Goal: Contribute content: Contribute content

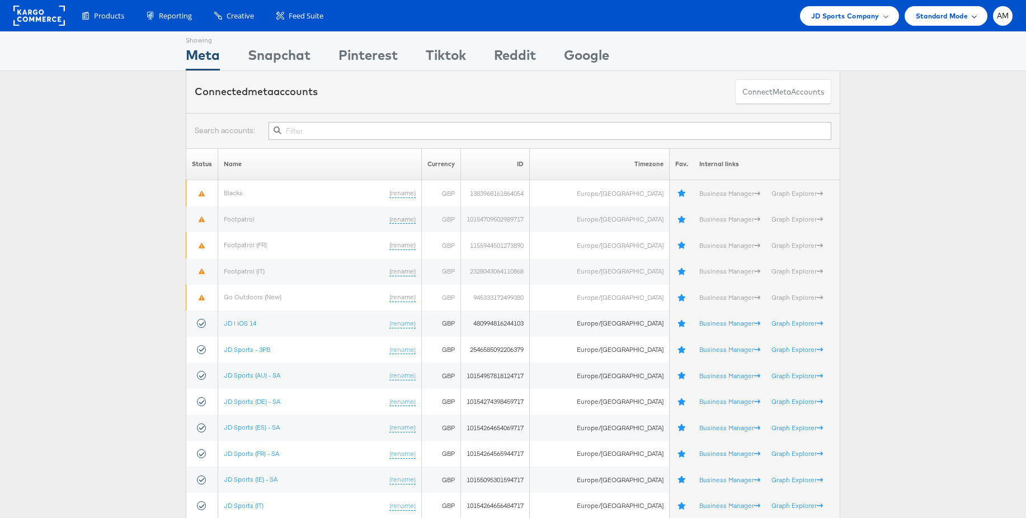
click at [955, 16] on span "Standard Mode" at bounding box center [942, 16] width 52 height 12
click at [997, 17] on span "AM" at bounding box center [1003, 15] width 12 height 7
click at [964, 104] on link "Internal Dashboard" at bounding box center [956, 106] width 96 height 11
click at [838, 18] on span "JD Sports Company" at bounding box center [845, 16] width 68 height 12
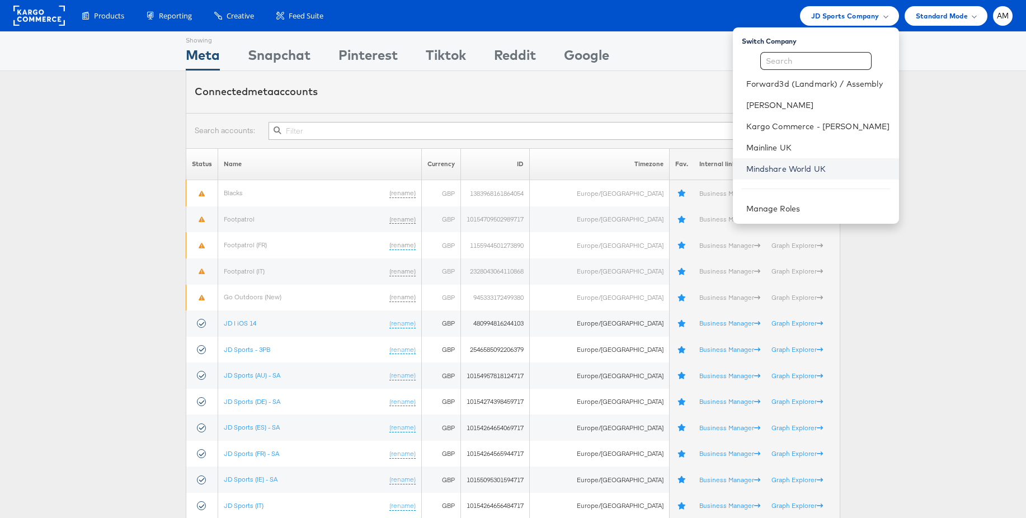
click at [791, 170] on link "Mindshare World UK" at bounding box center [818, 168] width 144 height 11
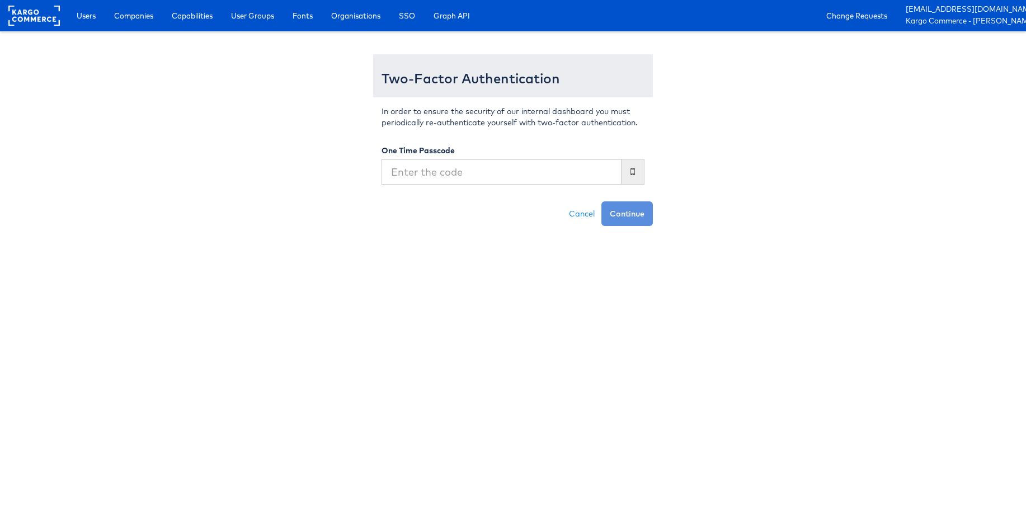
click at [483, 175] on input "text" at bounding box center [502, 172] width 240 height 26
type input "336347"
click at [602, 201] on button "Continue" at bounding box center [627, 213] width 51 height 25
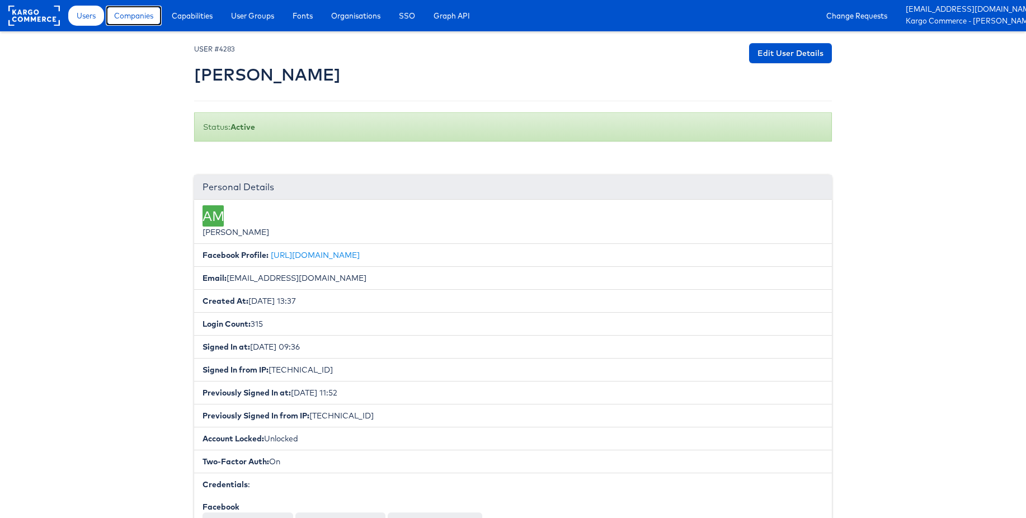
click at [144, 15] on span "Companies" at bounding box center [133, 15] width 39 height 11
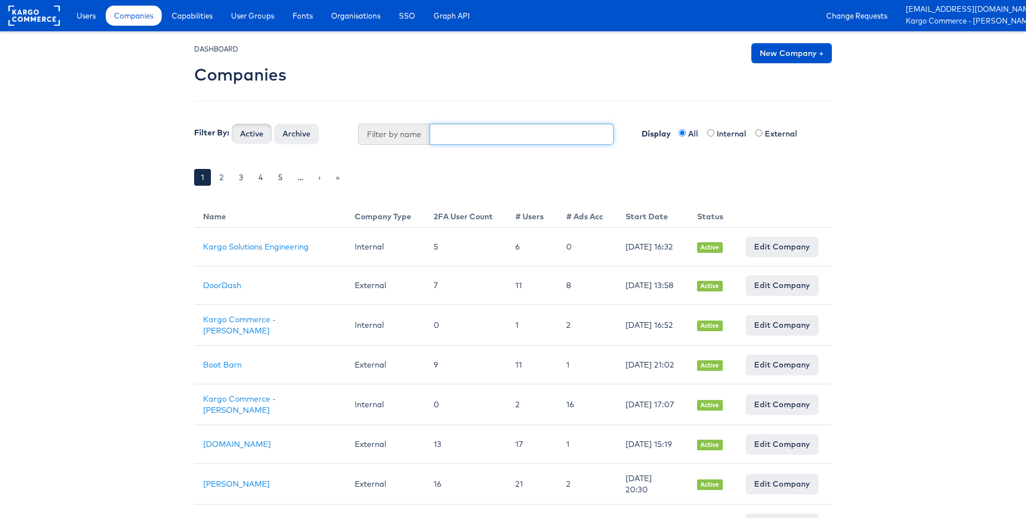
click at [461, 142] on input "text" at bounding box center [522, 134] width 185 height 21
type input "mindsh"
click at [232, 124] on button "Active" at bounding box center [252, 134] width 40 height 20
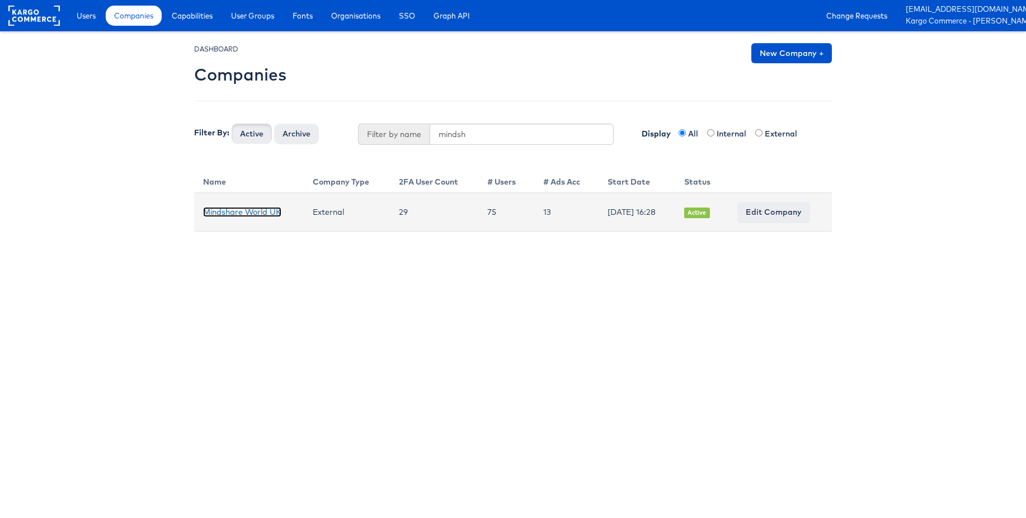
click at [260, 214] on link "Mindshare World UK" at bounding box center [242, 212] width 78 height 10
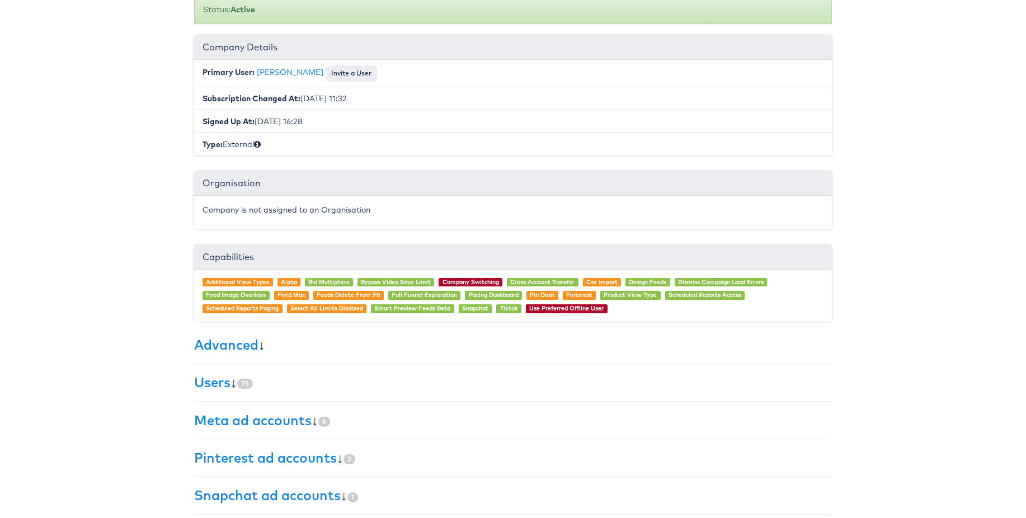
scroll to position [163, 0]
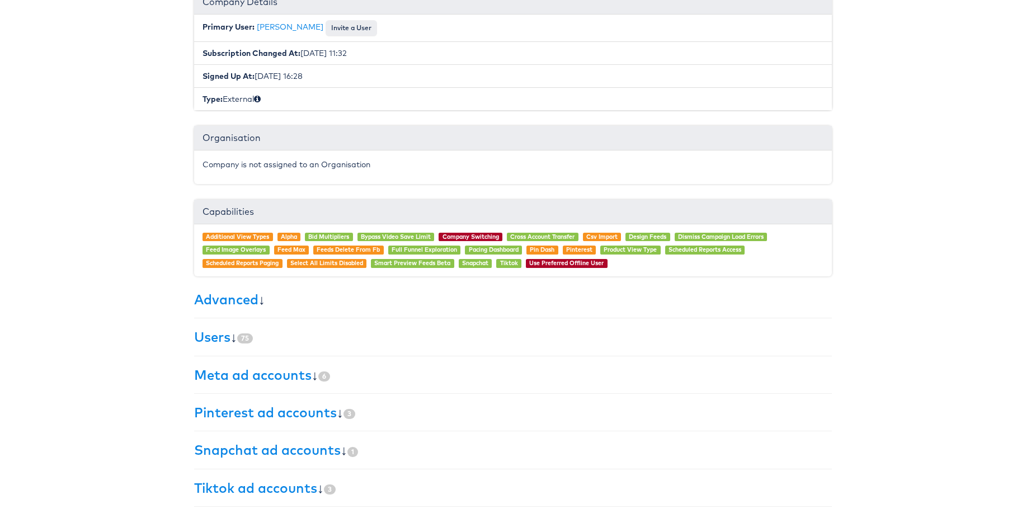
click at [238, 341] on h3 "Users ↓ 75" at bounding box center [513, 337] width 638 height 15
click at [217, 337] on link "Users" at bounding box center [212, 336] width 36 height 17
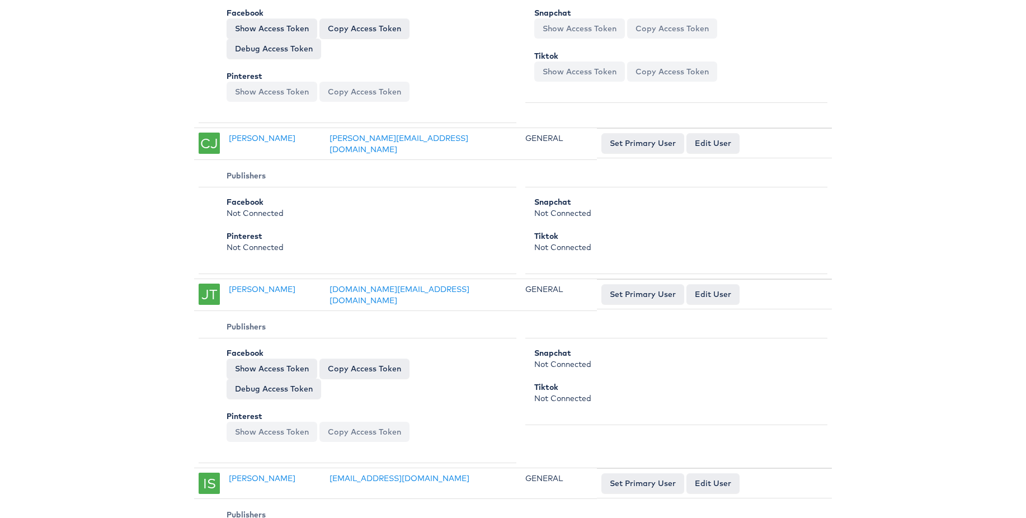
scroll to position [1464, 0]
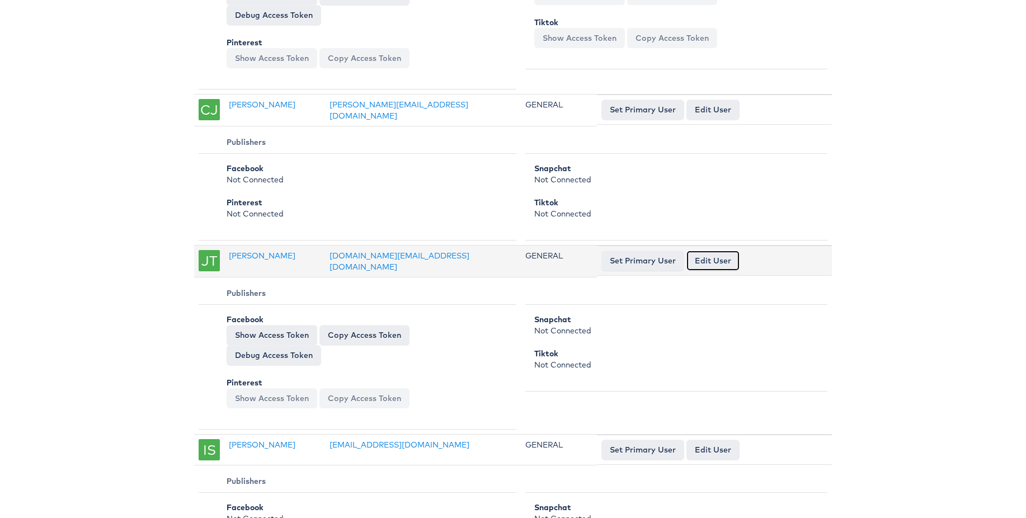
click at [721, 251] on link "Edit User" at bounding box center [713, 261] width 53 height 20
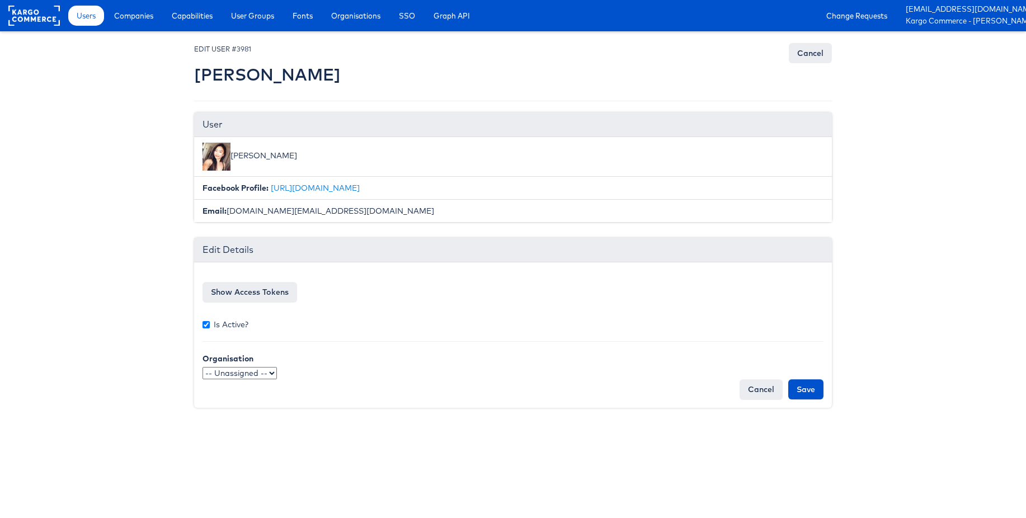
click at [262, 371] on select "-- Unassigned -- qaSSO 124.1test OKTA" at bounding box center [240, 373] width 74 height 12
click at [807, 54] on link "Cancel" at bounding box center [810, 53] width 43 height 20
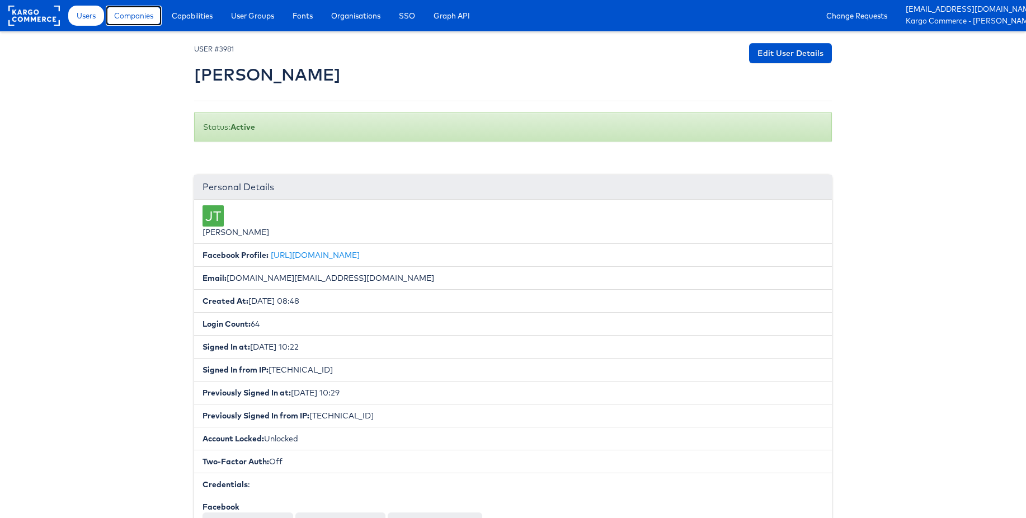
click at [134, 17] on span "Companies" at bounding box center [133, 15] width 39 height 11
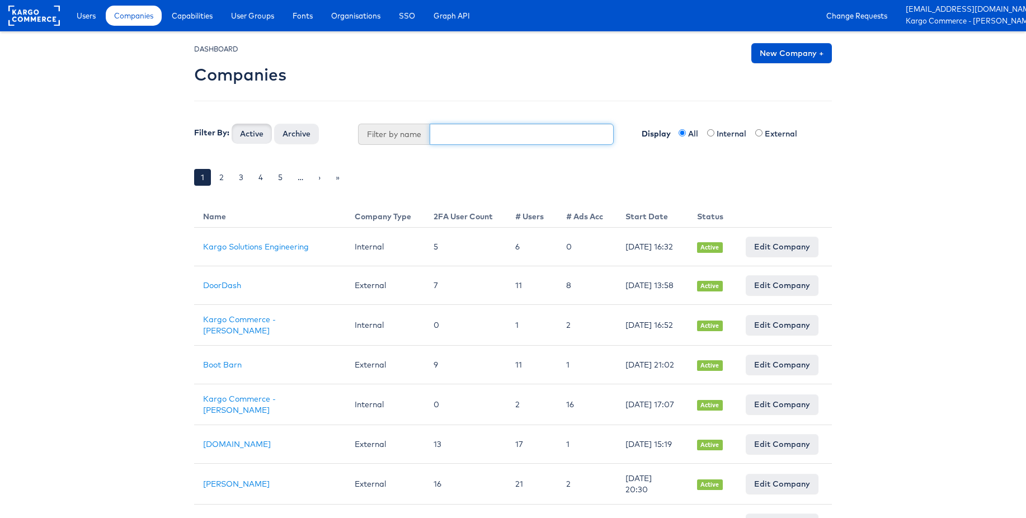
click at [541, 138] on input "text" at bounding box center [522, 134] width 185 height 21
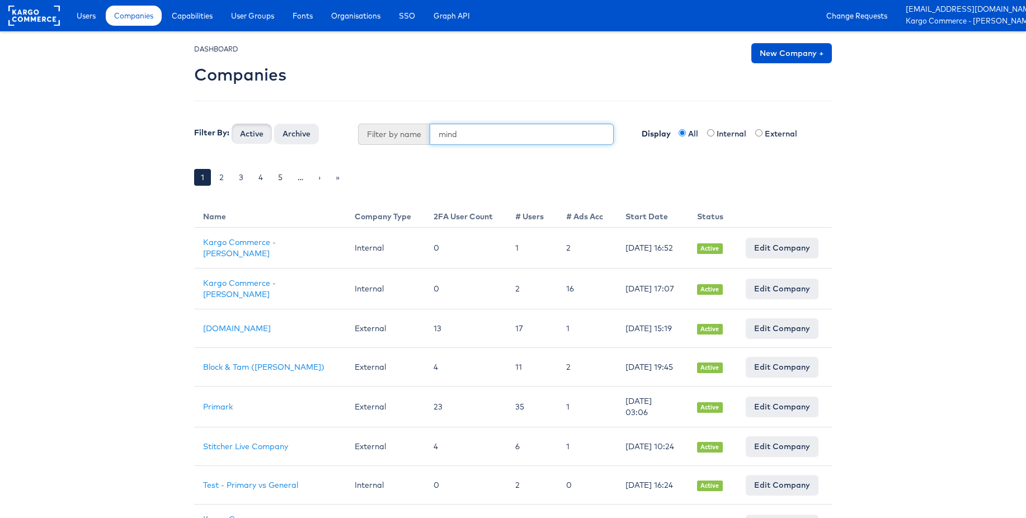
type input "mind"
click at [232, 124] on button "Active" at bounding box center [252, 134] width 40 height 20
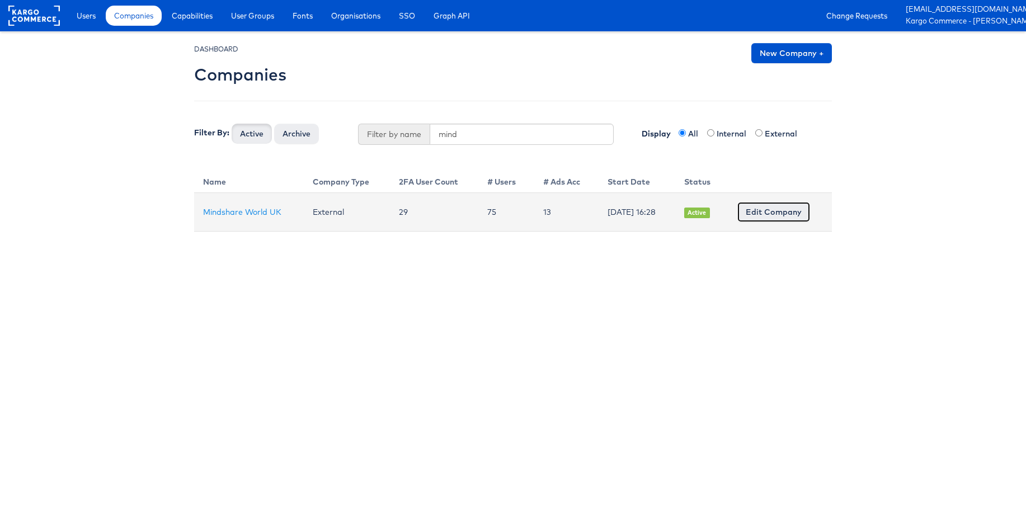
click at [768, 214] on link "Edit Company" at bounding box center [773, 212] width 73 height 20
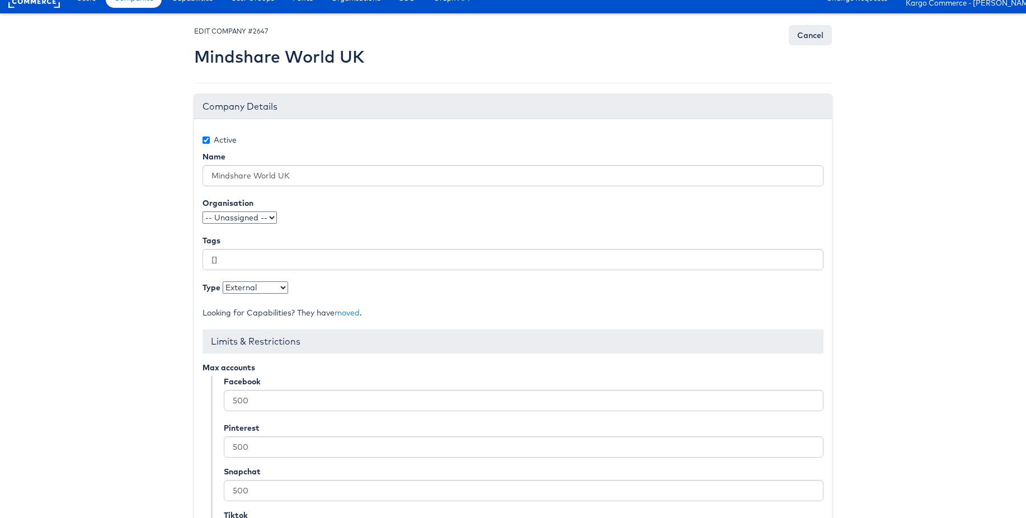
scroll to position [138, 0]
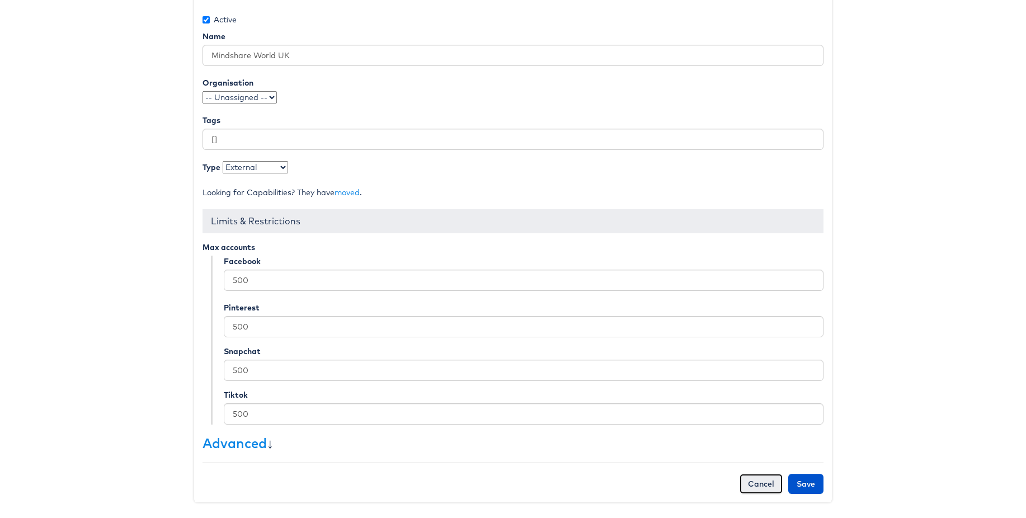
click at [758, 480] on link "Cancel" at bounding box center [761, 484] width 43 height 20
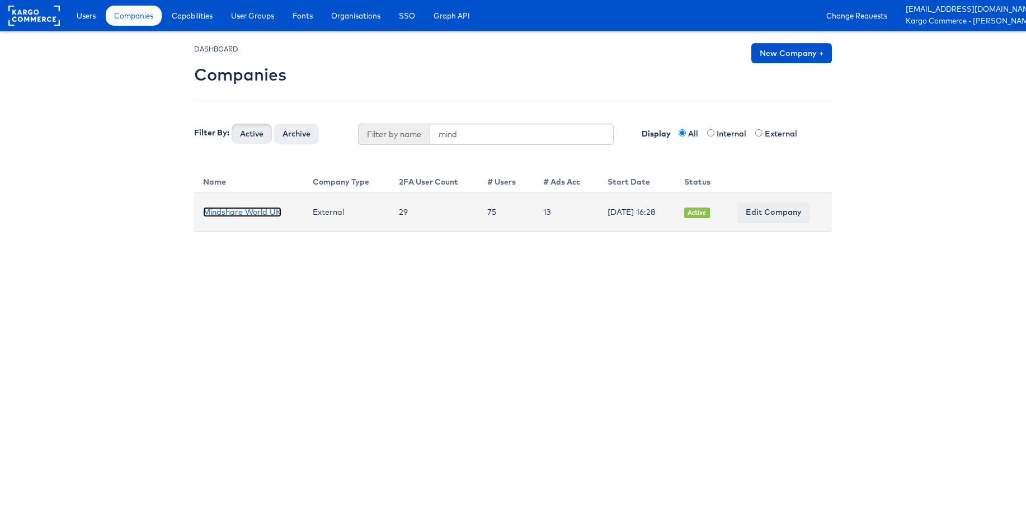
click at [242, 210] on link "Mindshare World UK" at bounding box center [242, 212] width 78 height 10
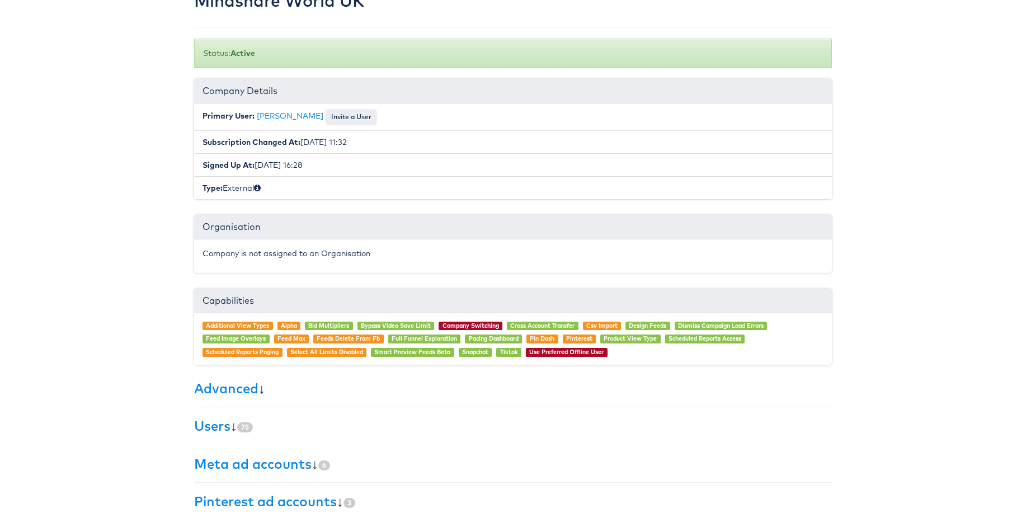
scroll to position [163, 0]
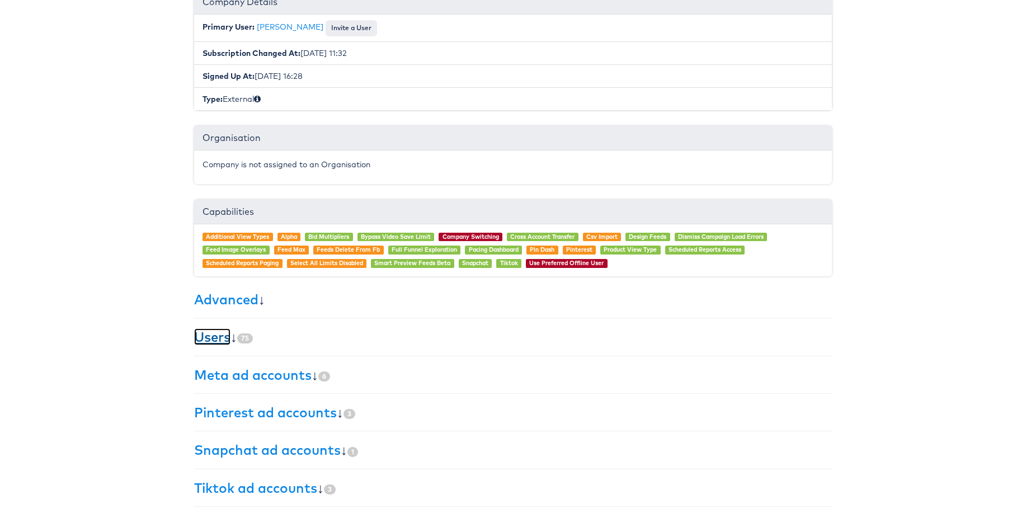
click at [208, 333] on link "Users" at bounding box center [212, 336] width 36 height 17
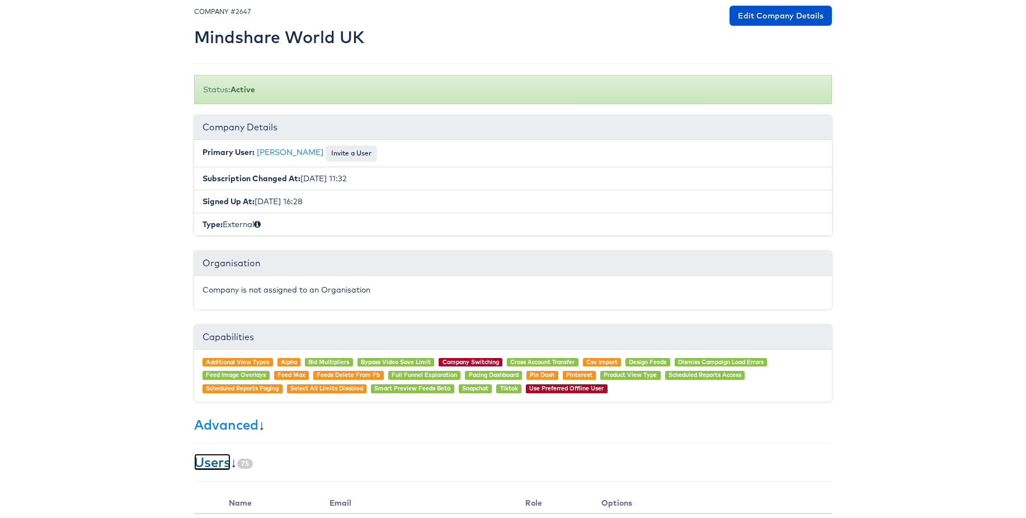
scroll to position [0, 0]
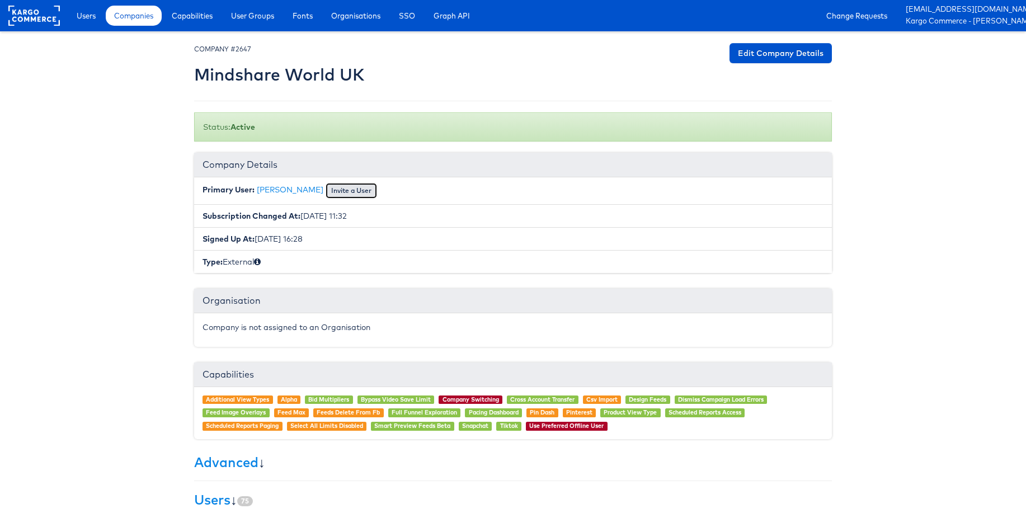
click at [326, 194] on button "Invite a User" at bounding box center [351, 191] width 51 height 16
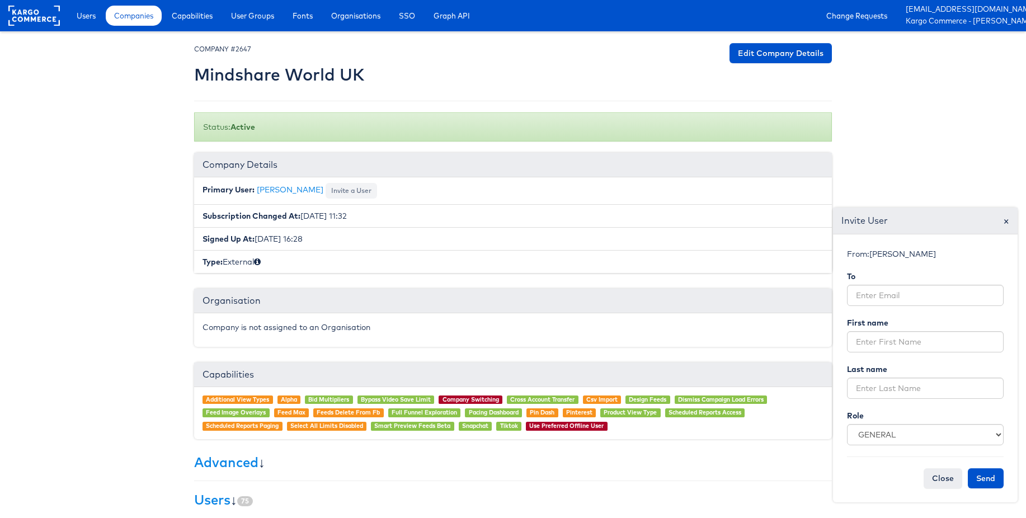
click at [1006, 222] on span "×" at bounding box center [1006, 220] width 6 height 15
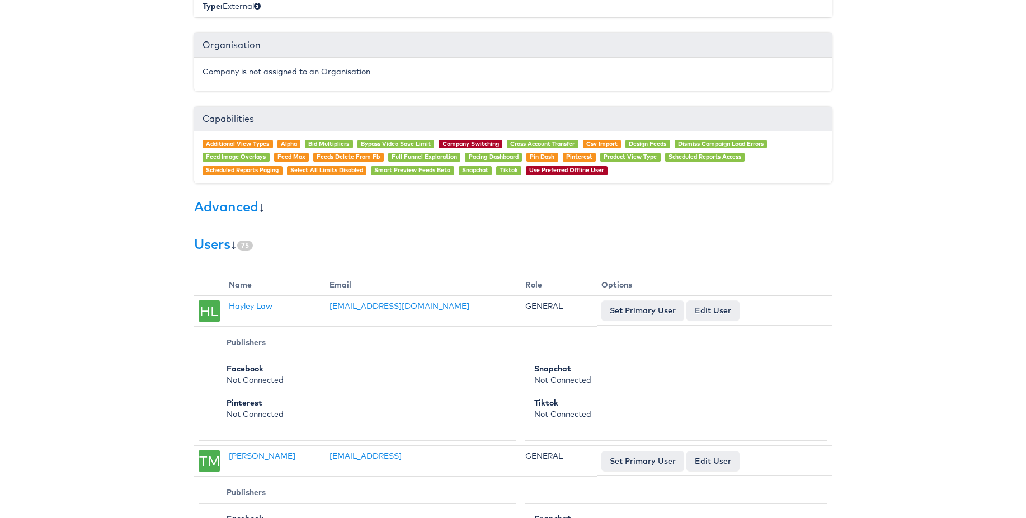
scroll to position [306, 0]
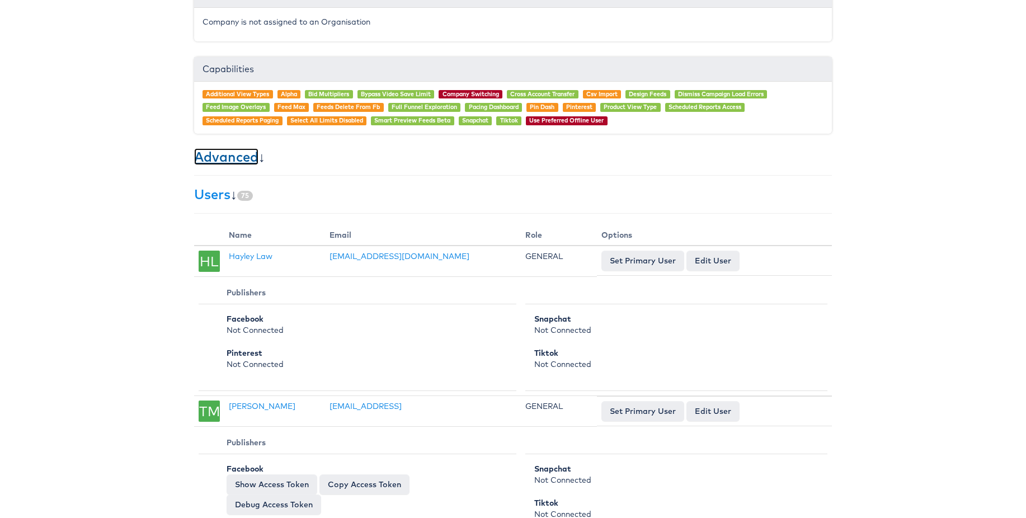
click at [224, 158] on link "Advanced" at bounding box center [226, 156] width 64 height 17
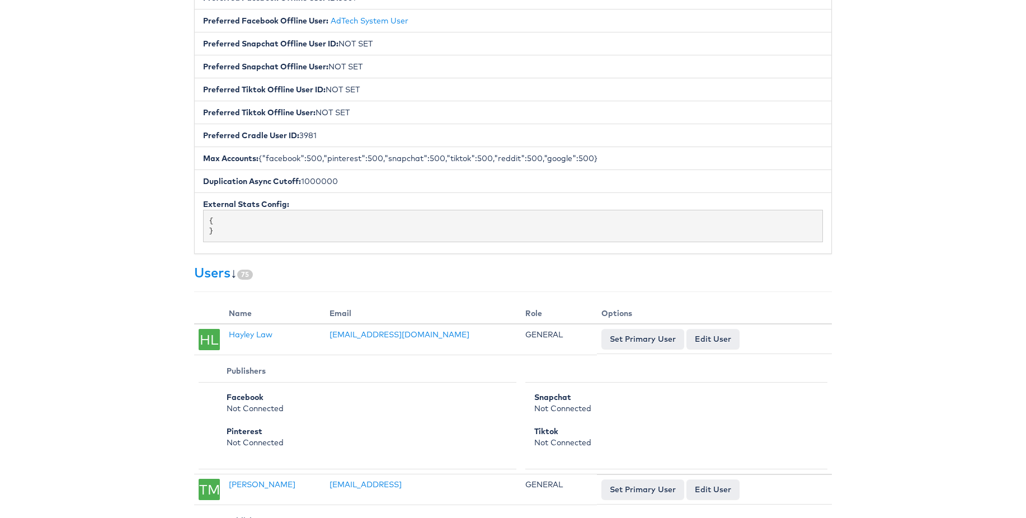
scroll to position [596, 0]
click at [222, 277] on link "Users" at bounding box center [212, 274] width 36 height 17
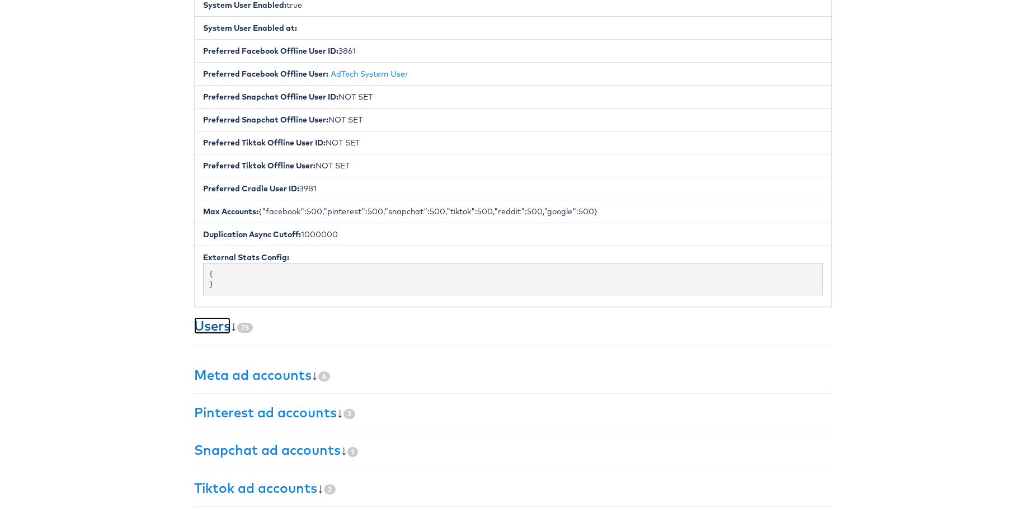
scroll to position [534, 0]
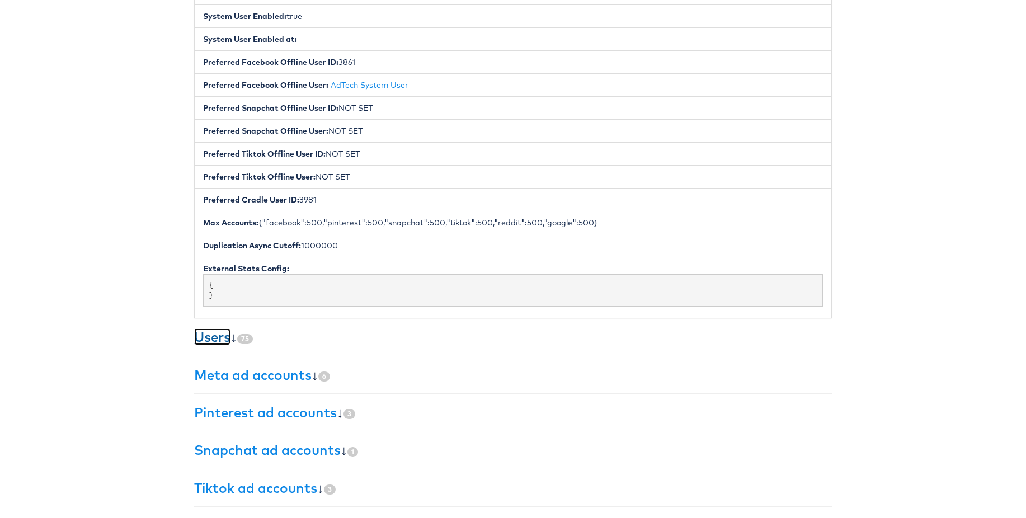
click at [203, 336] on link "Users" at bounding box center [212, 336] width 36 height 17
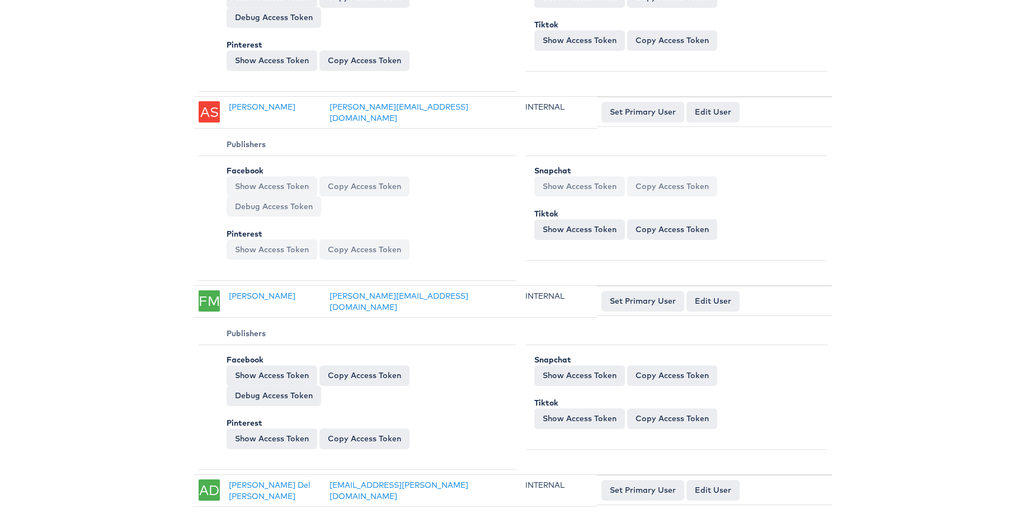
scroll to position [12771, 0]
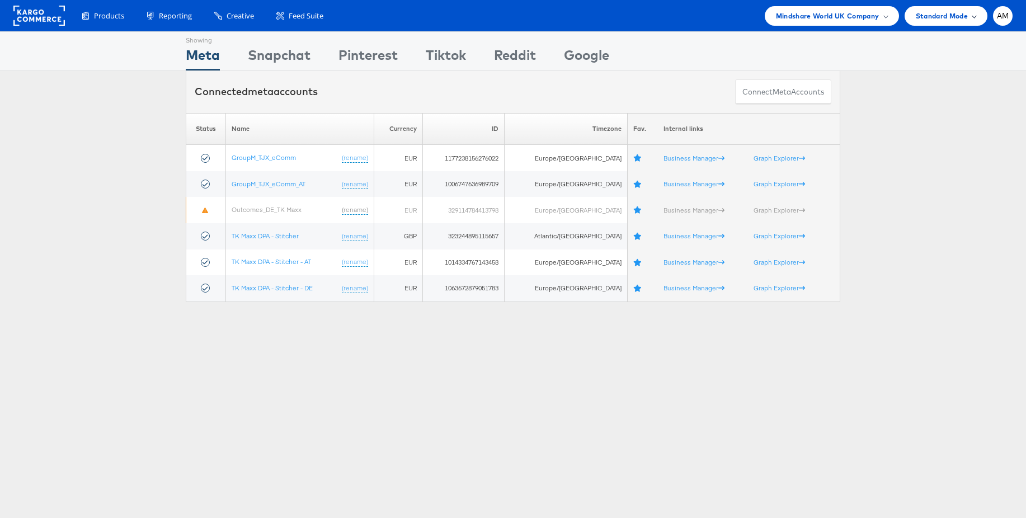
click at [954, 18] on span "Standard Mode" at bounding box center [942, 16] width 52 height 12
click at [1001, 16] on span "AM" at bounding box center [1003, 15] width 12 height 7
click at [920, 108] on link "Internal Dashboard" at bounding box center [956, 106] width 96 height 11
click at [949, 12] on span "Standard Mode" at bounding box center [942, 16] width 52 height 12
click at [813, 20] on span "Mindshare World UK Company" at bounding box center [828, 16] width 104 height 12
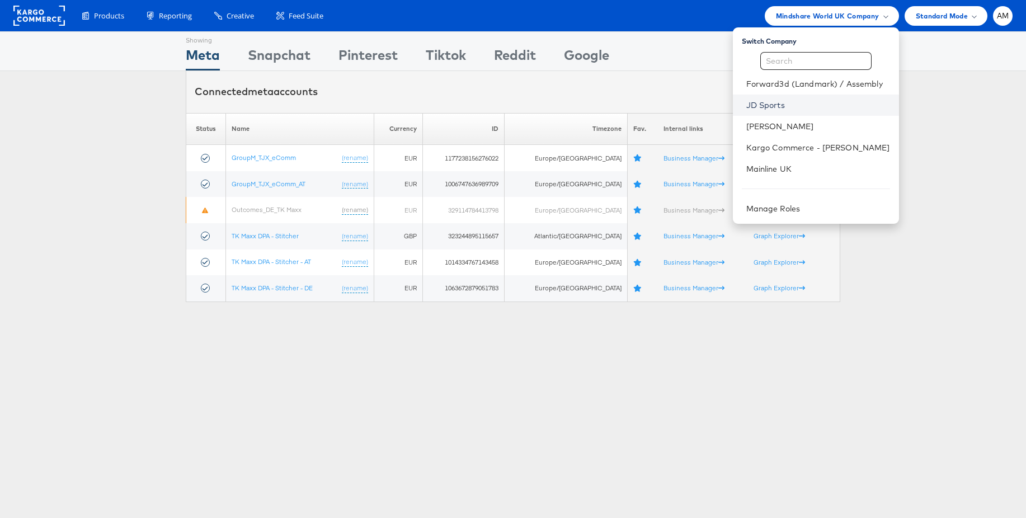
click at [767, 109] on link "JD Sports" at bounding box center [818, 105] width 144 height 11
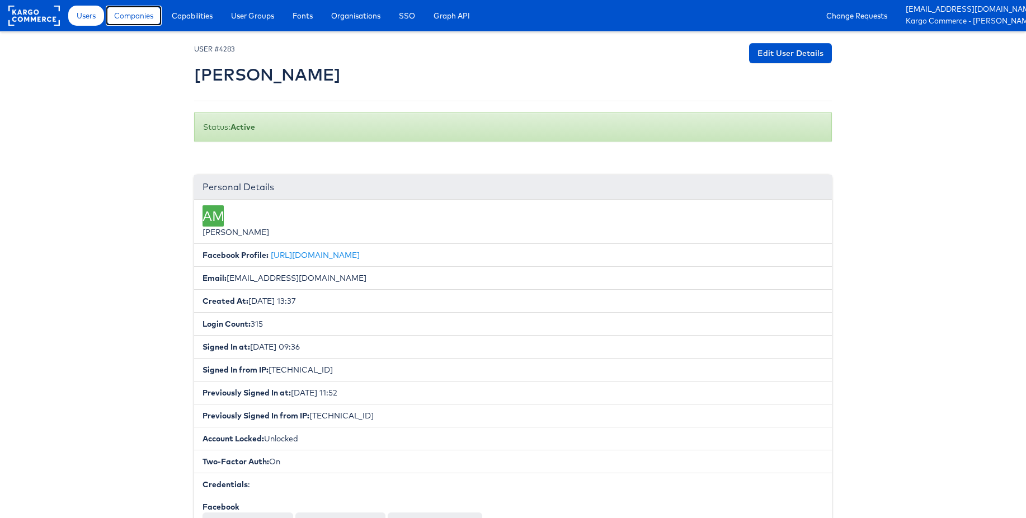
click at [140, 17] on span "Companies" at bounding box center [133, 15] width 39 height 11
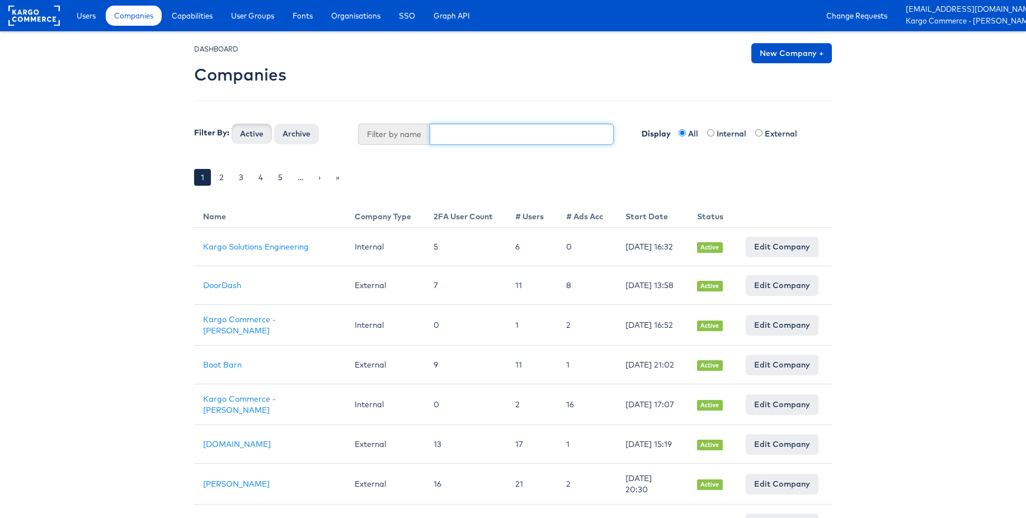
click at [457, 132] on input "text" at bounding box center [522, 134] width 185 height 21
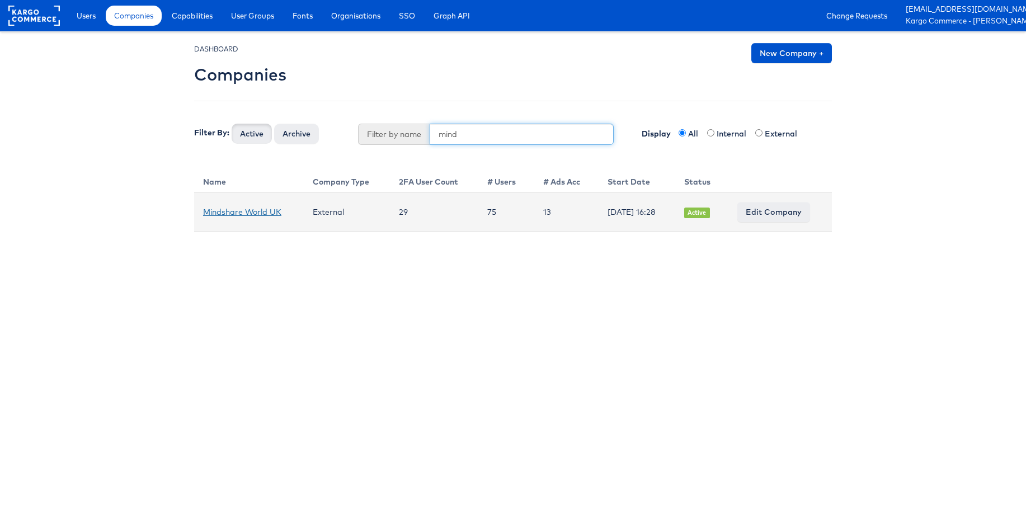
type input "mind"
click at [252, 214] on link "Mindshare World UK" at bounding box center [242, 212] width 78 height 10
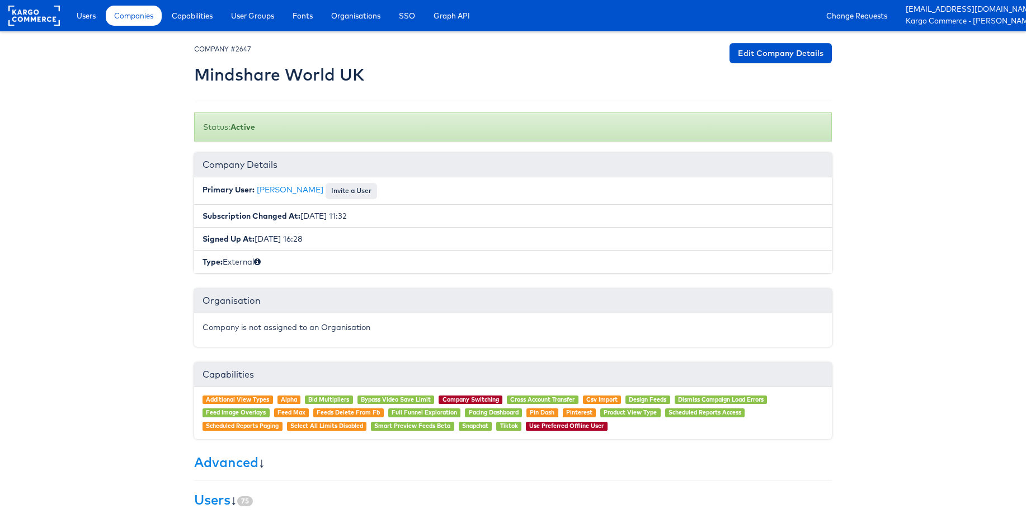
scroll to position [163, 0]
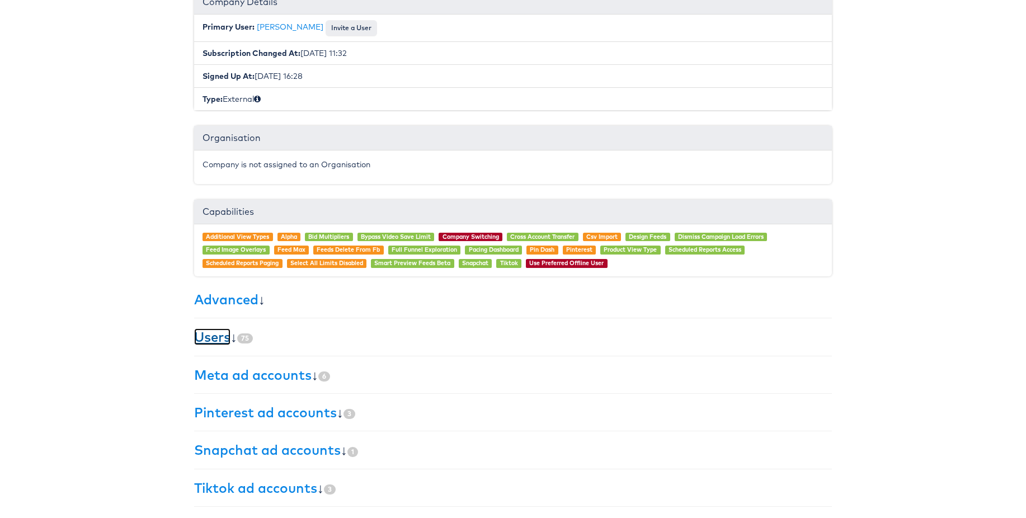
drag, startPoint x: 209, startPoint y: 341, endPoint x: 369, endPoint y: 377, distance: 163.9
click at [209, 341] on link "Users" at bounding box center [212, 336] width 36 height 17
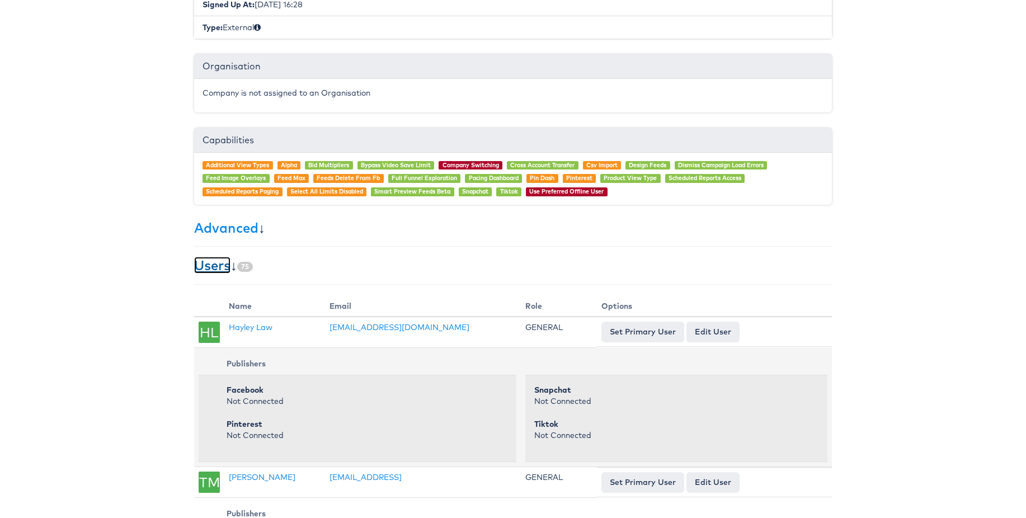
scroll to position [294, 0]
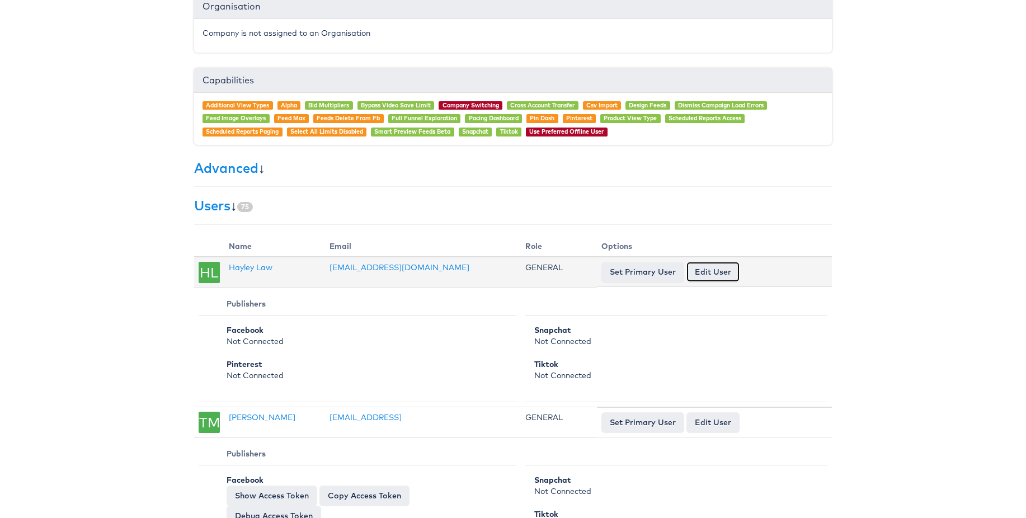
click at [730, 268] on link "Edit User" at bounding box center [713, 272] width 53 height 20
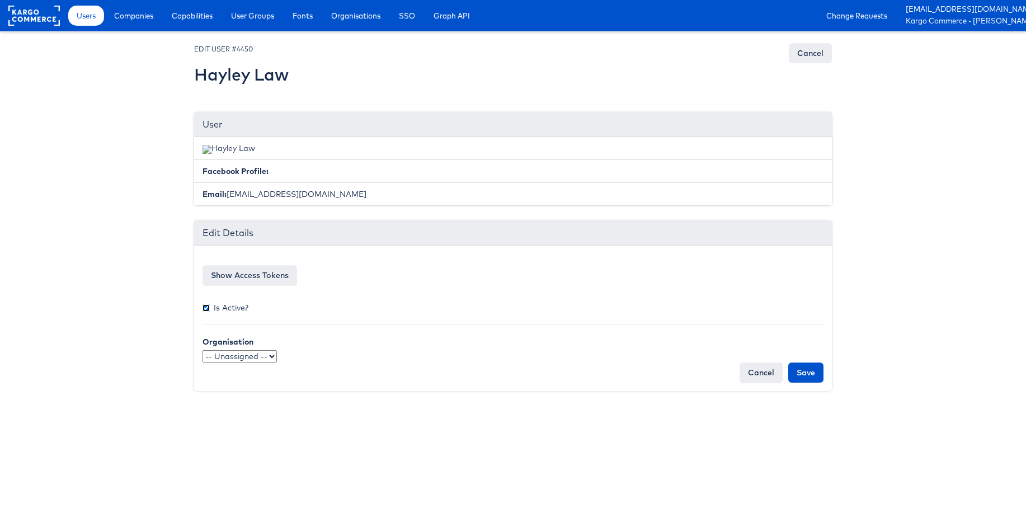
click at [206, 308] on input "Is Active?" at bounding box center [206, 307] width 7 height 7
checkbox input "true"
click at [227, 359] on select "-- Unassigned -- qaSSO 124.1test OKTA" at bounding box center [240, 356] width 74 height 12
click at [755, 374] on link "Cancel" at bounding box center [761, 373] width 43 height 20
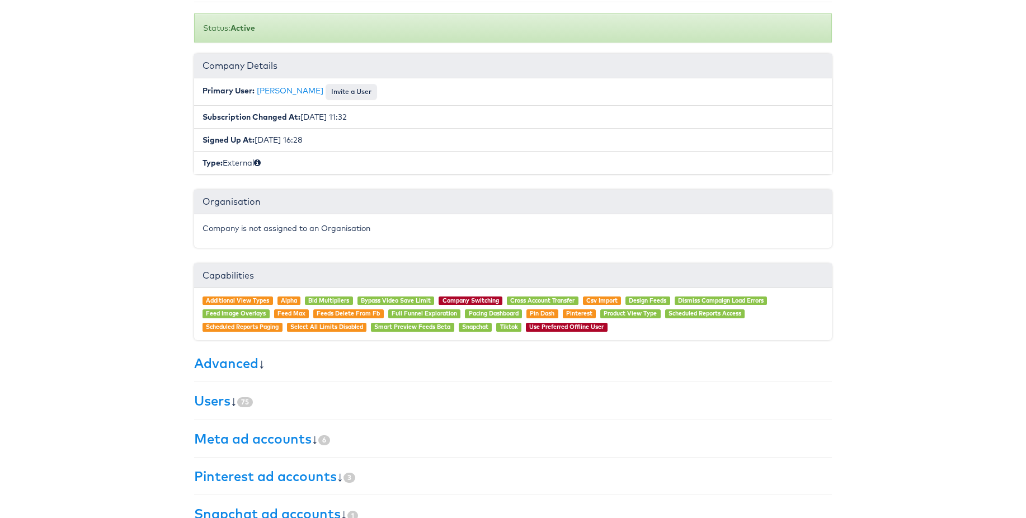
scroll to position [163, 0]
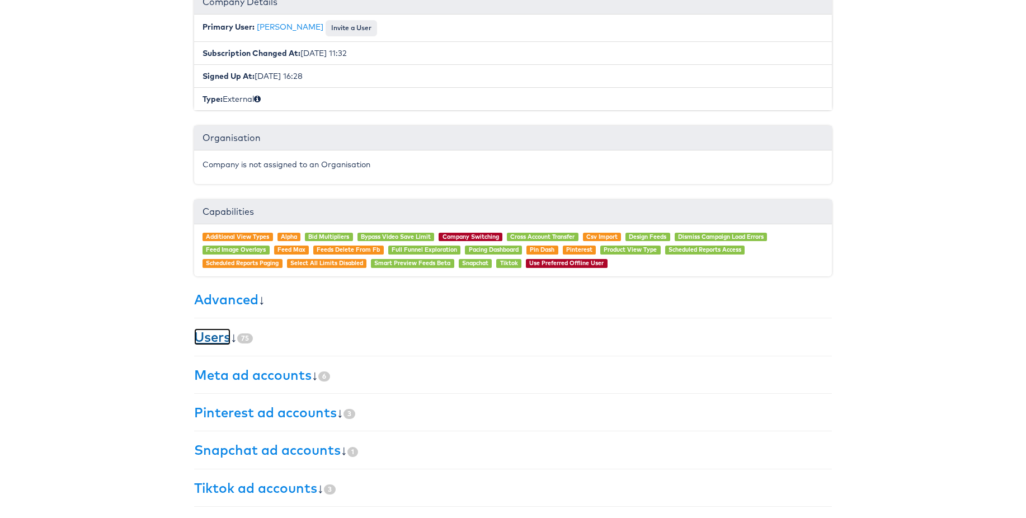
click at [205, 335] on link "Users" at bounding box center [212, 336] width 36 height 17
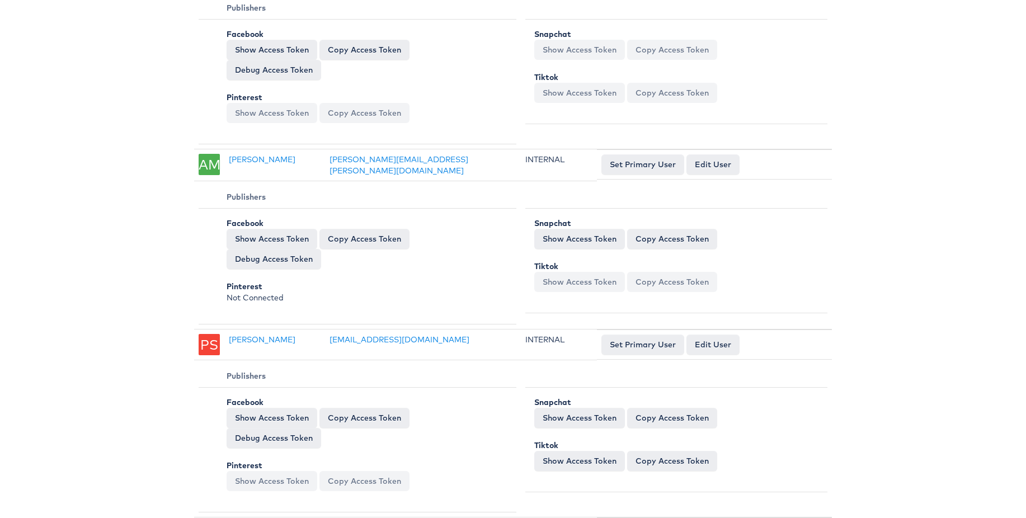
scroll to position [10547, 0]
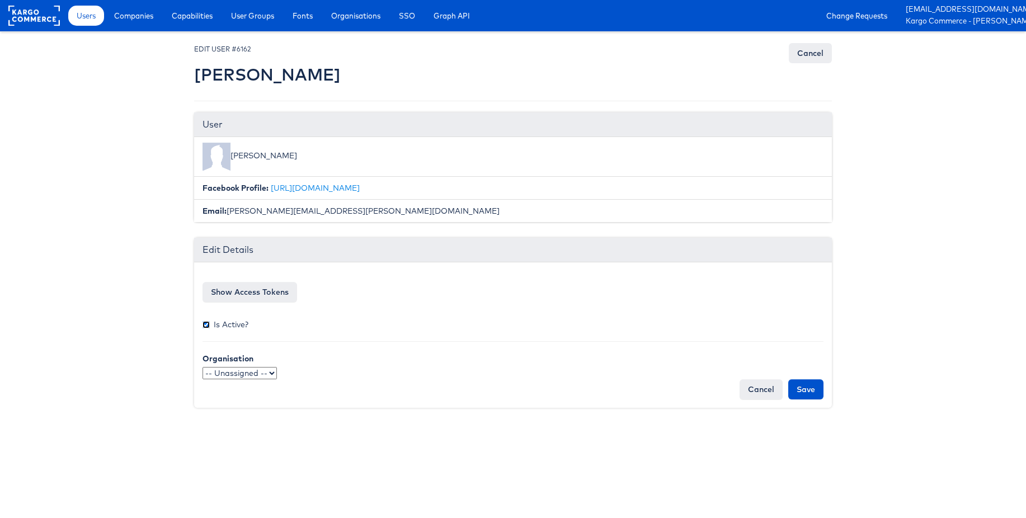
click at [204, 326] on input "Is Active?" at bounding box center [206, 324] width 7 height 7
checkbox input "false"
click at [806, 394] on input "Save" at bounding box center [805, 389] width 35 height 20
type input "Saving..."
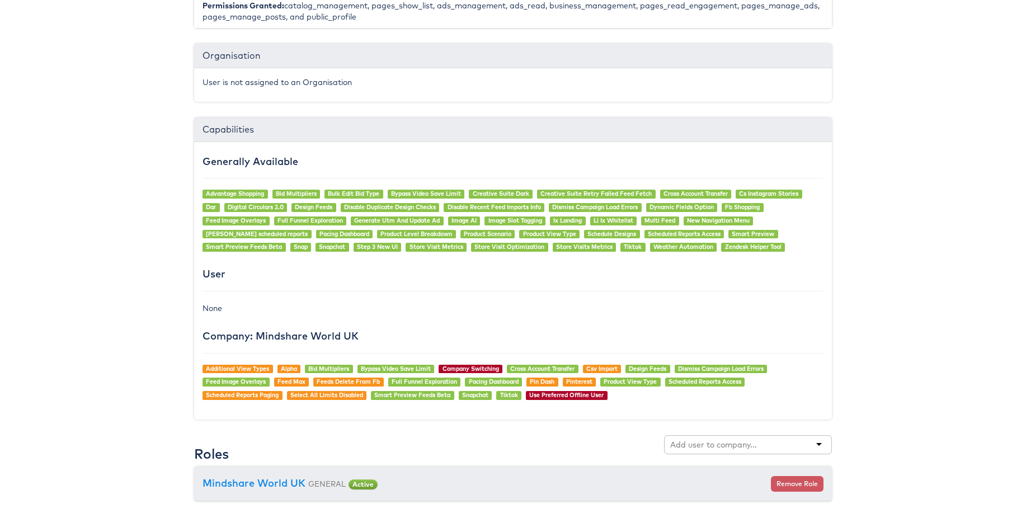
scroll to position [864, 0]
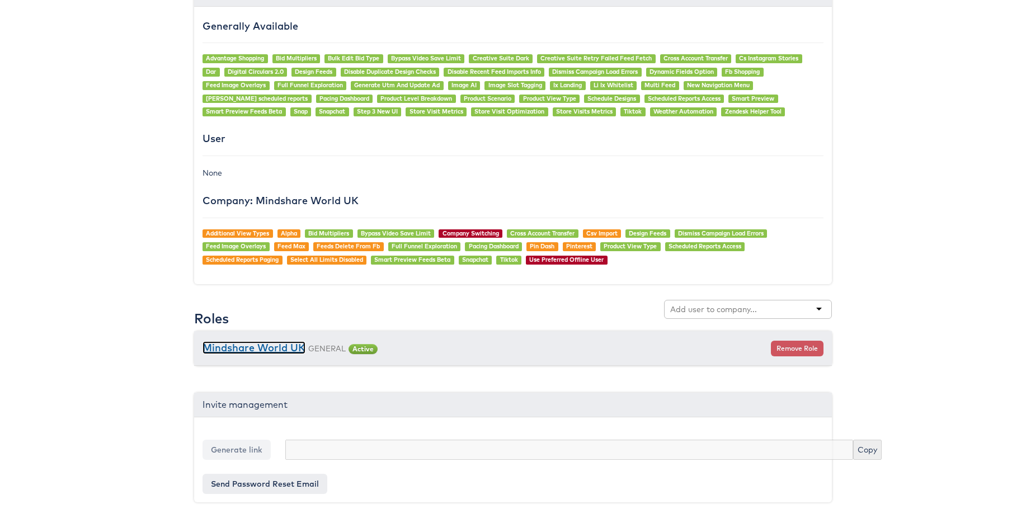
click at [285, 347] on link "Mindshare World UK" at bounding box center [254, 347] width 103 height 13
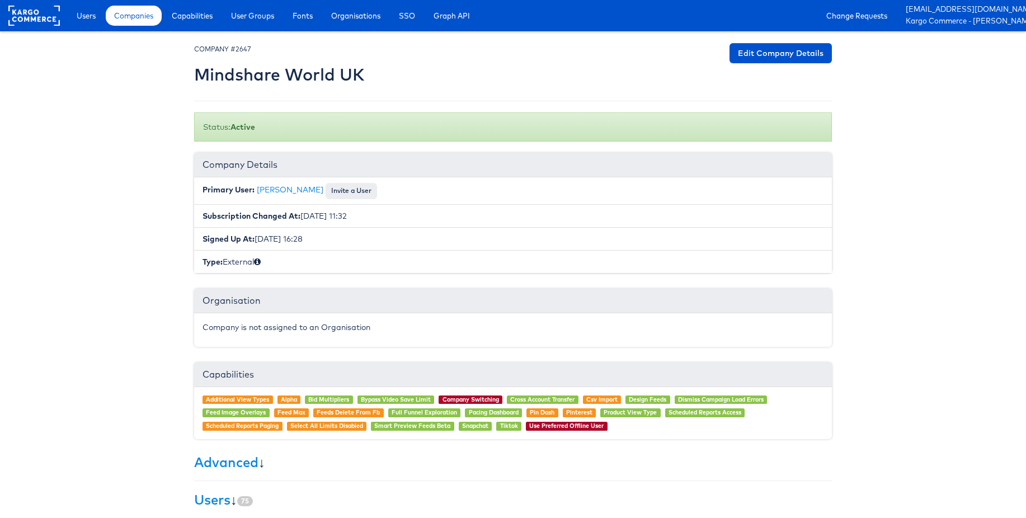
scroll to position [163, 0]
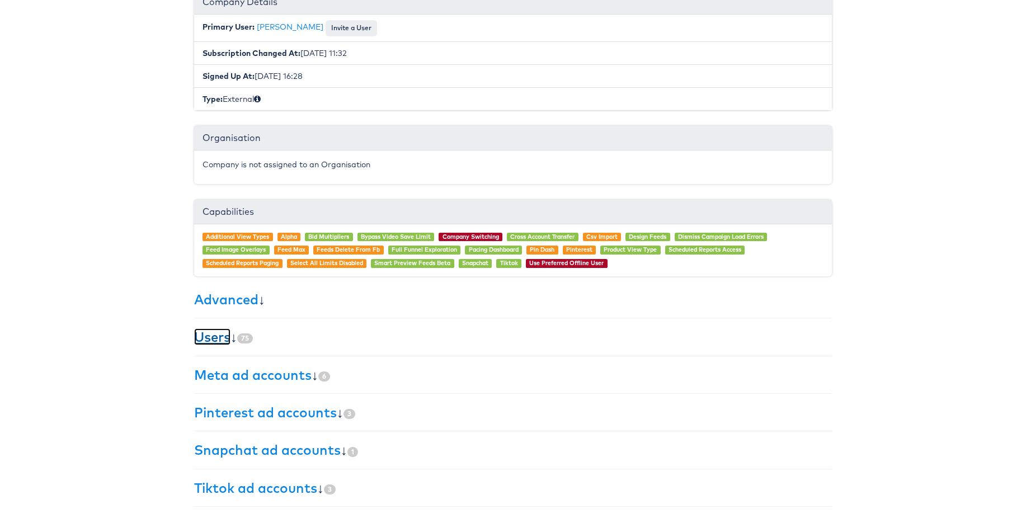
click at [209, 337] on link "Users" at bounding box center [212, 336] width 36 height 17
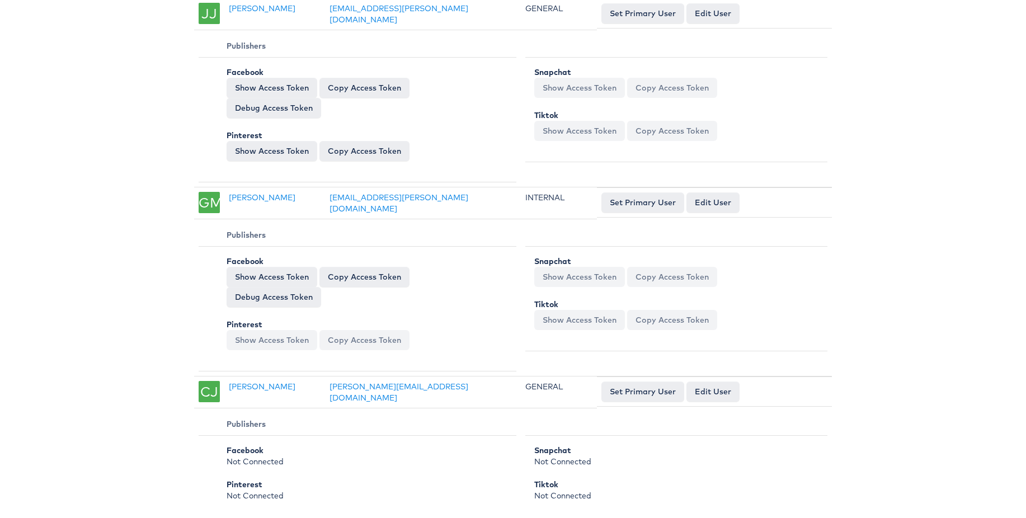
scroll to position [1196, 0]
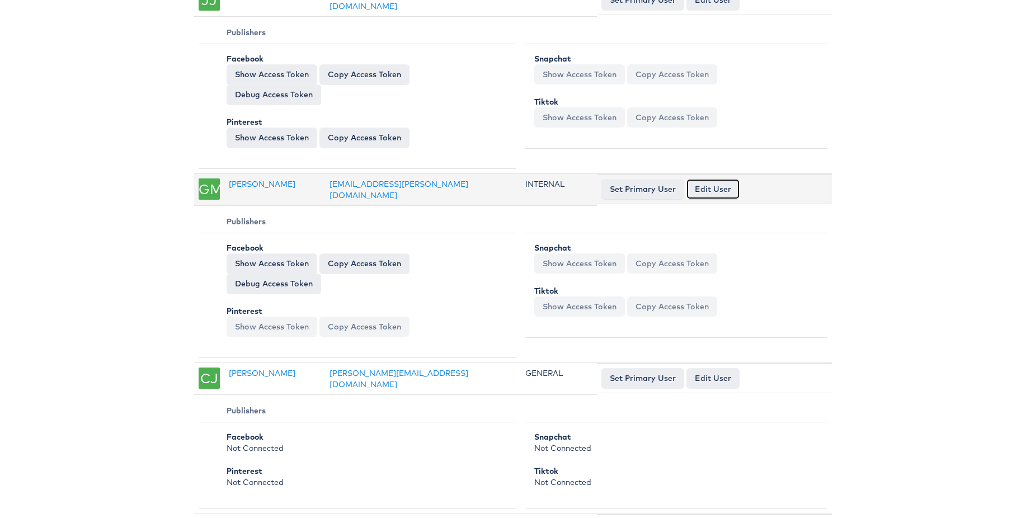
click at [722, 179] on link "Edit User" at bounding box center [713, 189] width 53 height 20
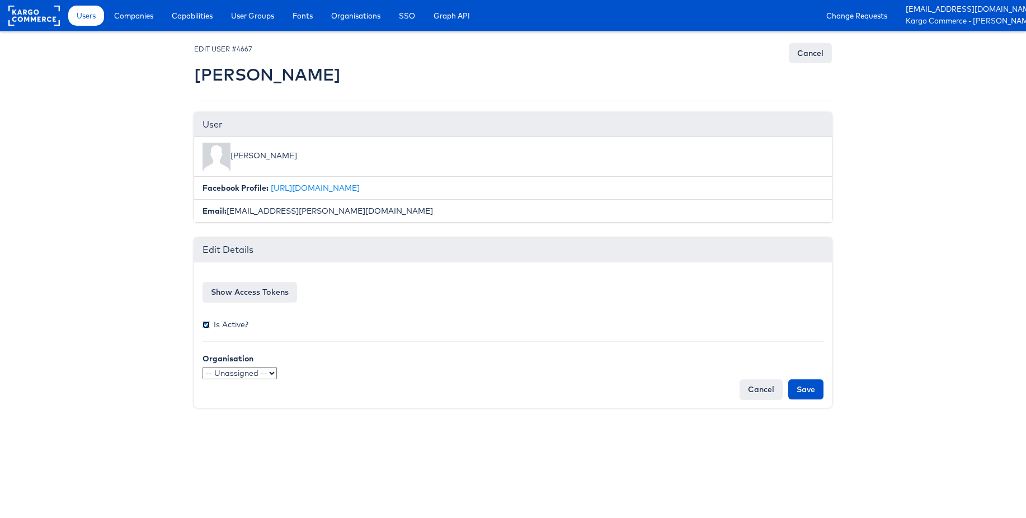
click at [205, 325] on input "Is Active?" at bounding box center [206, 324] width 7 height 7
checkbox input "false"
click at [809, 388] on input "Save" at bounding box center [805, 389] width 35 height 20
type input "Saving..."
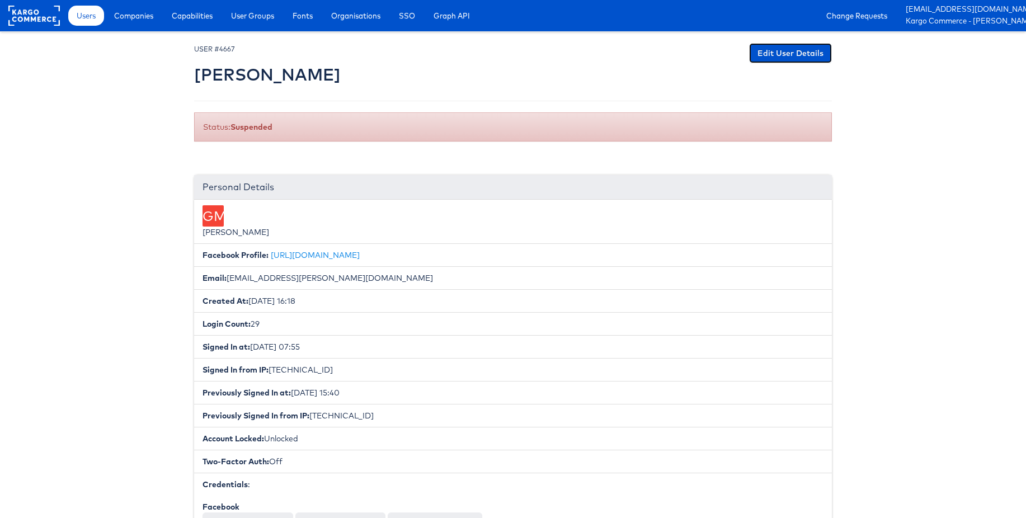
click at [781, 57] on link "Edit User Details" at bounding box center [790, 53] width 83 height 20
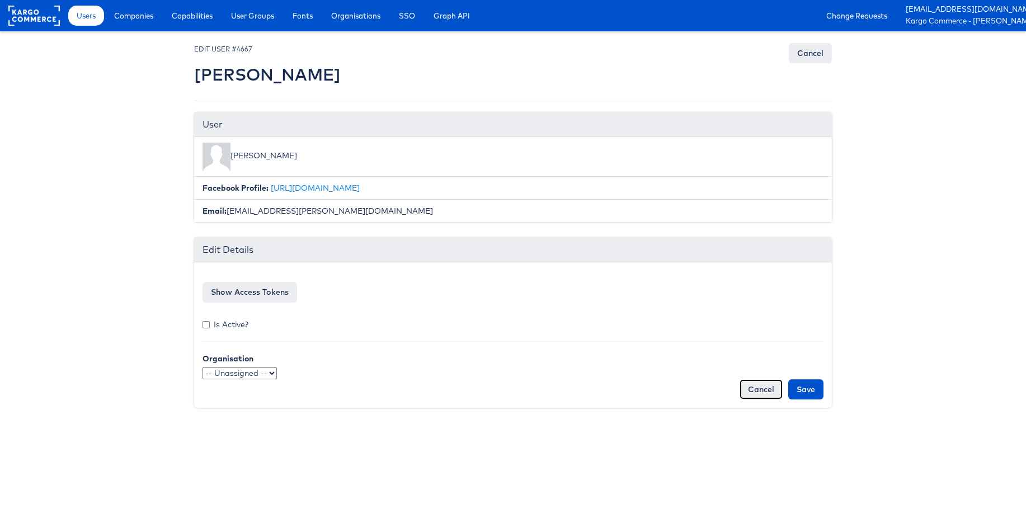
click at [754, 391] on link "Cancel" at bounding box center [761, 389] width 43 height 20
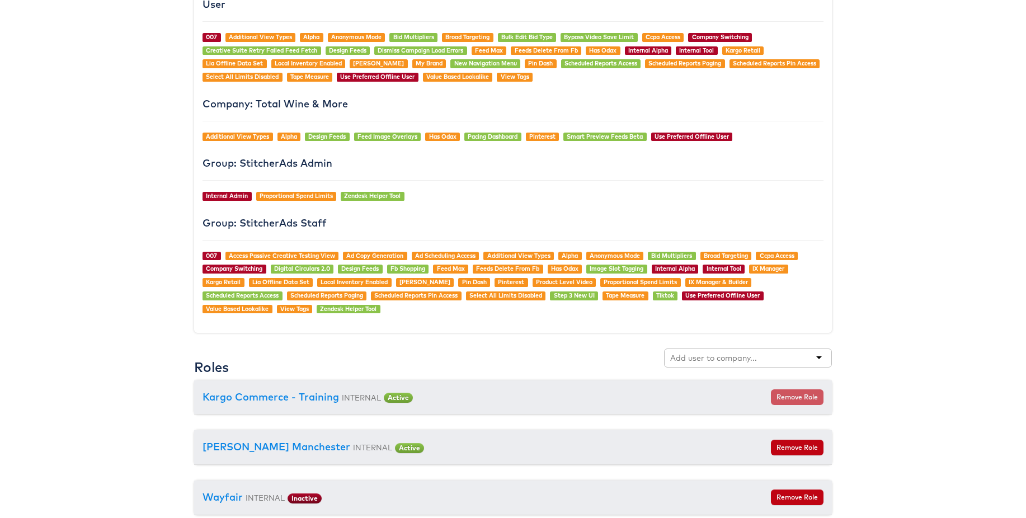
scroll to position [1001, 0]
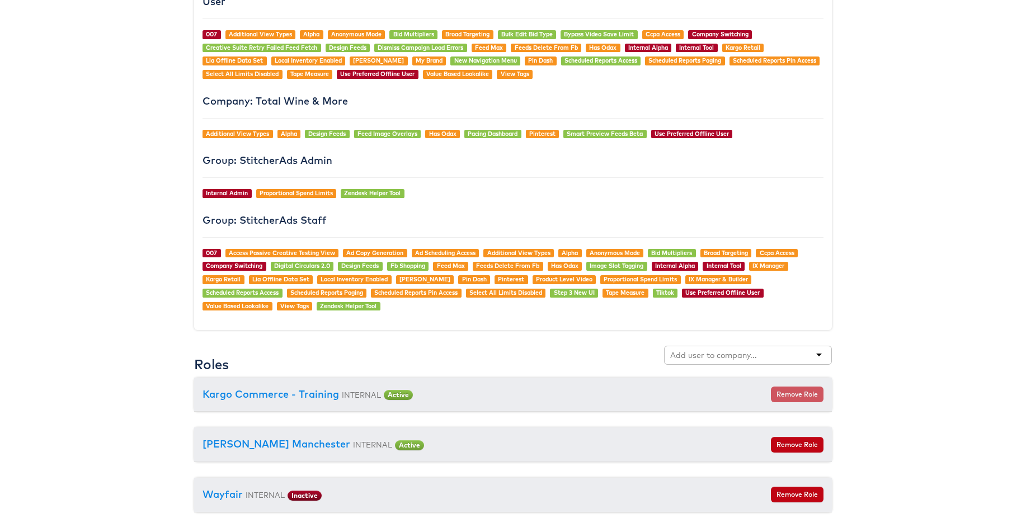
click at [679, 356] on input "text" at bounding box center [714, 355] width 88 height 11
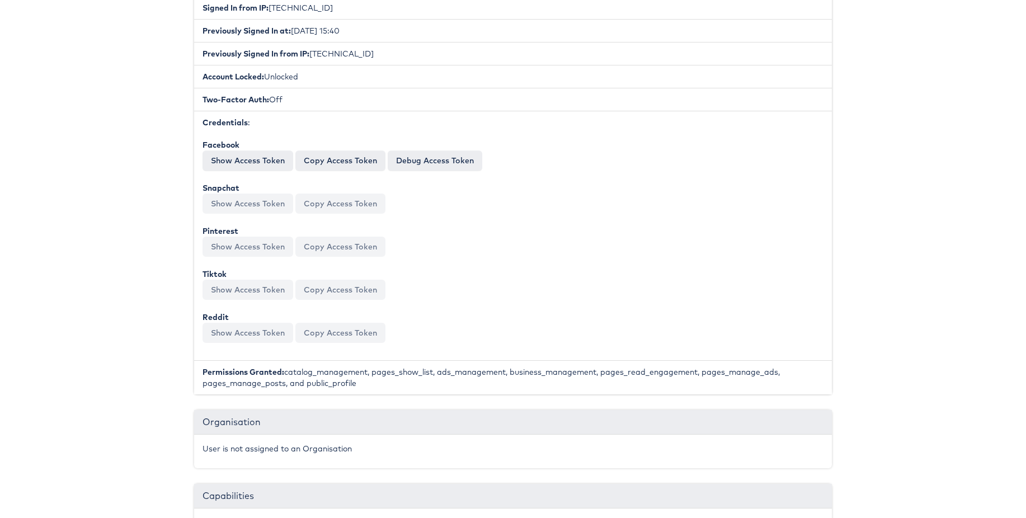
scroll to position [0, 0]
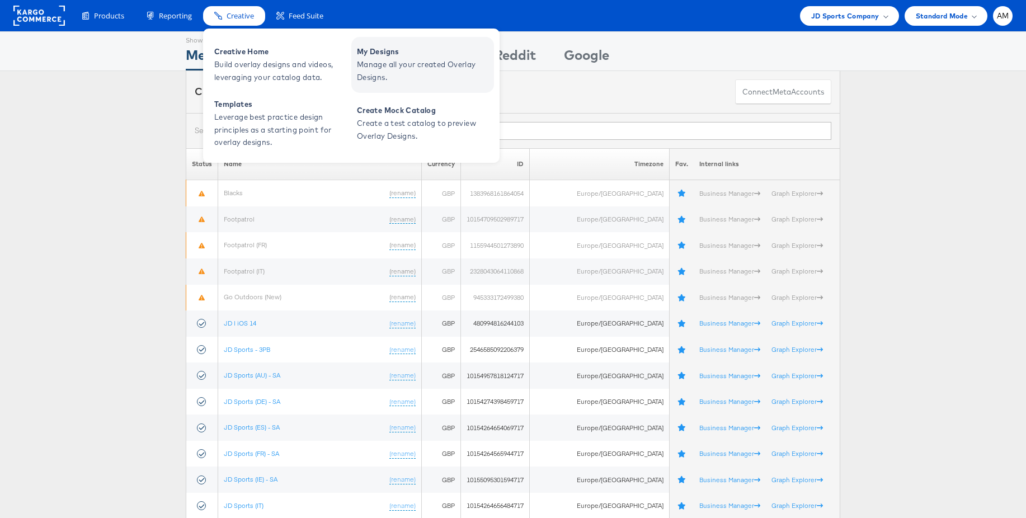
click at [388, 55] on span "My Designs" at bounding box center [424, 51] width 134 height 13
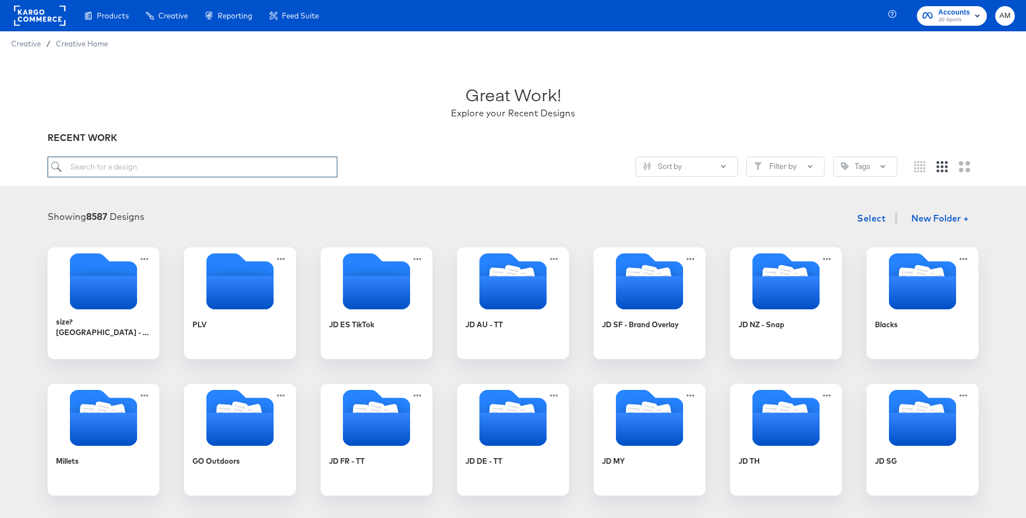
click at [100, 168] on input "search" at bounding box center [193, 167] width 290 height 21
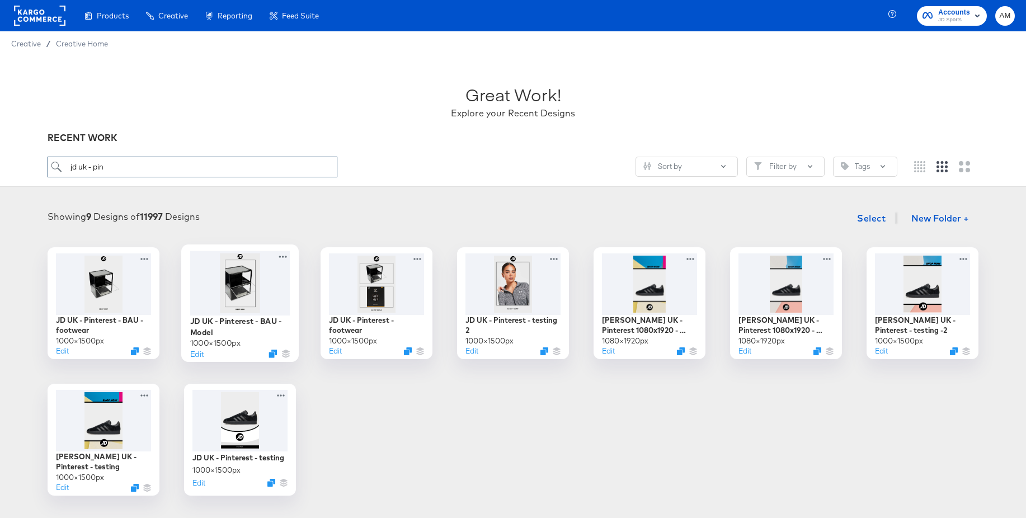
type input "jd uk - pin"
click at [229, 273] on div at bounding box center [240, 283] width 100 height 64
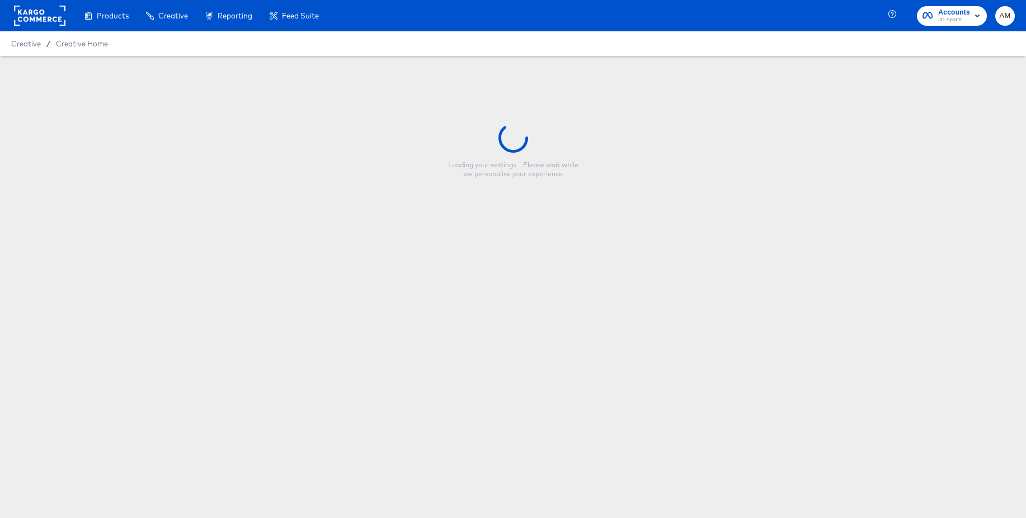
type input "JD UK - Pinterest - BAU - Model"
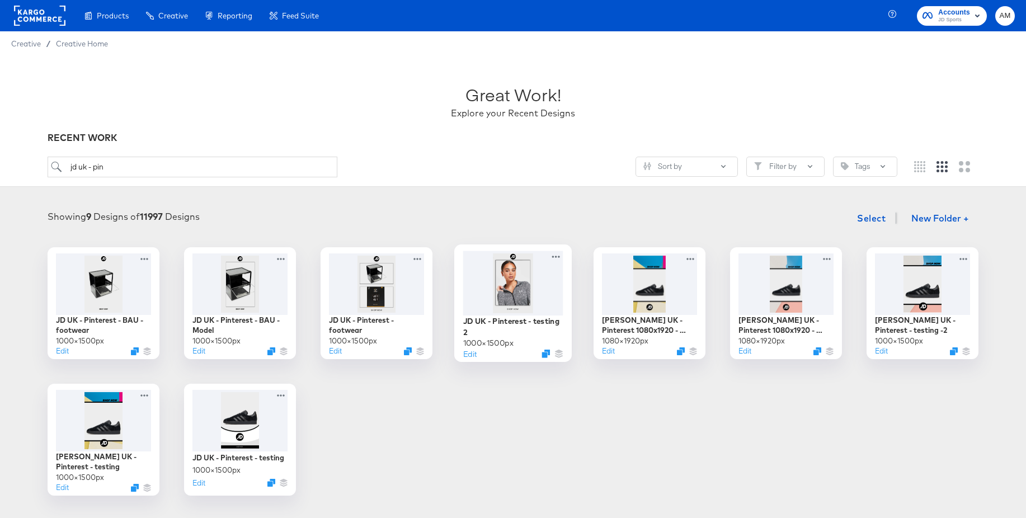
click at [516, 279] on div at bounding box center [513, 283] width 100 height 64
drag, startPoint x: 138, startPoint y: 173, endPoint x: 55, endPoint y: 166, distance: 82.6
click at [55, 166] on input "jd uk - pin" at bounding box center [193, 167] width 290 height 21
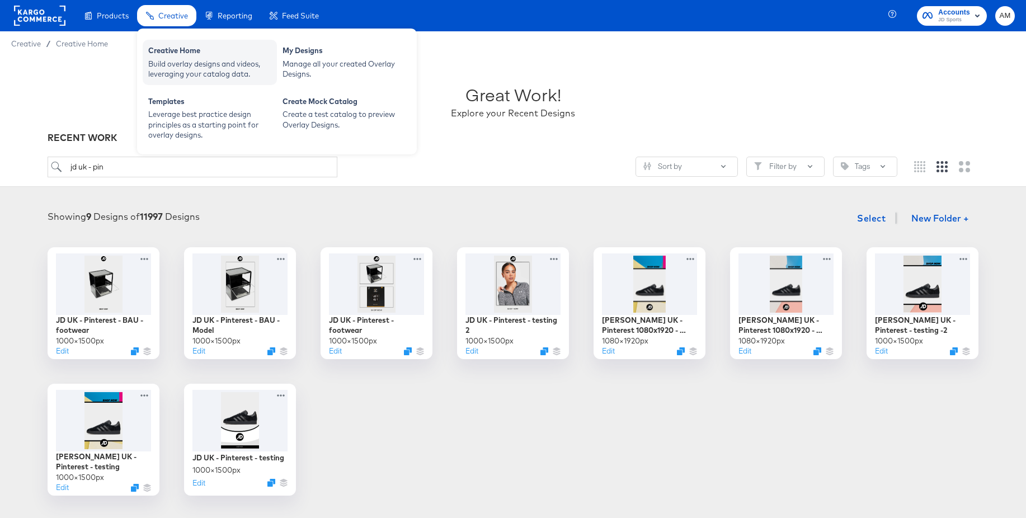
click at [177, 51] on div "Creative Home" at bounding box center [209, 51] width 123 height 13
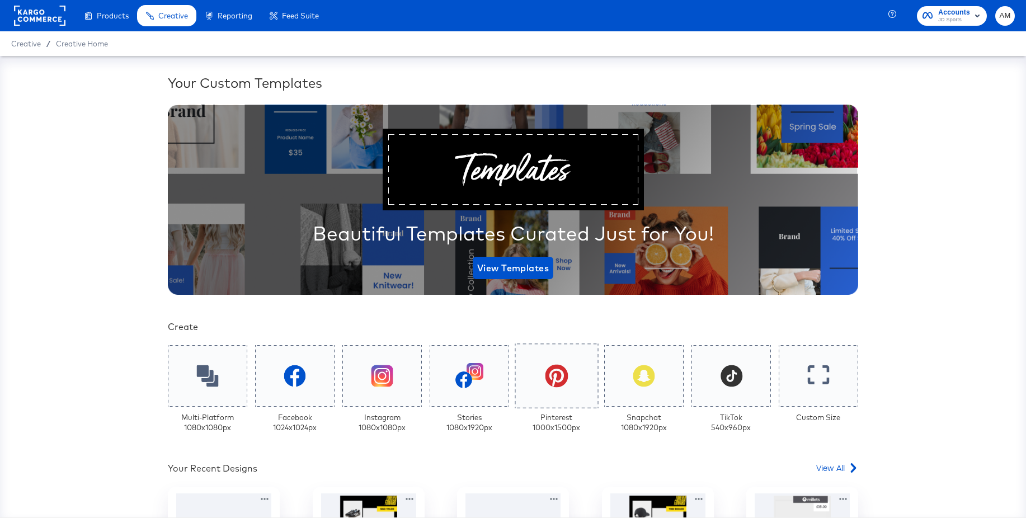
click at [558, 375] on icon at bounding box center [556, 375] width 23 height 23
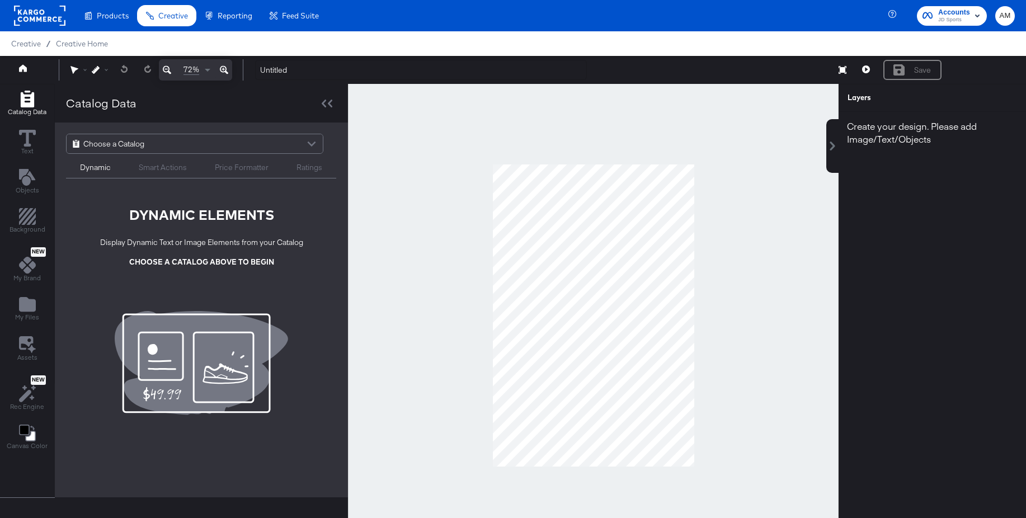
scroll to position [3, 0]
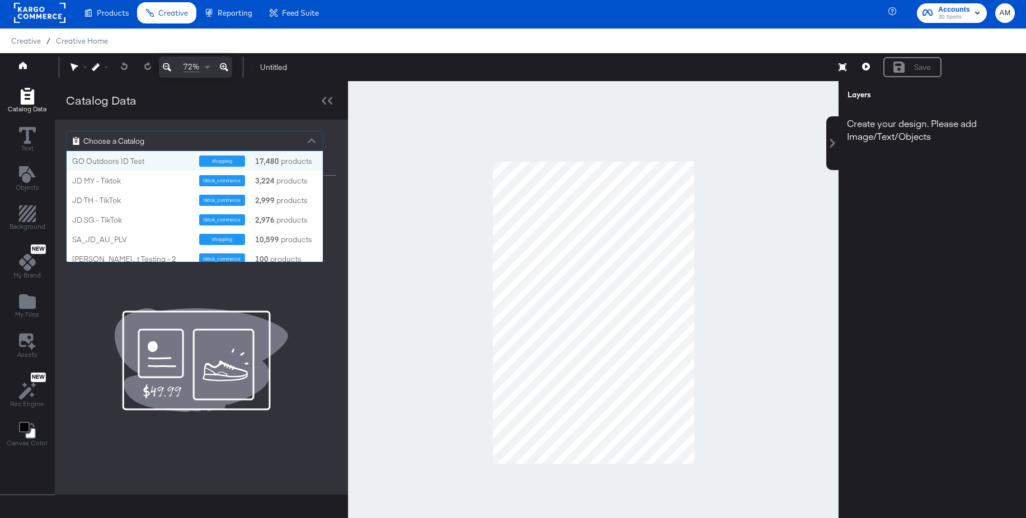
click at [144, 139] on div "Choose a Catalog" at bounding box center [195, 140] width 256 height 19
type input "uk"
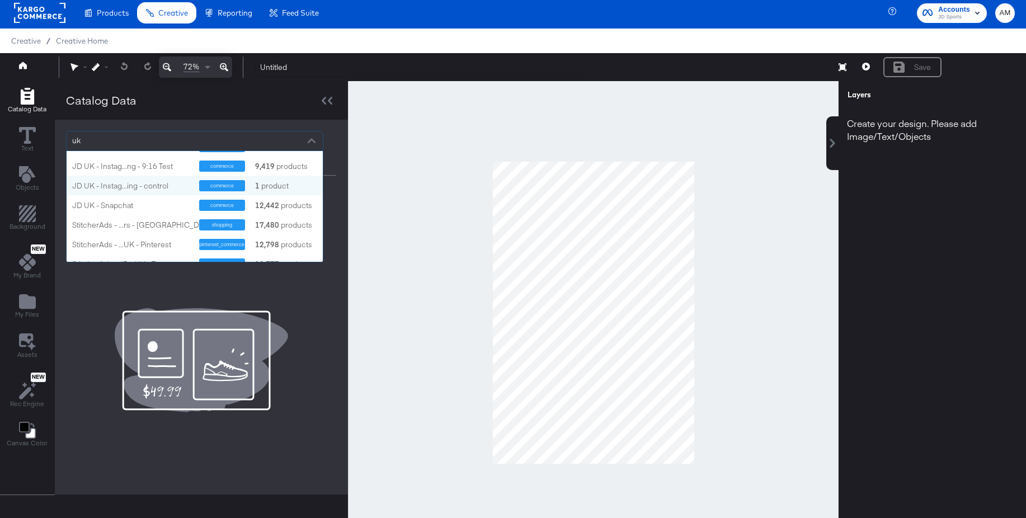
scroll to position [255, 0]
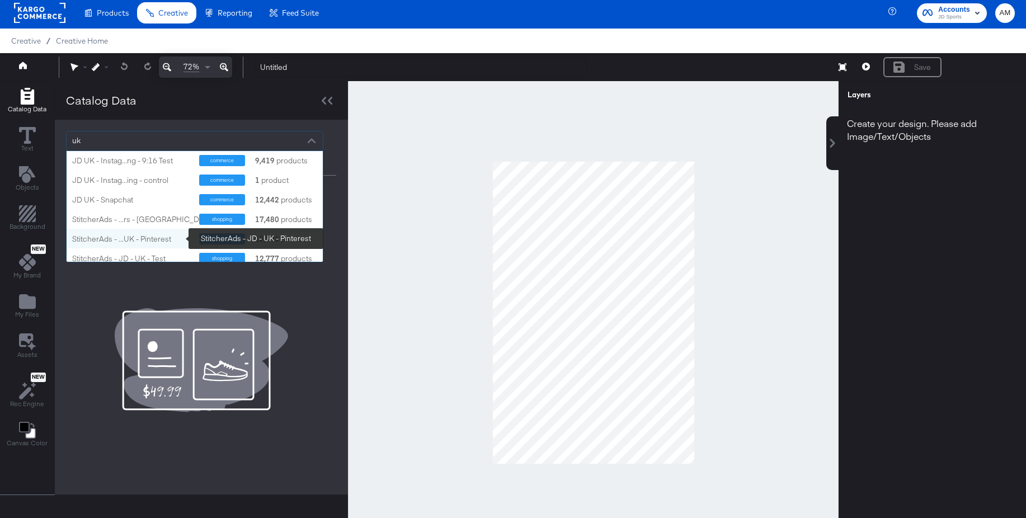
click at [110, 236] on div "StitcherAds - ...UK - Pinterest" at bounding box center [131, 239] width 119 height 11
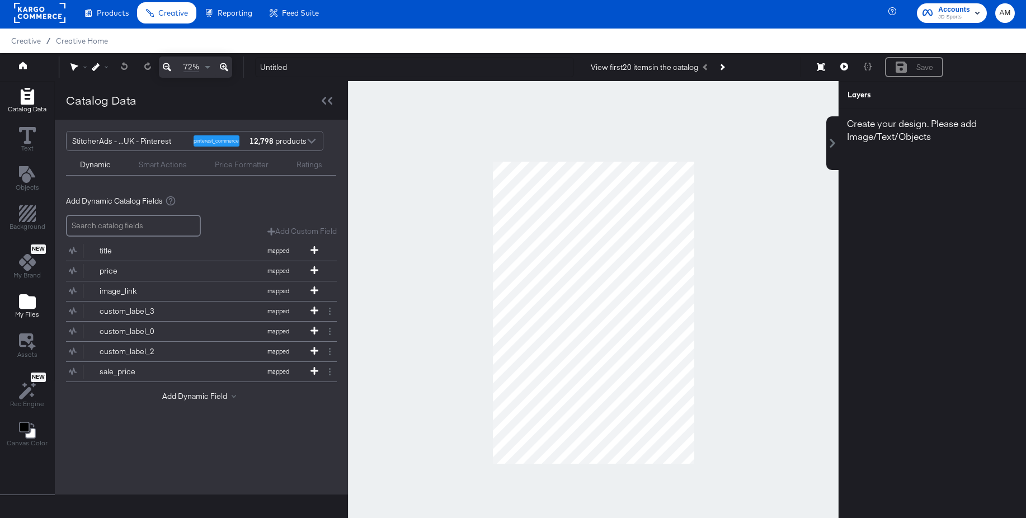
click at [32, 297] on icon "Add Files" at bounding box center [27, 301] width 17 height 15
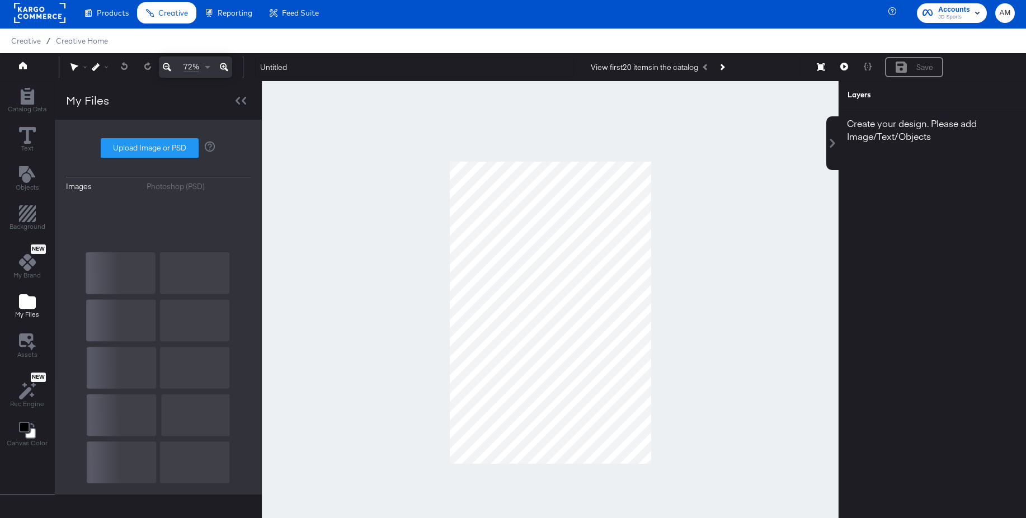
scroll to position [4429, 0]
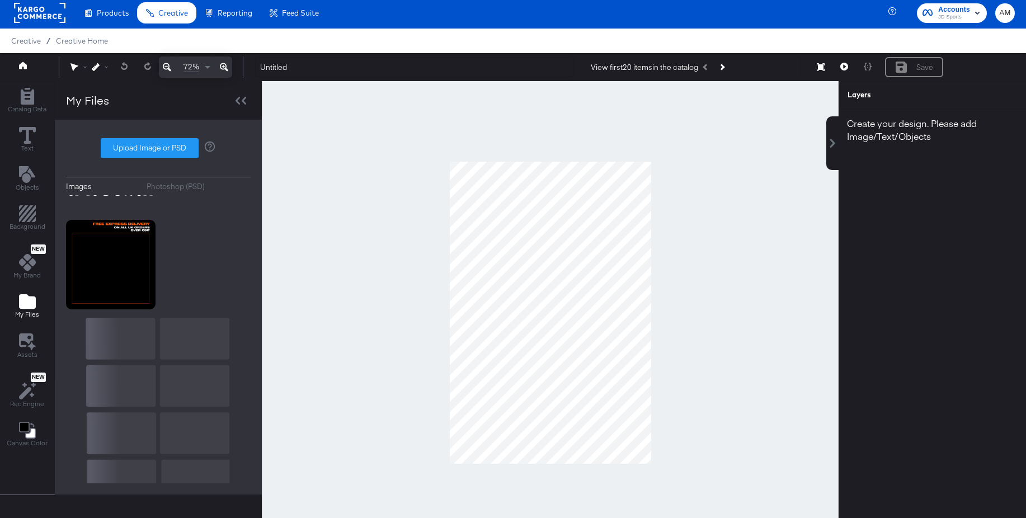
click at [184, 188] on div "Photoshop (PSD)" at bounding box center [176, 186] width 58 height 11
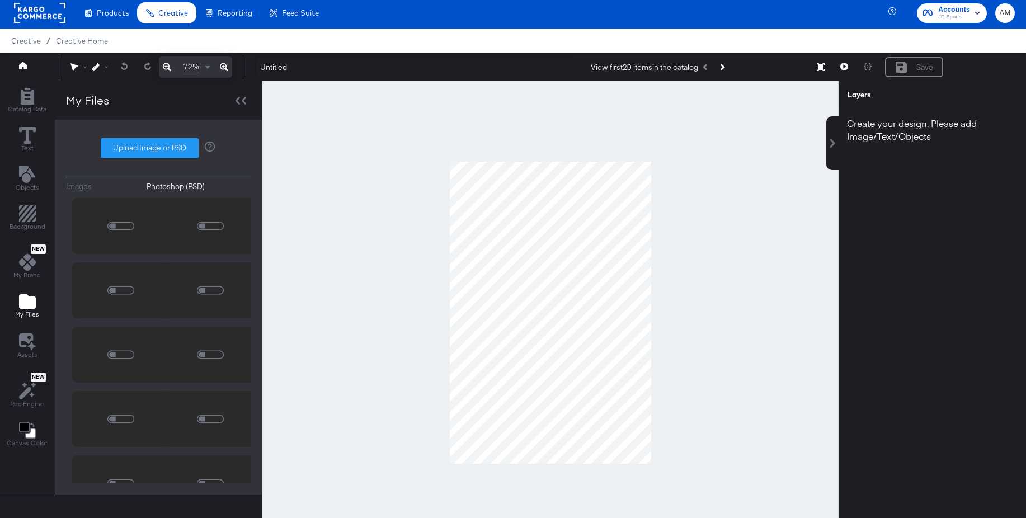
scroll to position [0, 0]
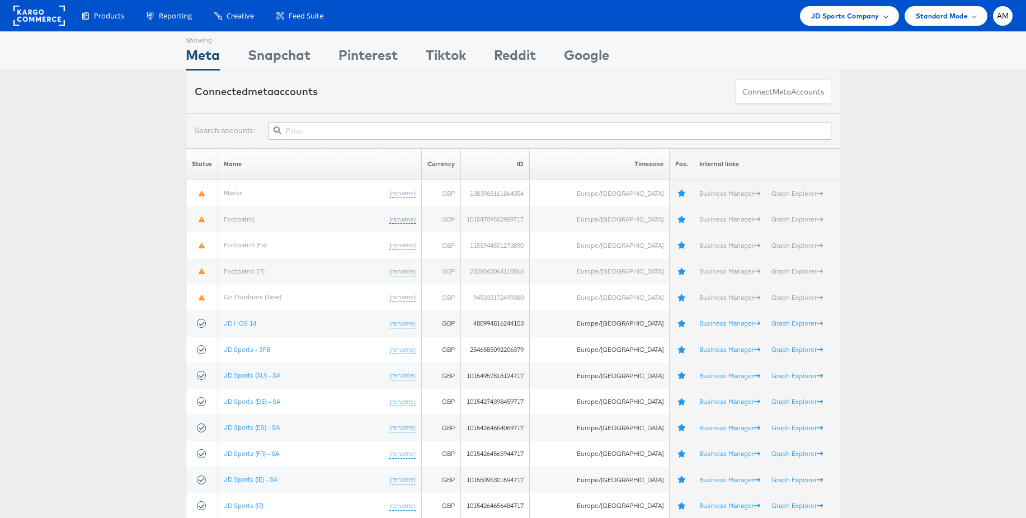
click at [849, 20] on span "JD Sports Company" at bounding box center [845, 16] width 68 height 12
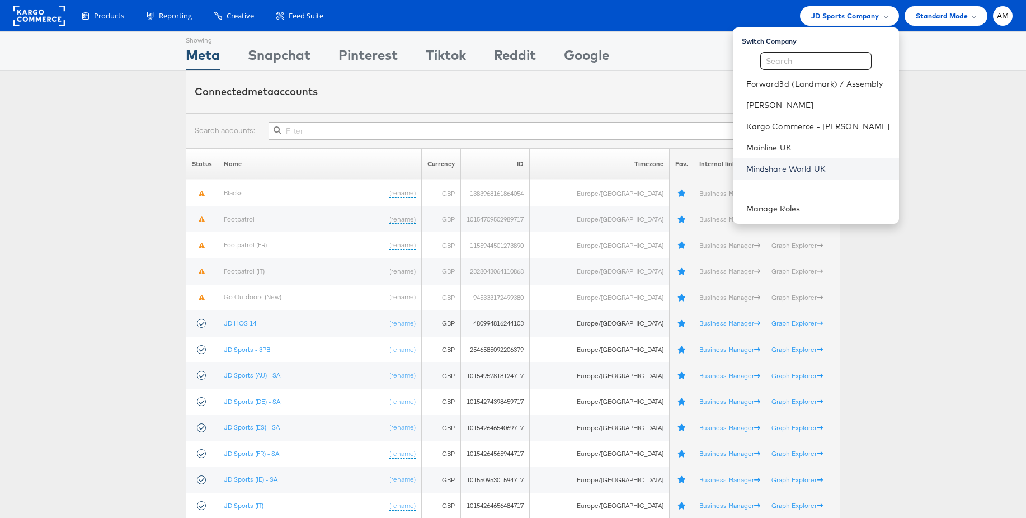
click at [804, 168] on link "Mindshare World UK" at bounding box center [818, 168] width 144 height 11
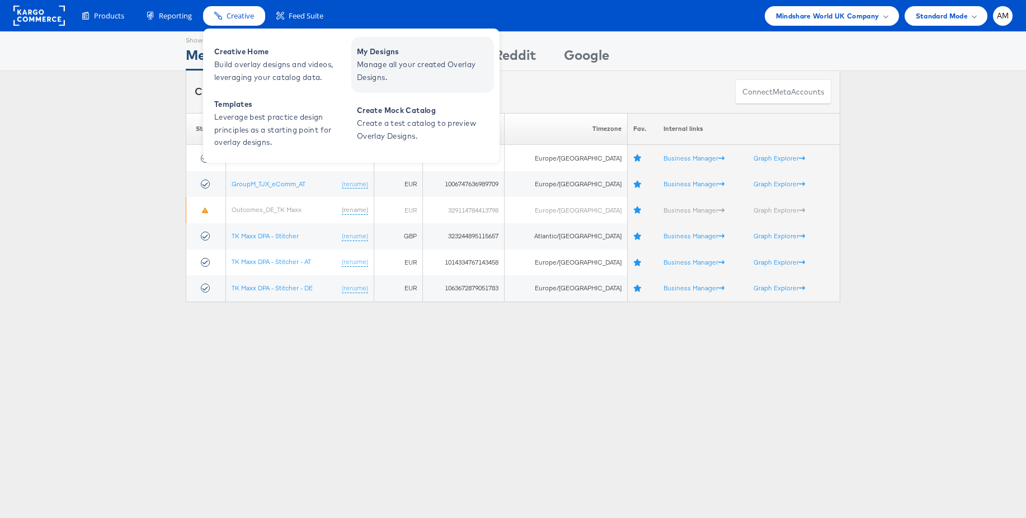
click at [387, 62] on span "Manage all your created Overlay Designs." at bounding box center [424, 71] width 134 height 26
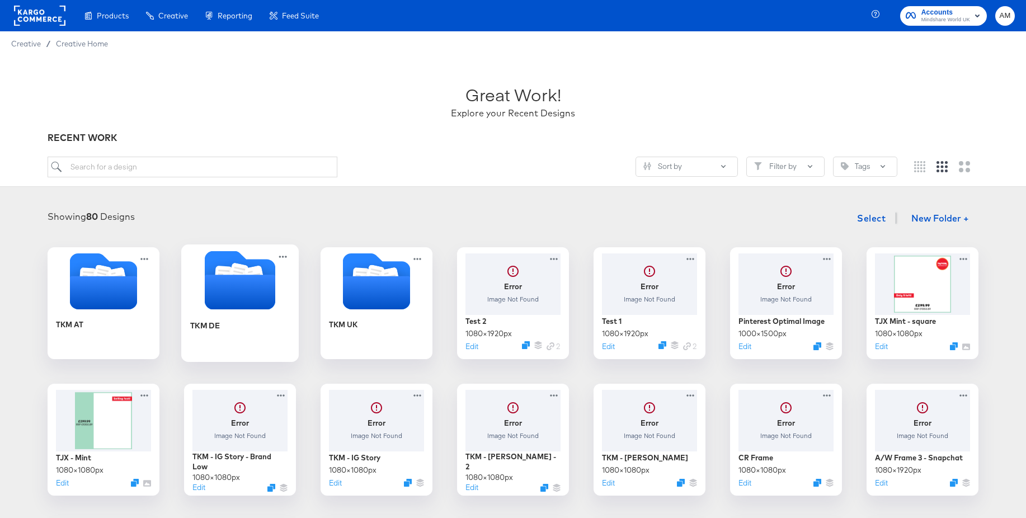
click at [244, 265] on icon "Folder" at bounding box center [239, 274] width 20 height 22
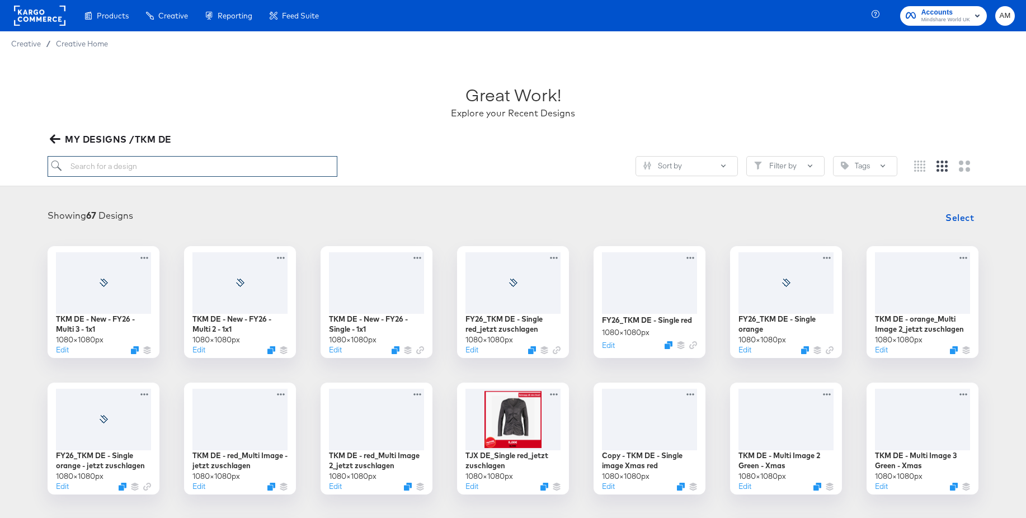
click at [182, 169] on input "search" at bounding box center [193, 166] width 290 height 21
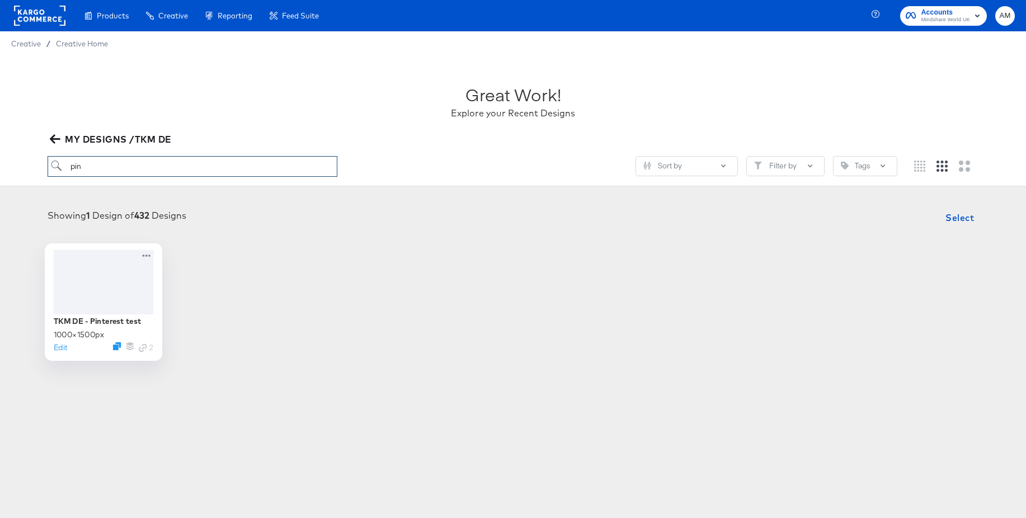
type input "pin"
click at [96, 272] on div at bounding box center [104, 282] width 100 height 64
click at [30, 18] on rect at bounding box center [39, 16] width 51 height 20
click at [88, 270] on div at bounding box center [104, 282] width 100 height 64
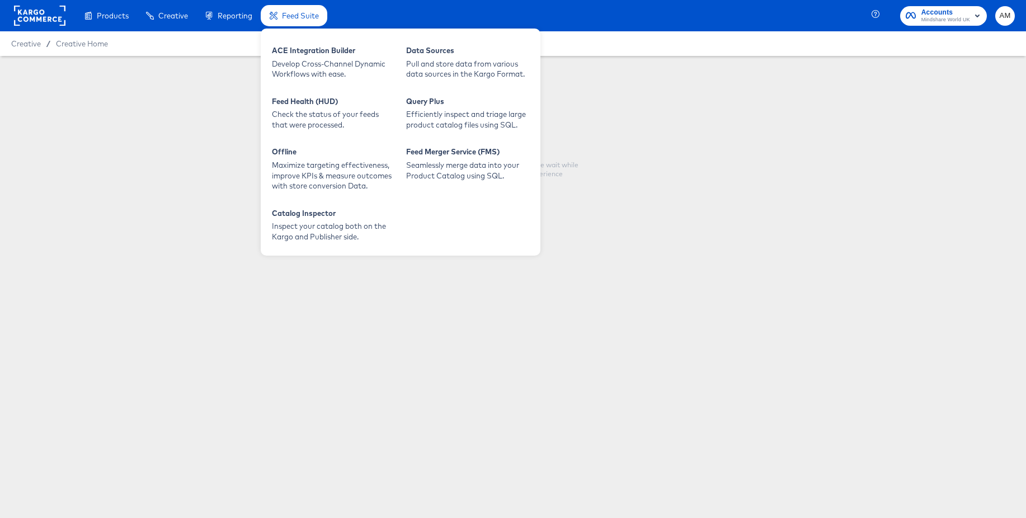
type input "TKM DE - Pinterest test"
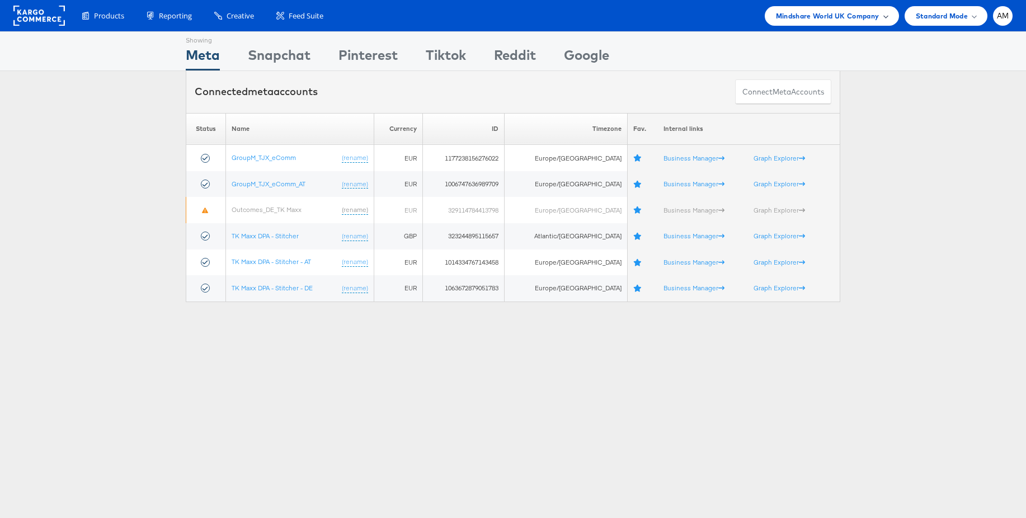
click at [857, 13] on span "Mindshare World UK Company" at bounding box center [828, 16] width 104 height 12
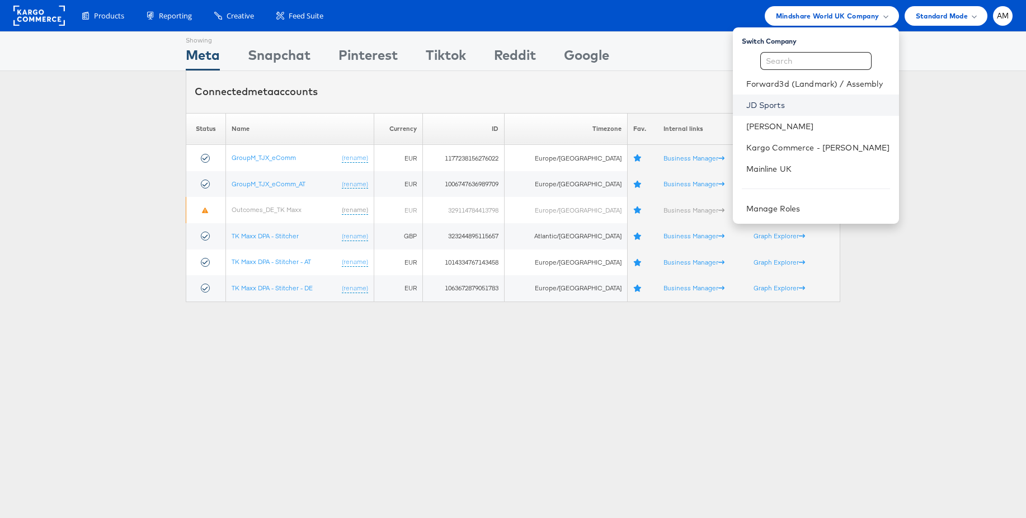
click at [774, 105] on link "JD Sports" at bounding box center [818, 105] width 144 height 11
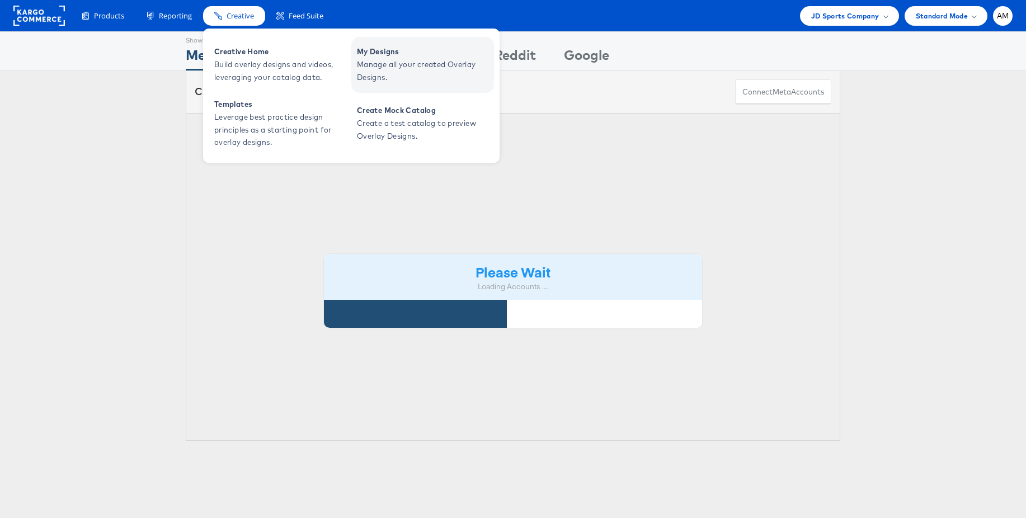
click at [397, 65] on span "Manage all your created Overlay Designs." at bounding box center [424, 71] width 134 height 26
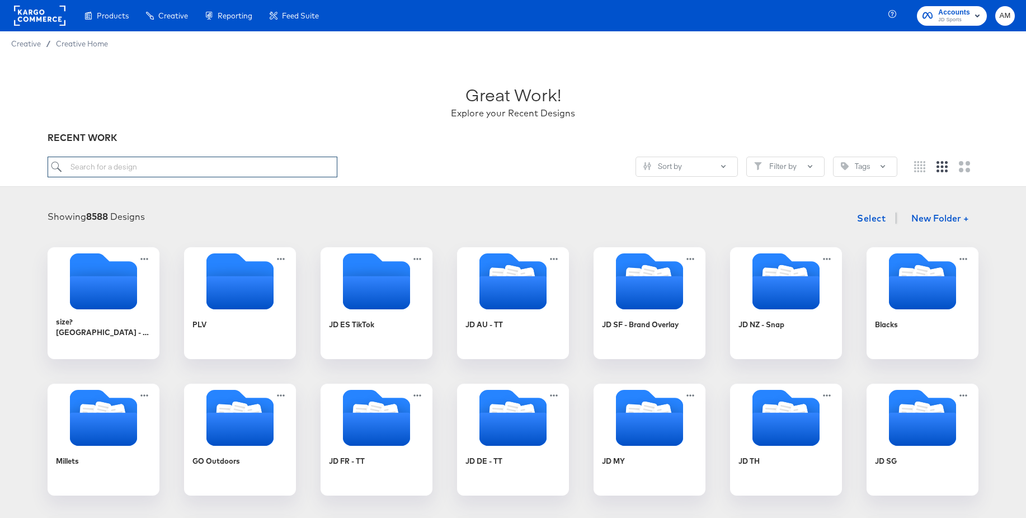
click at [195, 168] on input "search" at bounding box center [193, 167] width 290 height 21
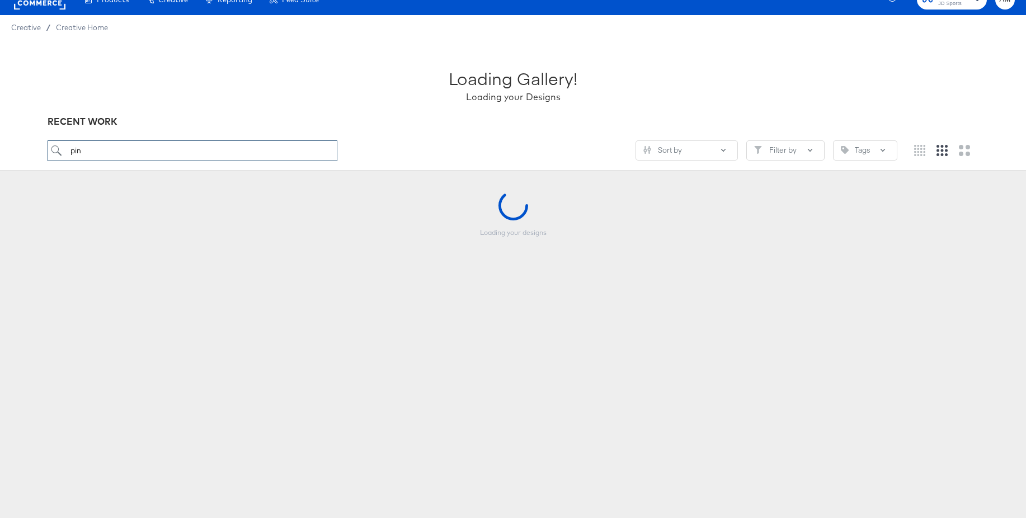
scroll to position [16, 0]
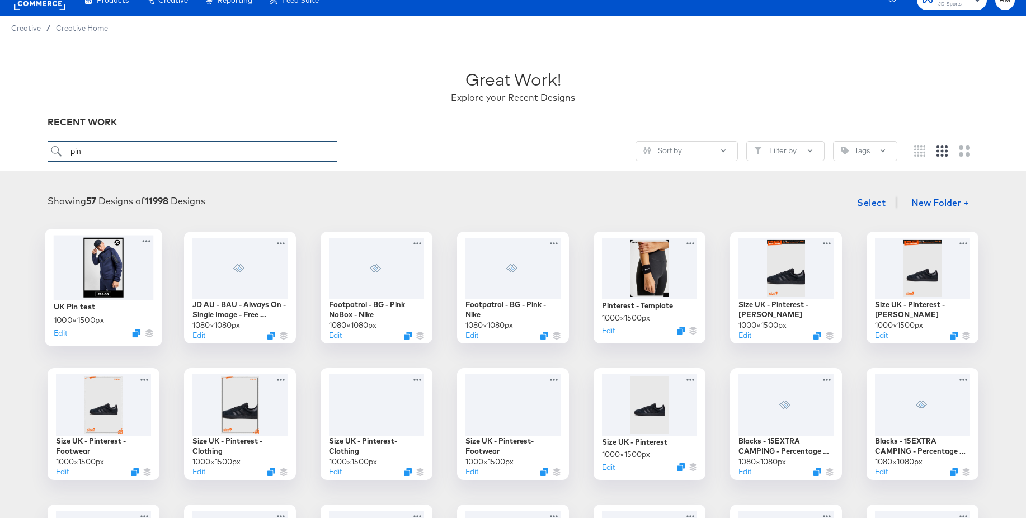
type input "pin"
click at [118, 265] on div at bounding box center [104, 267] width 100 height 64
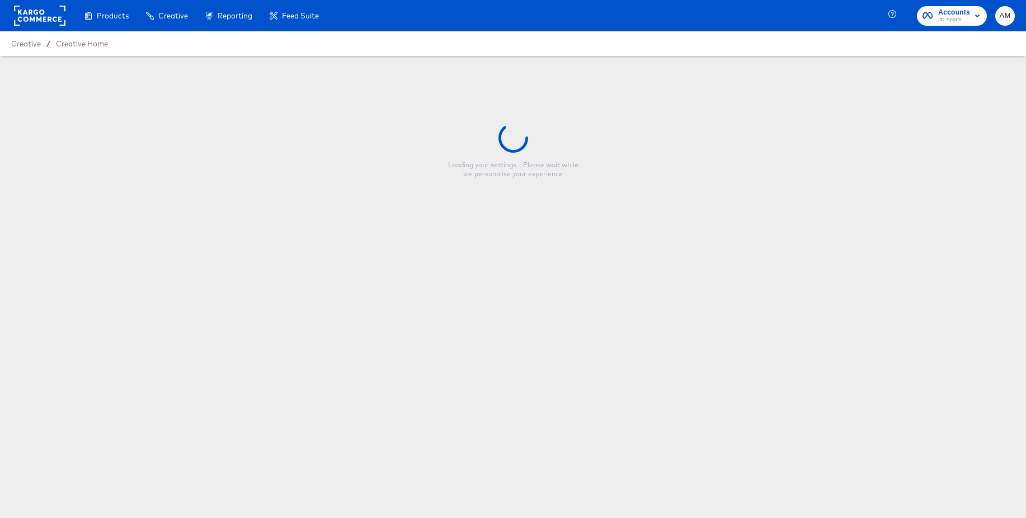
type input "UK Pin test"
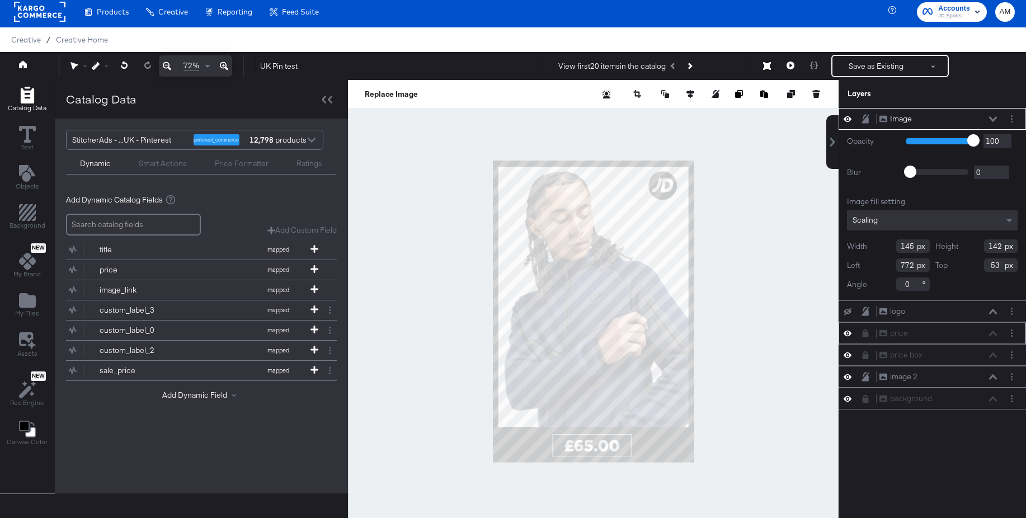
scroll to position [3, 0]
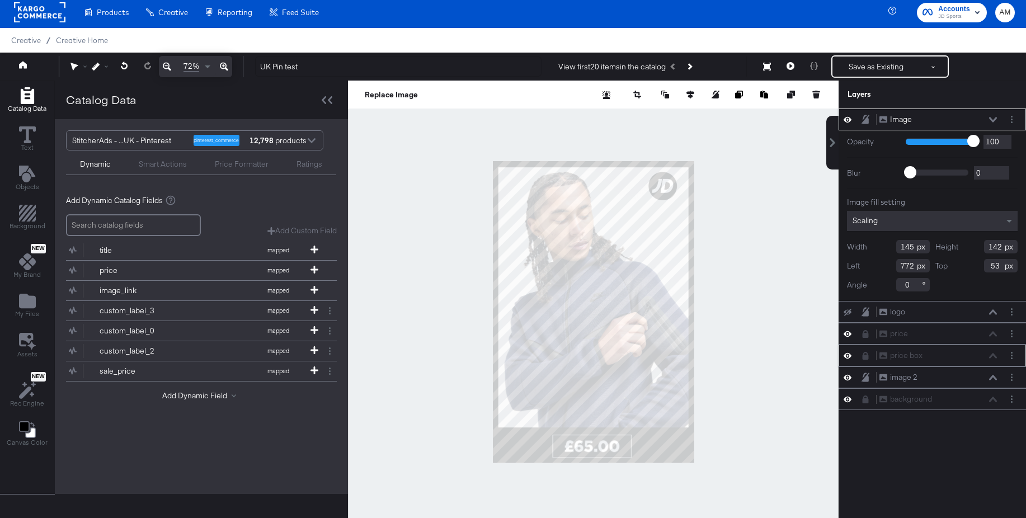
click at [866, 356] on icon at bounding box center [866, 356] width 6 height 8
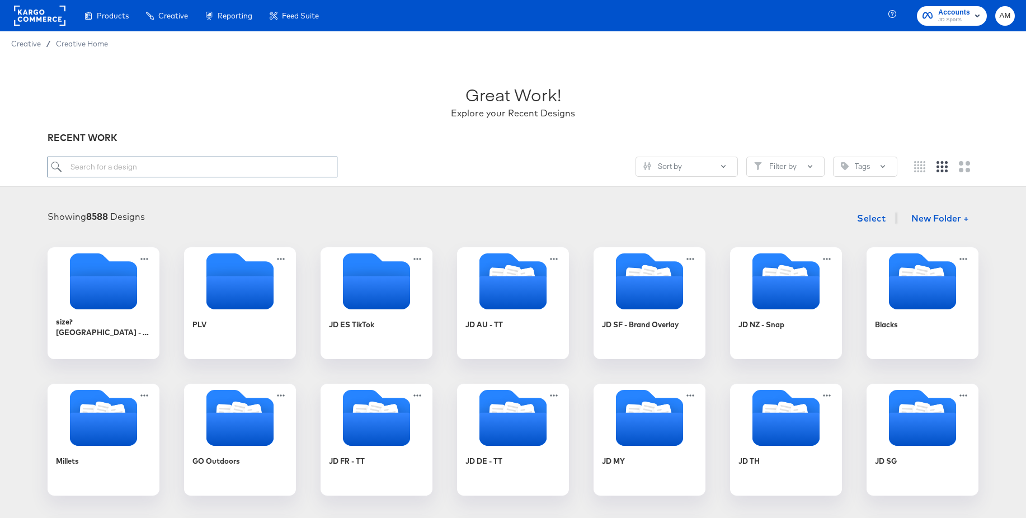
click at [227, 169] on input "search" at bounding box center [193, 167] width 290 height 21
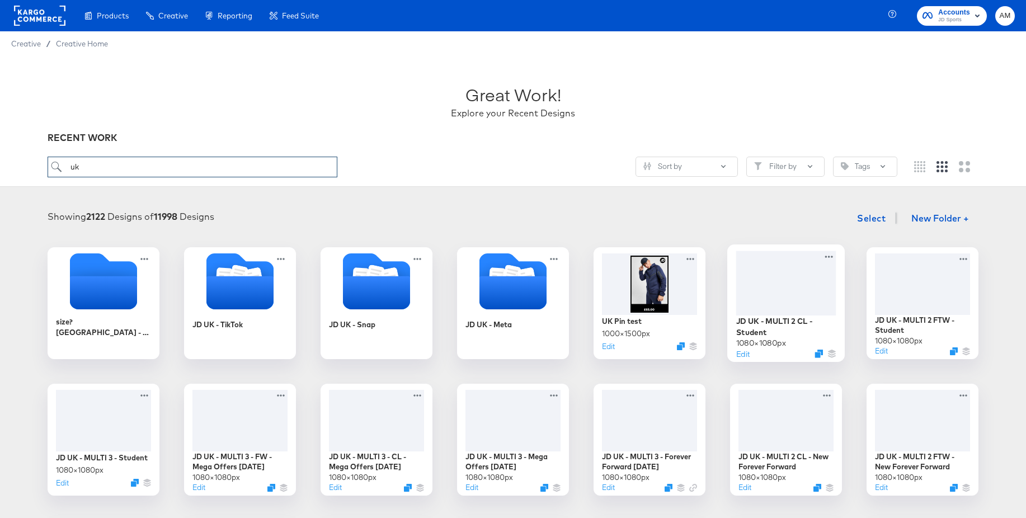
type input "uk"
click at [783, 292] on div at bounding box center [786, 283] width 100 height 64
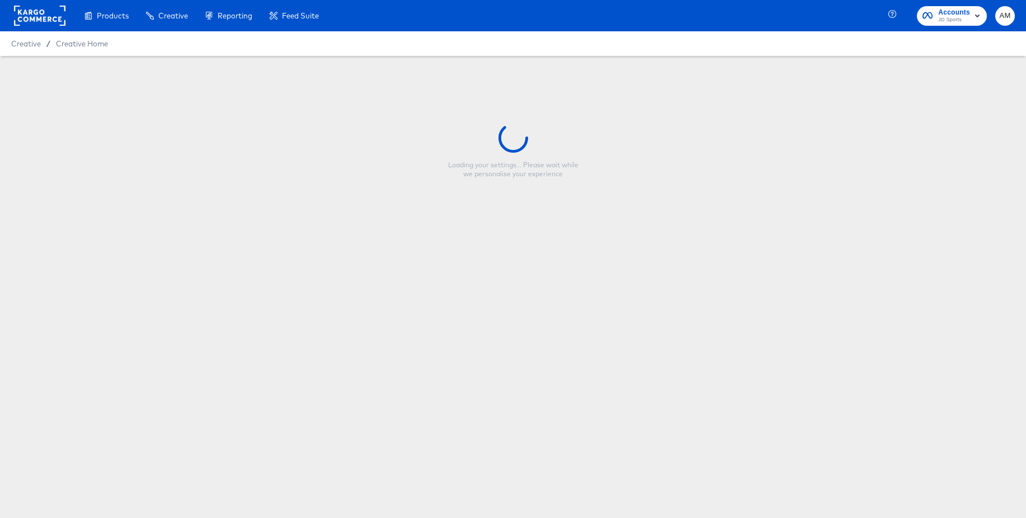
type input "JD UK - MULTI 2 CL - Student"
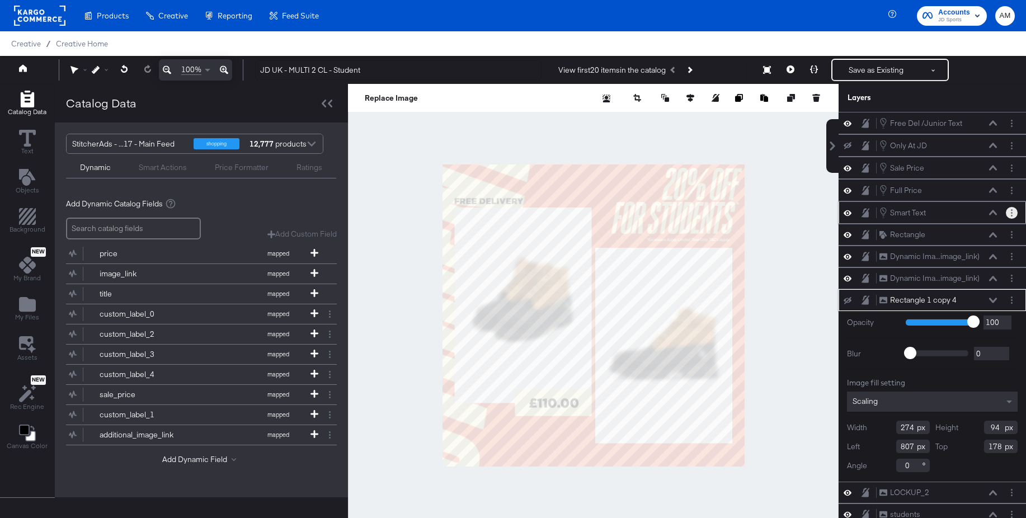
click at [1010, 213] on button "Layer Options" at bounding box center [1012, 213] width 12 height 12
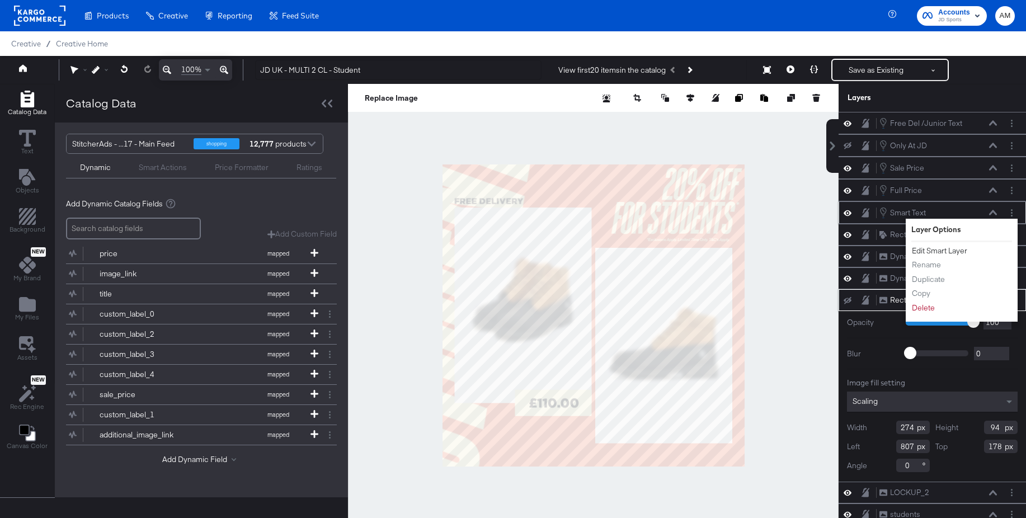
click at [958, 247] on button "Edit Smart Layer" at bounding box center [939, 251] width 57 height 12
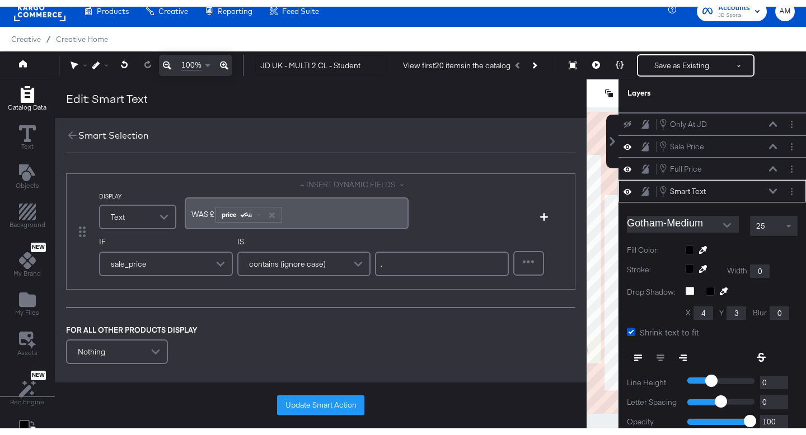
scroll to position [17, 0]
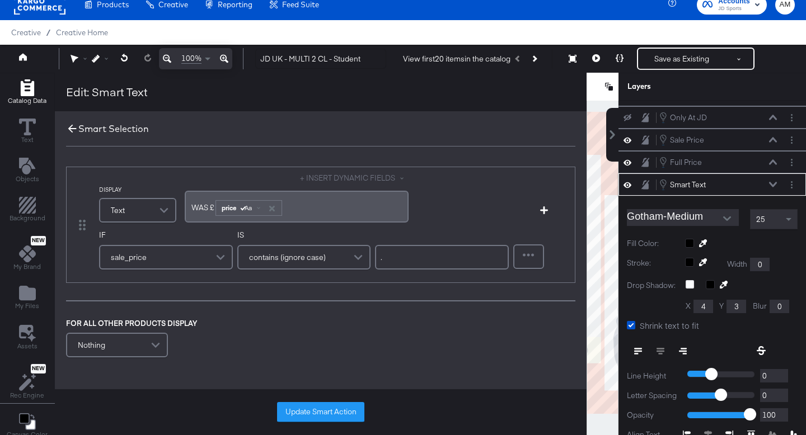
click at [67, 129] on icon at bounding box center [72, 129] width 12 height 12
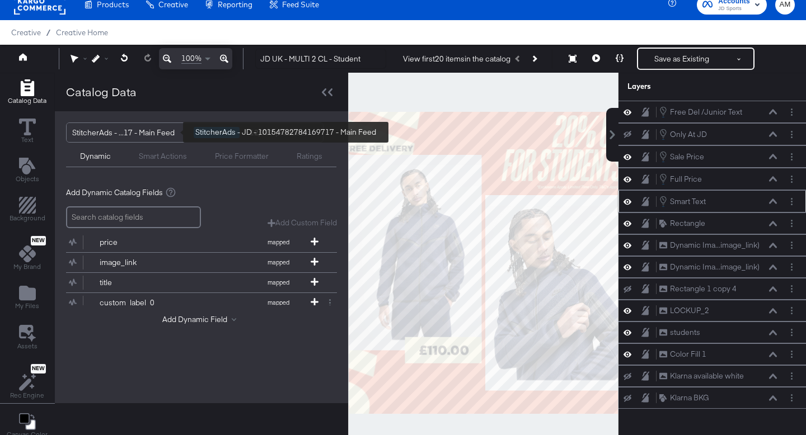
scroll to position [0, 0]
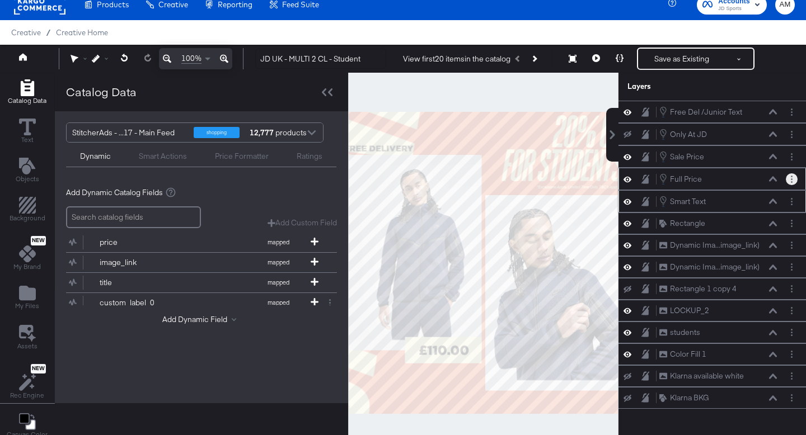
click at [792, 179] on circle "Layer Options" at bounding box center [792, 179] width 2 height 2
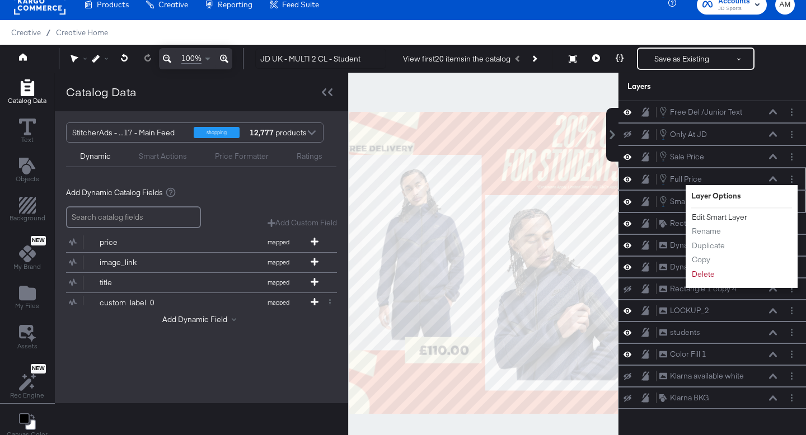
click at [725, 218] on button "Edit Smart Layer" at bounding box center [719, 218] width 57 height 12
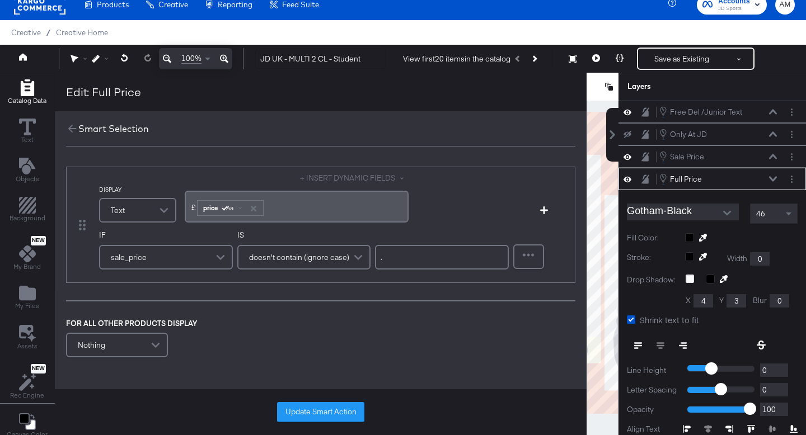
scroll to position [67, 0]
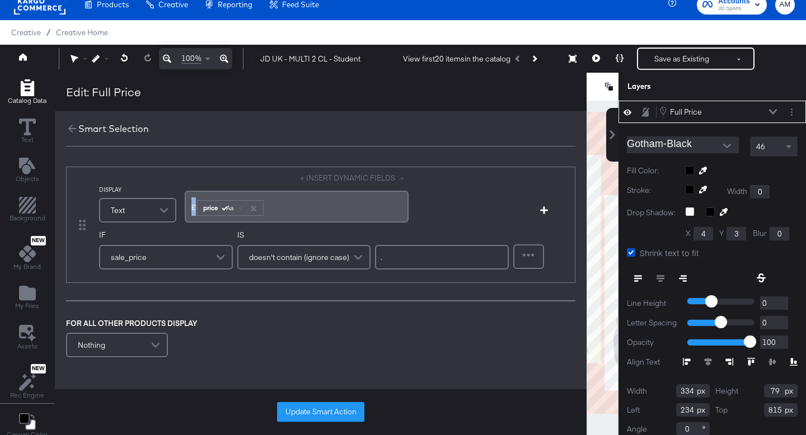
click at [192, 210] on div "£ ﻿ price Aa ﻿" at bounding box center [297, 207] width 224 height 32
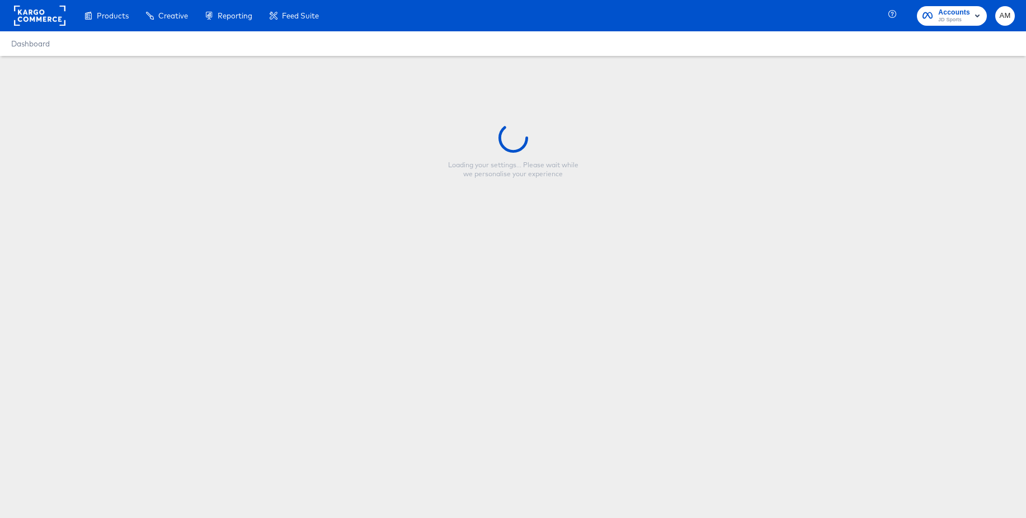
type input "UK Pin test"
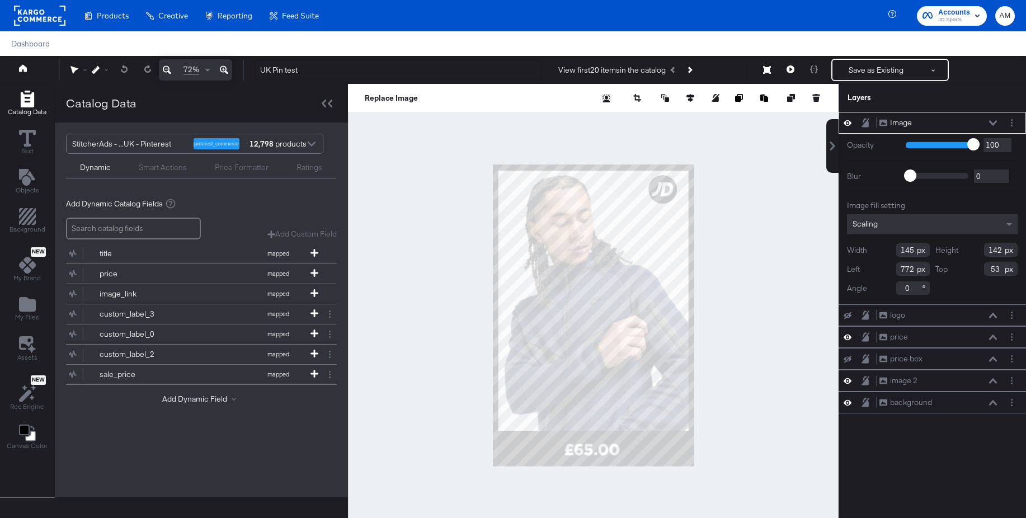
click at [248, 163] on div "Price Formatter" at bounding box center [242, 167] width 54 height 11
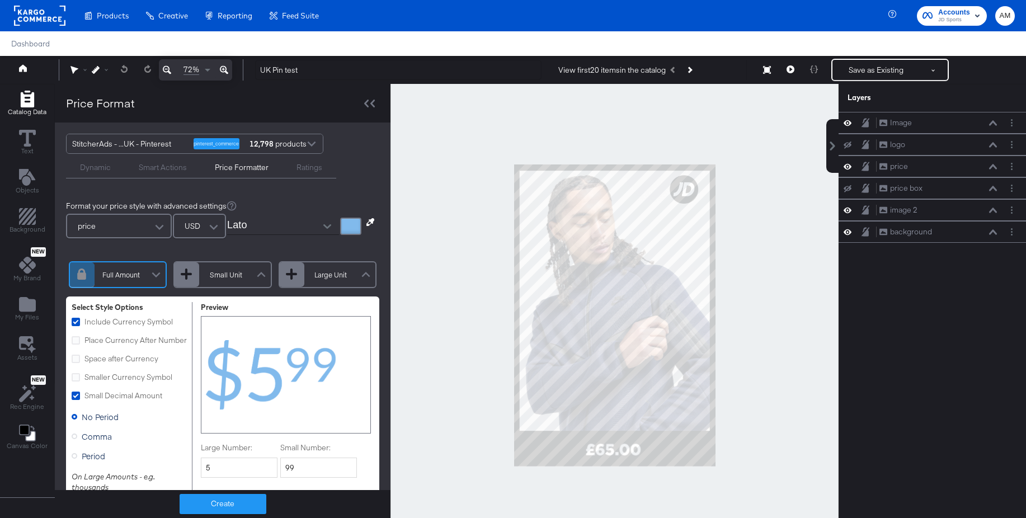
click at [172, 169] on div "Smart Actions" at bounding box center [163, 167] width 48 height 11
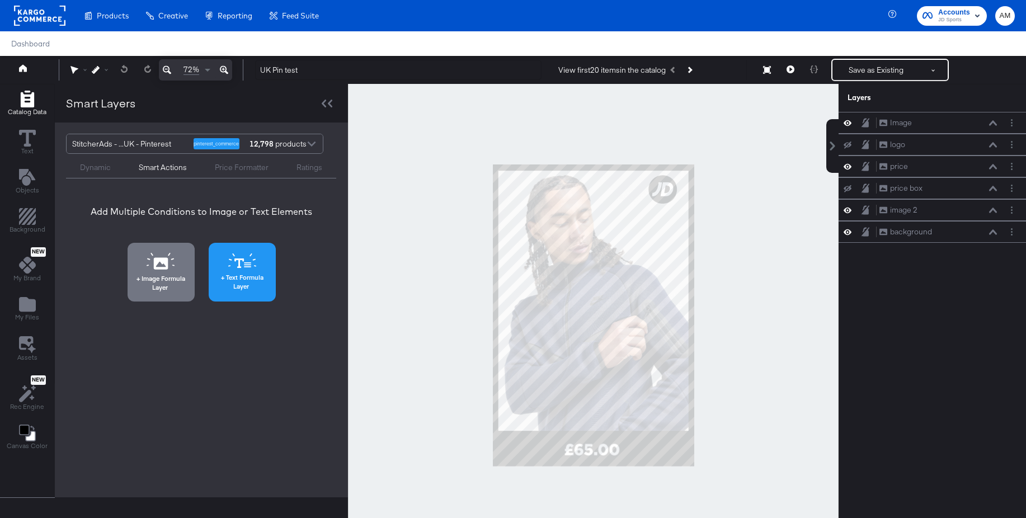
click at [247, 260] on icon at bounding box center [242, 260] width 28 height 15
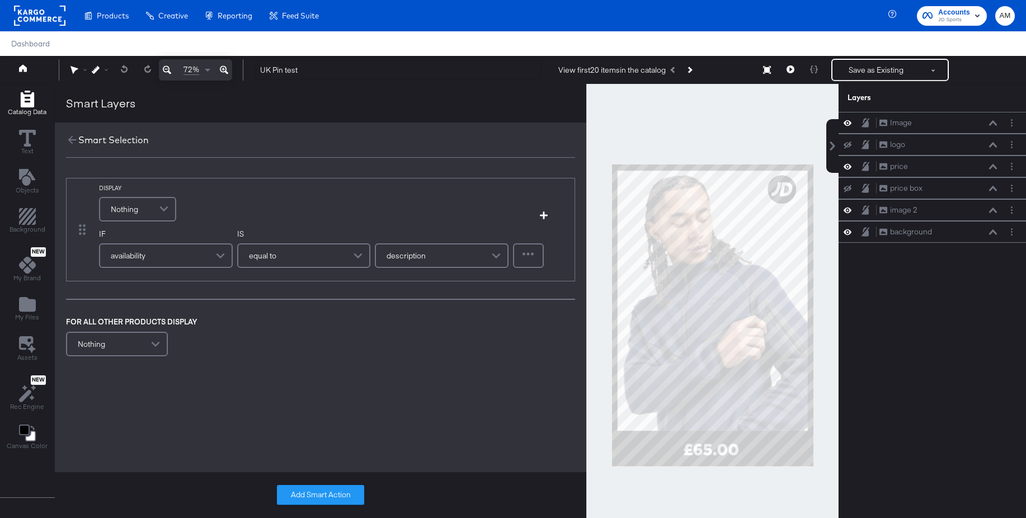
drag, startPoint x: 152, startPoint y: 209, endPoint x: 152, endPoint y: 218, distance: 9.5
click at [152, 209] on div "Nothing" at bounding box center [137, 209] width 75 height 22
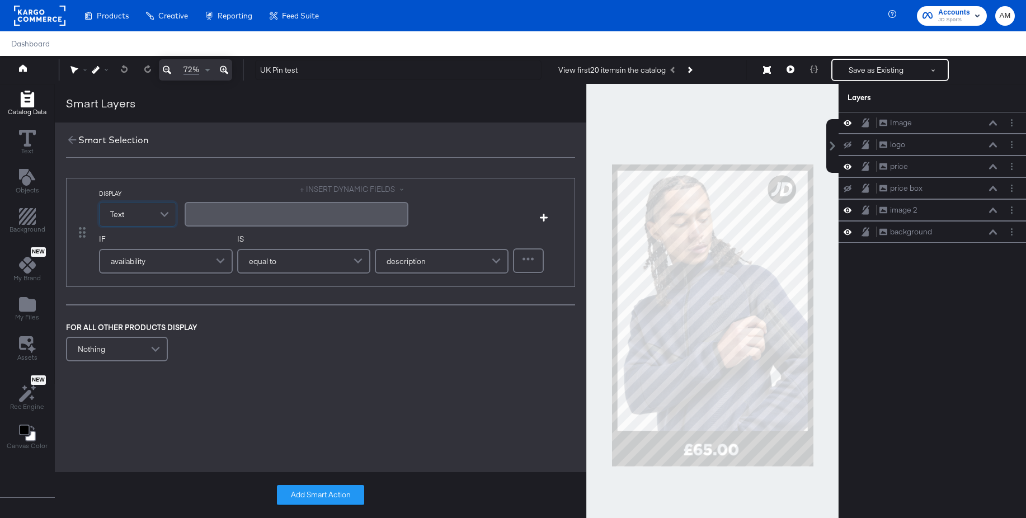
click at [240, 214] on div "﻿" at bounding box center [296, 214] width 210 height 11
click at [327, 187] on button "+ INSERT DYNAMIC FIELDS" at bounding box center [354, 189] width 109 height 11
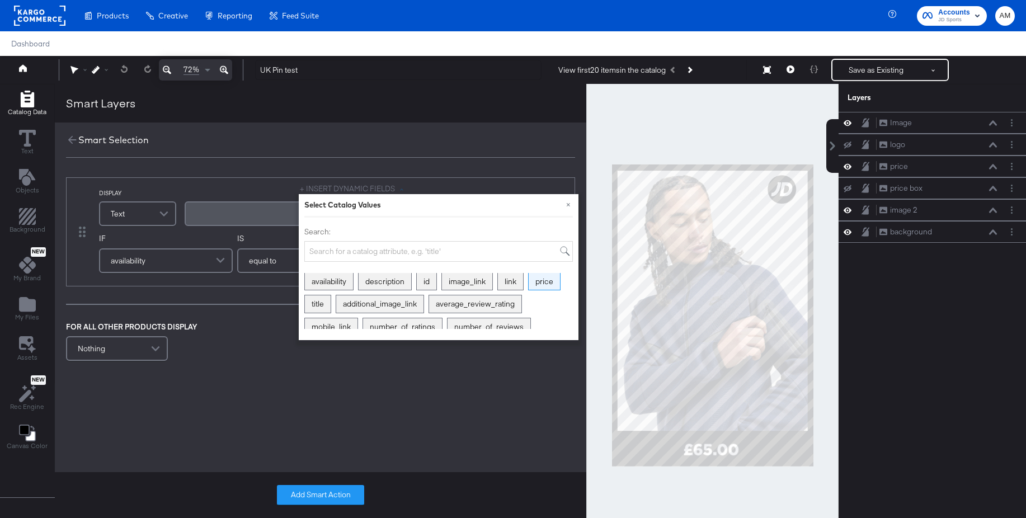
click at [542, 285] on div "price" at bounding box center [544, 281] width 31 height 17
click at [232, 219] on span at bounding box center [232, 218] width 3 height 3
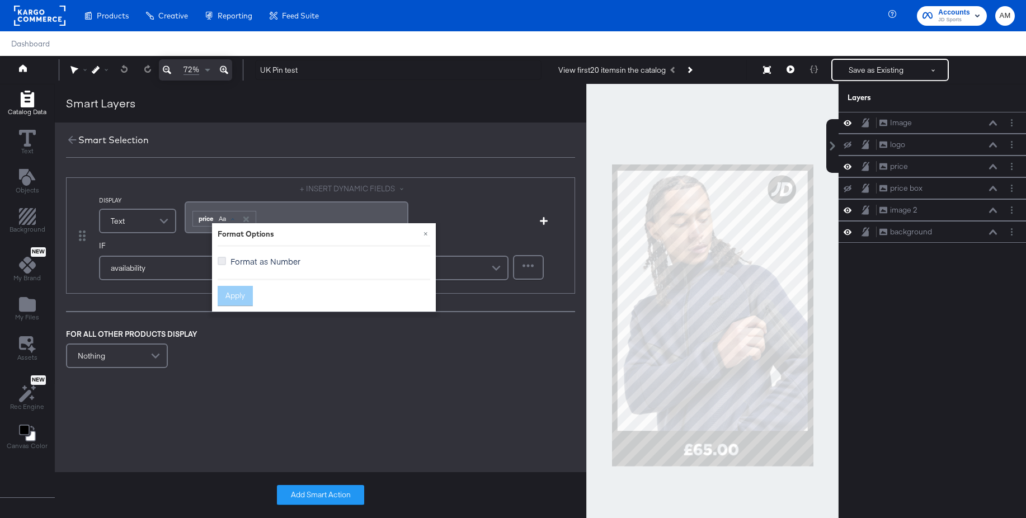
click at [222, 262] on icon at bounding box center [222, 261] width 8 height 8
click at [0, 0] on input "Format as Number" at bounding box center [0, 0] width 0 height 0
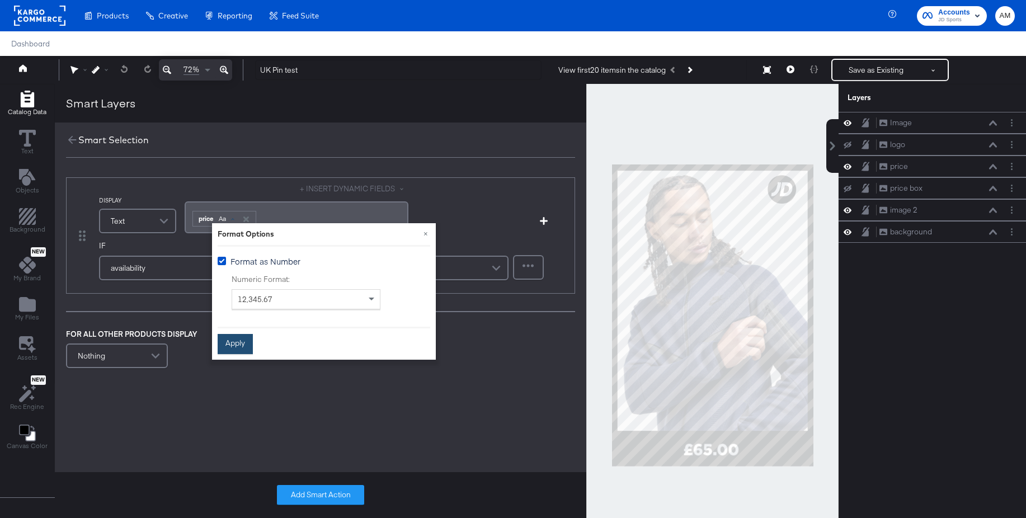
click at [236, 342] on button "Apply" at bounding box center [235, 344] width 35 height 20
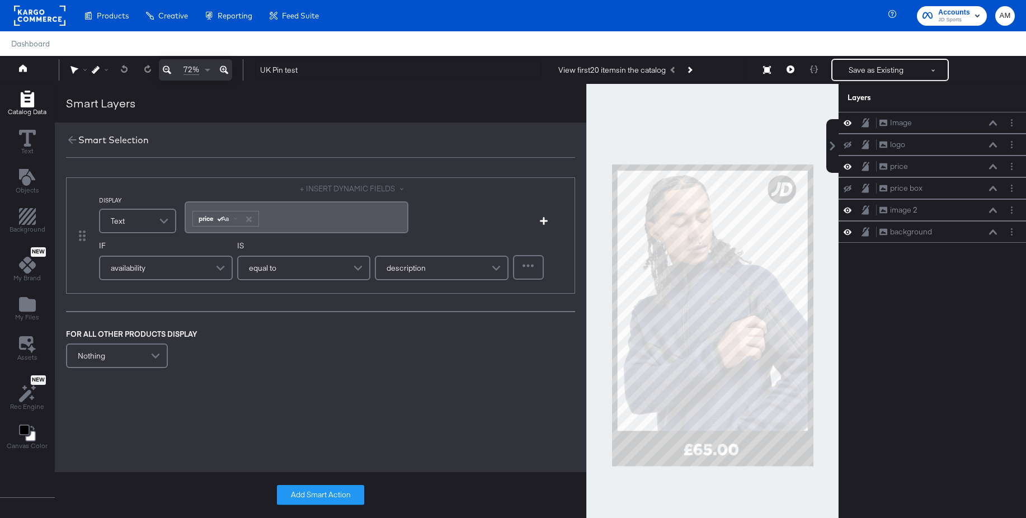
click at [189, 220] on div "﻿ ﻿ price Aa ﻿" at bounding box center [297, 217] width 224 height 32
click at [186, 221] on div "﻿ ﻿ price Aa ﻿" at bounding box center [297, 217] width 224 height 32
click at [187, 221] on div "﻿ ﻿ price Aa ﻿" at bounding box center [297, 217] width 224 height 32
click at [354, 188] on button "+ INSERT DYNAMIC FIELDS" at bounding box center [354, 189] width 109 height 11
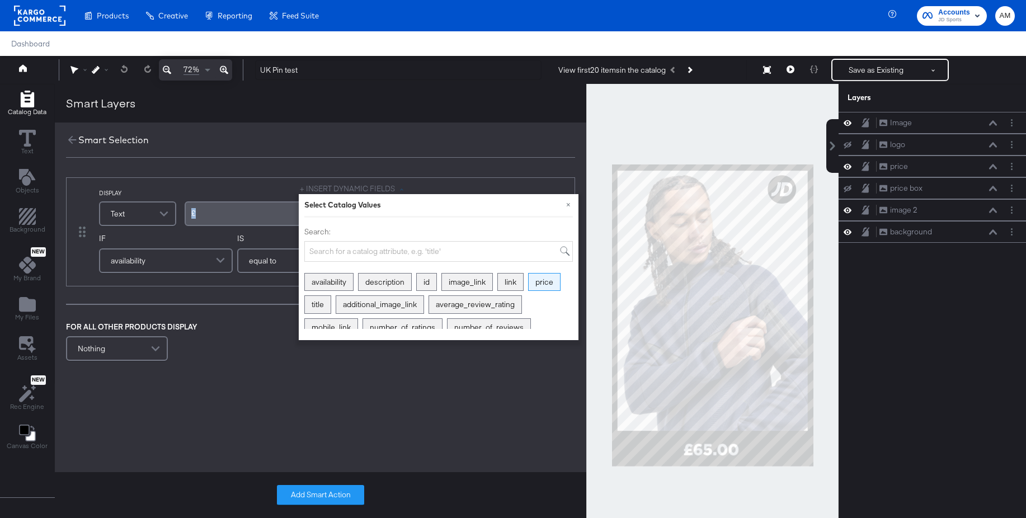
click at [552, 284] on div "price" at bounding box center [544, 282] width 31 height 17
click at [248, 219] on icon "button" at bounding box center [246, 220] width 6 height 6
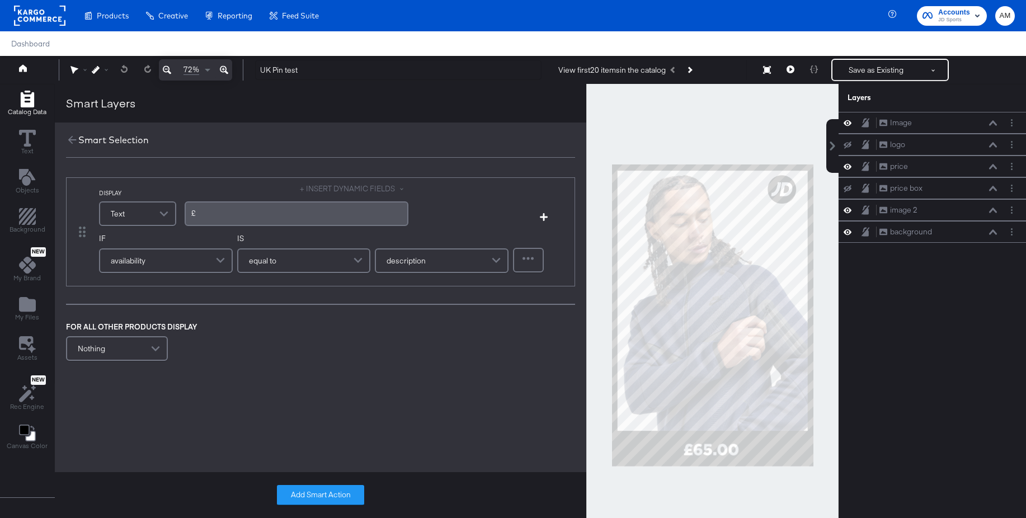
click at [231, 216] on div "£" at bounding box center [296, 213] width 210 height 11
drag, startPoint x: 229, startPoint y: 215, endPoint x: 214, endPoint y: 215, distance: 15.1
click at [228, 215] on div "£" at bounding box center [296, 213] width 210 height 11
click at [369, 190] on button "+ INSERT DYNAMIC FIELDS" at bounding box center [354, 189] width 109 height 11
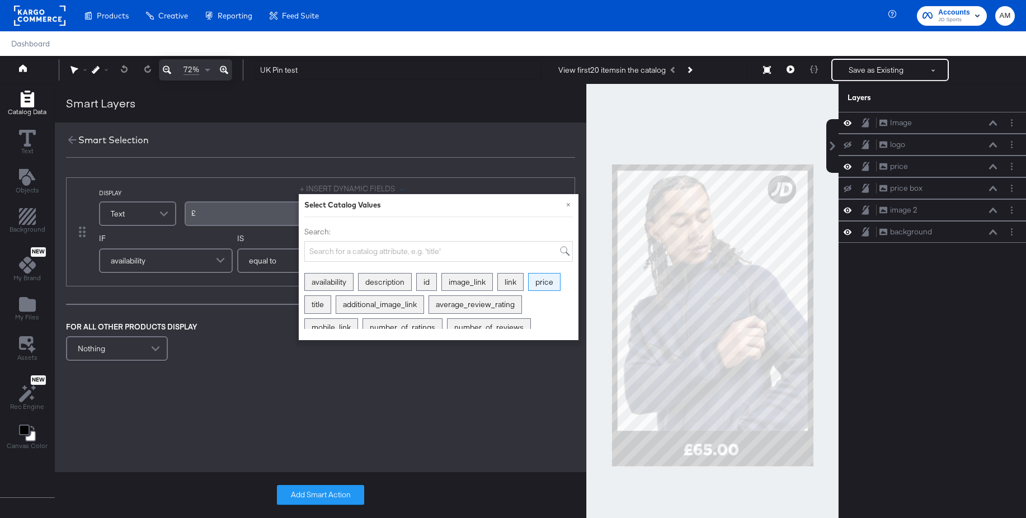
click at [543, 281] on div "price" at bounding box center [544, 282] width 31 height 17
click at [237, 219] on span at bounding box center [237, 218] width 3 height 3
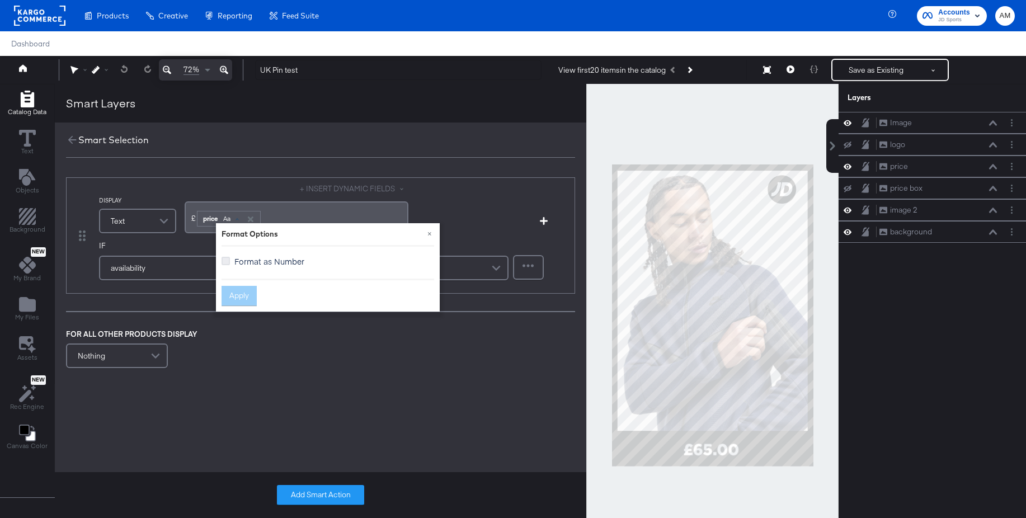
click at [228, 262] on icon at bounding box center [226, 261] width 8 height 8
click at [0, 0] on input "Format as Number" at bounding box center [0, 0] width 0 height 0
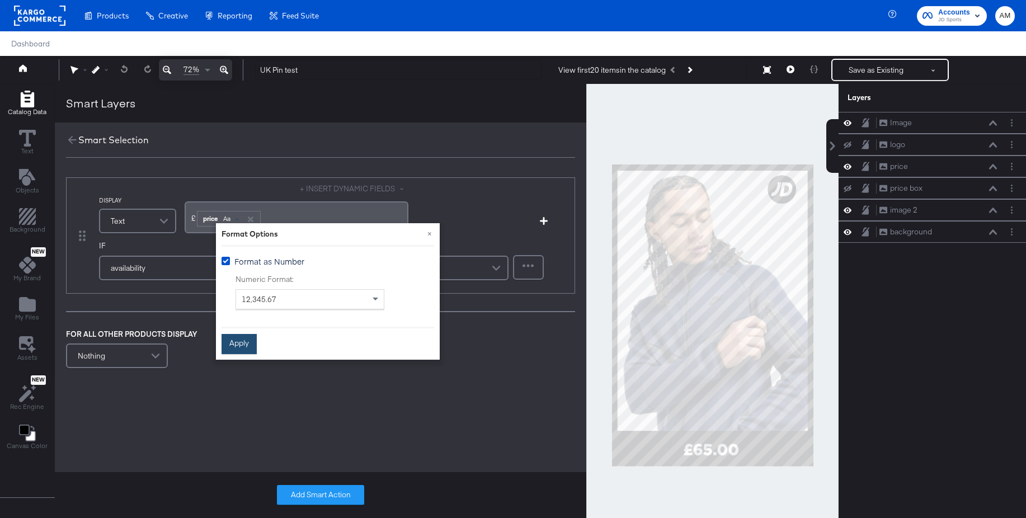
click at [236, 347] on button "Apply" at bounding box center [239, 344] width 35 height 20
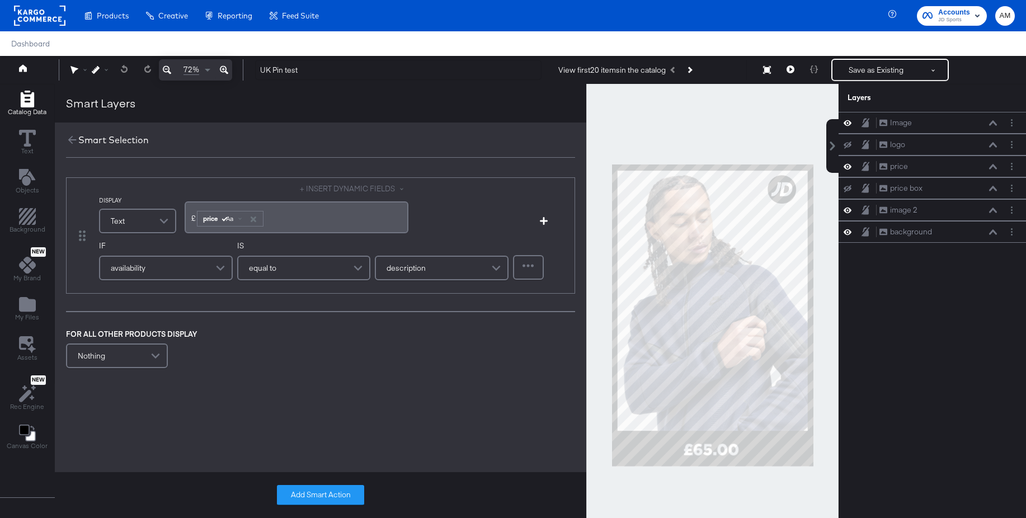
click at [168, 269] on div "availability" at bounding box center [165, 268] width 131 height 22
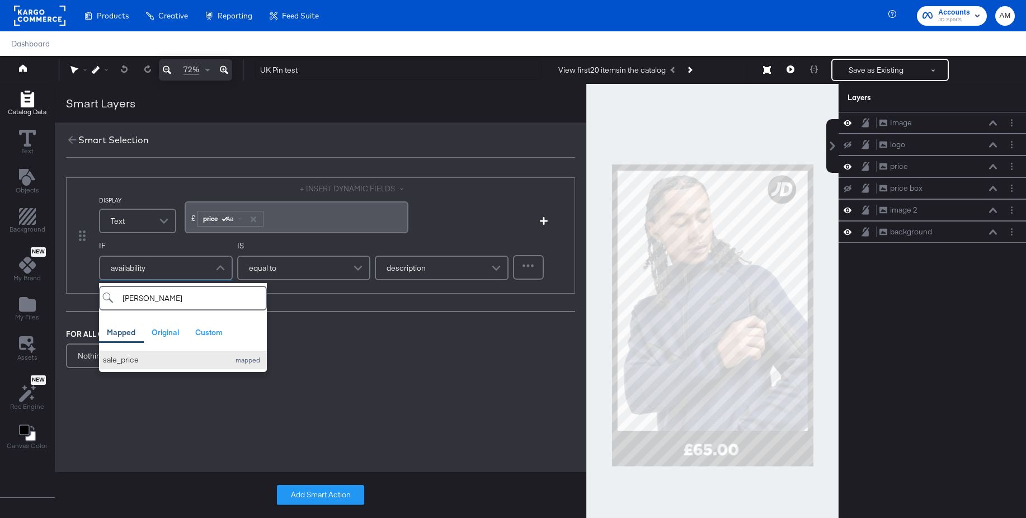
type input "sal"
drag, startPoint x: 120, startPoint y: 363, endPoint x: 245, endPoint y: 317, distance: 132.2
click at [133, 359] on div "sale_price" at bounding box center [163, 360] width 121 height 11
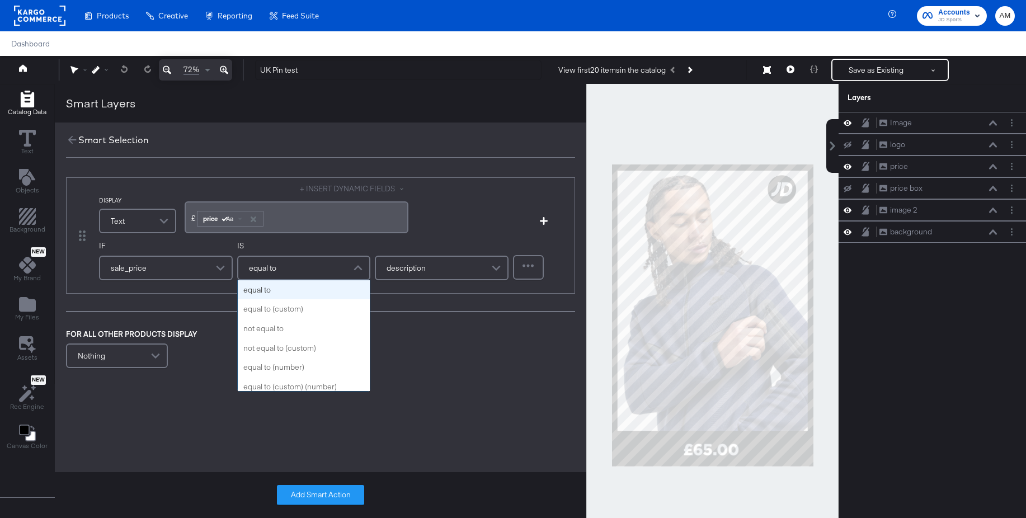
click at [291, 270] on div "equal to" at bounding box center [303, 268] width 131 height 22
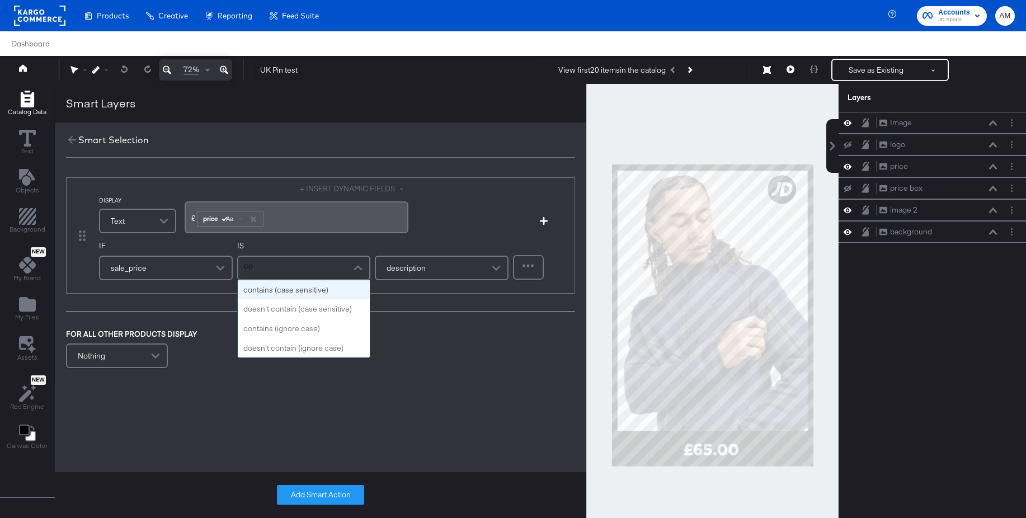
type input "con"
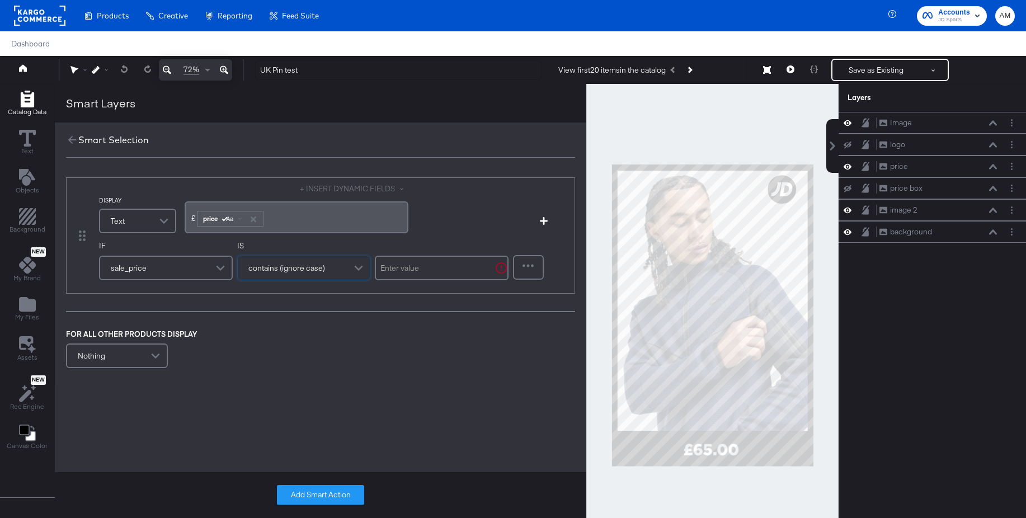
click at [409, 271] on input "text" at bounding box center [442, 268] width 134 height 25
type input "."
click at [300, 500] on button "Add Smart Action" at bounding box center [320, 495] width 87 height 20
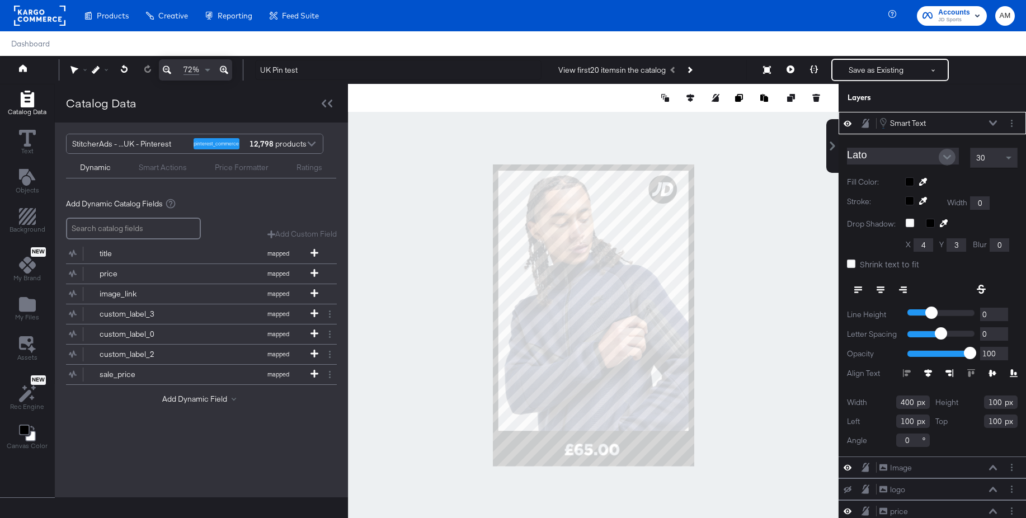
click at [948, 156] on icon "Open" at bounding box center [947, 157] width 8 height 8
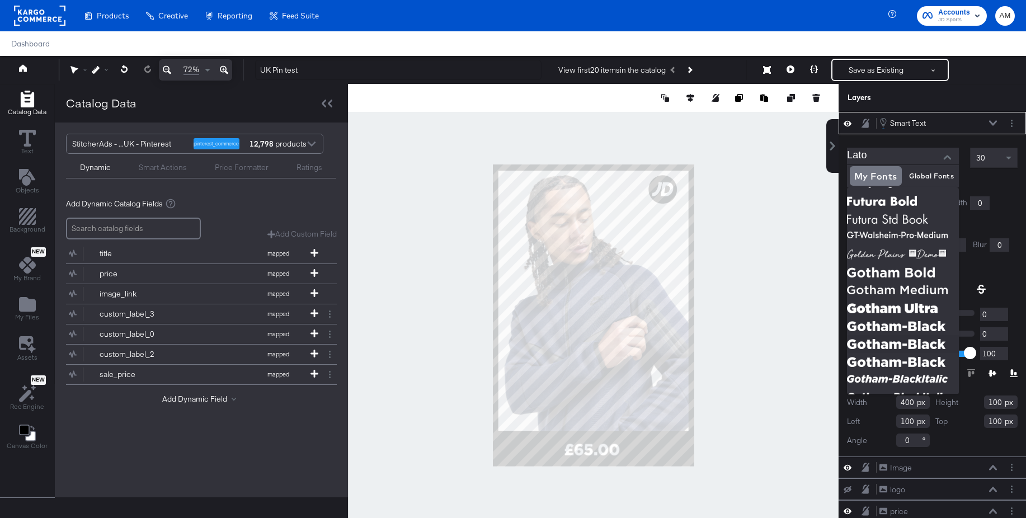
scroll to position [211, 0]
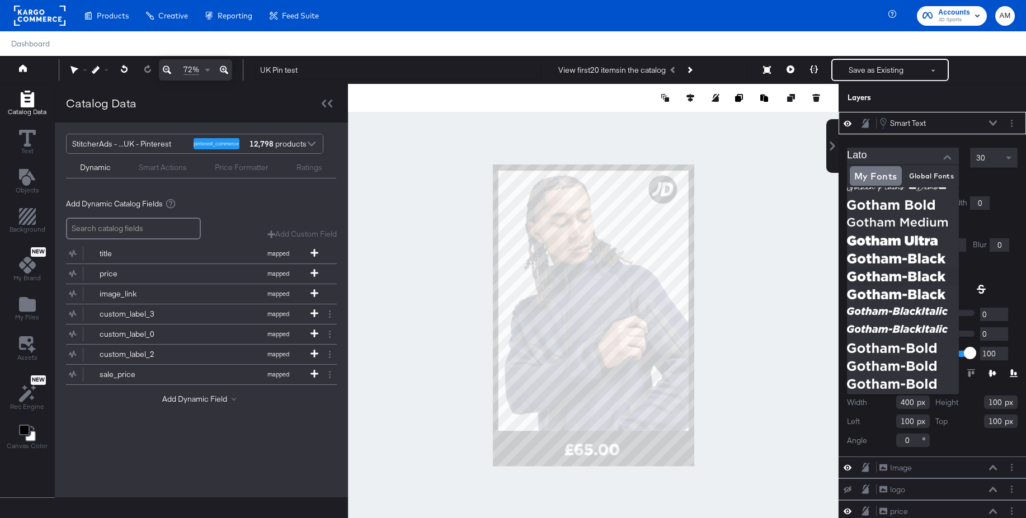
click at [875, 271] on img at bounding box center [903, 276] width 112 height 18
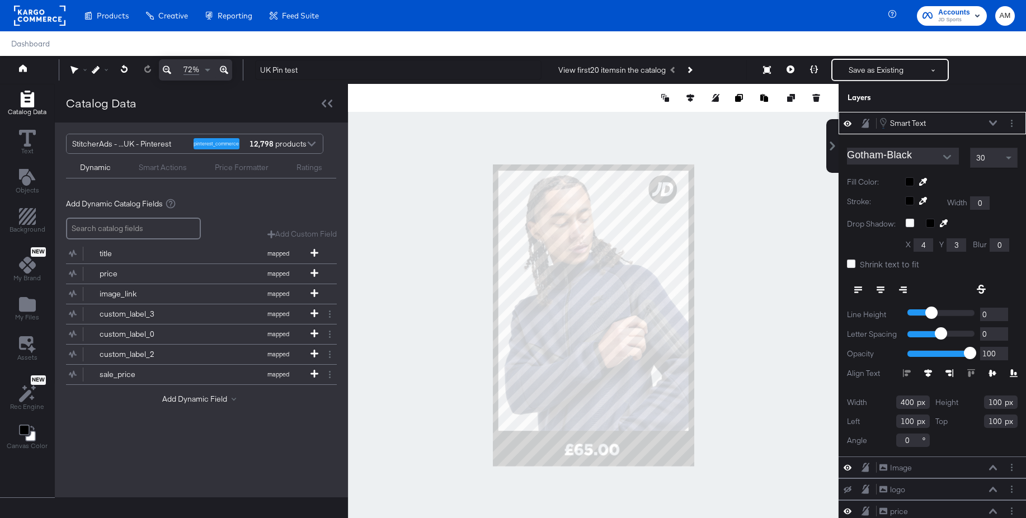
click at [882, 155] on input "Gotham-Black" at bounding box center [894, 156] width 95 height 17
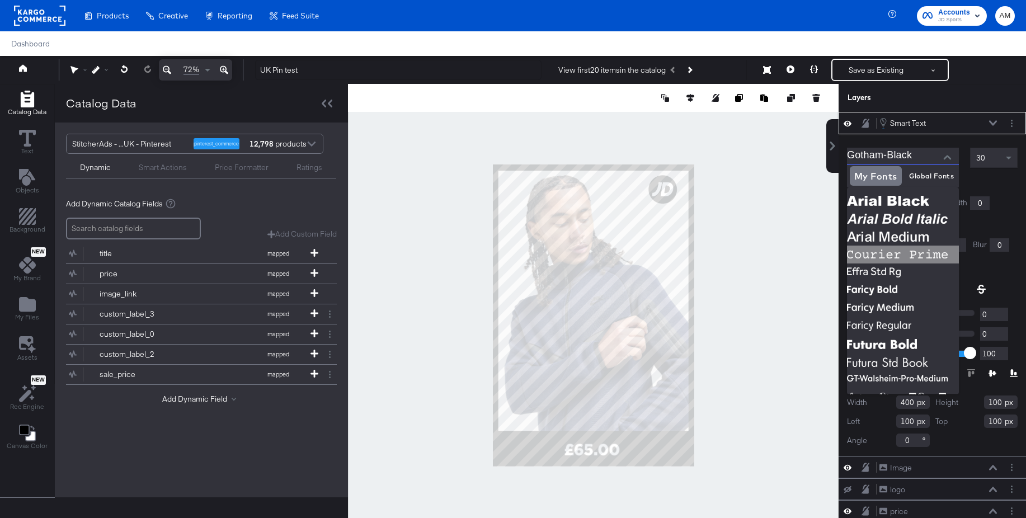
scroll to position [175, 0]
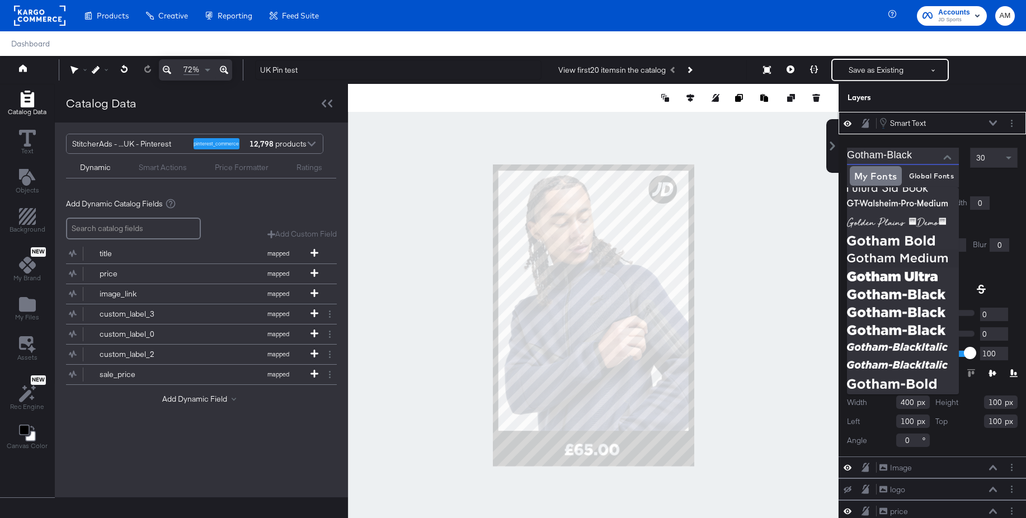
click at [878, 253] on img at bounding box center [903, 259] width 112 height 18
type input "Gotham-Medium"
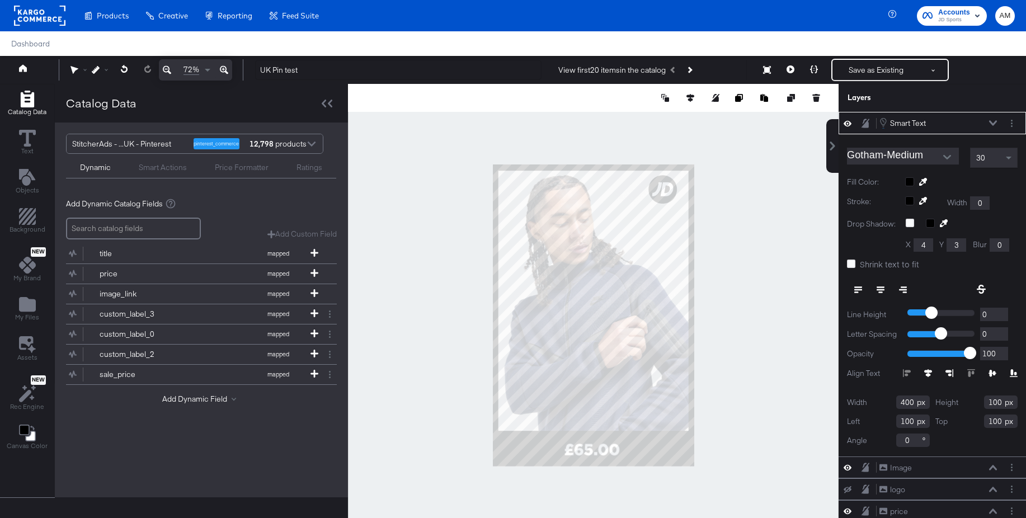
scroll to position [1, 0]
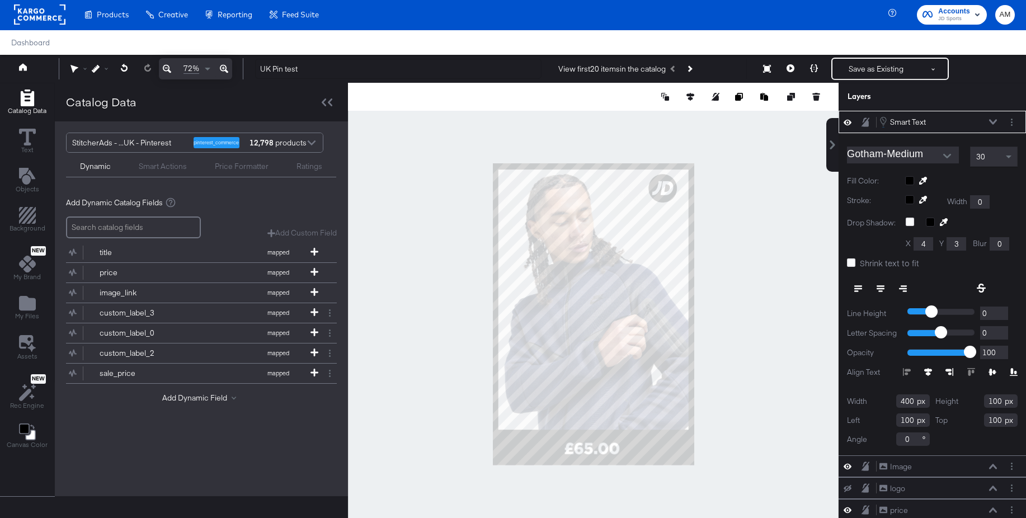
type input "617"
type input "1345"
drag, startPoint x: 233, startPoint y: 166, endPoint x: 206, endPoint y: 165, distance: 26.9
click at [233, 166] on div "Price Formatter" at bounding box center [242, 166] width 54 height 11
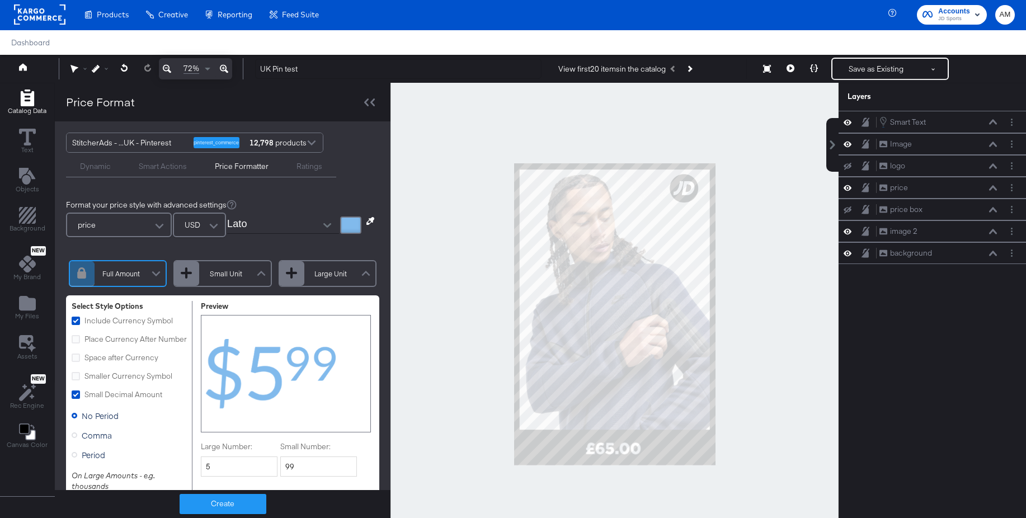
click at [158, 165] on div "Smart Actions" at bounding box center [163, 166] width 48 height 11
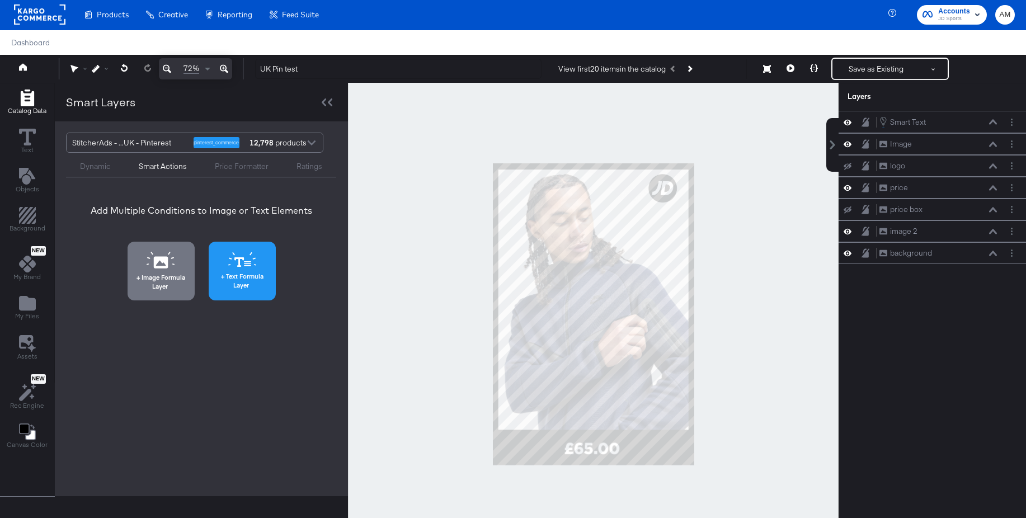
click at [228, 264] on icon at bounding box center [242, 259] width 28 height 15
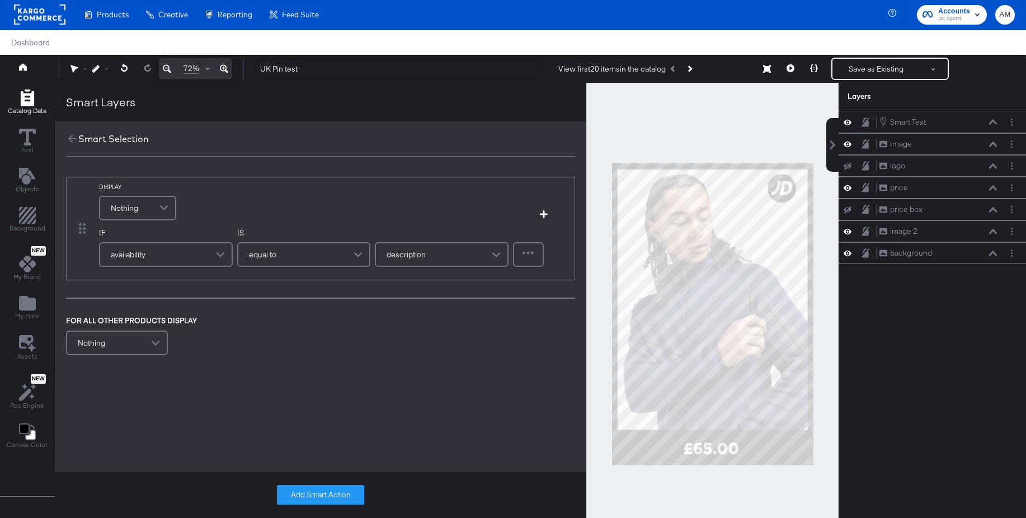
click at [116, 205] on span "Nothing" at bounding box center [124, 208] width 27 height 19
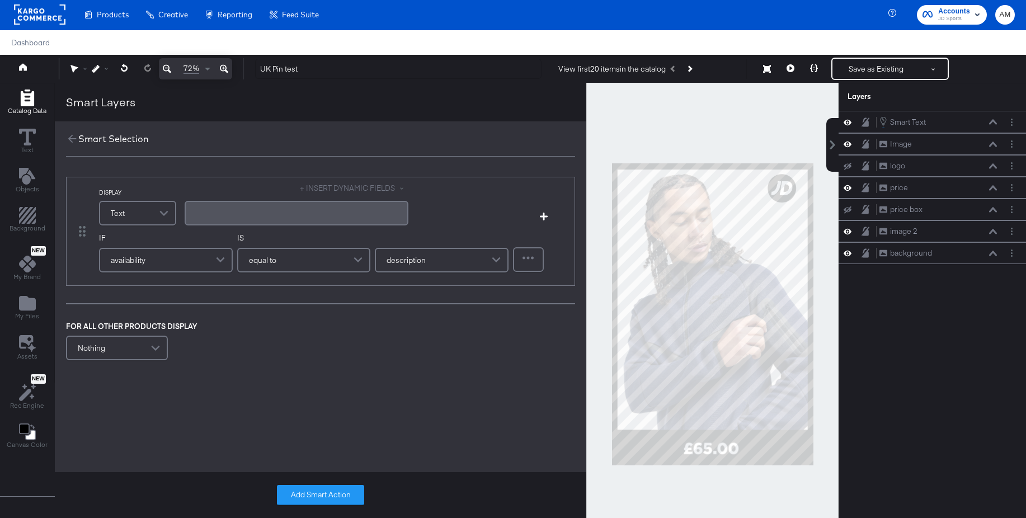
click at [194, 211] on div "﻿" at bounding box center [296, 213] width 210 height 11
click at [216, 212] on div "﻿£" at bounding box center [296, 213] width 210 height 11
click at [358, 189] on button "+ INSERT DYNAMIC FIELDS" at bounding box center [354, 188] width 109 height 11
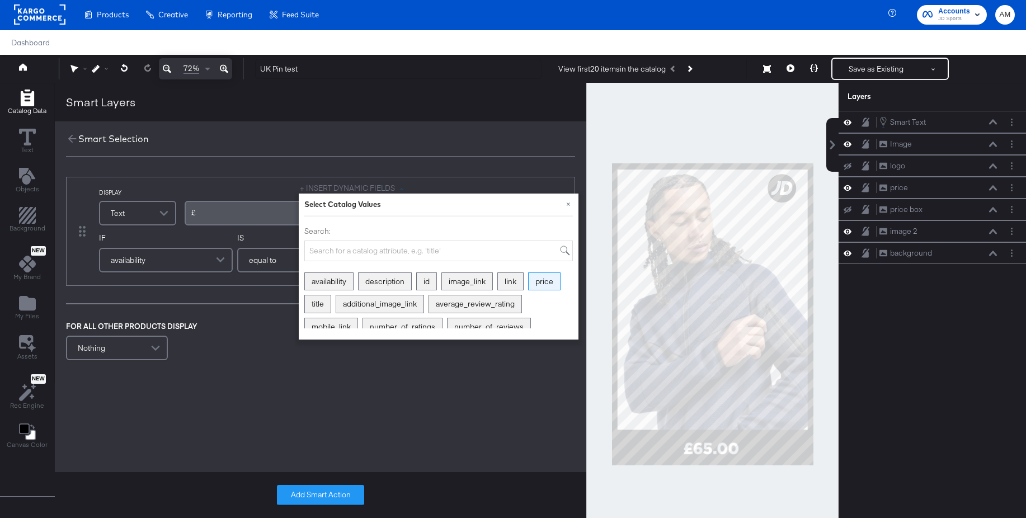
drag, startPoint x: 547, startPoint y: 279, endPoint x: 466, endPoint y: 261, distance: 83.6
click at [547, 279] on div "price" at bounding box center [544, 281] width 31 height 17
click at [237, 217] on span at bounding box center [237, 217] width 3 height 3
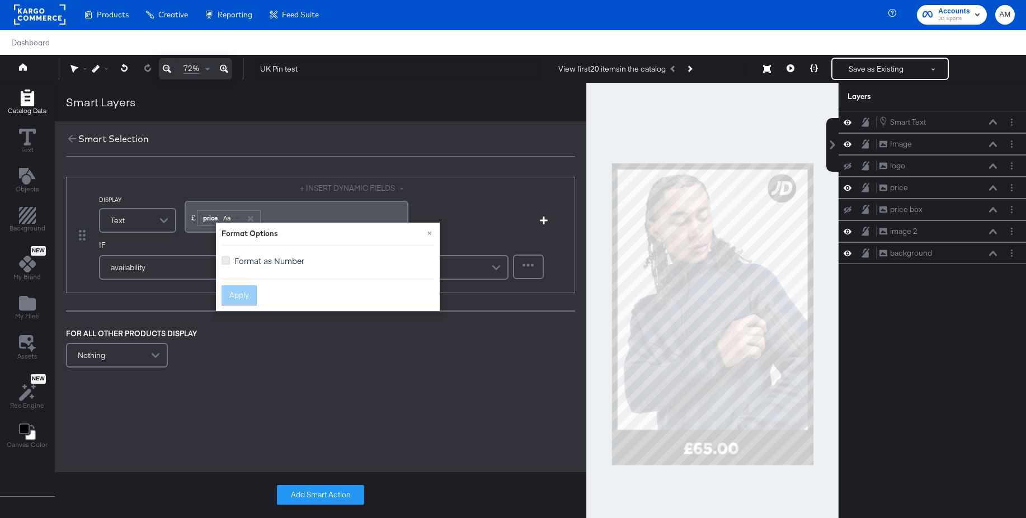
click at [227, 260] on icon at bounding box center [226, 260] width 8 height 8
click at [0, 0] on input "Format as Number" at bounding box center [0, 0] width 0 height 0
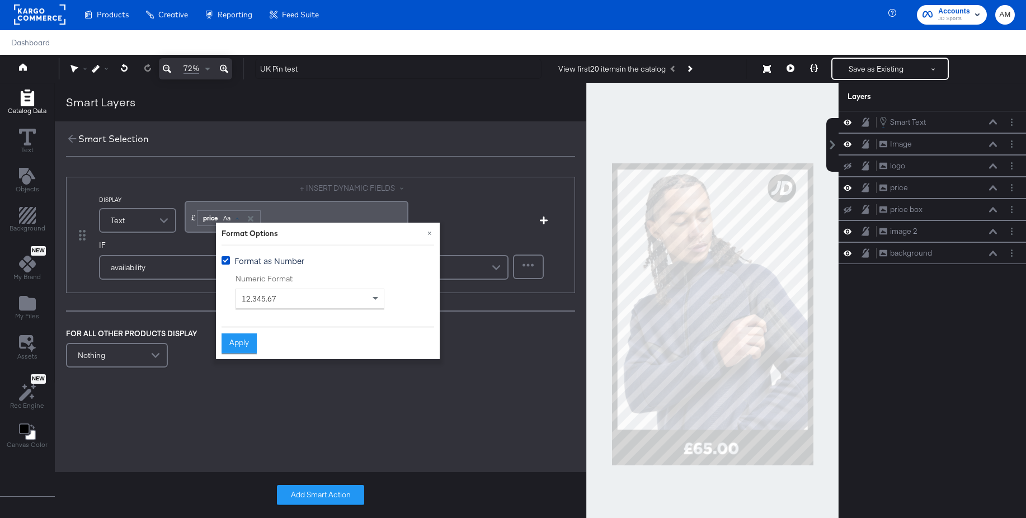
drag, startPoint x: 232, startPoint y: 338, endPoint x: 224, endPoint y: 331, distance: 10.7
click at [232, 338] on button "Apply" at bounding box center [239, 343] width 35 height 20
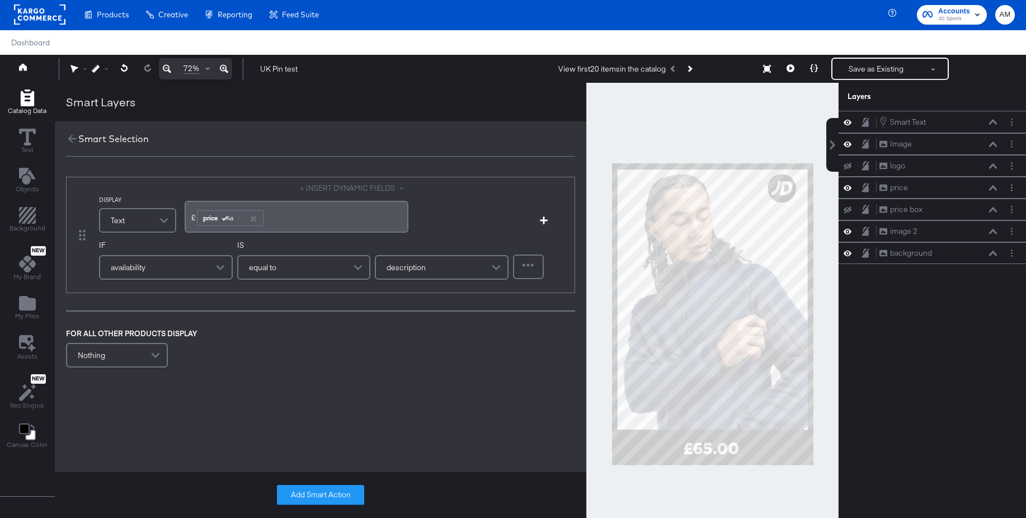
click at [152, 264] on div "availability" at bounding box center [165, 267] width 131 height 22
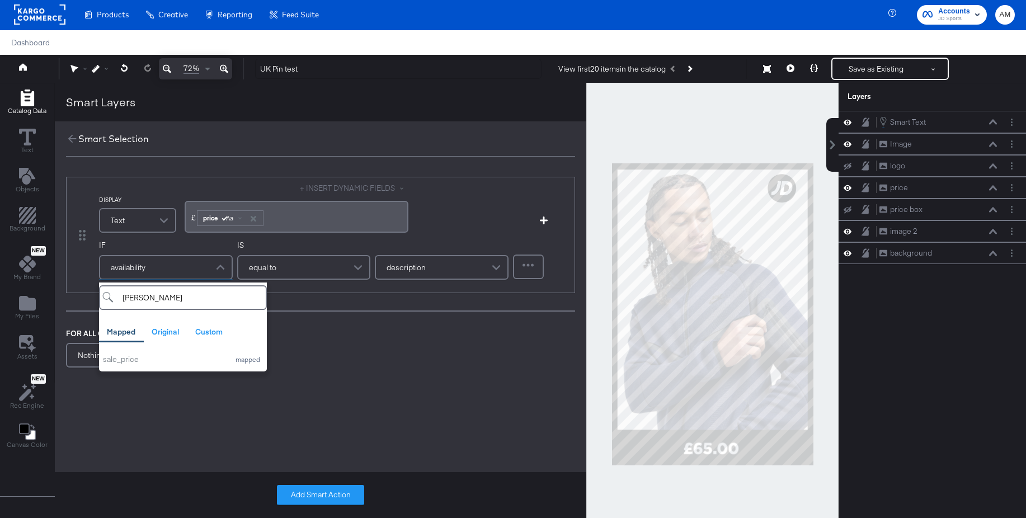
type input "sal"
click at [121, 361] on div "sale_price" at bounding box center [163, 359] width 121 height 11
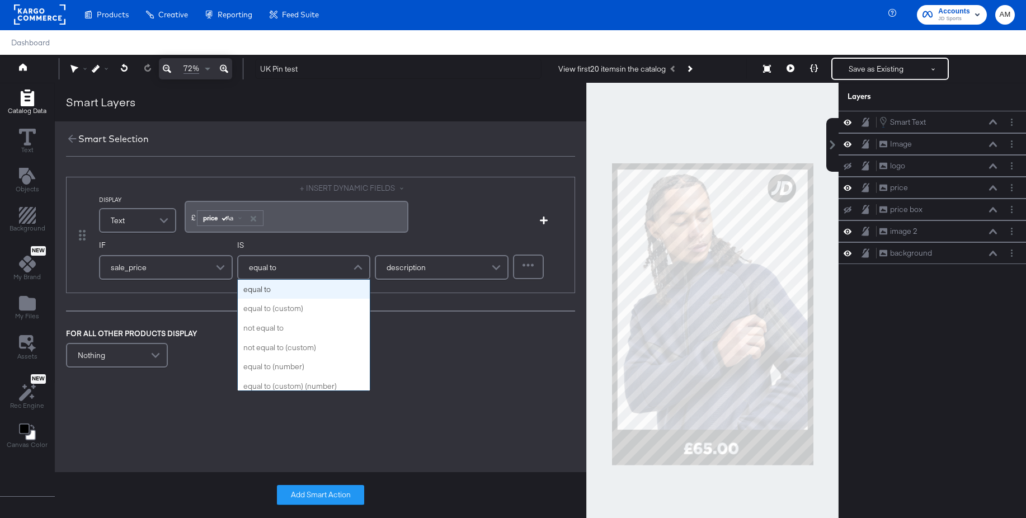
click at [280, 269] on div "equal to" at bounding box center [303, 267] width 131 height 22
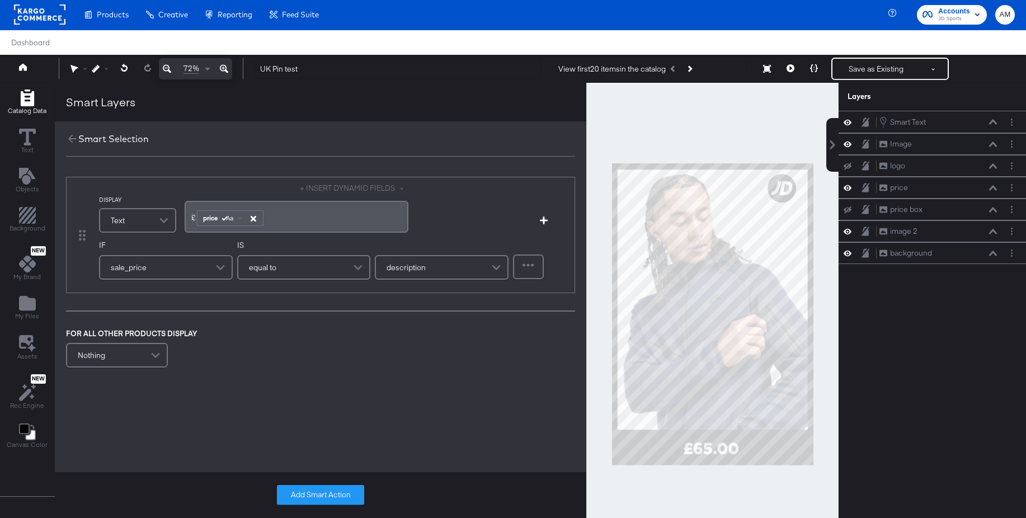
click at [255, 219] on icon "button" at bounding box center [253, 219] width 6 height 6
click at [353, 189] on button "+ INSERT DYNAMIC FIELDS" at bounding box center [354, 188] width 109 height 11
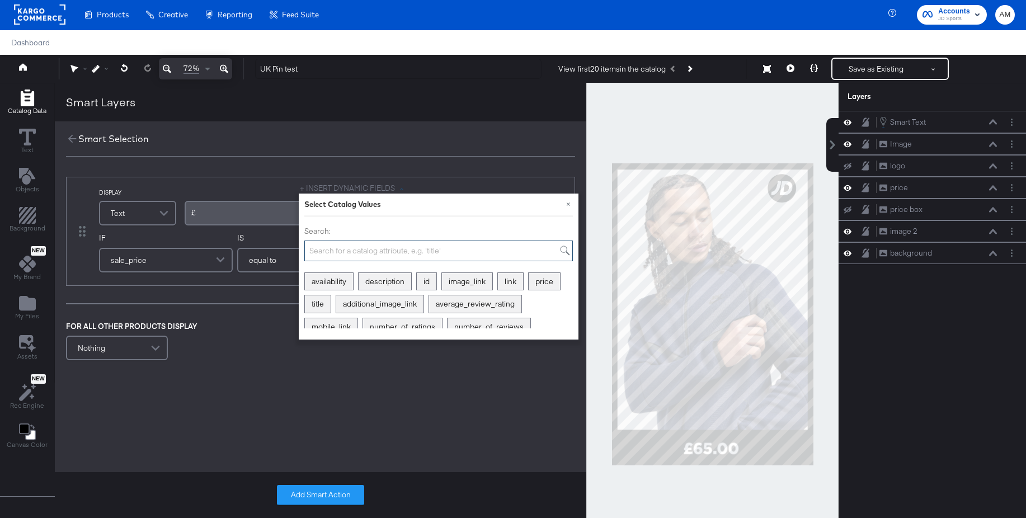
click at [389, 253] on input "Search:" at bounding box center [438, 251] width 269 height 21
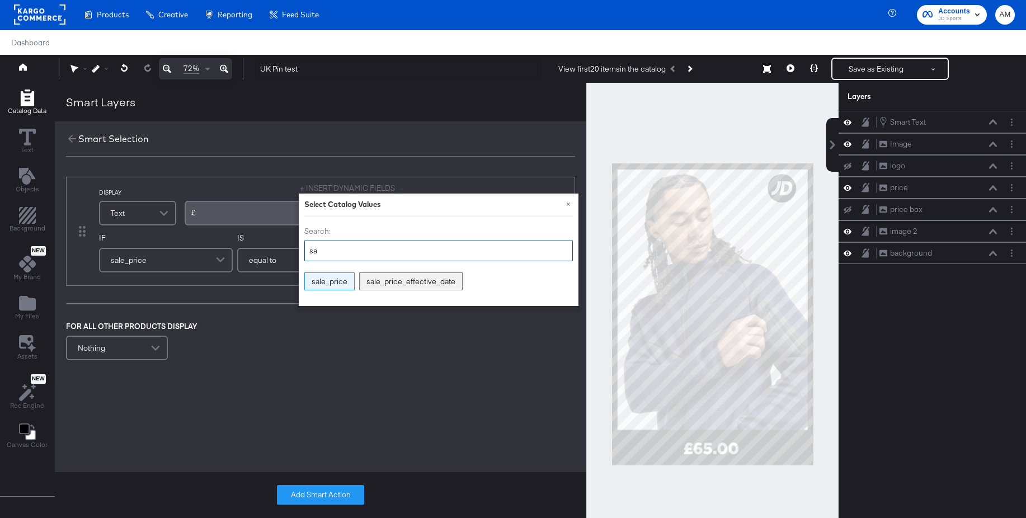
type input "sa"
click at [335, 280] on div "sale_price" at bounding box center [329, 281] width 49 height 17
click at [263, 219] on icon "button" at bounding box center [261, 219] width 8 height 8
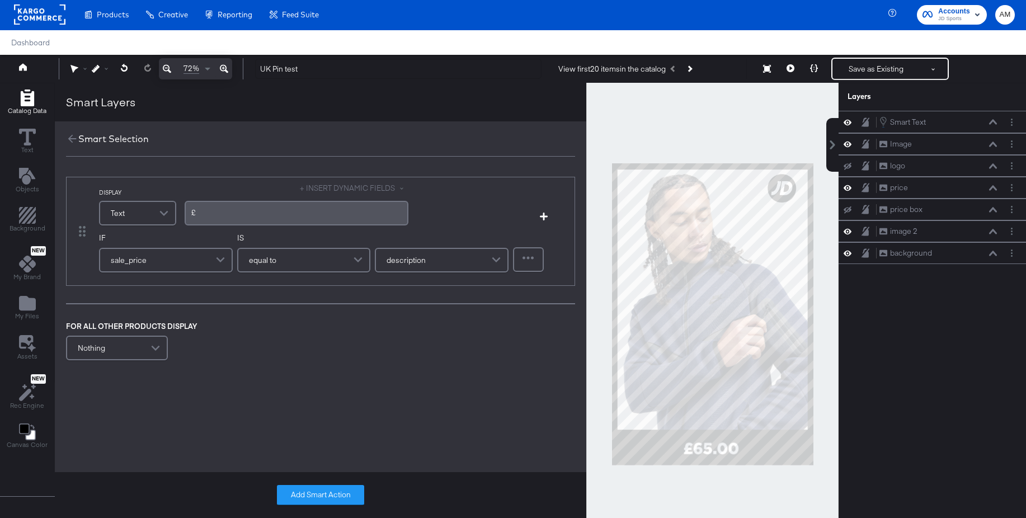
click at [218, 218] on div "﻿£" at bounding box center [297, 213] width 224 height 25
click at [219, 218] on div "﻿£" at bounding box center [297, 213] width 224 height 25
click at [336, 190] on button "+ INSERT DYNAMIC FIELDS" at bounding box center [354, 188] width 109 height 11
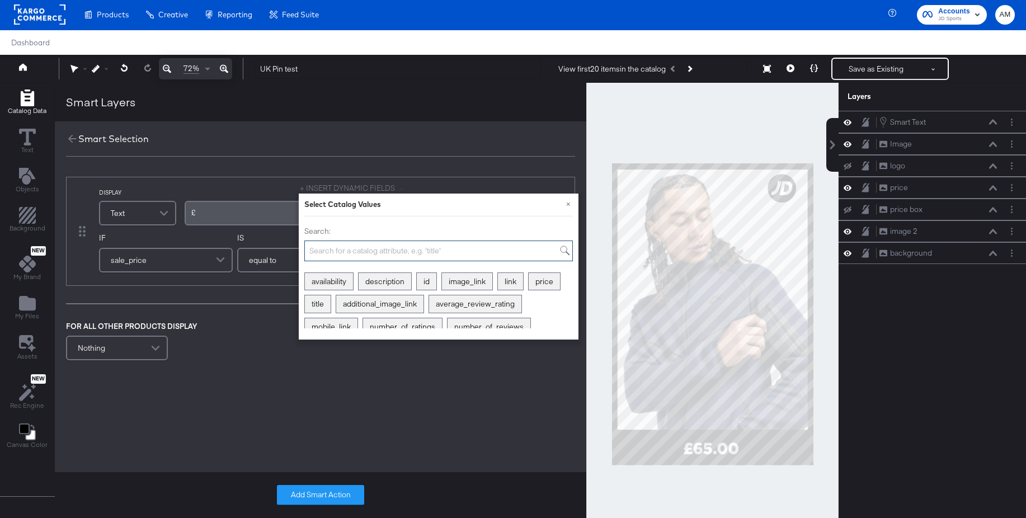
click at [395, 251] on input "Search:" at bounding box center [438, 251] width 269 height 21
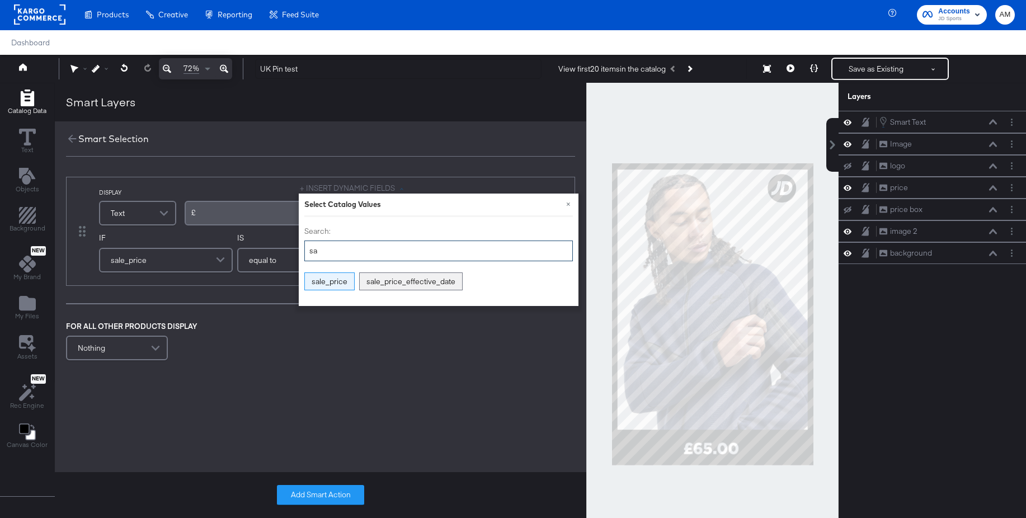
type input "sa"
click at [332, 281] on div "sale_price" at bounding box center [329, 281] width 49 height 17
click at [252, 216] on span at bounding box center [251, 217] width 3 height 3
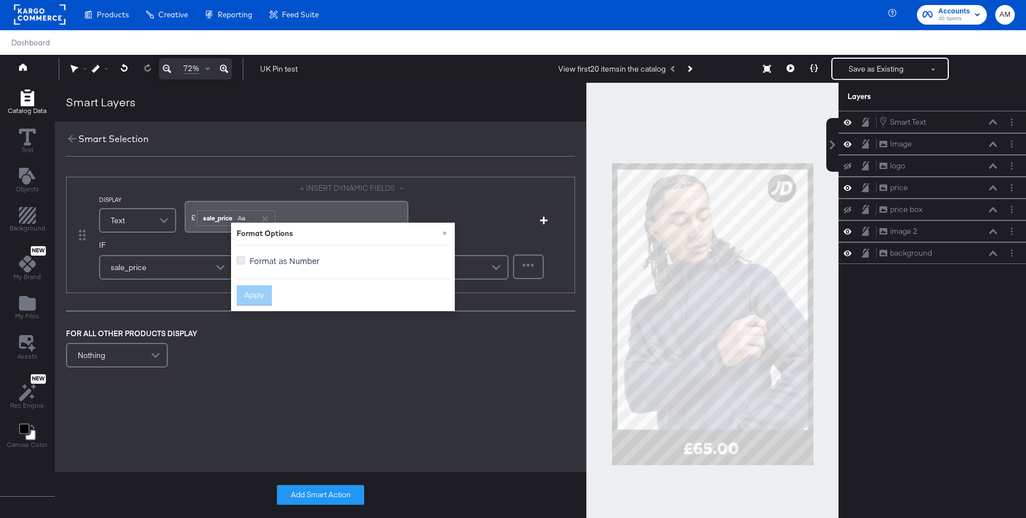
click at [242, 260] on icon at bounding box center [241, 260] width 8 height 8
click at [0, 0] on input "Format as Number" at bounding box center [0, 0] width 0 height 0
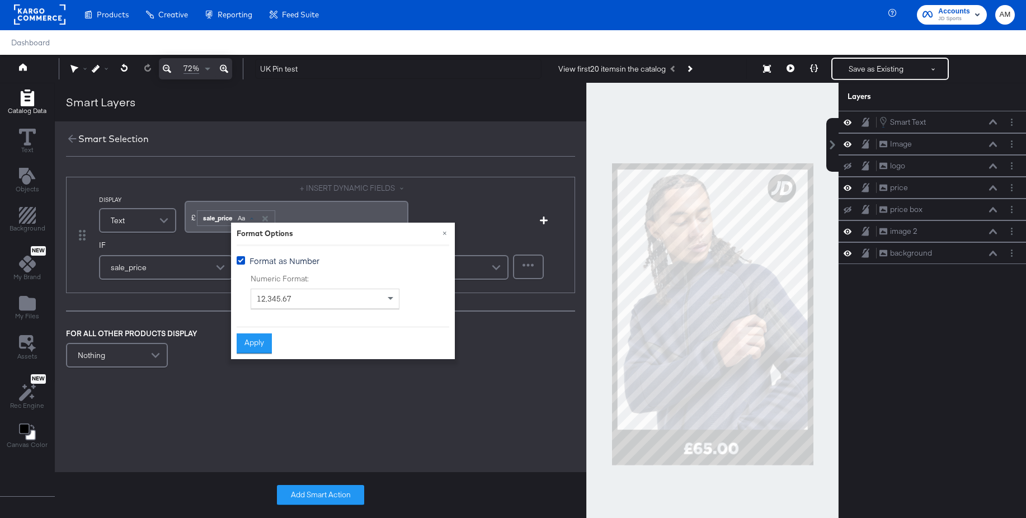
click at [265, 342] on button "Apply" at bounding box center [254, 343] width 35 height 20
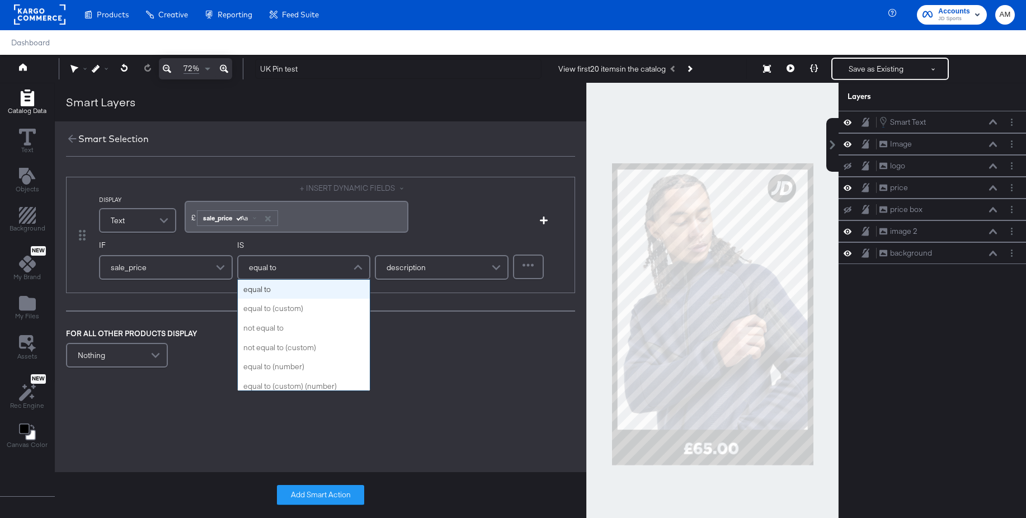
click at [269, 274] on span "equal to" at bounding box center [262, 267] width 27 height 19
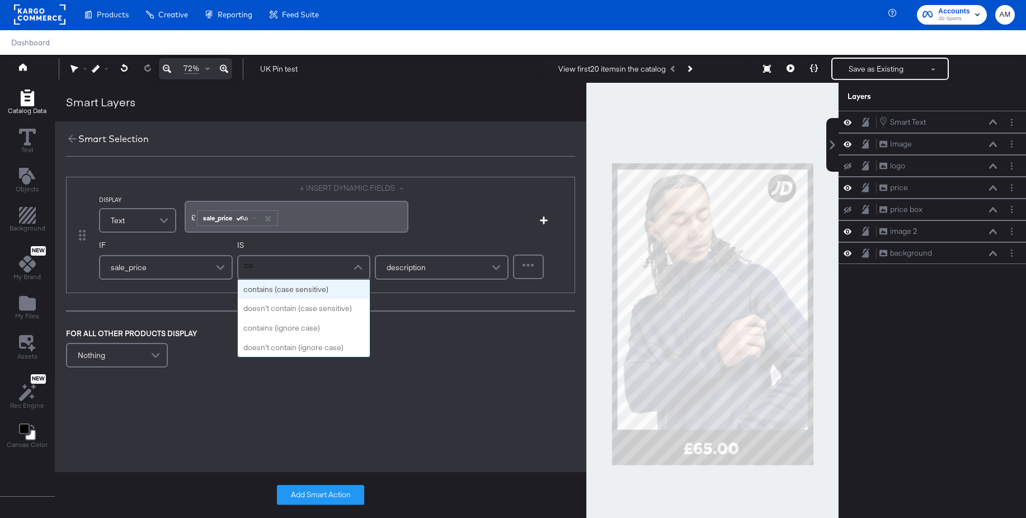
type input "con"
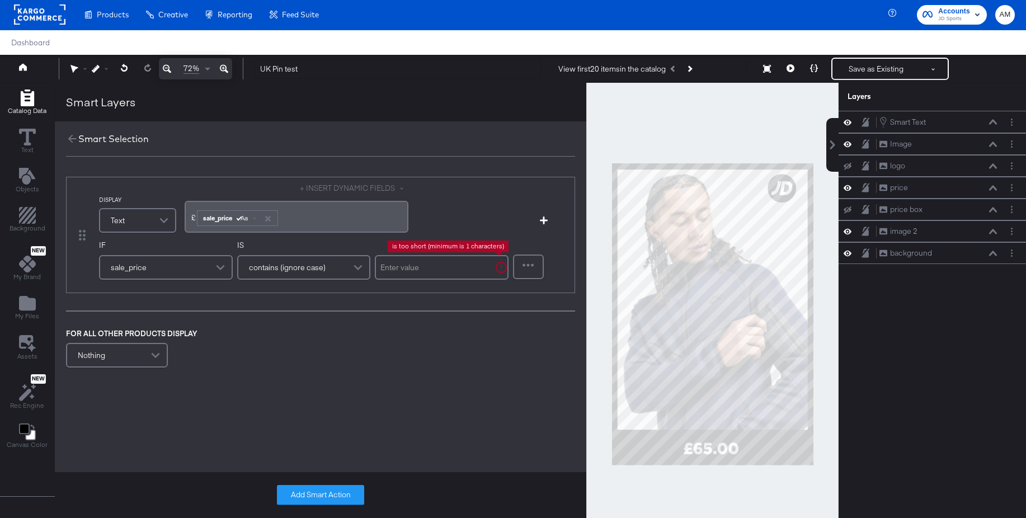
click at [404, 265] on input "text" at bounding box center [442, 267] width 134 height 25
type input "."
click at [311, 491] on button "Add Smart Action" at bounding box center [320, 495] width 87 height 20
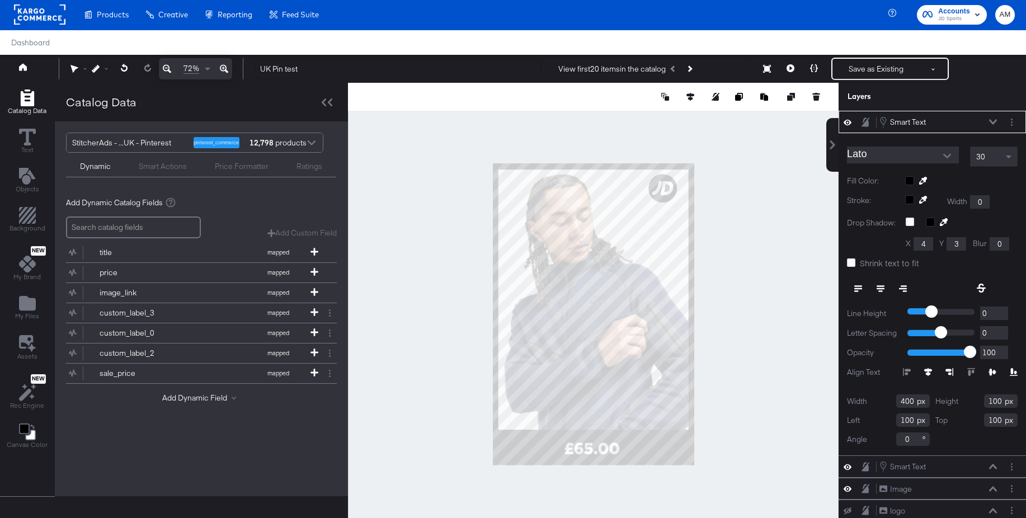
click at [217, 165] on div "Price Formatter" at bounding box center [242, 166] width 54 height 11
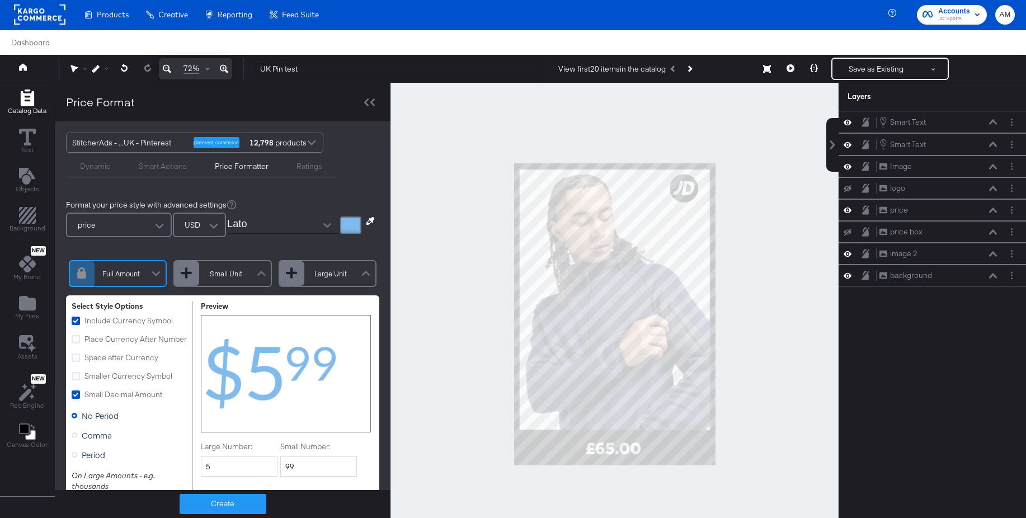
click at [170, 166] on div "Smart Actions" at bounding box center [163, 166] width 48 height 11
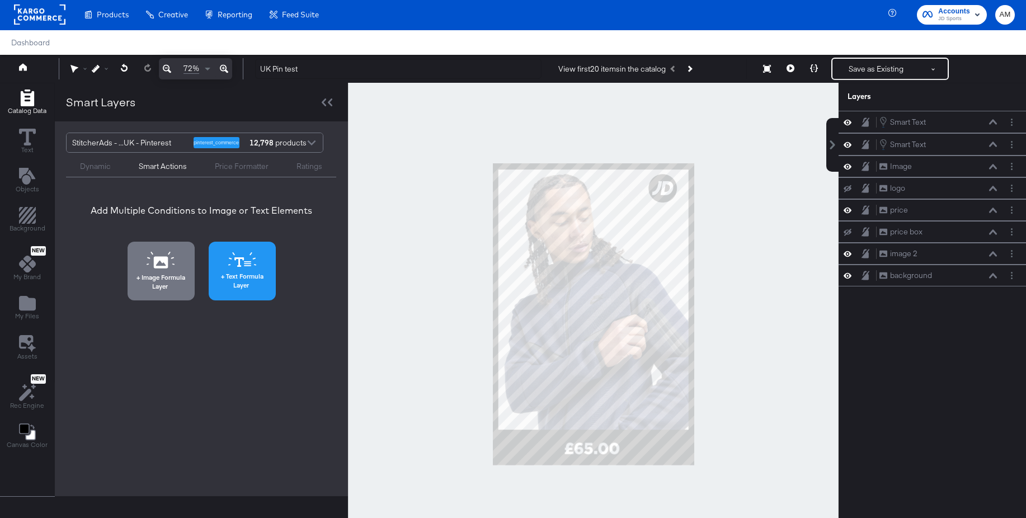
click at [236, 287] on span "Text Formula Layer" at bounding box center [242, 280] width 60 height 17
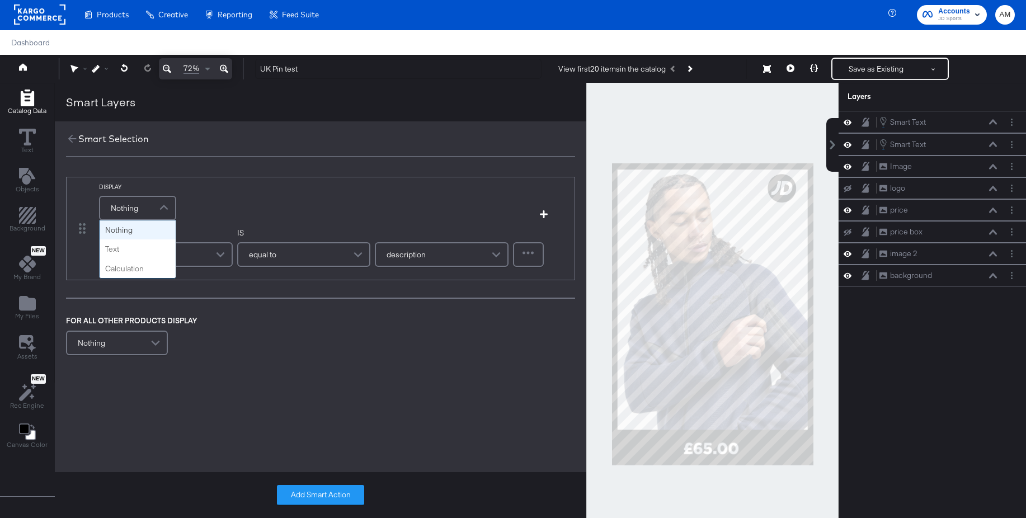
click at [130, 210] on span "Nothing" at bounding box center [124, 208] width 27 height 19
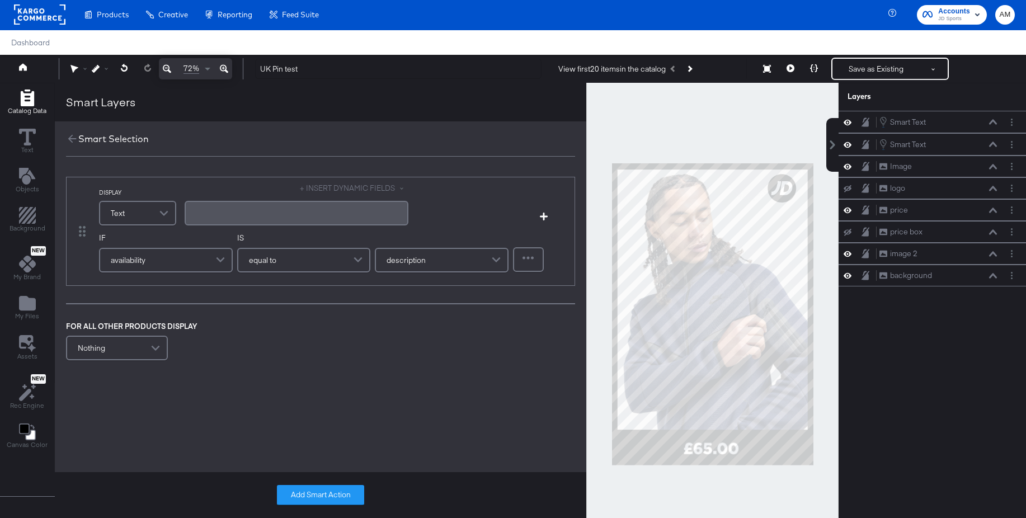
click at [208, 212] on div "﻿" at bounding box center [296, 213] width 210 height 11
drag, startPoint x: 218, startPoint y: 217, endPoint x: 210, endPoint y: 213, distance: 8.8
click at [217, 216] on div "﻿£" at bounding box center [296, 213] width 210 height 11
click at [337, 187] on button "+ INSERT DYNAMIC FIELDS" at bounding box center [354, 188] width 109 height 11
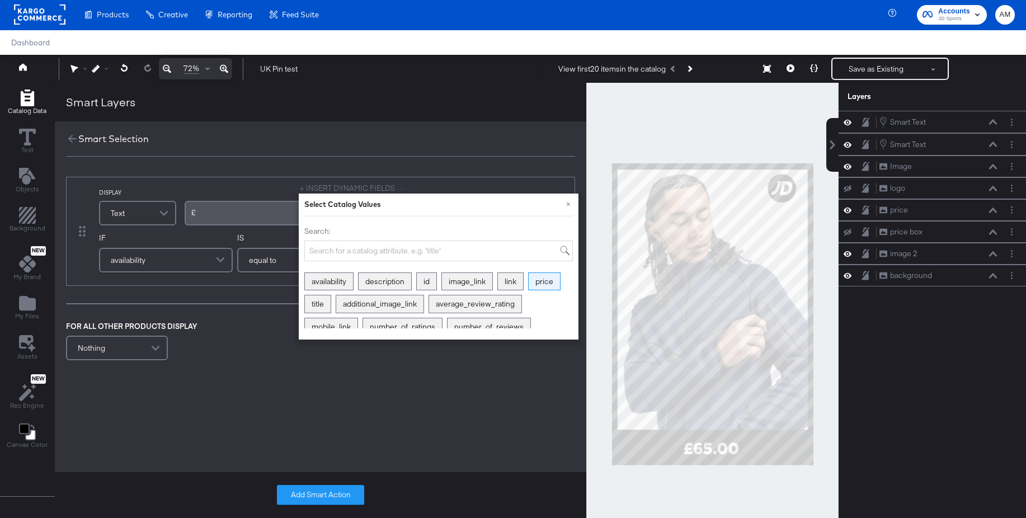
click at [537, 284] on div "price" at bounding box center [544, 281] width 31 height 17
click at [238, 218] on span at bounding box center [237, 217] width 3 height 3
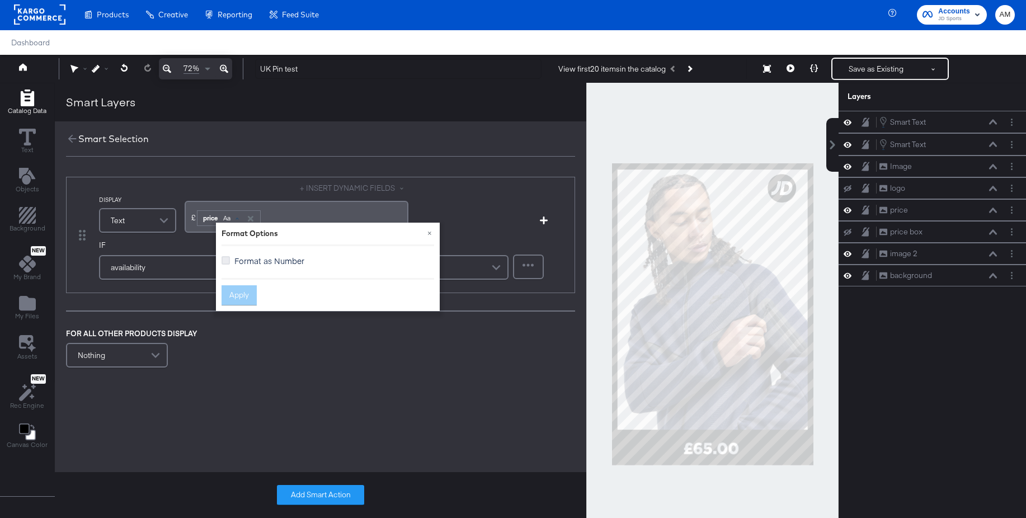
click at [224, 259] on icon at bounding box center [226, 260] width 8 height 8
click at [0, 0] on input "Format as Number" at bounding box center [0, 0] width 0 height 0
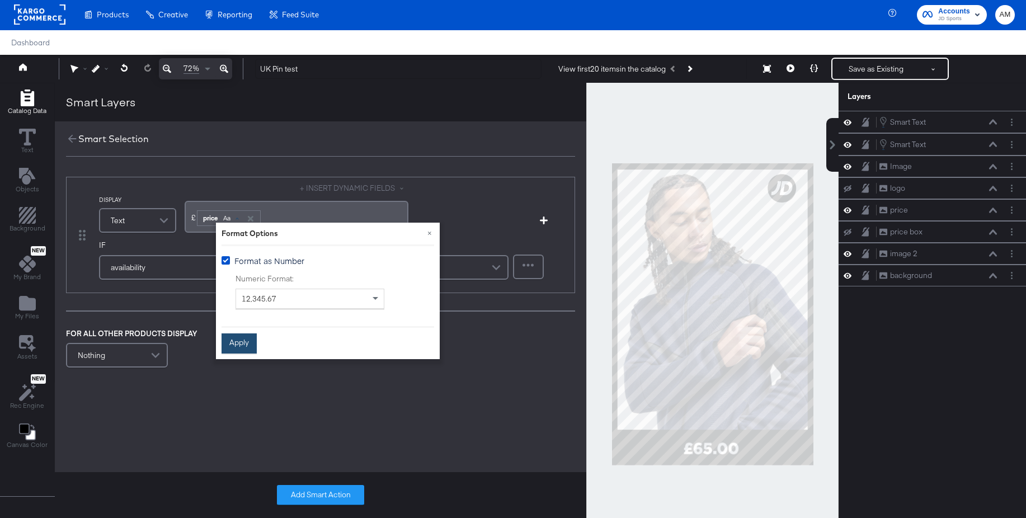
click at [238, 346] on button "Apply" at bounding box center [239, 343] width 35 height 20
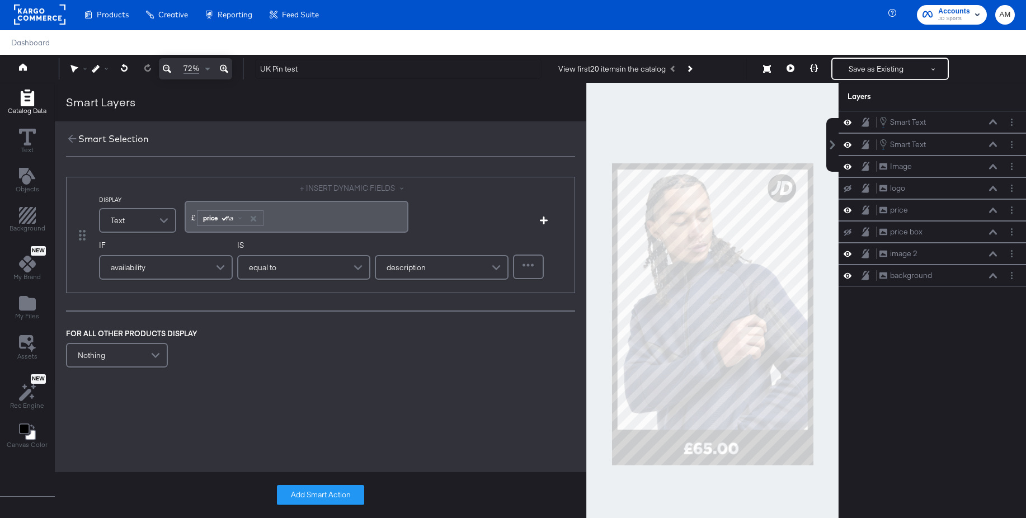
click at [161, 268] on div "availability" at bounding box center [165, 267] width 131 height 22
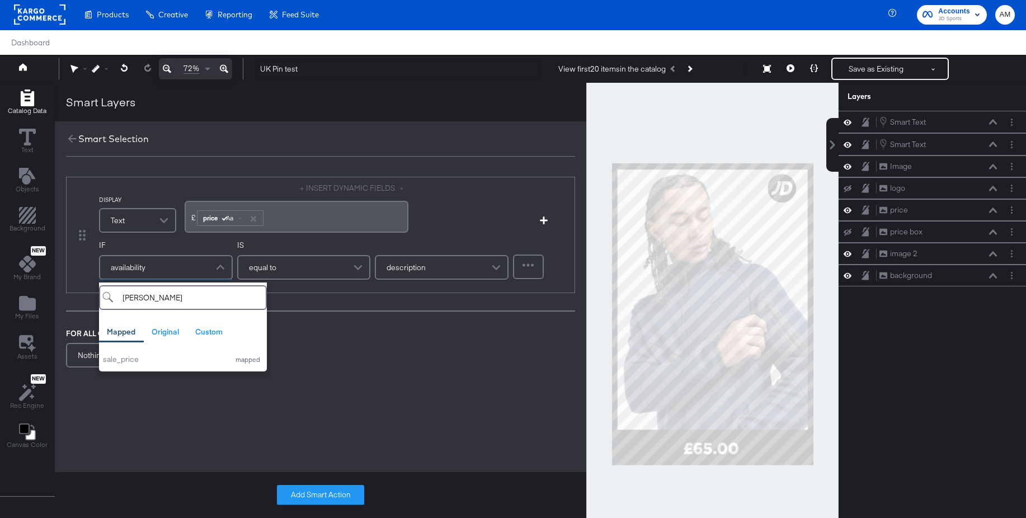
type input "sal"
click at [134, 354] on button "sale_price mapped" at bounding box center [183, 359] width 168 height 18
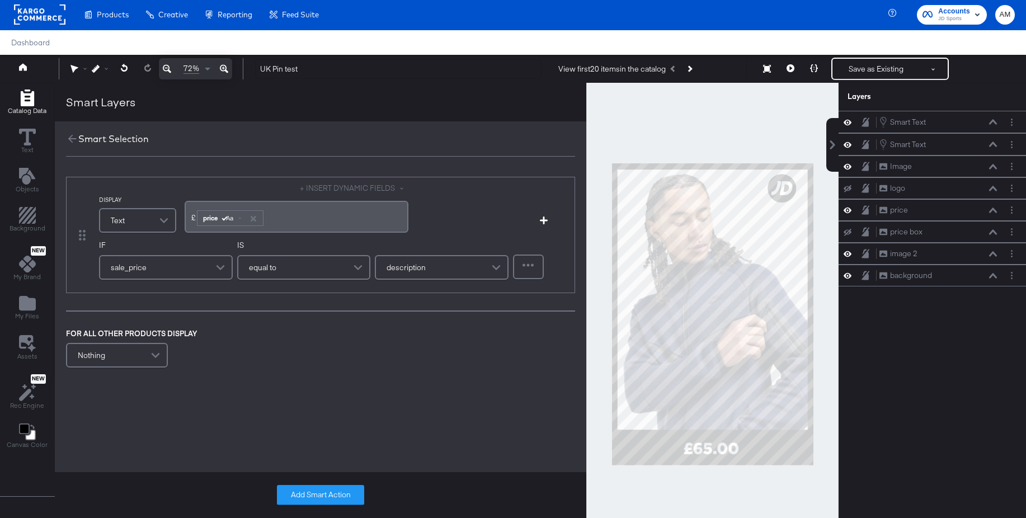
click at [280, 269] on div "equal to" at bounding box center [303, 267] width 131 height 22
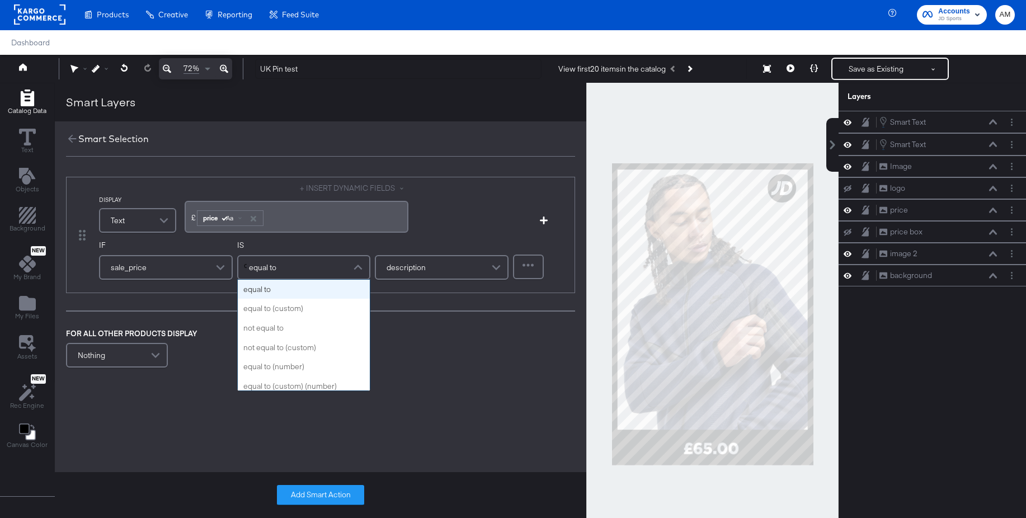
type input "do"
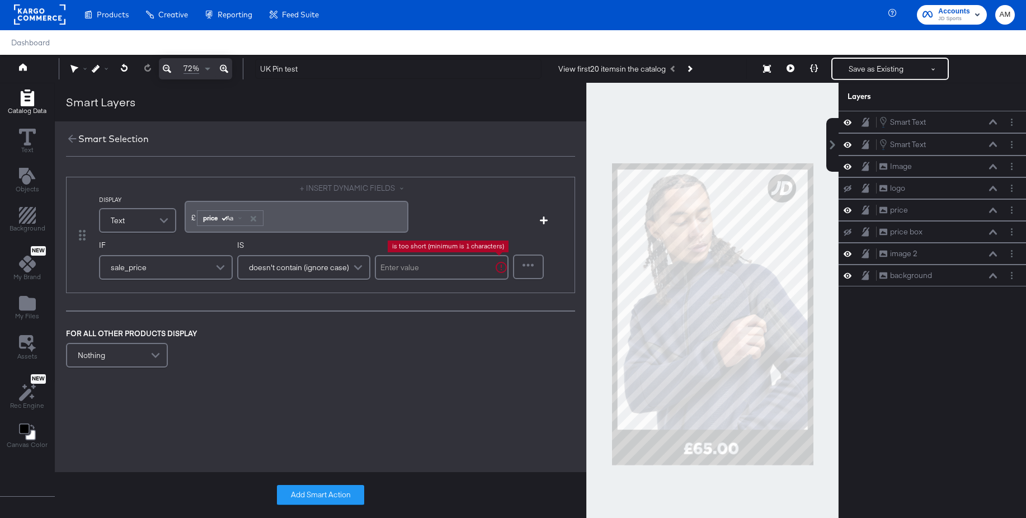
click at [403, 269] on input "text" at bounding box center [442, 267] width 134 height 25
type input "."
click at [307, 496] on button "Add Smart Action" at bounding box center [320, 495] width 87 height 20
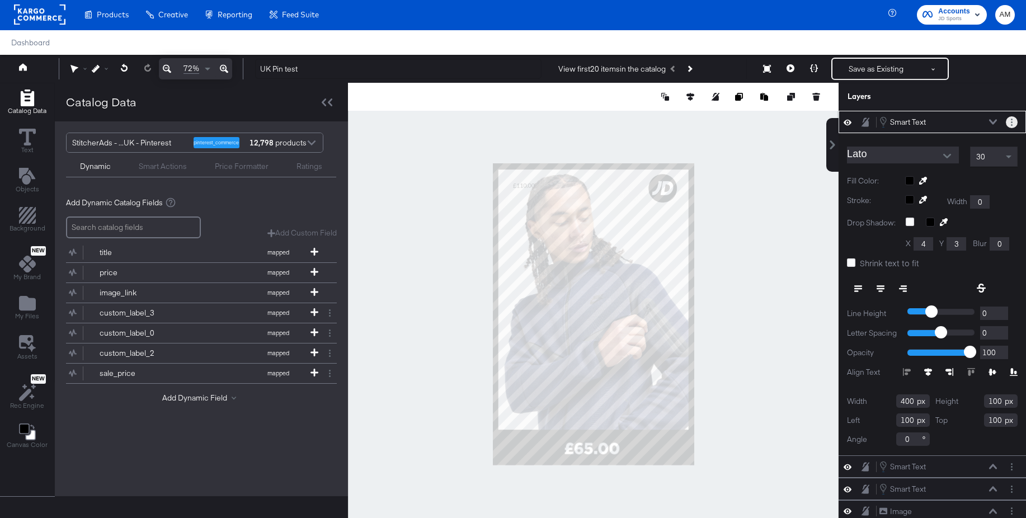
click at [1011, 121] on circle "Layer Options" at bounding box center [1012, 122] width 2 height 2
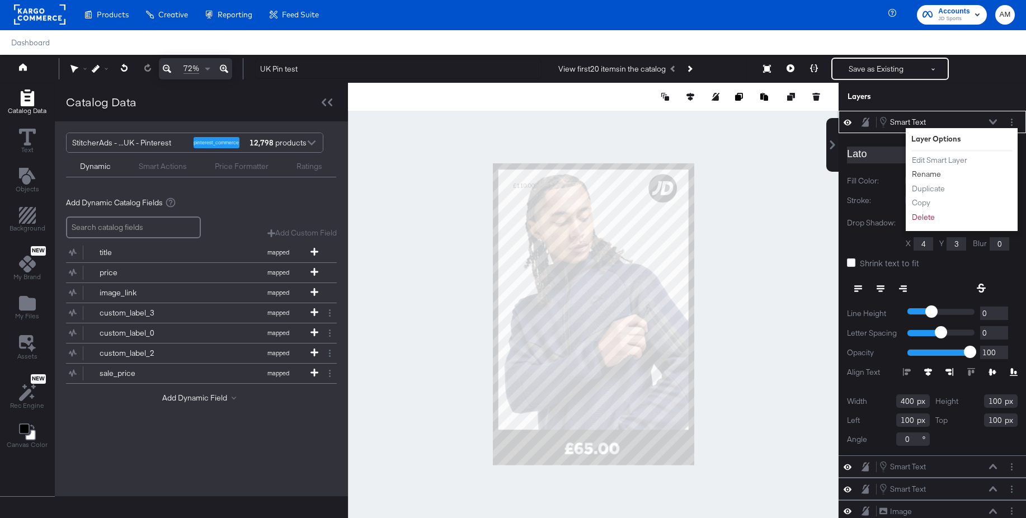
click at [929, 175] on button "Rename" at bounding box center [926, 174] width 30 height 12
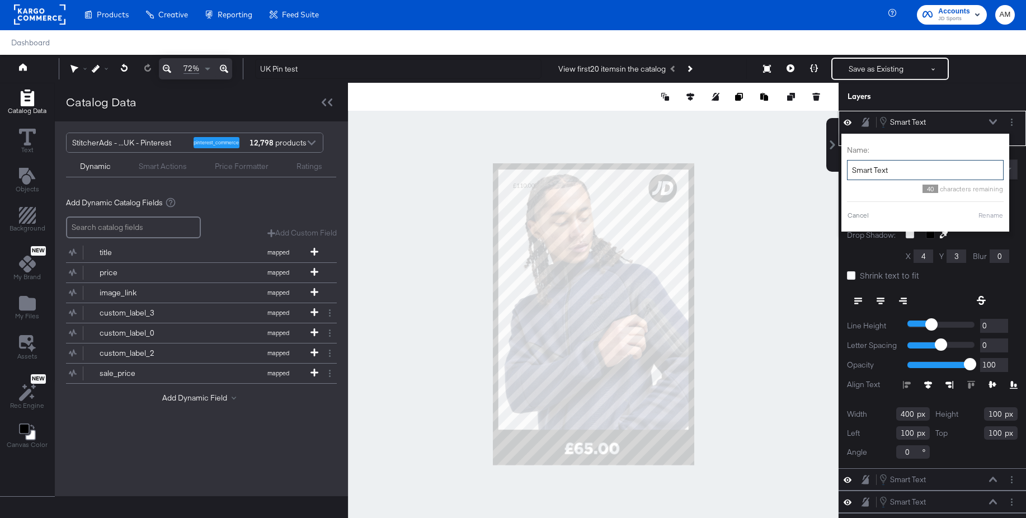
click at [895, 172] on input "Smart Text" at bounding box center [925, 170] width 157 height 21
type input "S"
type input "Full Price"
drag, startPoint x: 1011, startPoint y: 195, endPoint x: 957, endPoint y: 187, distance: 54.3
click at [1011, 195] on div at bounding box center [961, 193] width 112 height 9
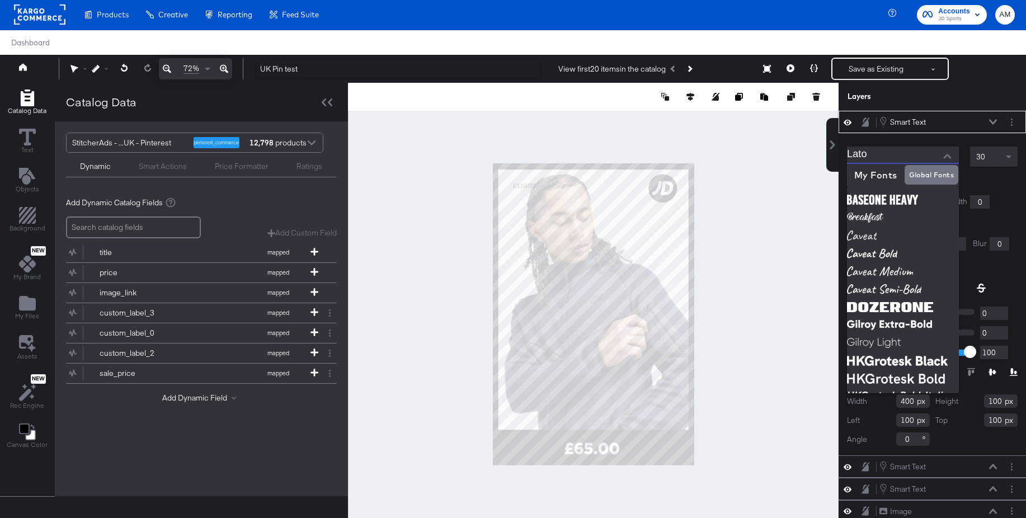
click at [877, 154] on input "Lato" at bounding box center [894, 155] width 95 height 17
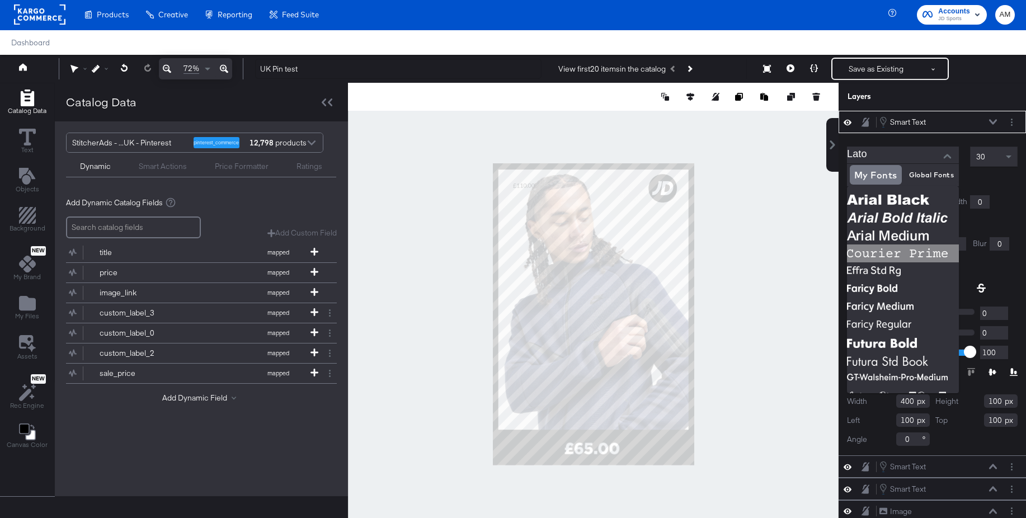
drag, startPoint x: 864, startPoint y: 176, endPoint x: 883, endPoint y: 245, distance: 71.8
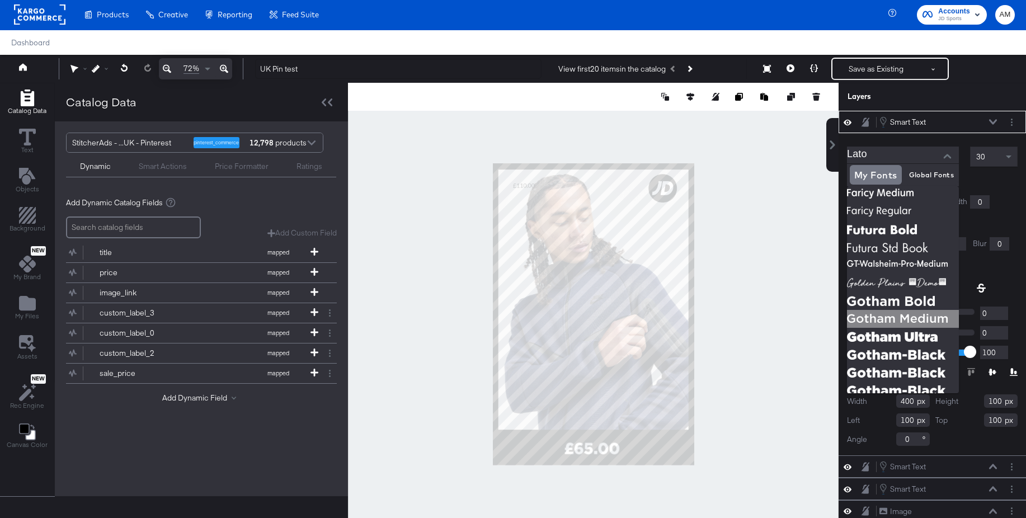
scroll to position [132, 0]
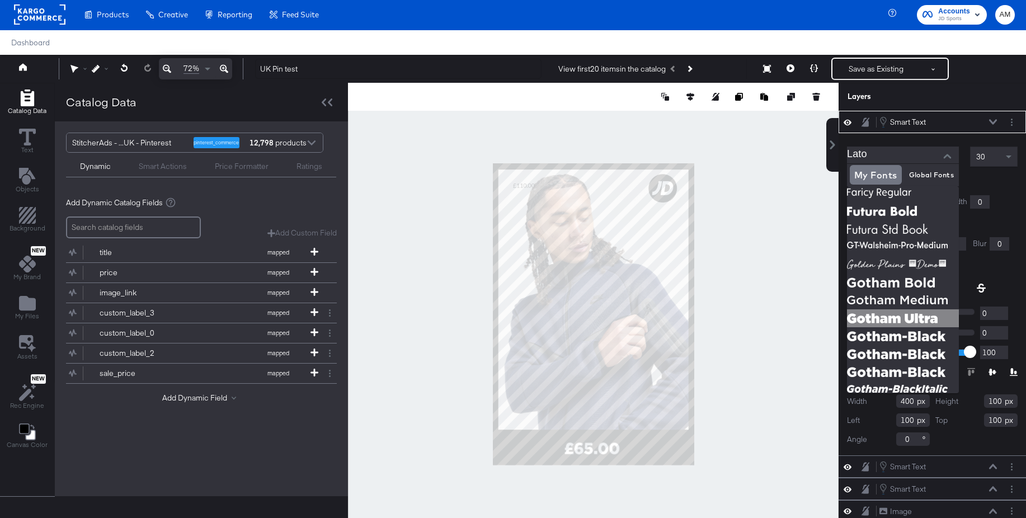
click at [879, 319] on img at bounding box center [903, 318] width 112 height 18
type input "Gotham Ultra"
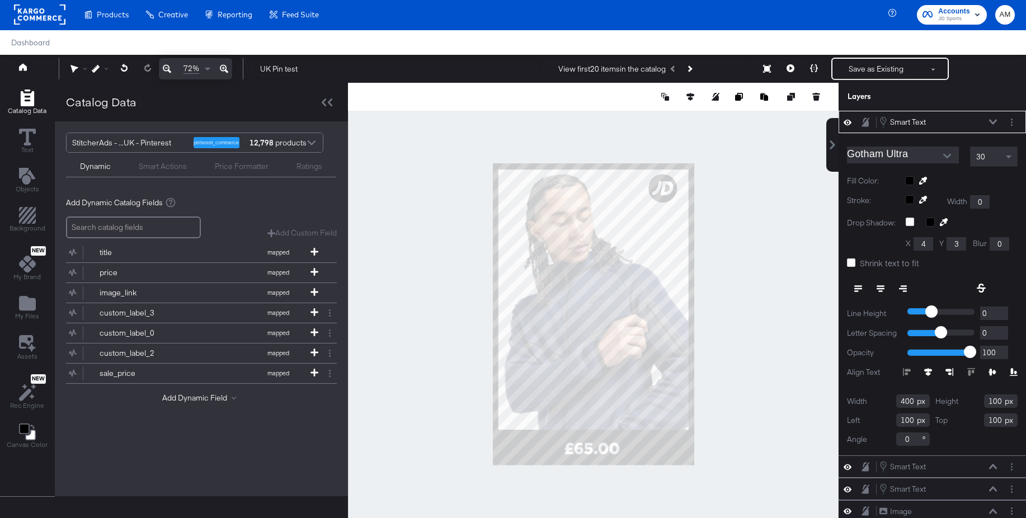
type input "597"
type input "1345"
click at [909, 181] on div at bounding box center [961, 180] width 112 height 9
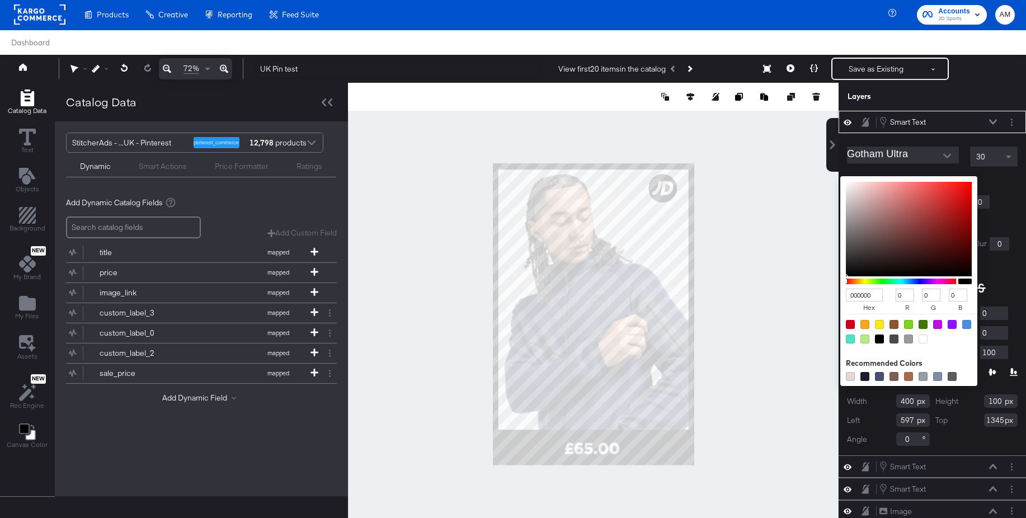
click at [921, 342] on div at bounding box center [923, 339] width 9 height 9
type input "FFFFFF"
type input "255"
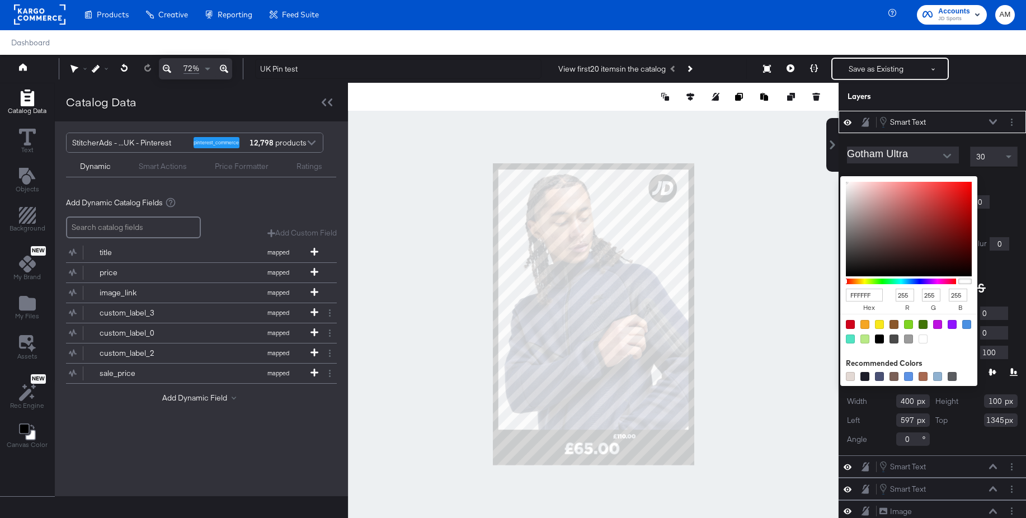
click at [988, 157] on div "30" at bounding box center [994, 156] width 46 height 19
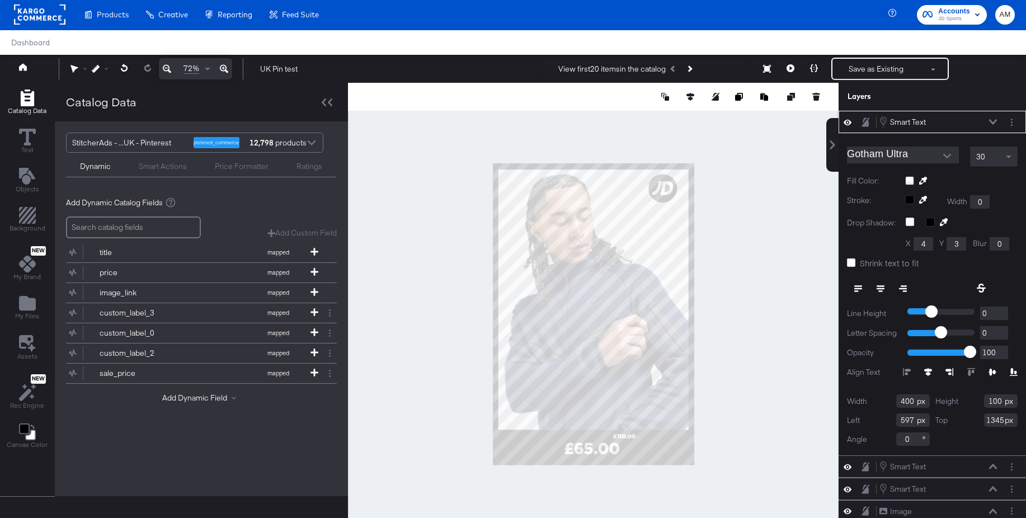
click at [989, 120] on icon at bounding box center [993, 122] width 8 height 6
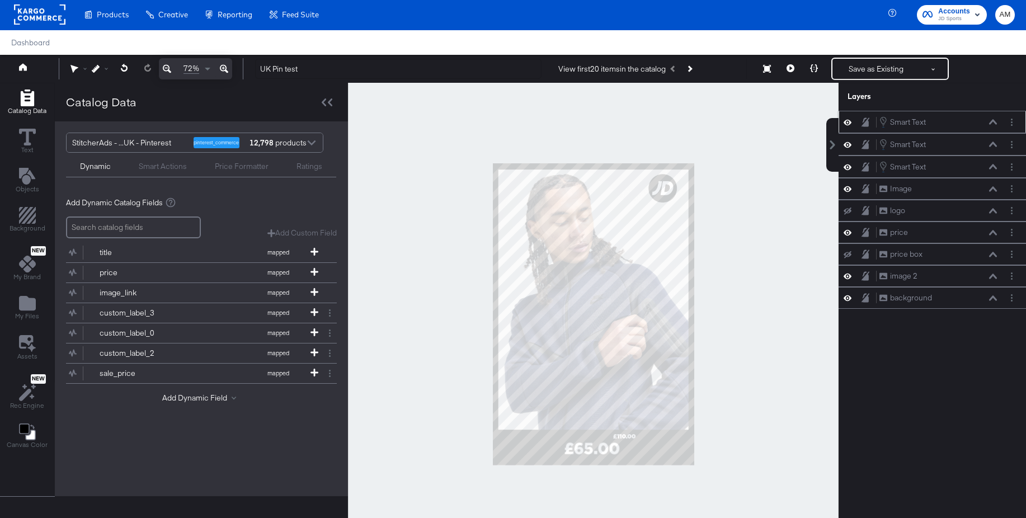
click at [993, 123] on icon at bounding box center [993, 122] width 8 height 6
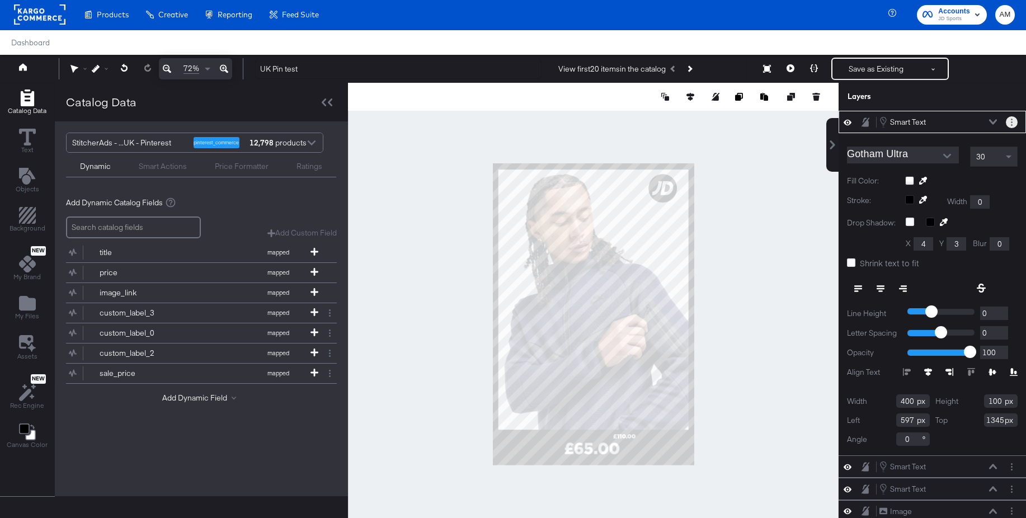
click at [1012, 122] on circle "Layer Options" at bounding box center [1012, 122] width 2 height 2
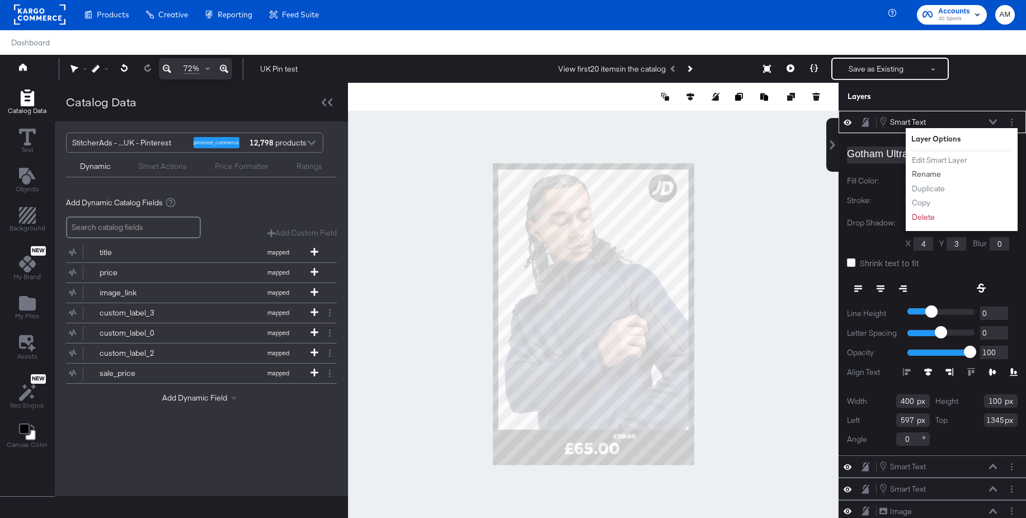
click at [936, 175] on button "Rename" at bounding box center [926, 174] width 30 height 12
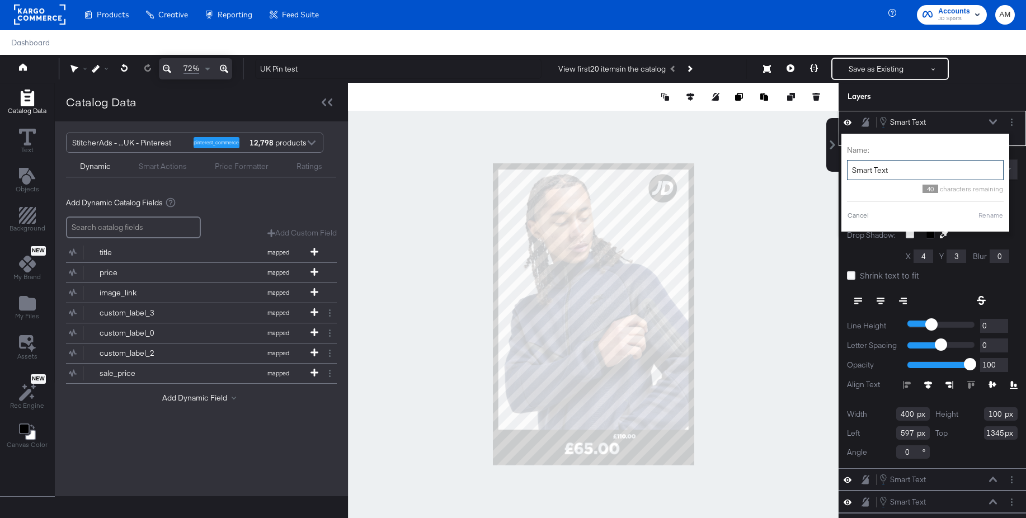
click at [907, 171] on input "Smart Text" at bounding box center [925, 170] width 157 height 21
type input "S"
type input "Full Price"
click at [973, 215] on button "Rename" at bounding box center [977, 215] width 26 height 10
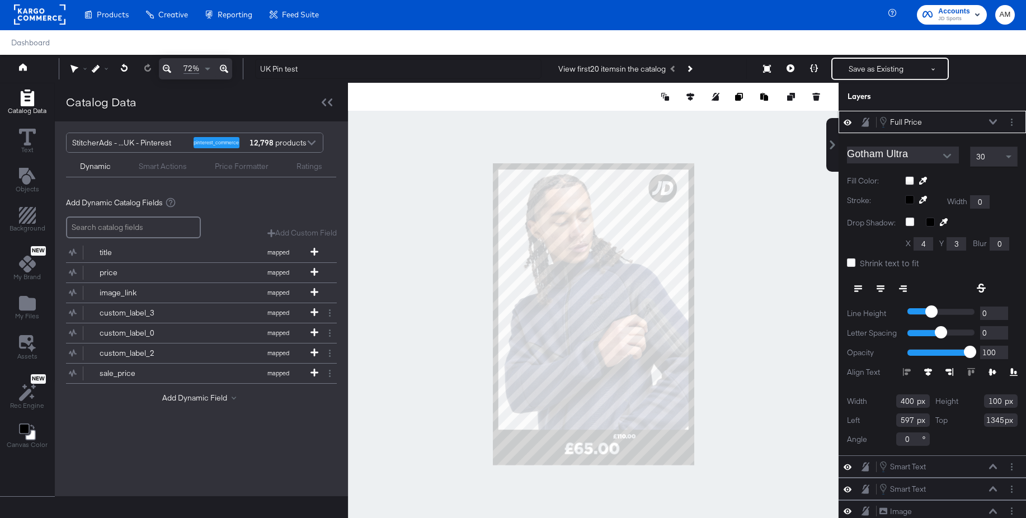
click at [993, 120] on icon at bounding box center [993, 122] width 8 height 6
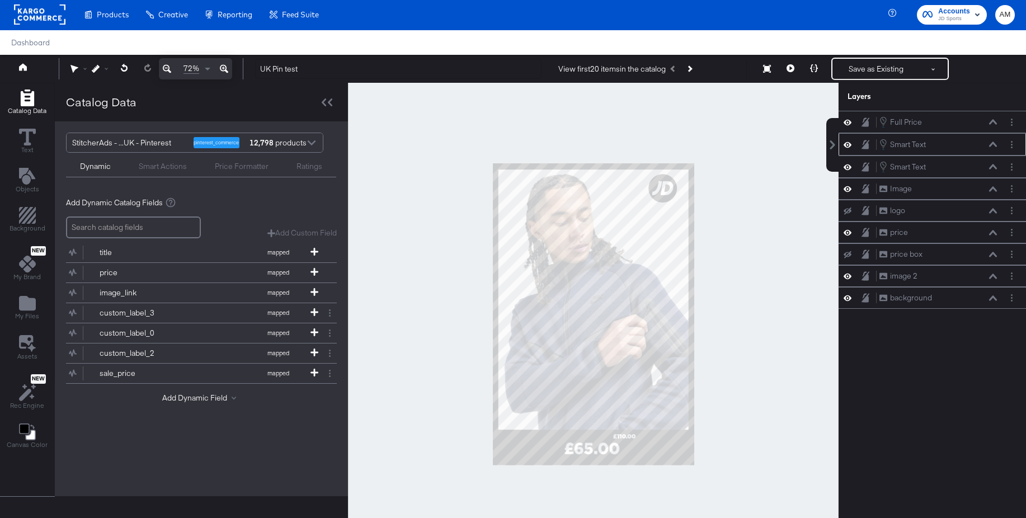
click at [993, 147] on icon at bounding box center [993, 145] width 8 height 6
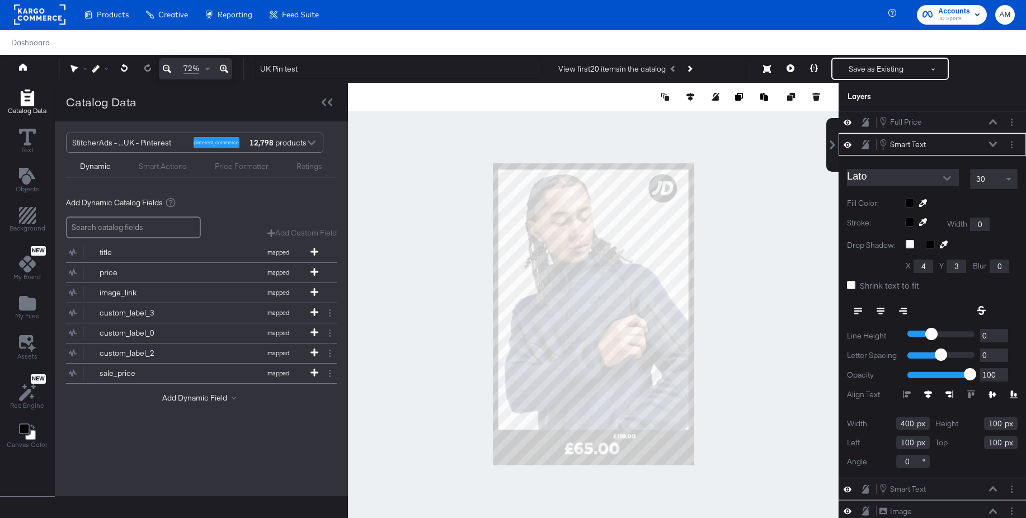
click at [906, 204] on div at bounding box center [961, 203] width 112 height 9
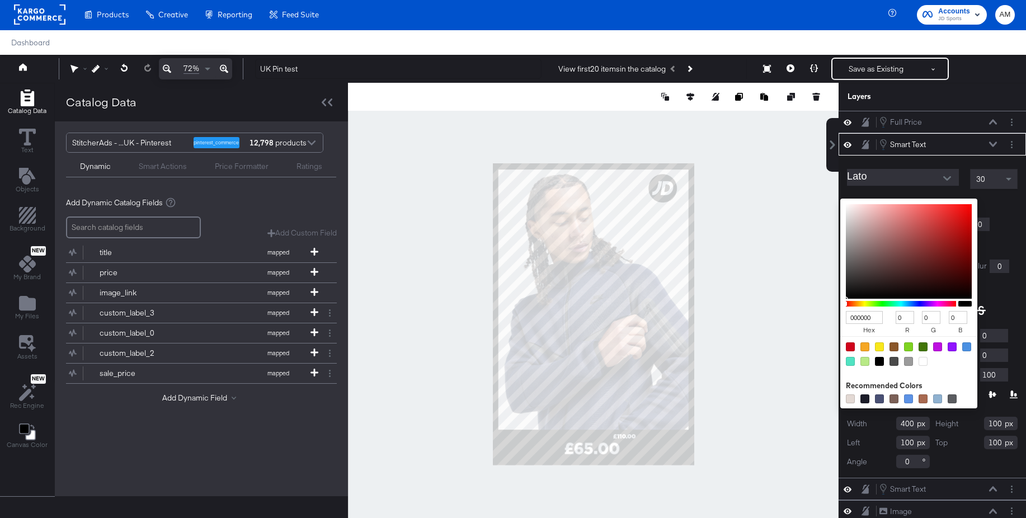
click at [919, 361] on div at bounding box center [923, 361] width 9 height 9
type input "FFFFFF"
type input "255"
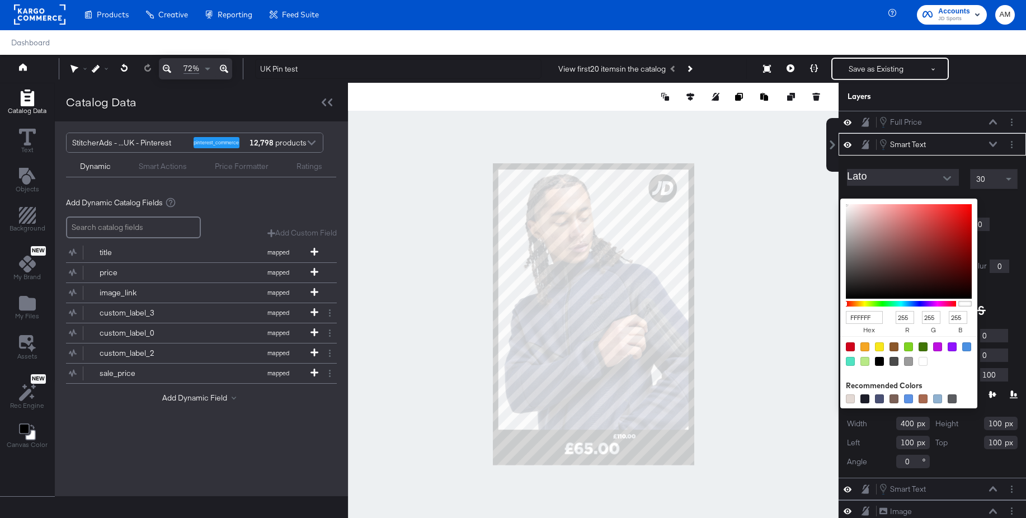
click at [994, 142] on icon at bounding box center [993, 145] width 8 height 6
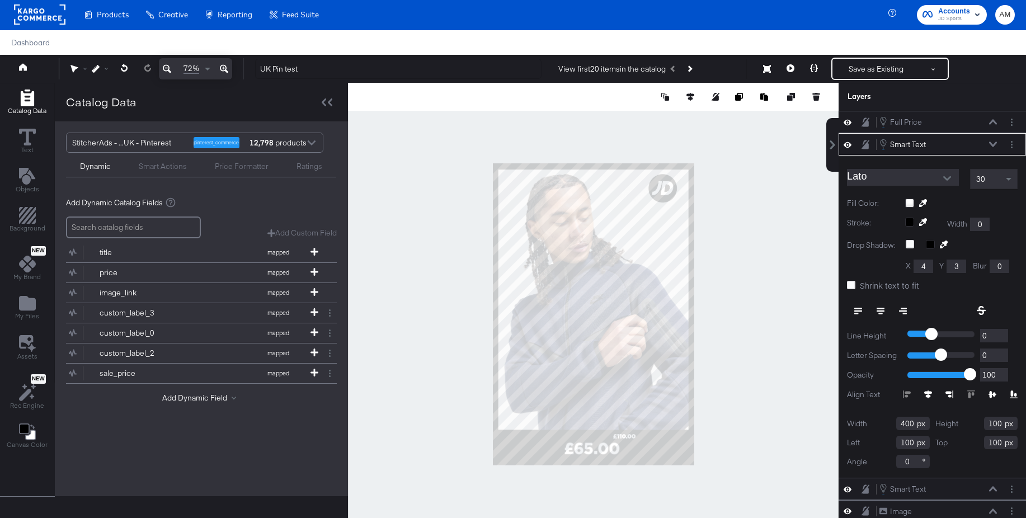
type input "33"
type input "1345"
click at [944, 177] on icon "Open" at bounding box center [947, 178] width 8 height 4
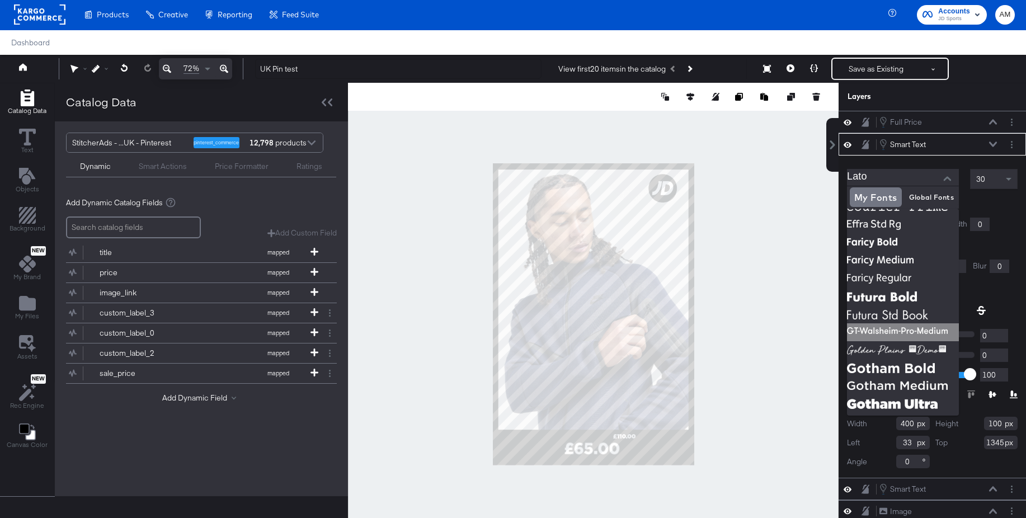
scroll to position [132, 0]
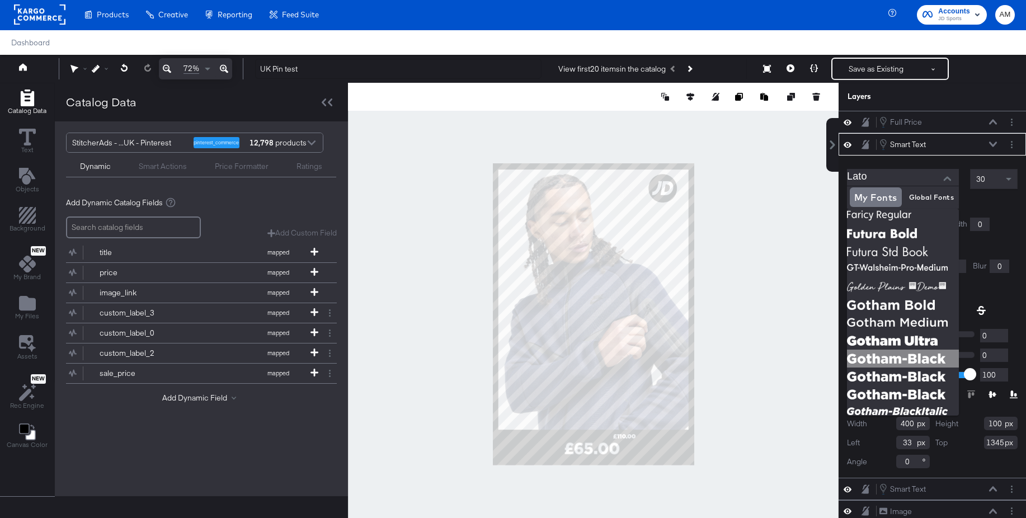
click at [876, 354] on img at bounding box center [903, 359] width 112 height 18
type input "Gotham-Black"
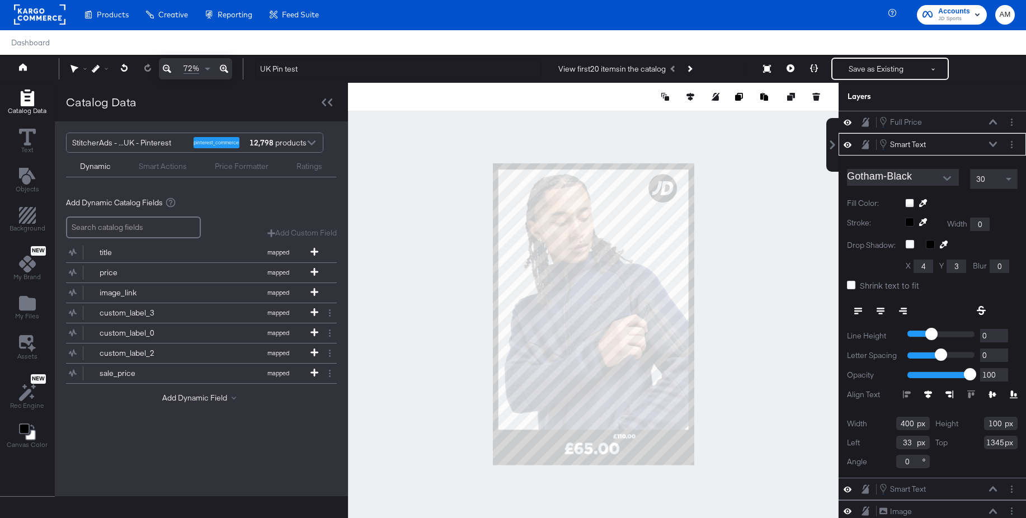
click at [993, 143] on icon at bounding box center [993, 145] width 8 height 6
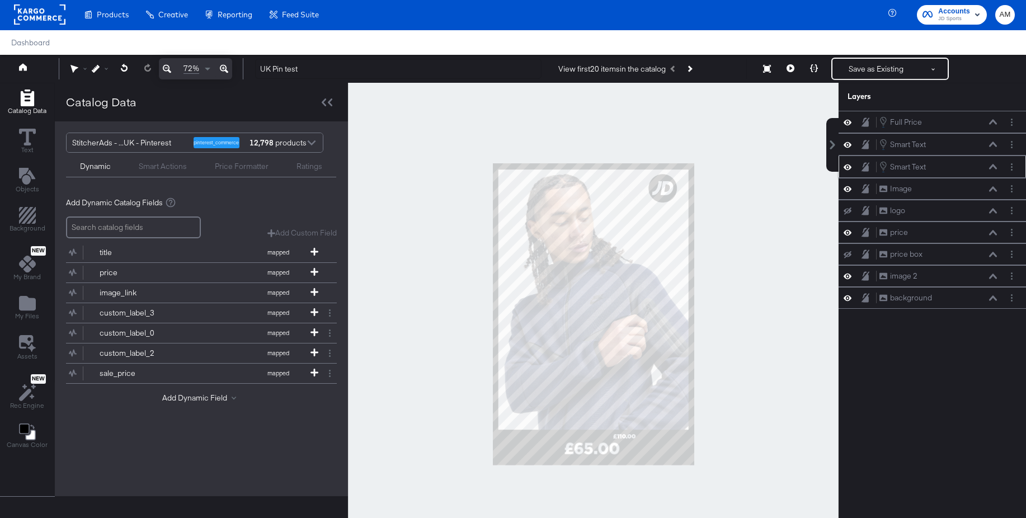
click at [994, 166] on icon at bounding box center [993, 166] width 8 height 5
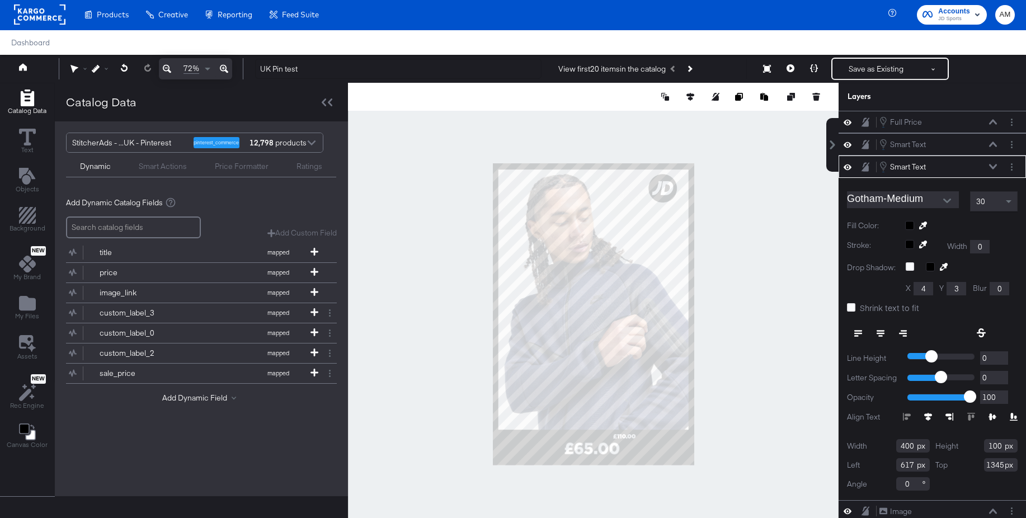
click at [998, 162] on div "Smart Text Smart Text" at bounding box center [941, 167] width 125 height 12
click at [991, 143] on icon at bounding box center [993, 145] width 8 height 6
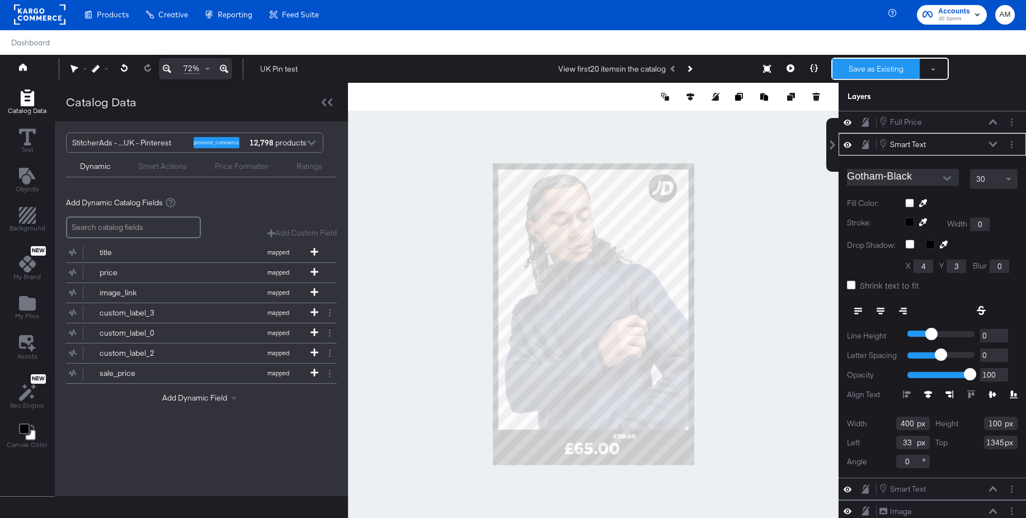
click at [873, 74] on button "Save as Existing" at bounding box center [876, 69] width 87 height 20
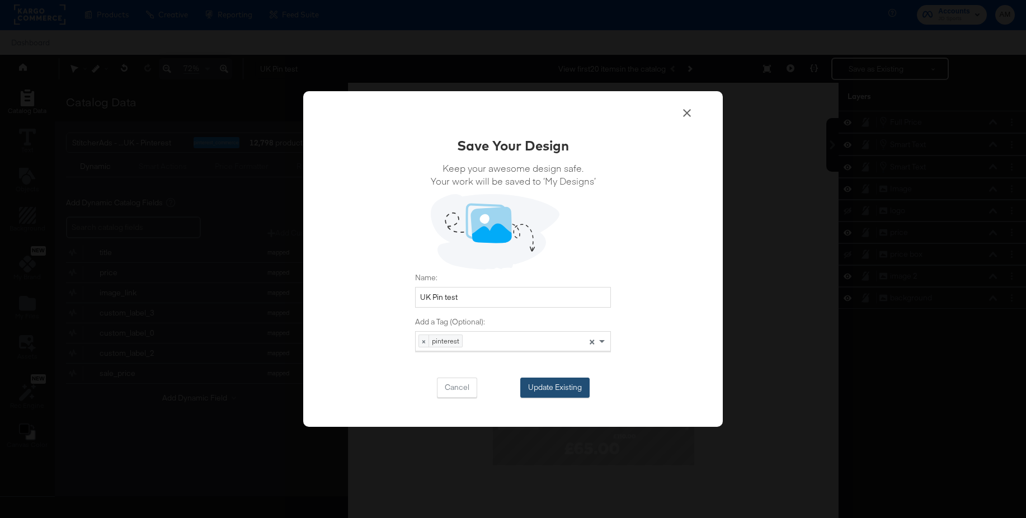
drag, startPoint x: 551, startPoint y: 387, endPoint x: 570, endPoint y: 379, distance: 21.1
click at [553, 386] on button "Update Existing" at bounding box center [554, 388] width 69 height 20
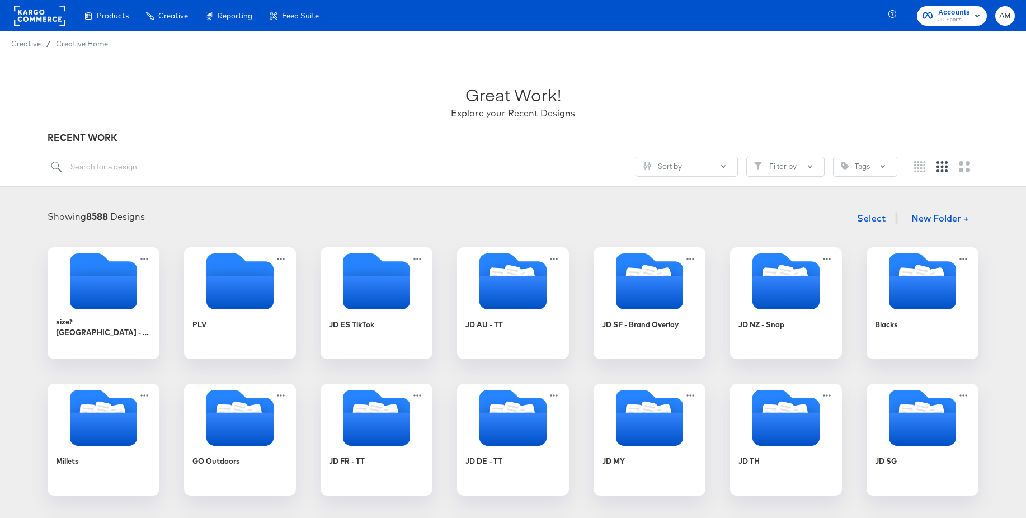
click at [137, 171] on input "search" at bounding box center [193, 167] width 290 height 21
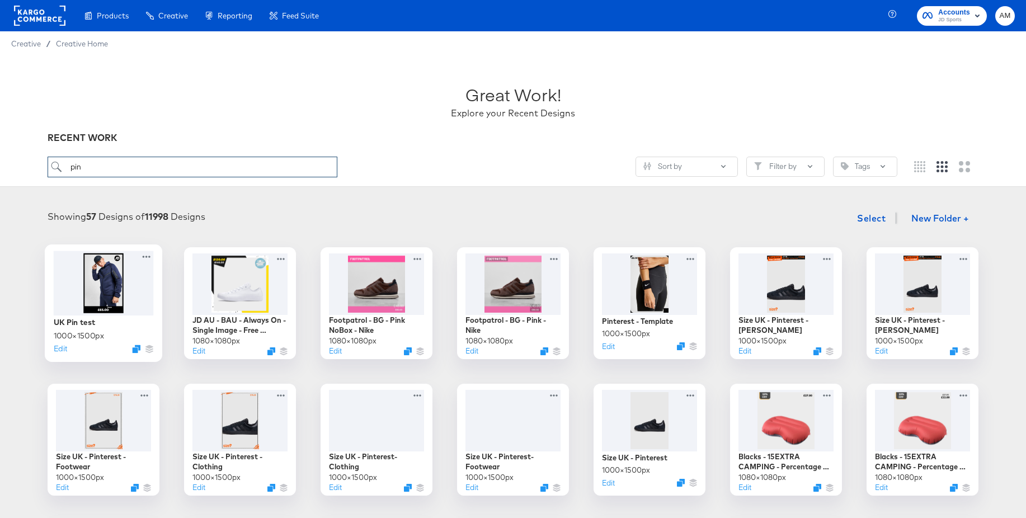
type input "pin"
click at [115, 275] on div at bounding box center [104, 283] width 100 height 64
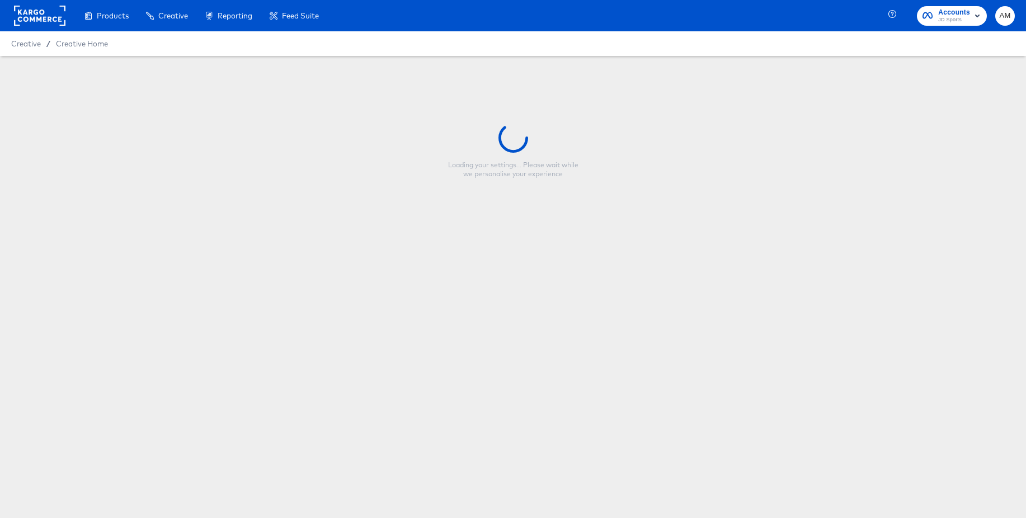
type input "UK Pin test"
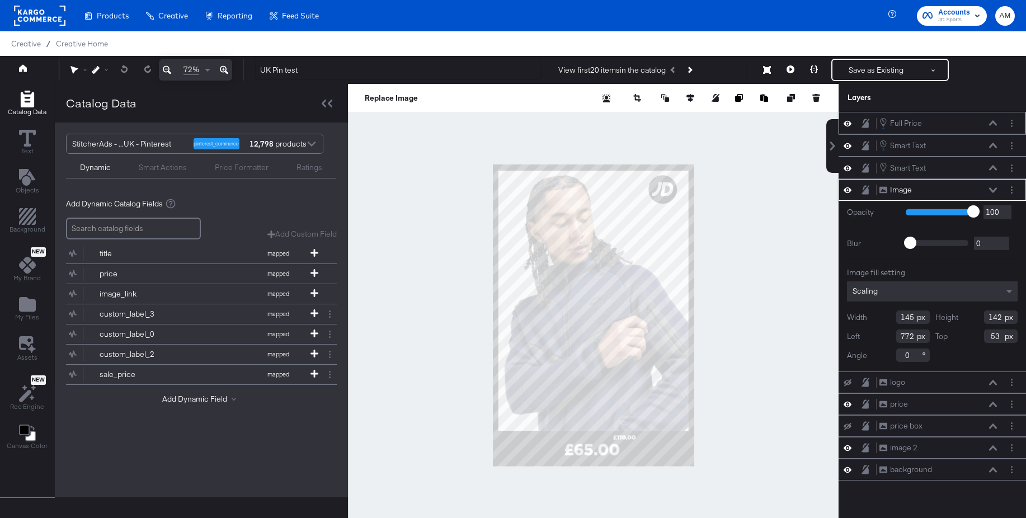
click at [994, 124] on icon at bounding box center [993, 123] width 8 height 6
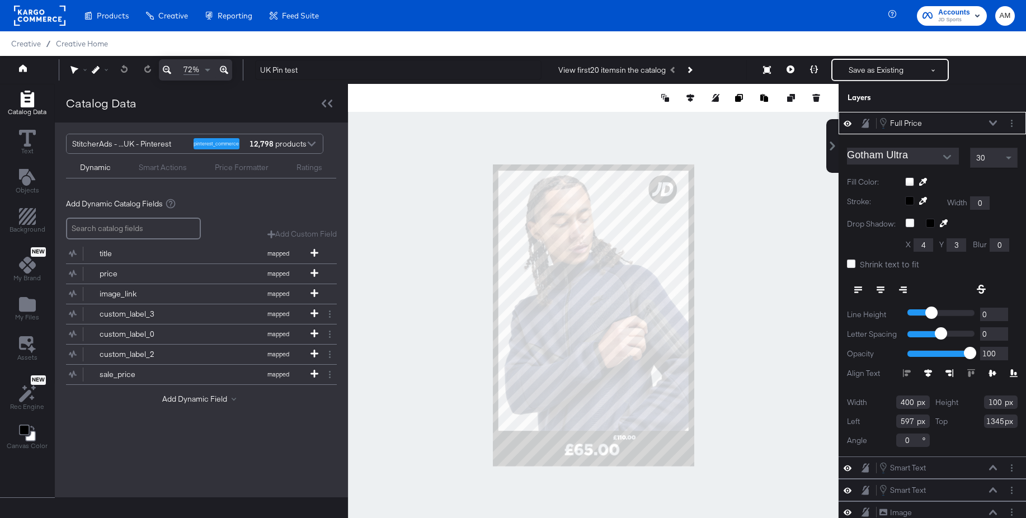
click at [994, 124] on icon at bounding box center [993, 122] width 8 height 5
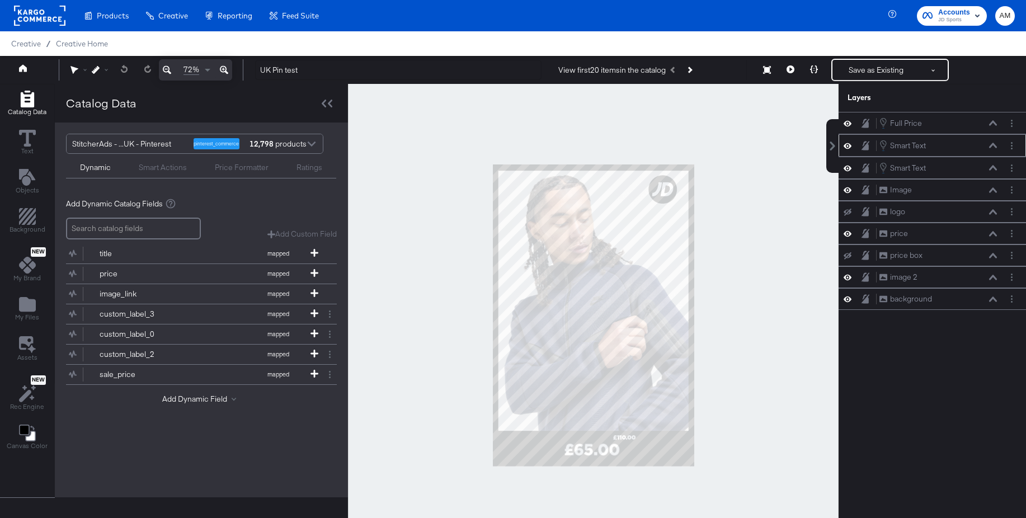
click at [993, 149] on div "Smart Text Smart Text" at bounding box center [938, 145] width 119 height 12
click at [992, 147] on icon at bounding box center [993, 146] width 8 height 6
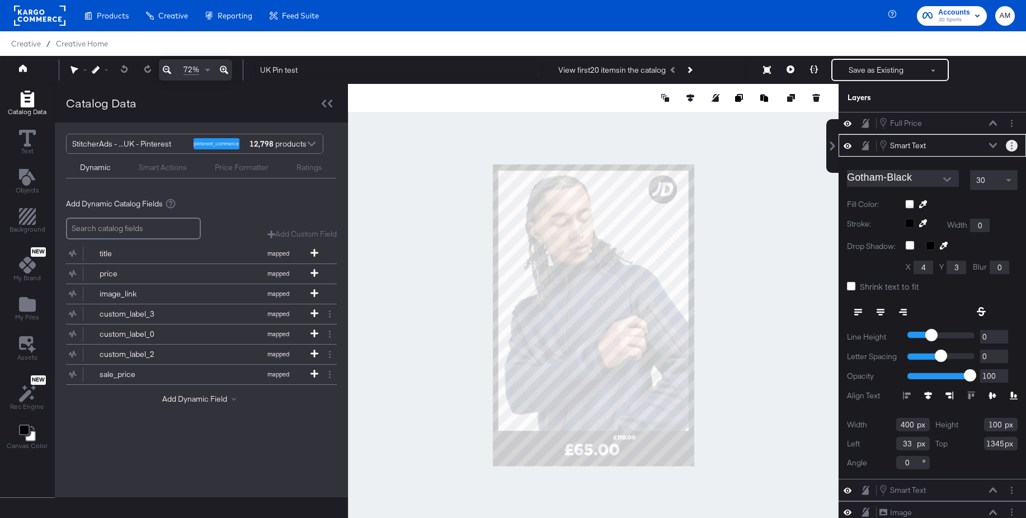
click at [1013, 147] on button "Layer Options" at bounding box center [1012, 146] width 12 height 12
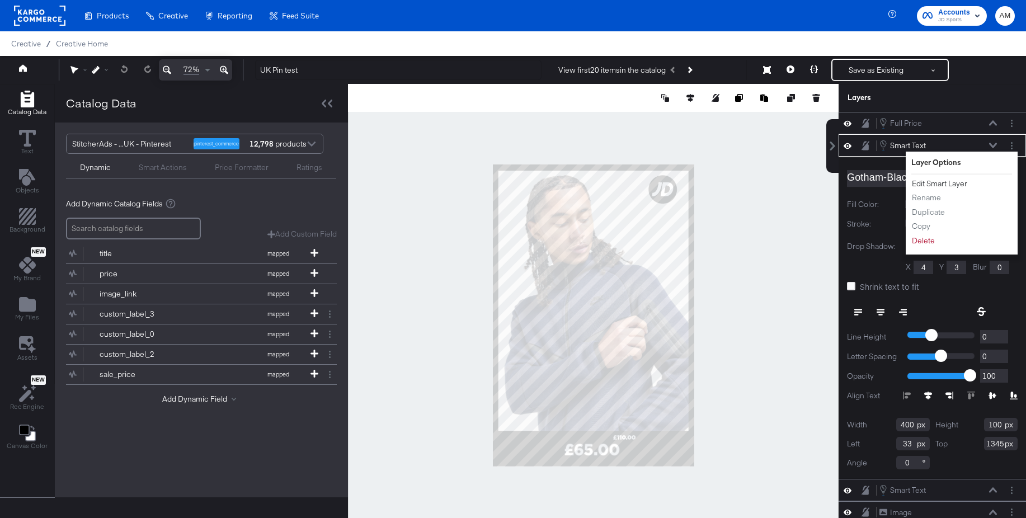
click at [939, 185] on button "Edit Smart Layer" at bounding box center [939, 184] width 57 height 12
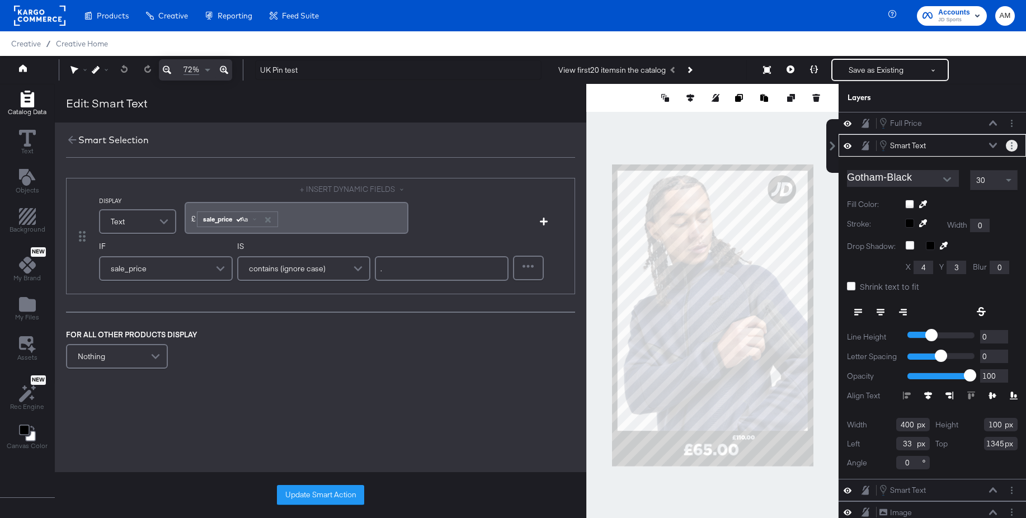
scroll to position [2, 0]
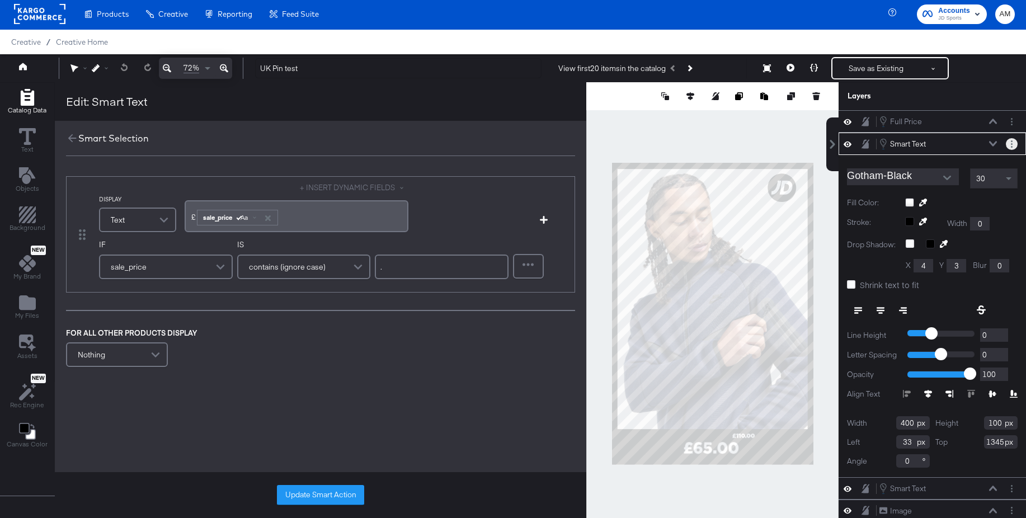
click at [1013, 148] on button "Layer Options" at bounding box center [1012, 144] width 12 height 12
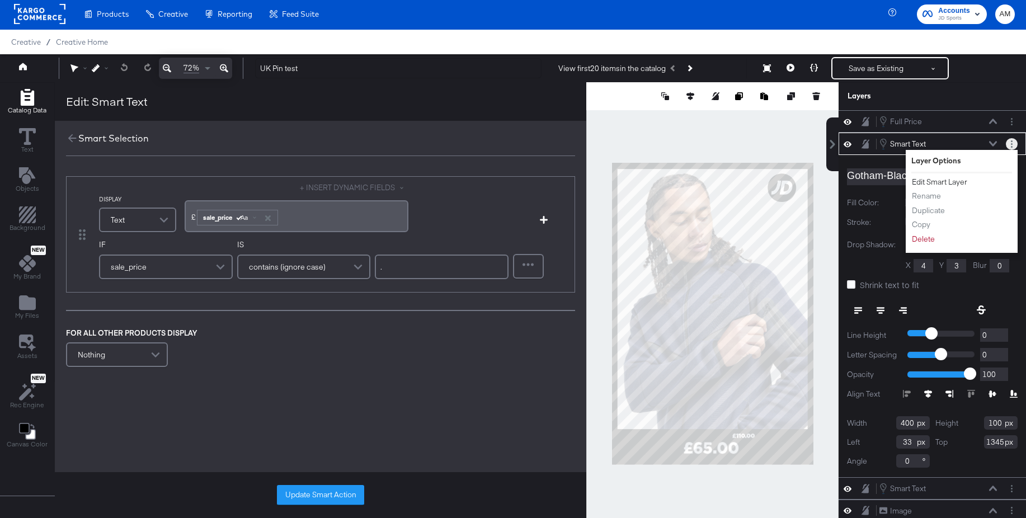
scroll to position [3, 0]
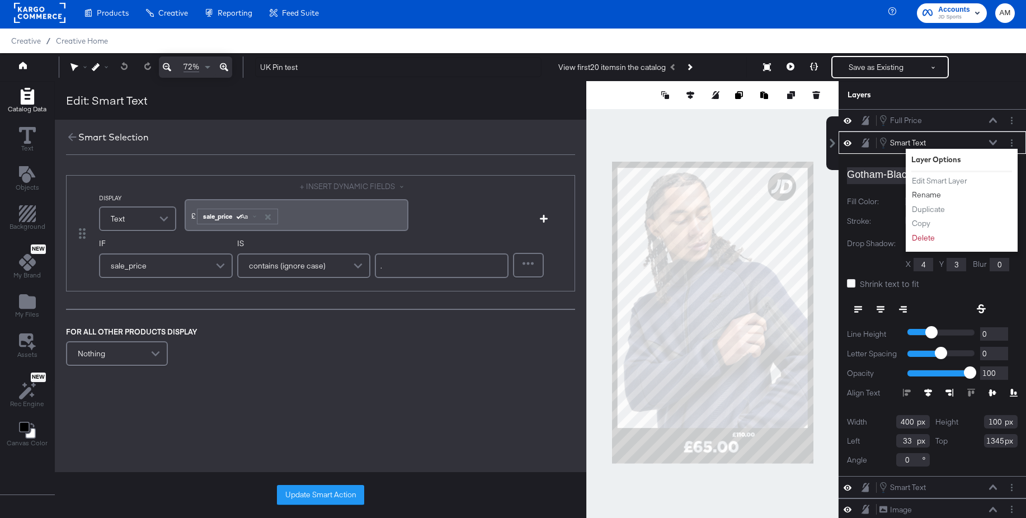
click at [932, 195] on button "Rename" at bounding box center [926, 195] width 30 height 12
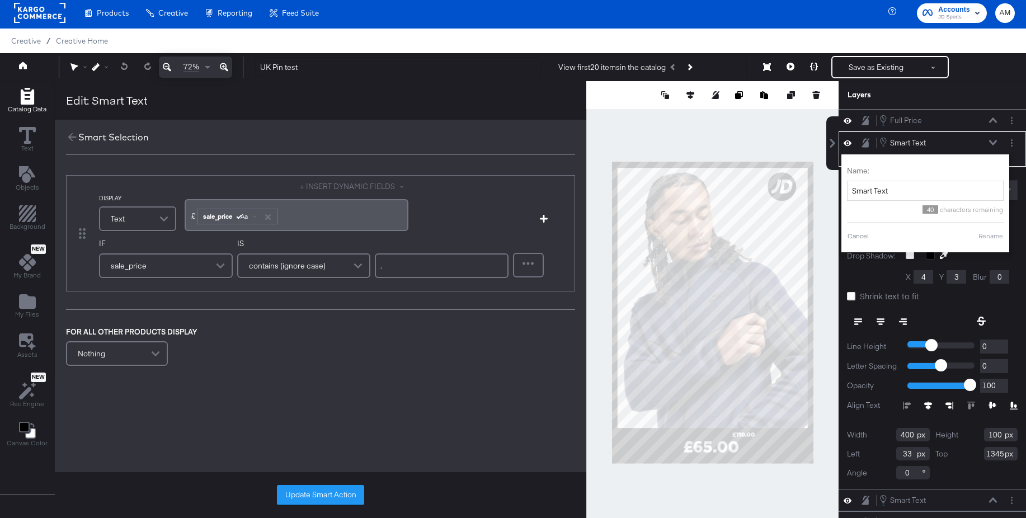
scroll to position [0, 0]
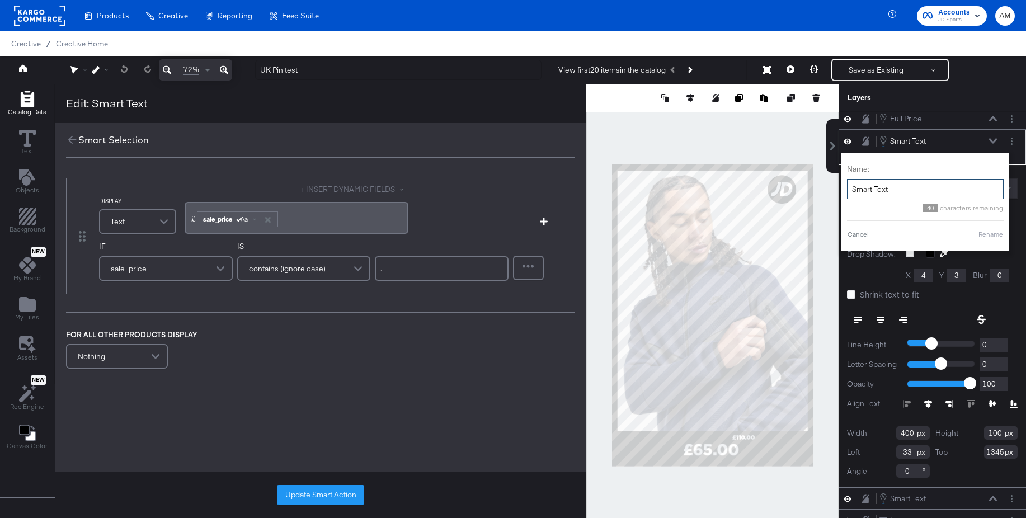
click at [900, 195] on input "Smart Text" at bounding box center [925, 189] width 157 height 21
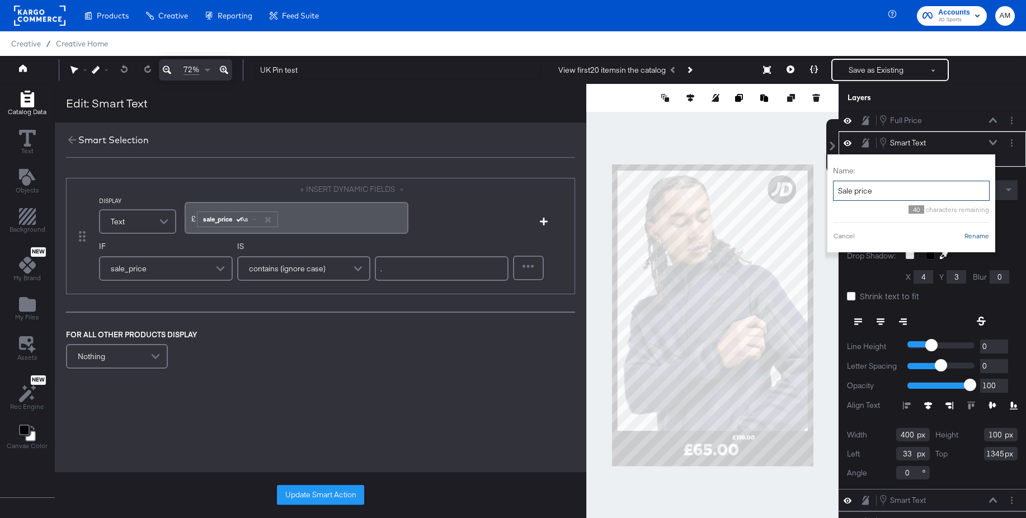
type input "Sale price"
click at [978, 237] on button "Rename" at bounding box center [977, 236] width 26 height 10
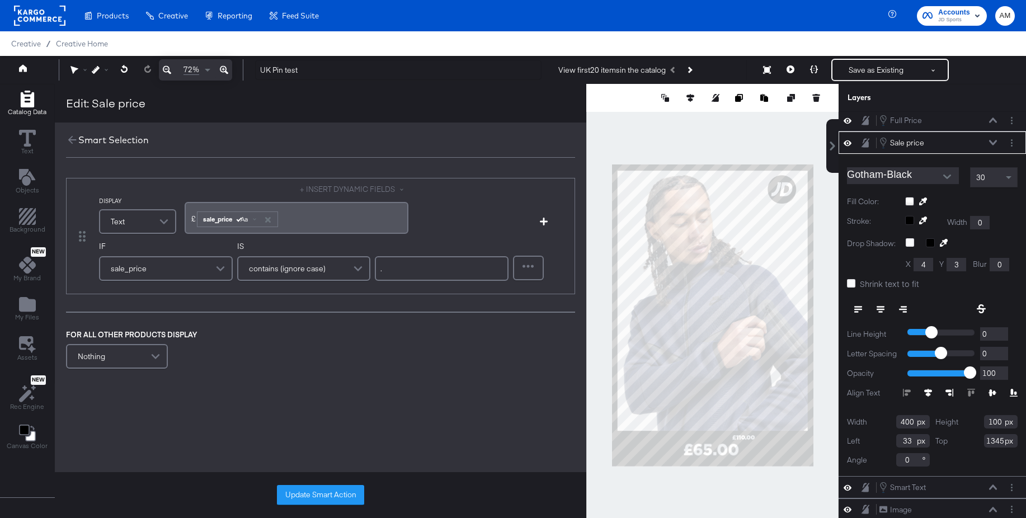
click at [993, 142] on icon at bounding box center [993, 143] width 8 height 6
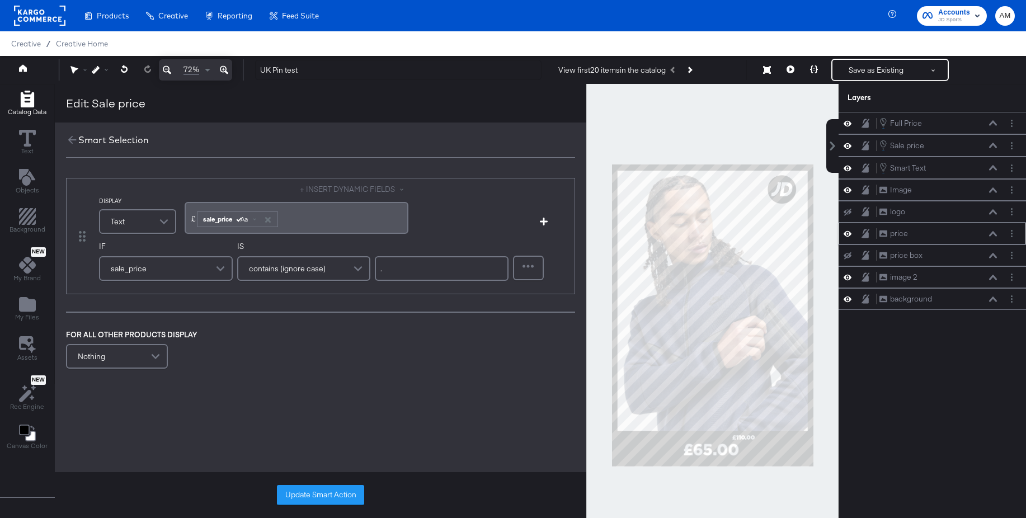
click at [848, 232] on icon at bounding box center [848, 234] width 8 height 10
click at [71, 140] on icon at bounding box center [72, 140] width 12 height 12
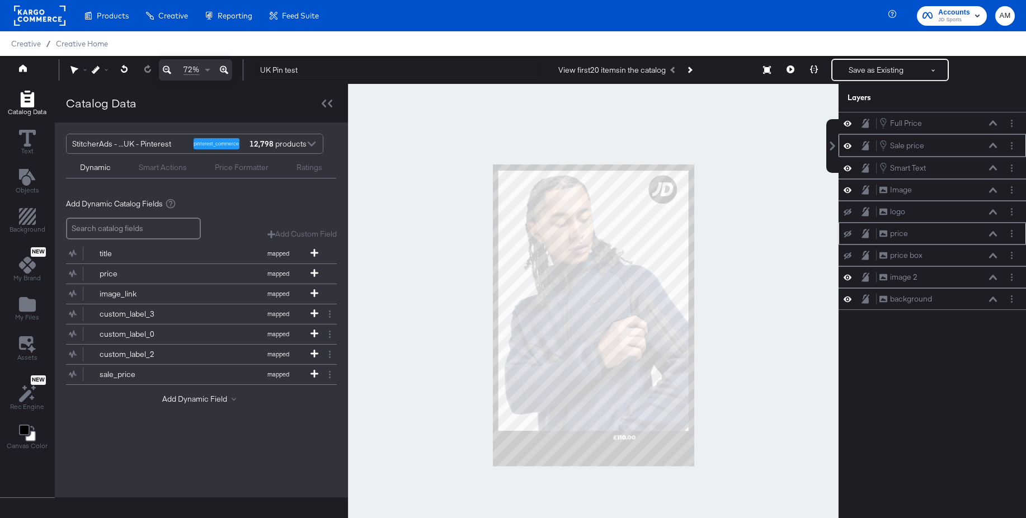
click at [994, 145] on icon at bounding box center [993, 145] width 8 height 5
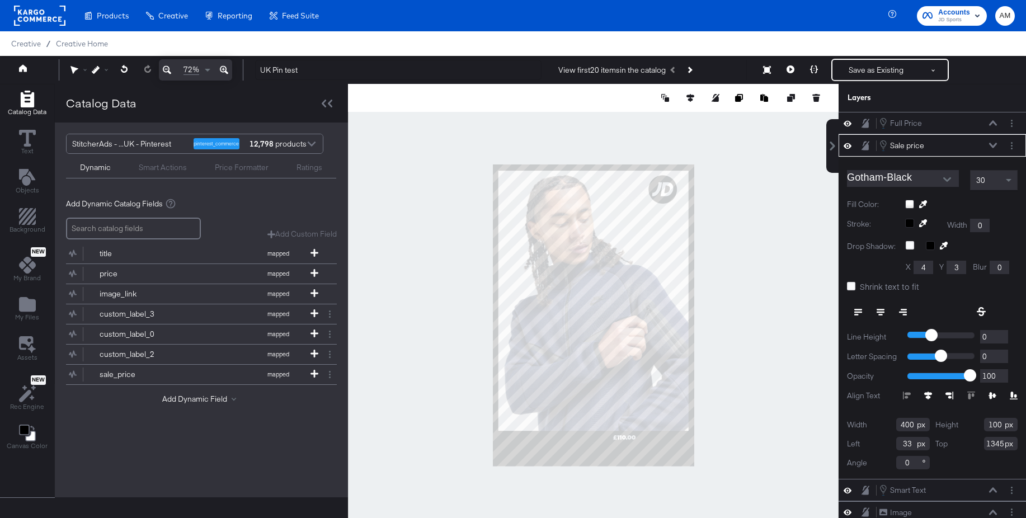
click at [984, 180] on span "30" at bounding box center [980, 180] width 9 height 10
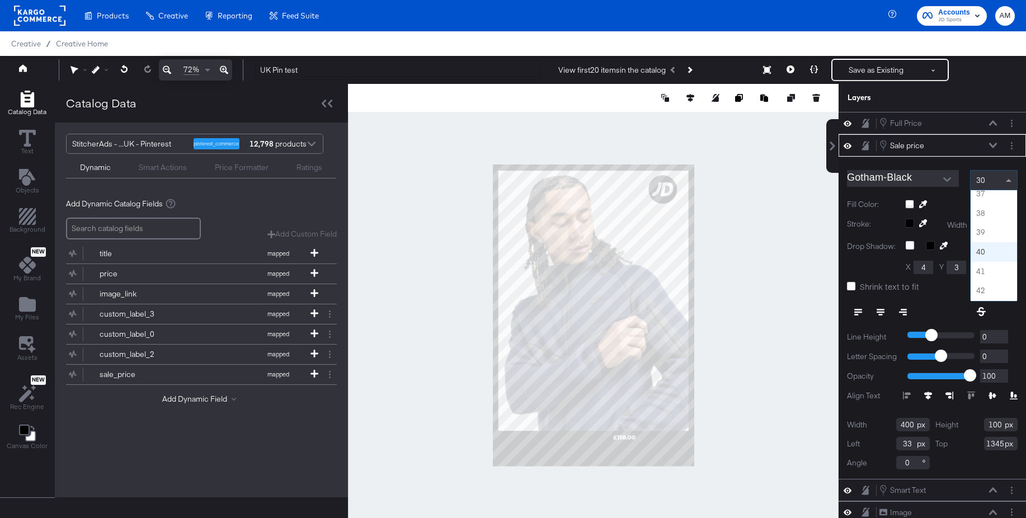
scroll to position [712, 0]
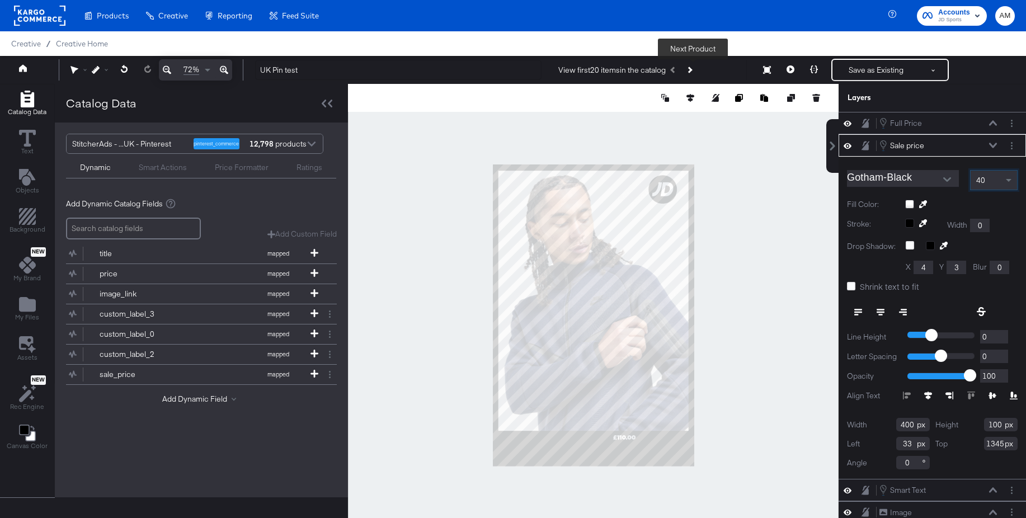
click at [692, 68] on icon "Next Product" at bounding box center [689, 70] width 6 height 6
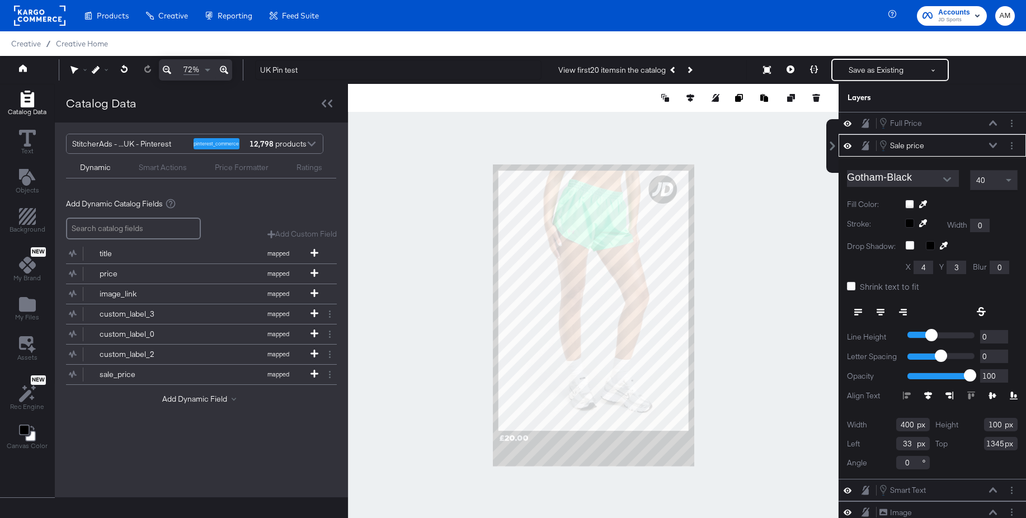
click at [995, 145] on icon at bounding box center [993, 145] width 8 height 5
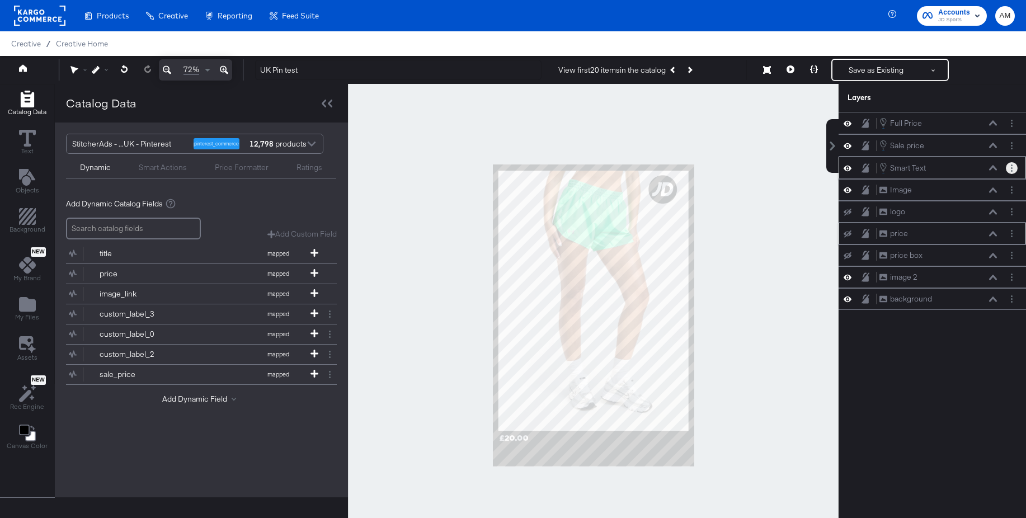
click at [1012, 172] on button "Layer Options" at bounding box center [1012, 168] width 12 height 12
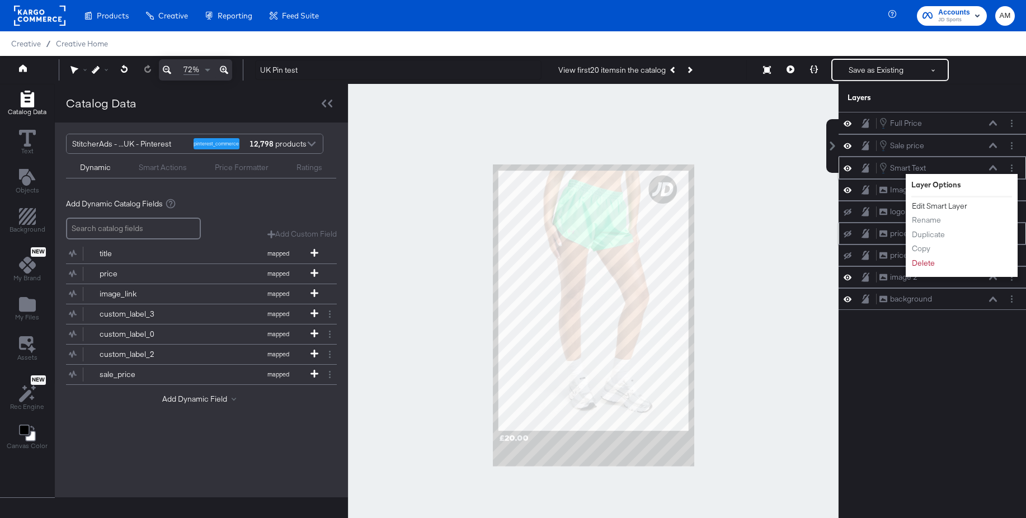
click at [956, 208] on button "Edit Smart Layer" at bounding box center [939, 206] width 57 height 12
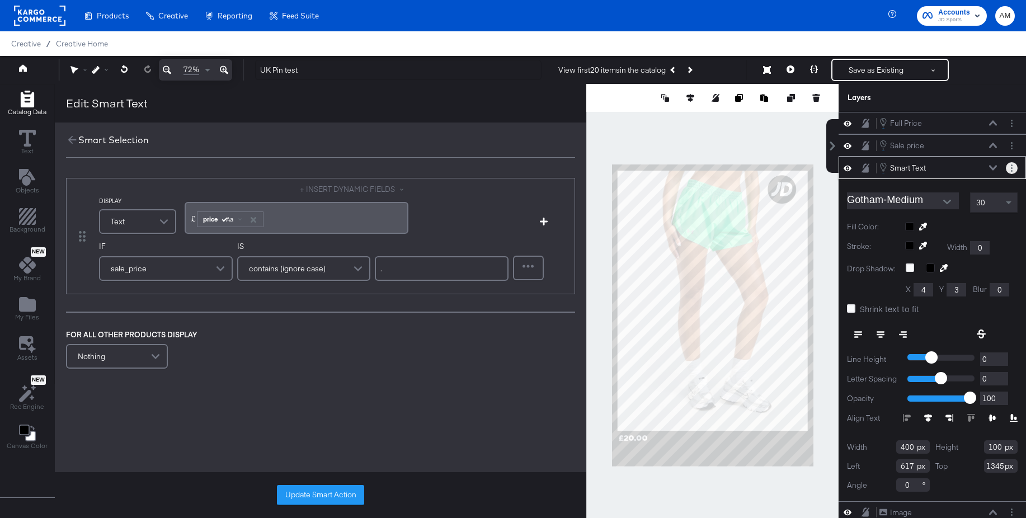
click at [1011, 168] on circle "Layer Options" at bounding box center [1012, 168] width 2 height 2
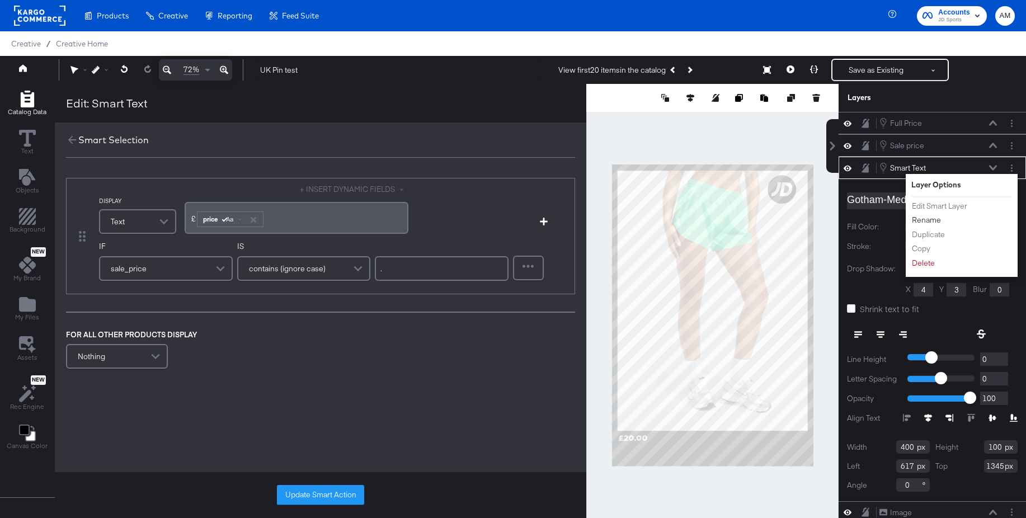
click at [931, 218] on button "Rename" at bounding box center [926, 220] width 30 height 12
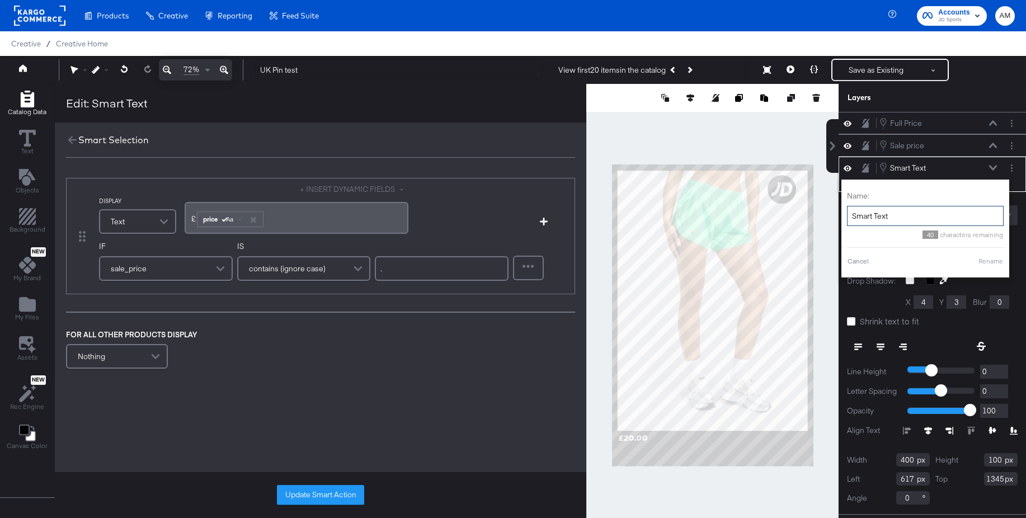
click at [894, 217] on input "Smart Text" at bounding box center [925, 216] width 157 height 21
type input "Sale full price"
click at [976, 264] on button "Rename" at bounding box center [977, 261] width 26 height 10
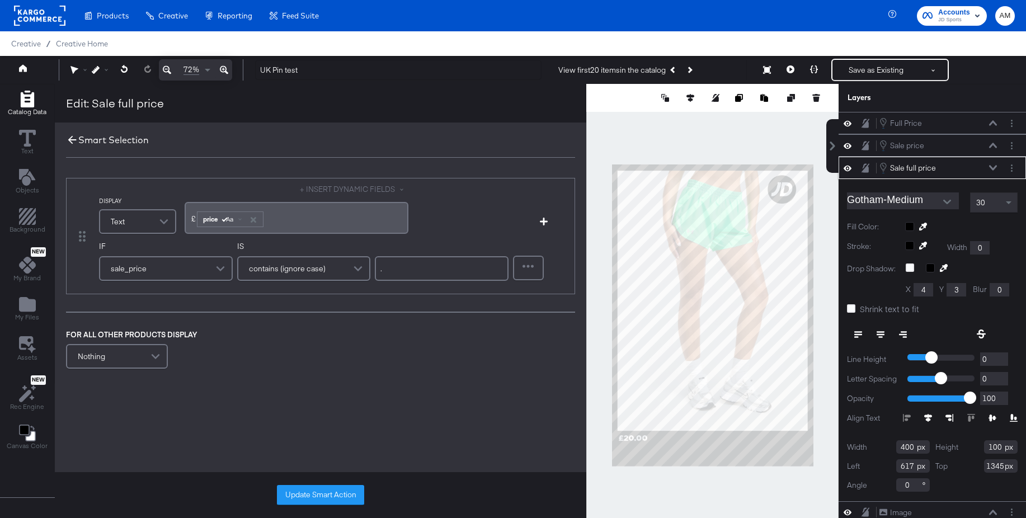
click at [69, 140] on icon at bounding box center [72, 140] width 8 height 8
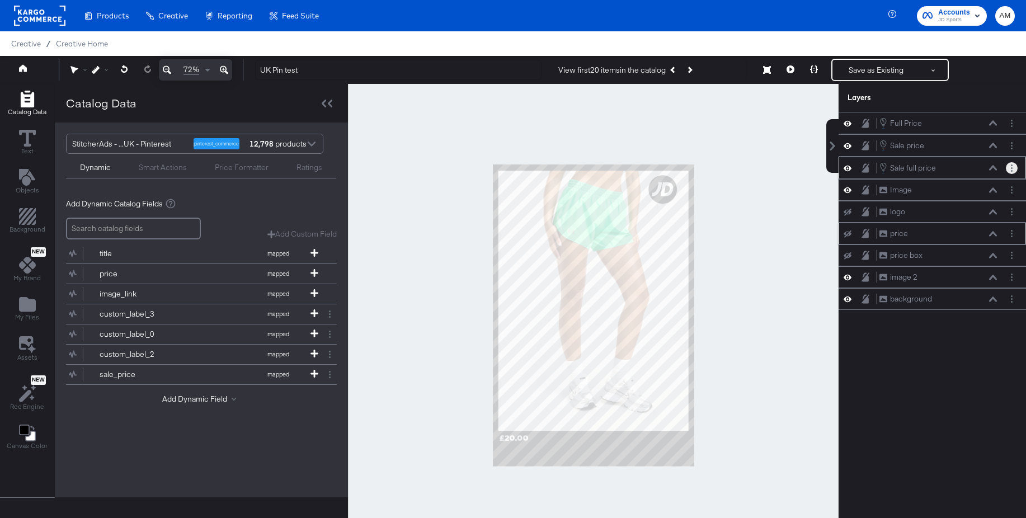
click at [1011, 168] on icon "Layer Options" at bounding box center [1012, 168] width 2 height 7
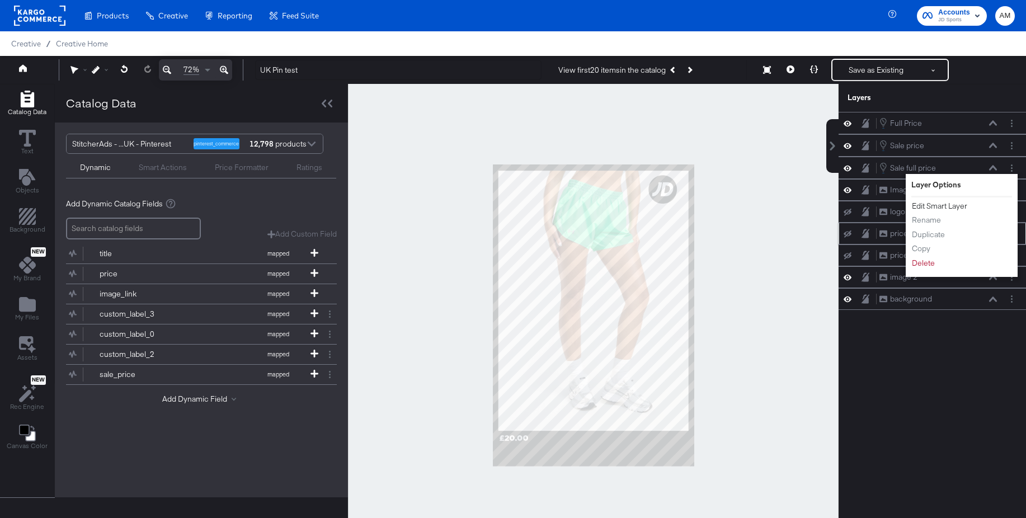
click at [957, 204] on button "Edit Smart Layer" at bounding box center [939, 206] width 57 height 12
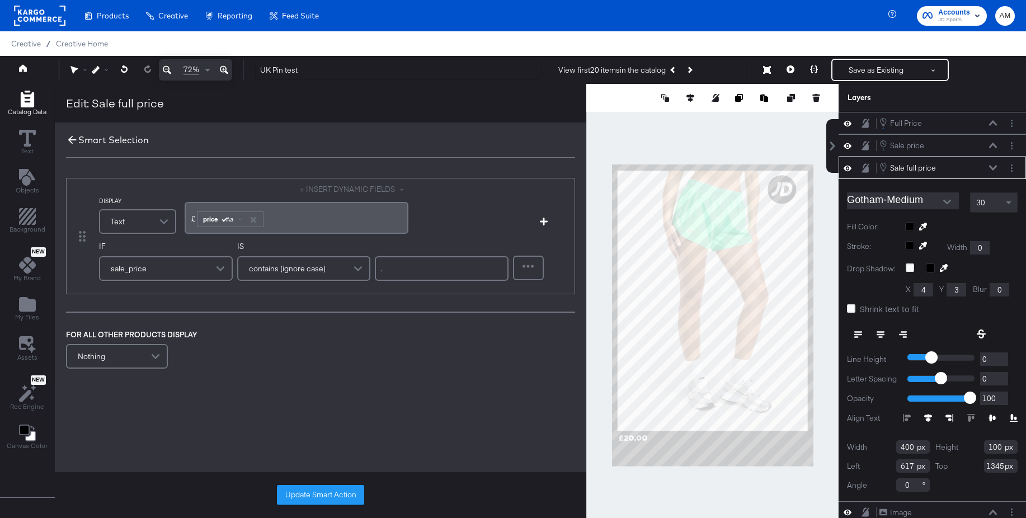
click at [68, 140] on icon at bounding box center [72, 140] width 8 height 8
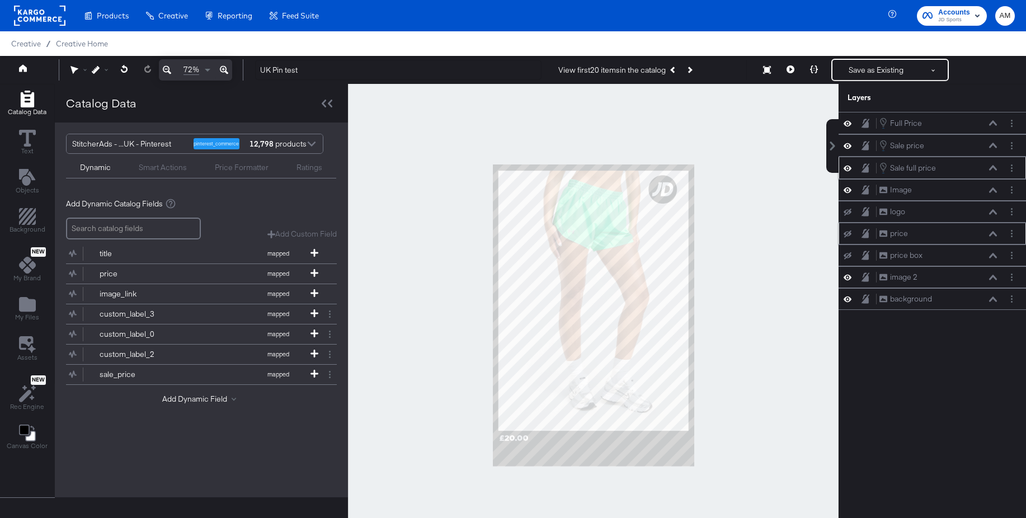
click at [994, 166] on icon at bounding box center [993, 168] width 8 height 6
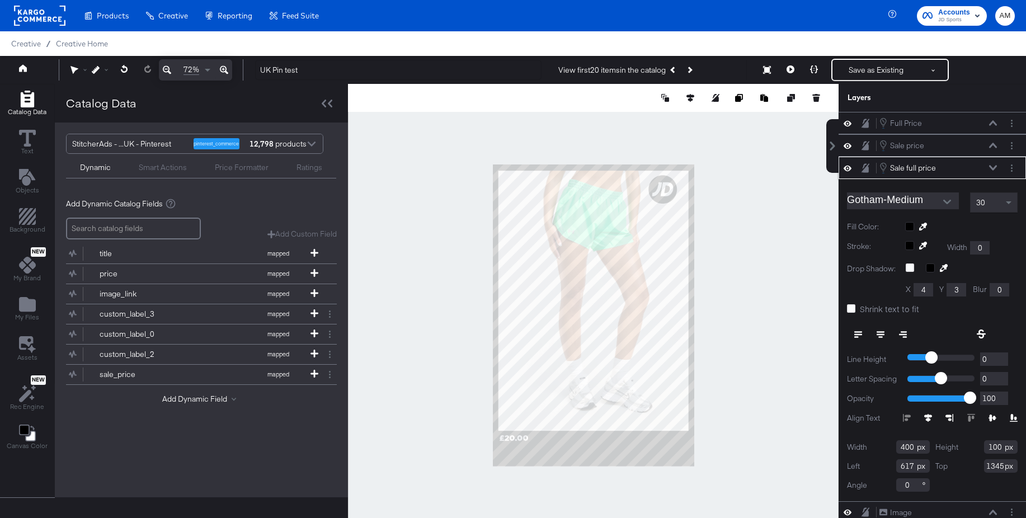
click at [911, 225] on div at bounding box center [961, 226] width 112 height 9
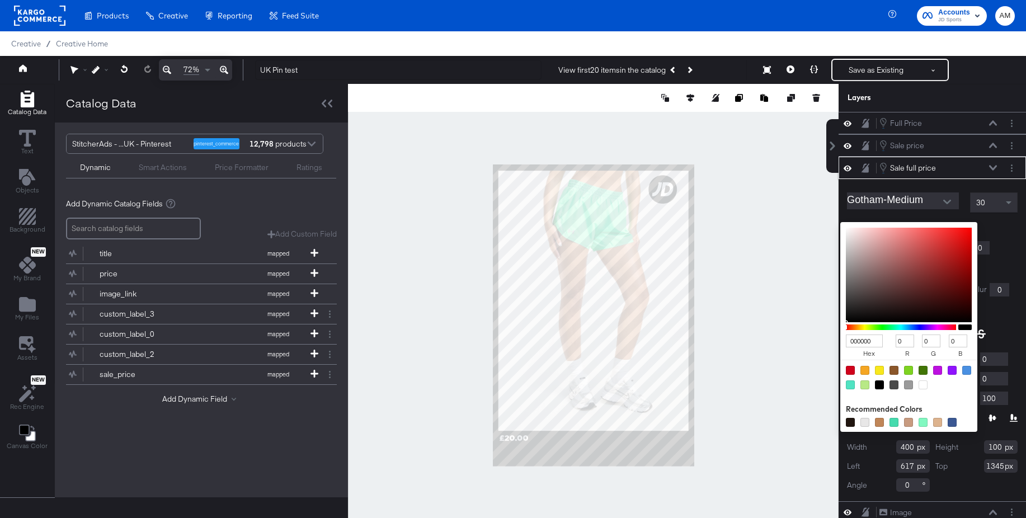
click at [922, 387] on div at bounding box center [923, 384] width 9 height 9
type input "FFFFFF"
type input "255"
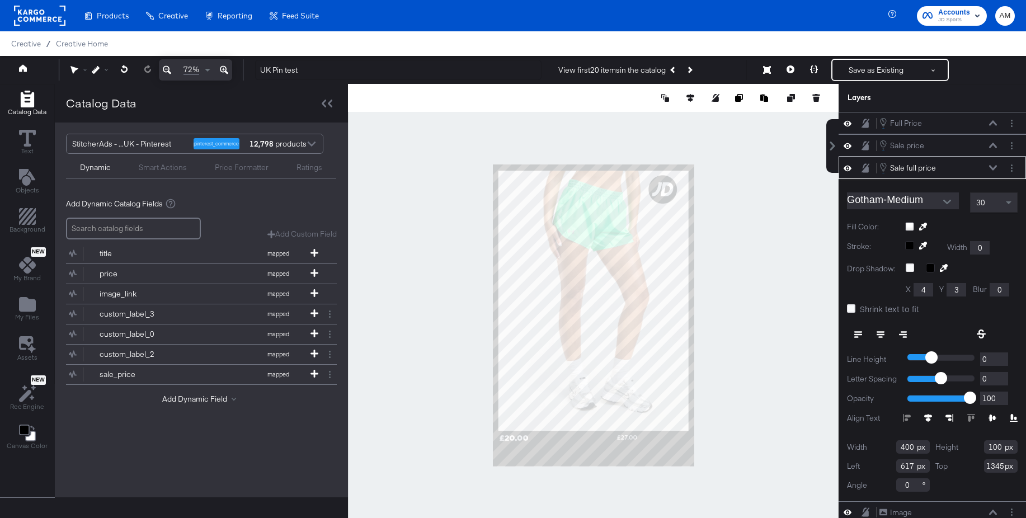
click at [990, 165] on button at bounding box center [993, 168] width 9 height 7
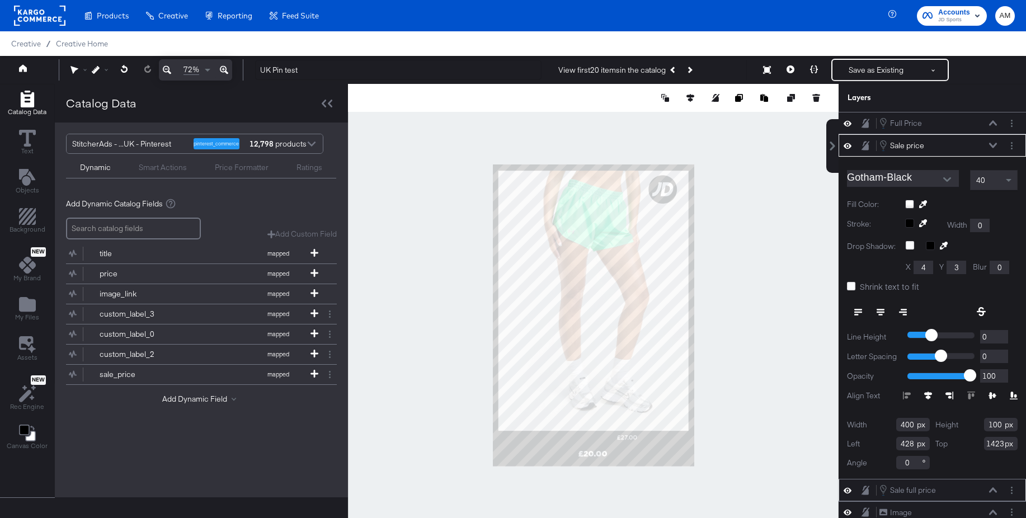
type input "428"
type input "1423"
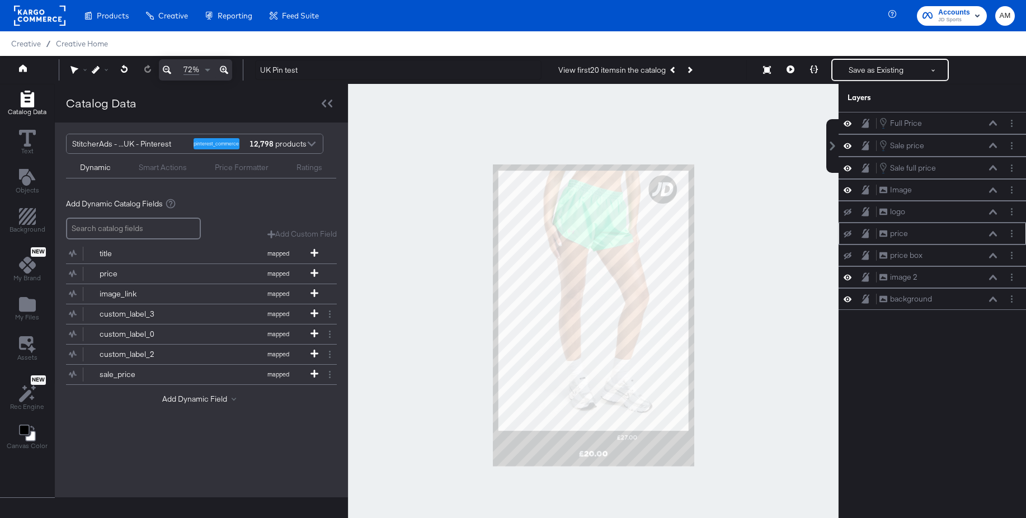
click at [720, 415] on div at bounding box center [593, 315] width 491 height 463
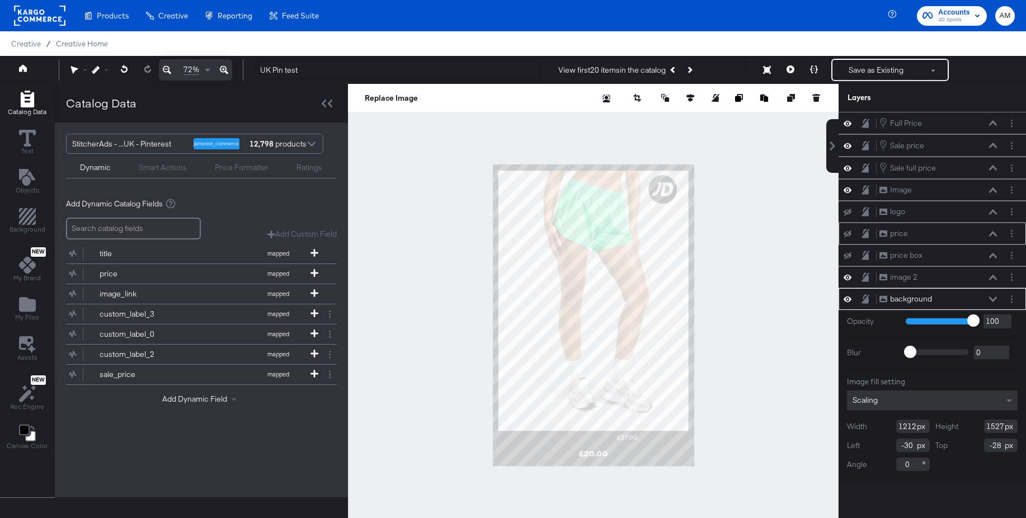
type input "-66"
type input "-22"
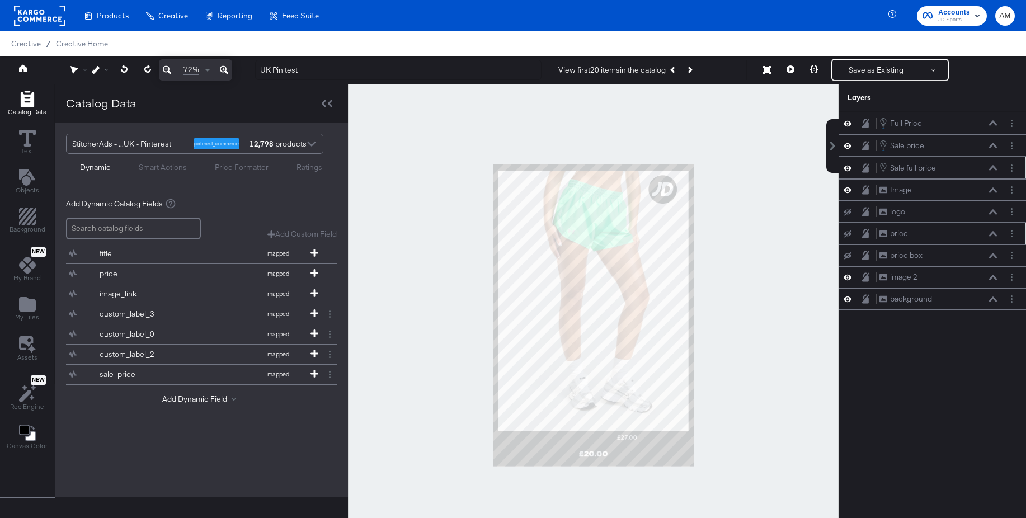
click at [995, 169] on icon at bounding box center [993, 167] width 8 height 5
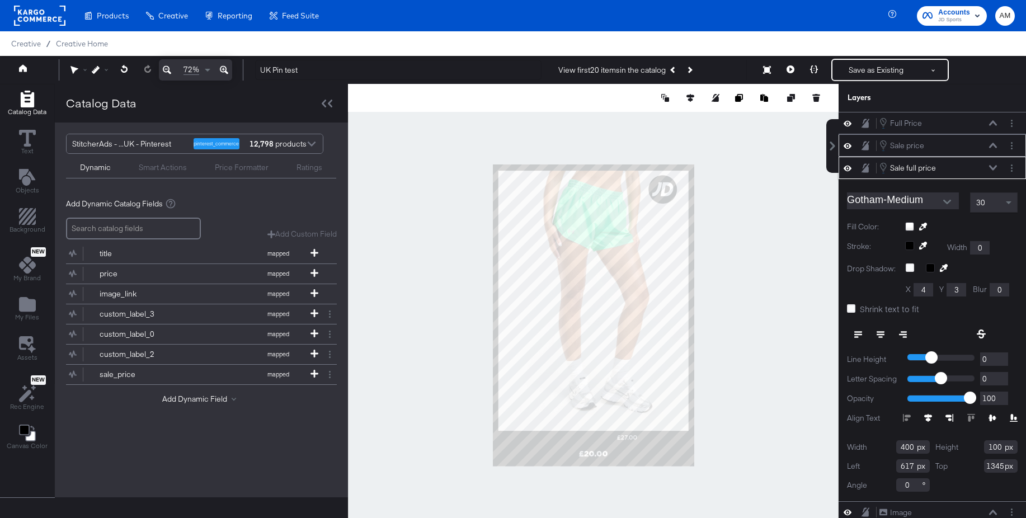
click at [994, 146] on icon at bounding box center [993, 145] width 8 height 5
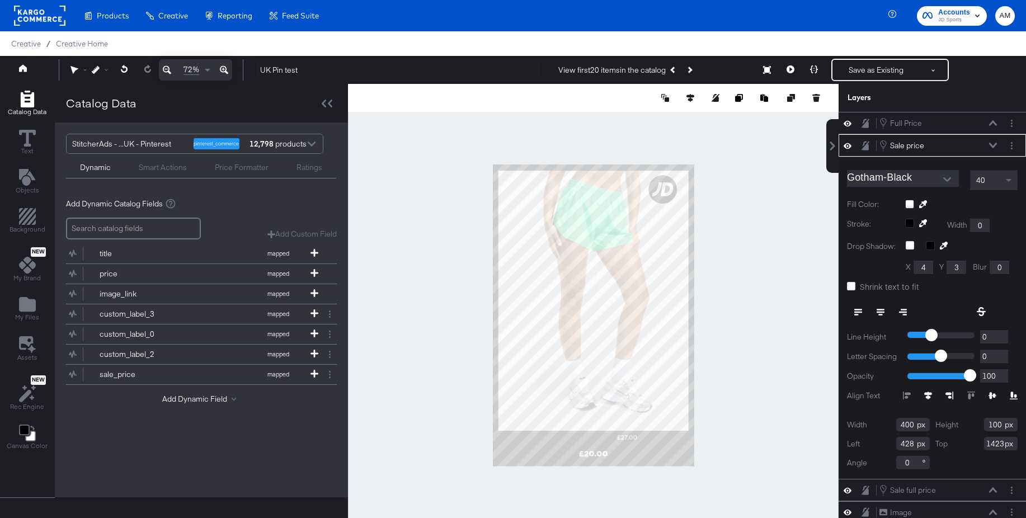
click at [1008, 182] on span at bounding box center [1010, 180] width 14 height 19
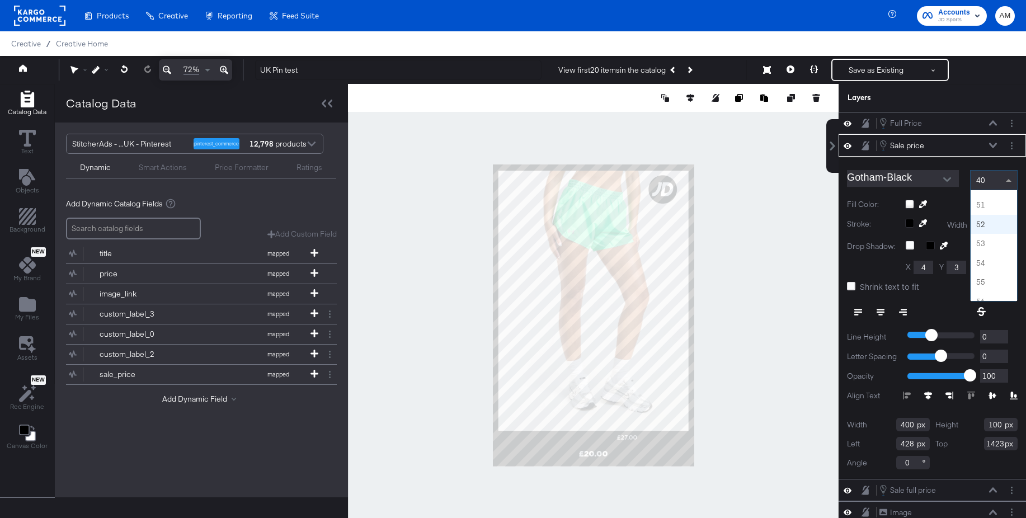
scroll to position [961, 0]
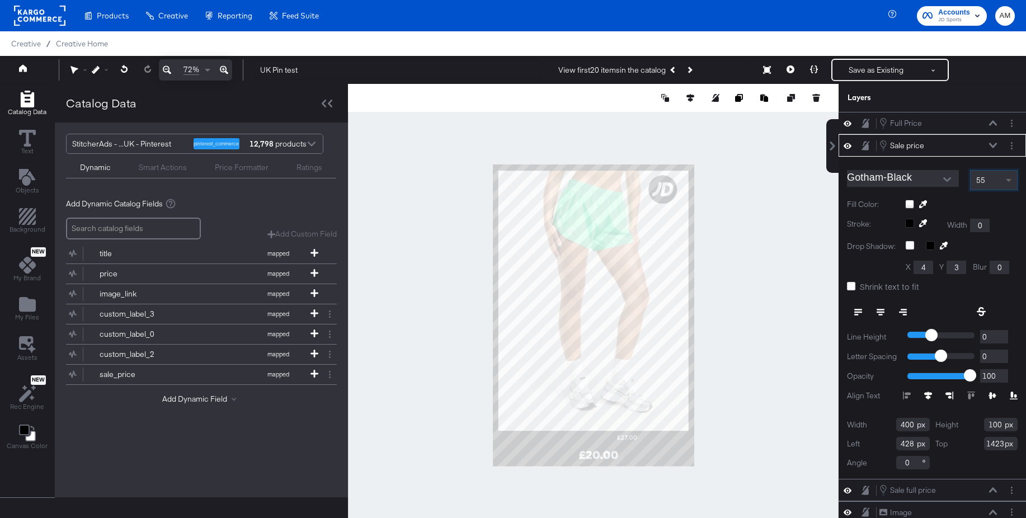
click at [1011, 180] on span at bounding box center [1009, 181] width 6 height 4
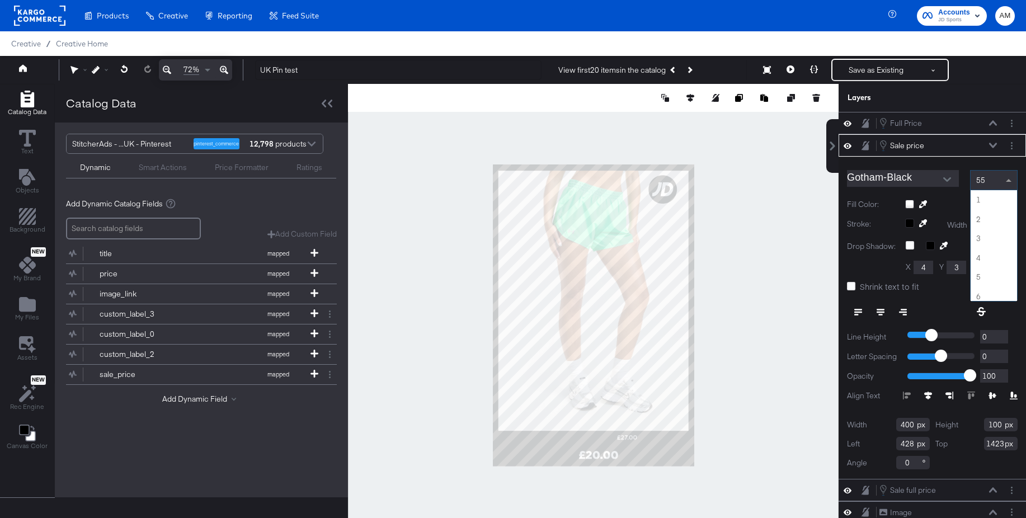
scroll to position [1044, 0]
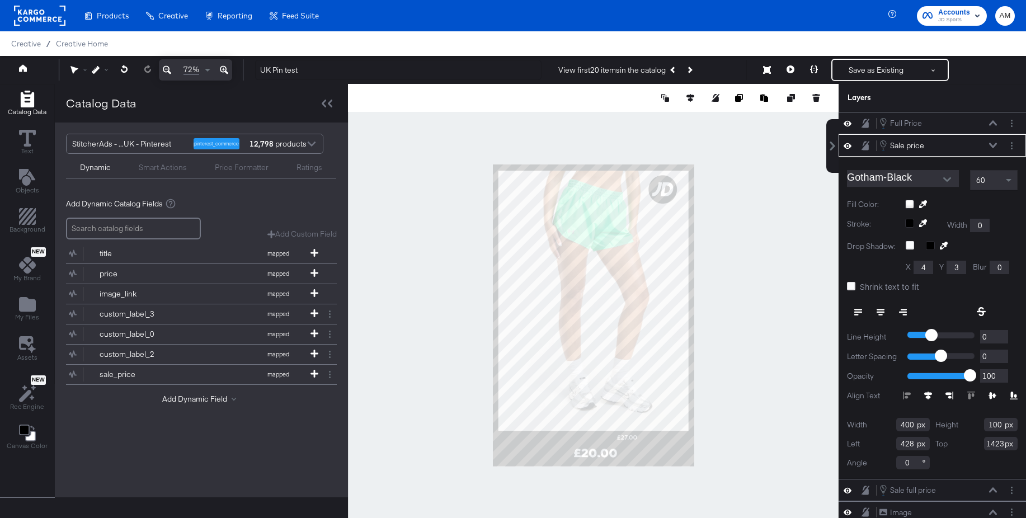
type input "403"
type input "1412"
type input "402"
type input "1414"
type input "359"
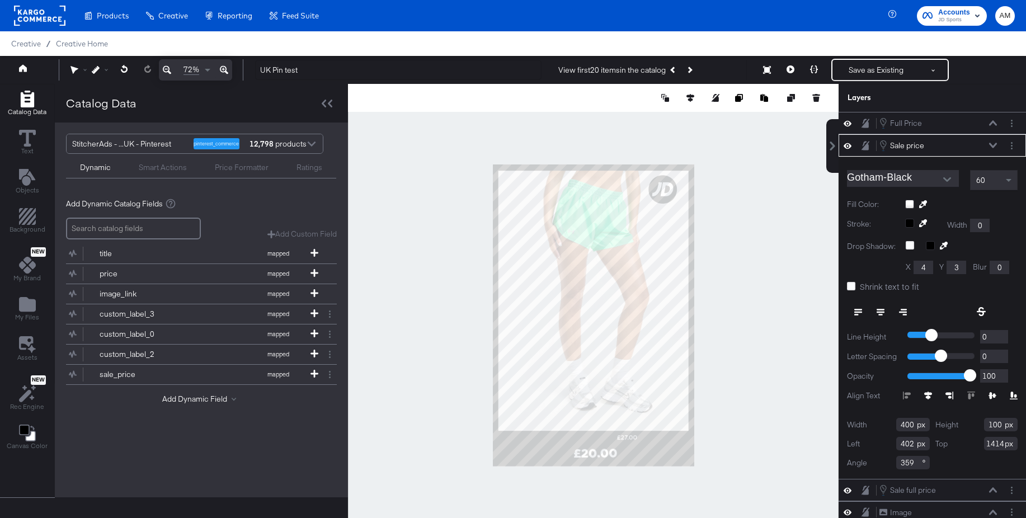
click at [995, 143] on icon at bounding box center [993, 146] width 8 height 6
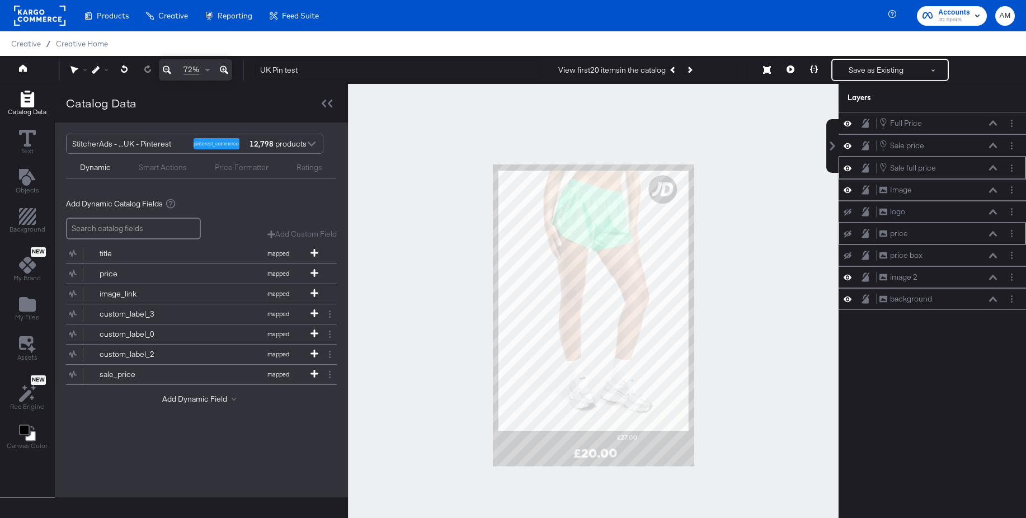
click at [994, 168] on icon at bounding box center [993, 167] width 8 height 5
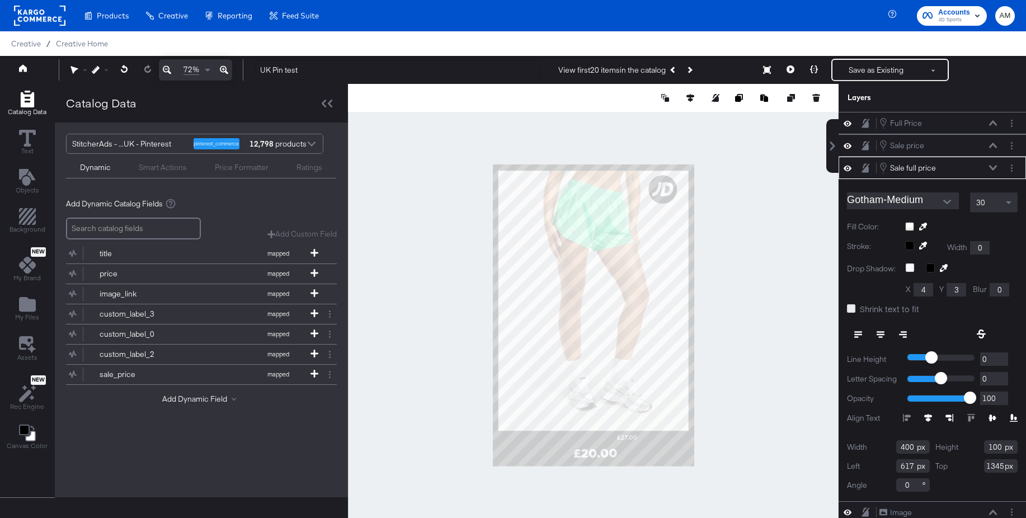
click at [854, 309] on icon at bounding box center [851, 308] width 8 height 8
click at [0, 0] on input "Shrink text to fit" at bounding box center [0, 0] width 0 height 0
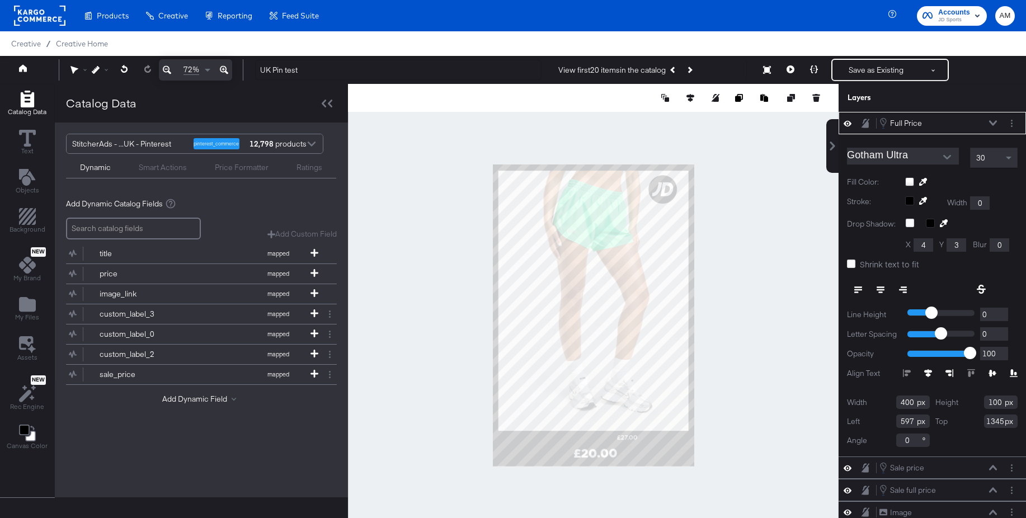
type input "494"
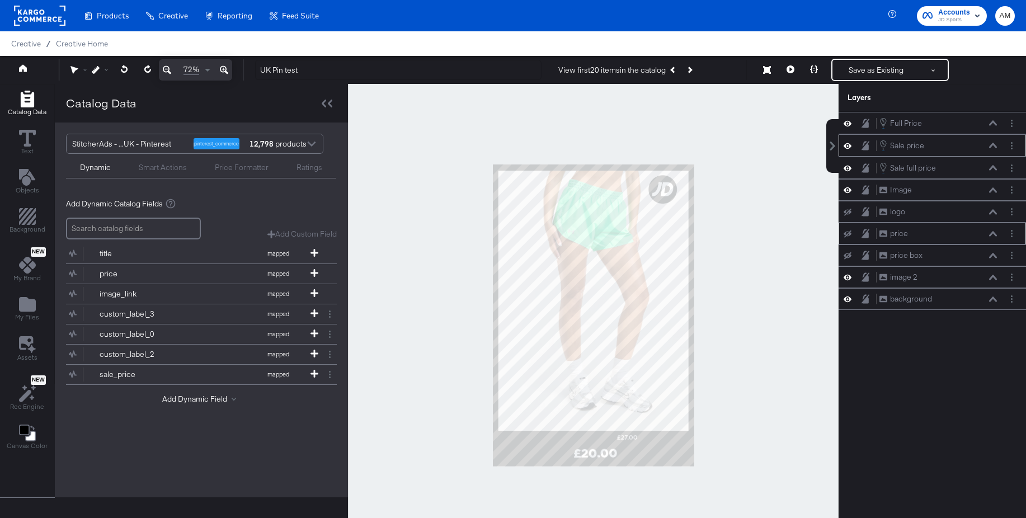
click at [868, 145] on icon at bounding box center [866, 146] width 8 height 10
click at [993, 170] on icon at bounding box center [993, 168] width 8 height 6
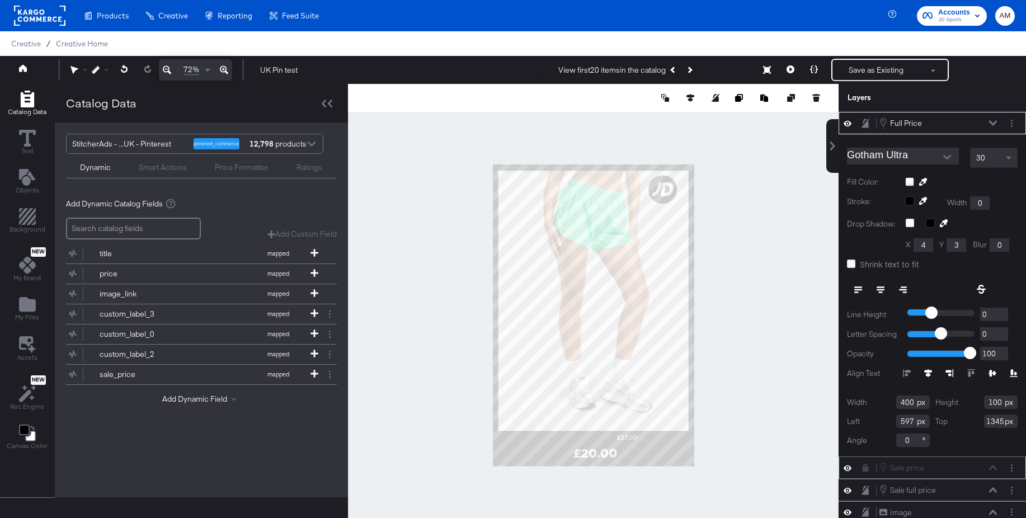
type input "402"
type input "1356"
click at [990, 120] on button at bounding box center [993, 123] width 9 height 7
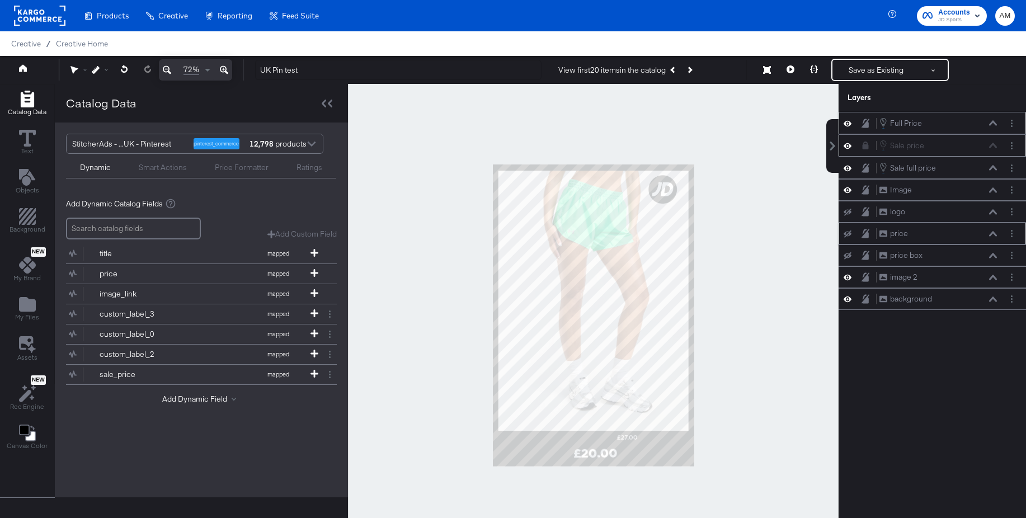
click at [866, 123] on icon at bounding box center [866, 123] width 8 height 9
click at [865, 147] on icon at bounding box center [866, 146] width 6 height 8
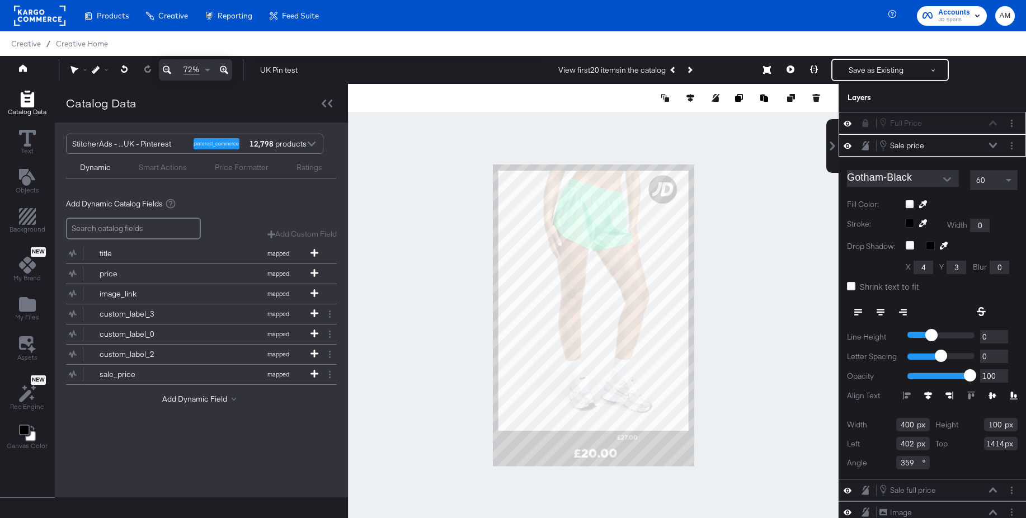
click at [991, 145] on icon at bounding box center [993, 145] width 8 height 5
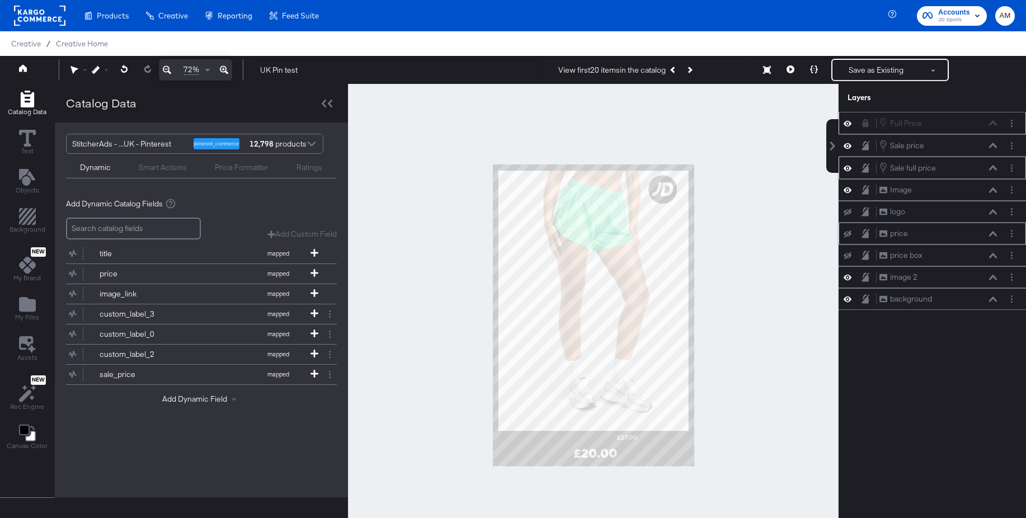
click at [994, 170] on icon at bounding box center [993, 168] width 8 height 6
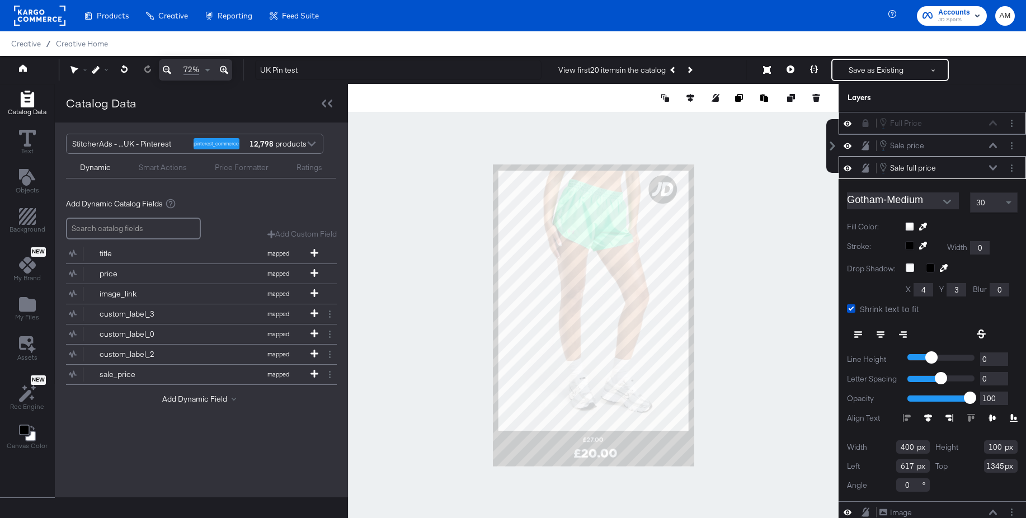
type input "447"
type input "1356"
click at [1000, 206] on div "30" at bounding box center [994, 202] width 46 height 19
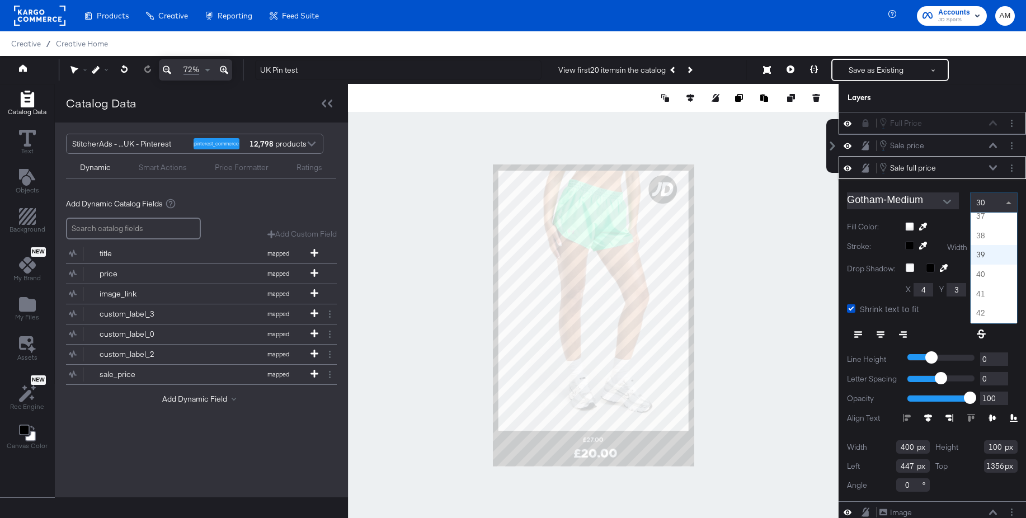
scroll to position [690, 0]
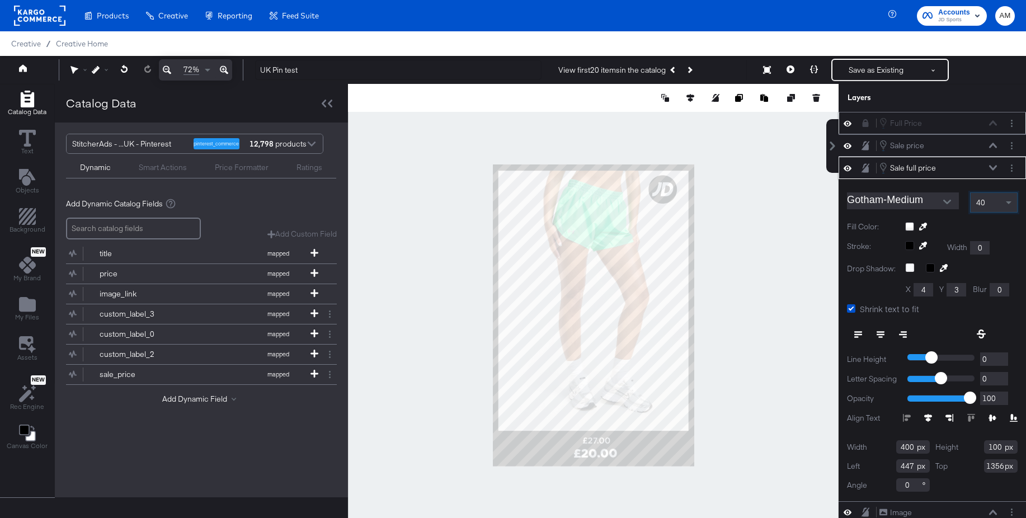
click at [982, 335] on icon at bounding box center [981, 334] width 9 height 9
click at [993, 166] on icon at bounding box center [993, 167] width 8 height 6
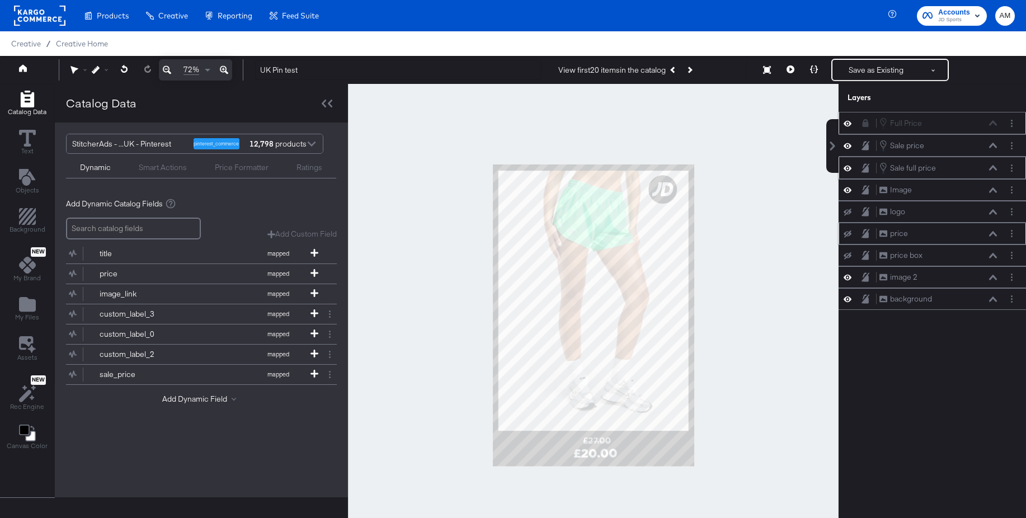
scroll to position [0, 0]
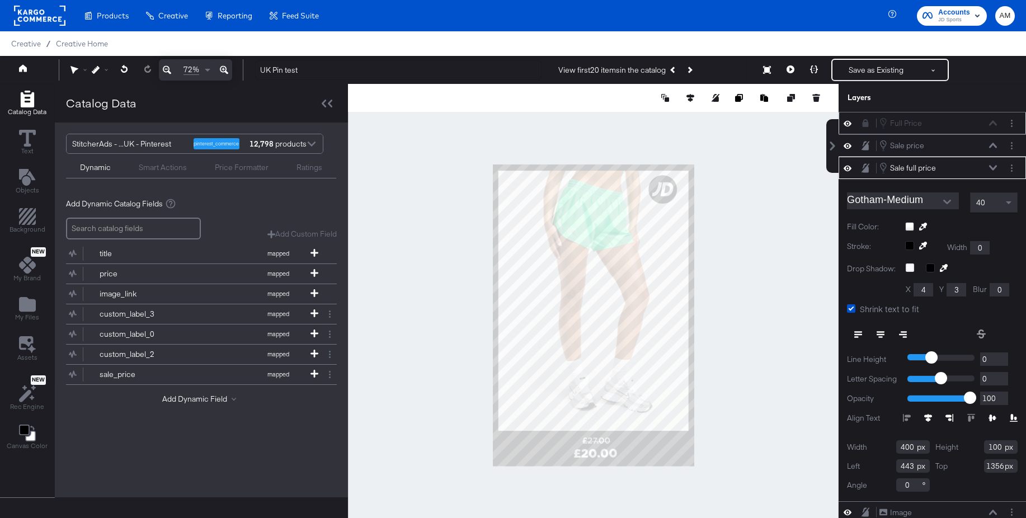
type input "442"
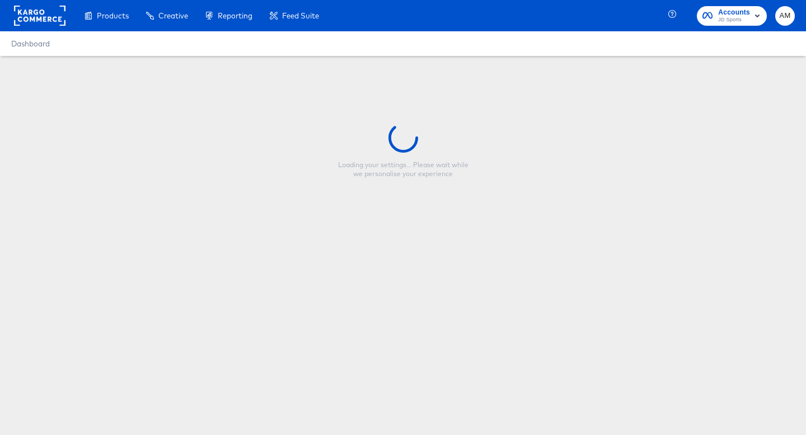
type input "JD UK - MULTI 2 CL - Student"
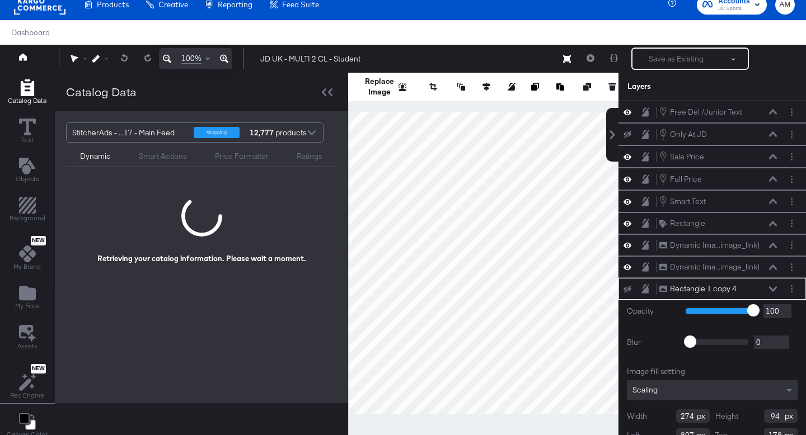
scroll to position [35, 0]
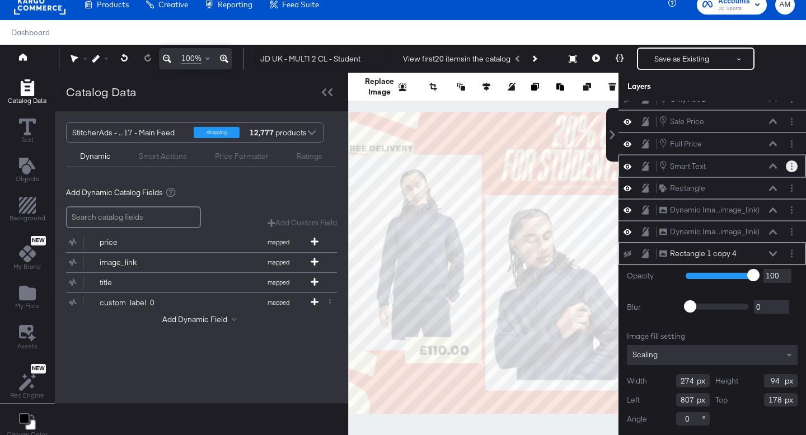
click at [791, 167] on icon "Layer Options" at bounding box center [792, 166] width 2 height 7
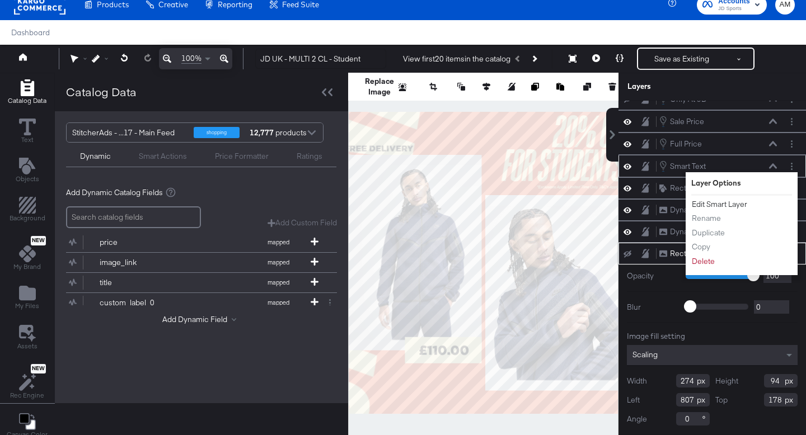
click at [731, 202] on button "Edit Smart Layer" at bounding box center [719, 205] width 57 height 12
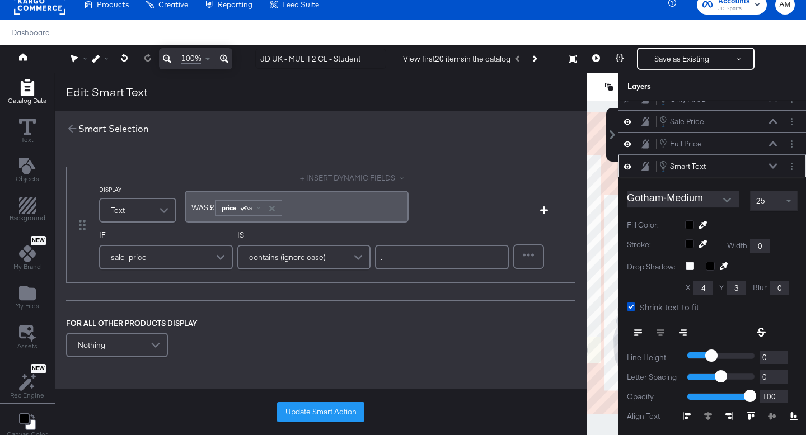
scroll to position [90, 0]
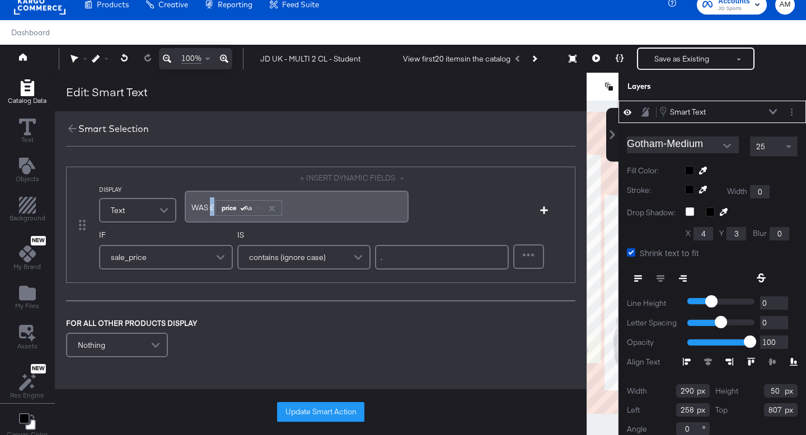
click at [210, 209] on span "WAS ﻿£" at bounding box center [202, 208] width 23 height 10
copy span "﻿£"
click at [72, 129] on icon at bounding box center [72, 129] width 8 height 8
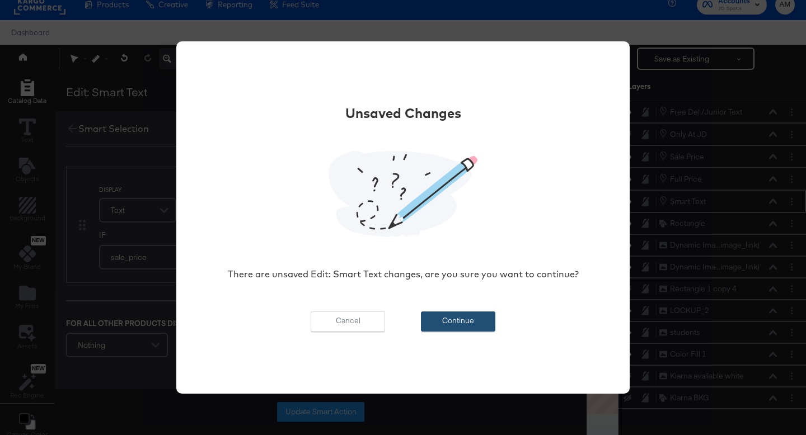
scroll to position [0, 0]
click at [440, 322] on button "Continue" at bounding box center [458, 322] width 74 height 20
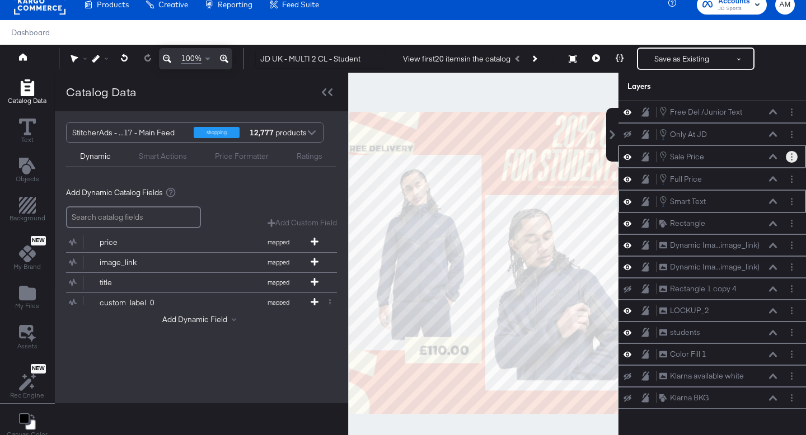
click at [791, 159] on circle "Layer Options" at bounding box center [792, 160] width 2 height 2
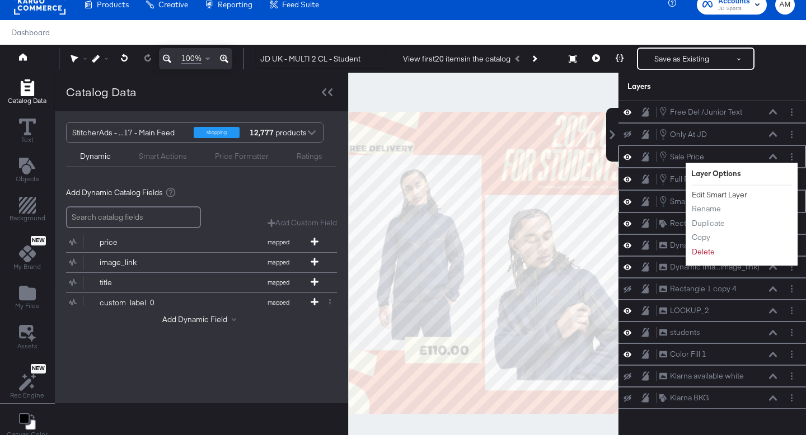
click at [743, 195] on button "Edit Smart Layer" at bounding box center [719, 195] width 57 height 12
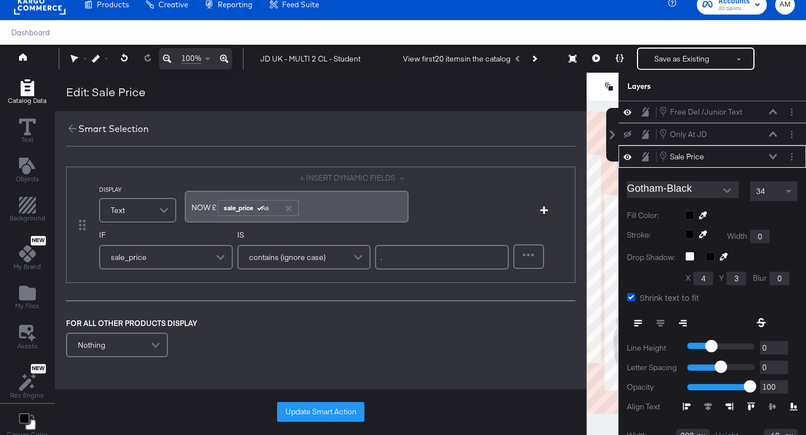
scroll to position [45, 0]
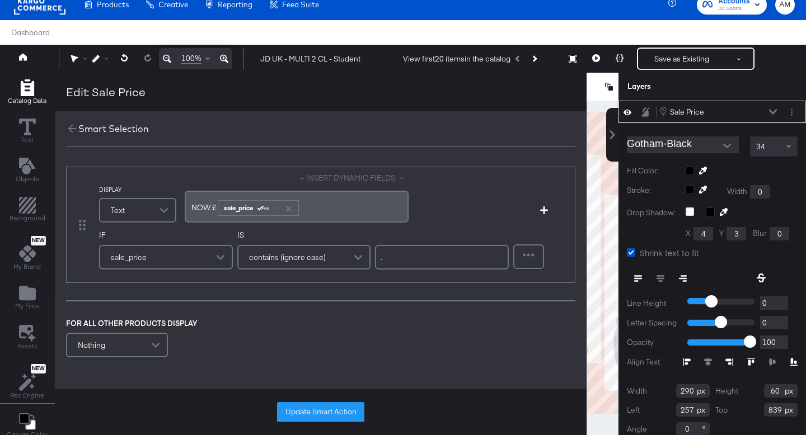
click at [770, 110] on icon at bounding box center [773, 111] width 8 height 5
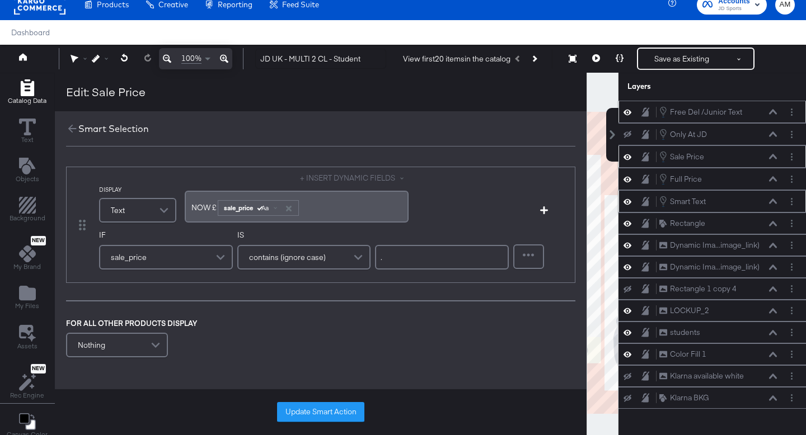
scroll to position [0, 0]
click at [790, 178] on button "Layer Options" at bounding box center [792, 179] width 12 height 12
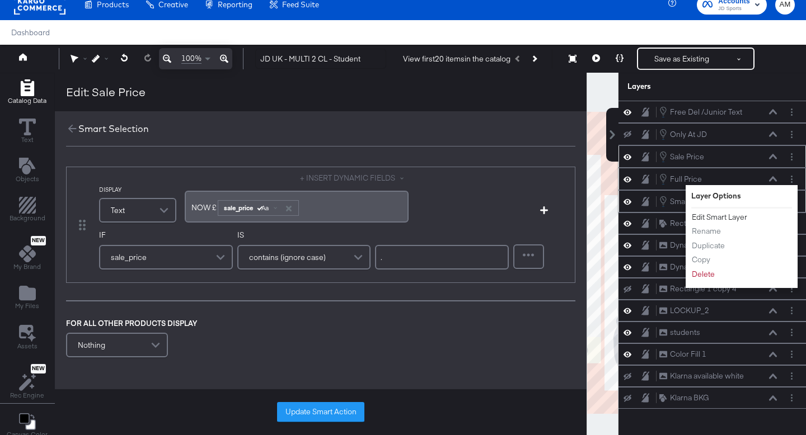
click at [719, 218] on button "Edit Smart Layer" at bounding box center [719, 218] width 57 height 12
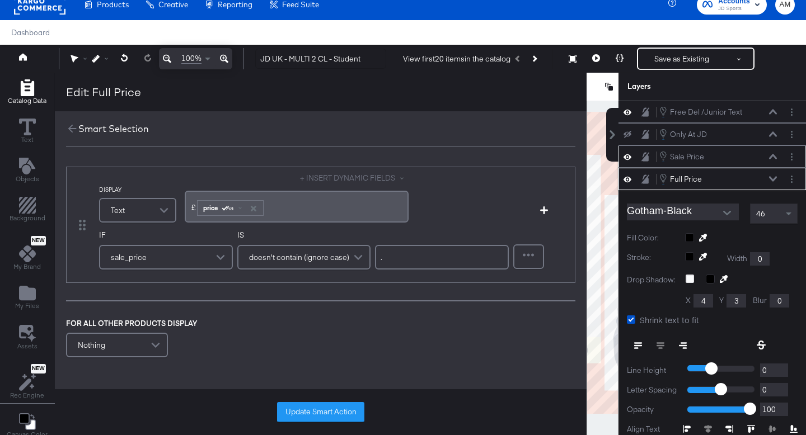
scroll to position [67, 0]
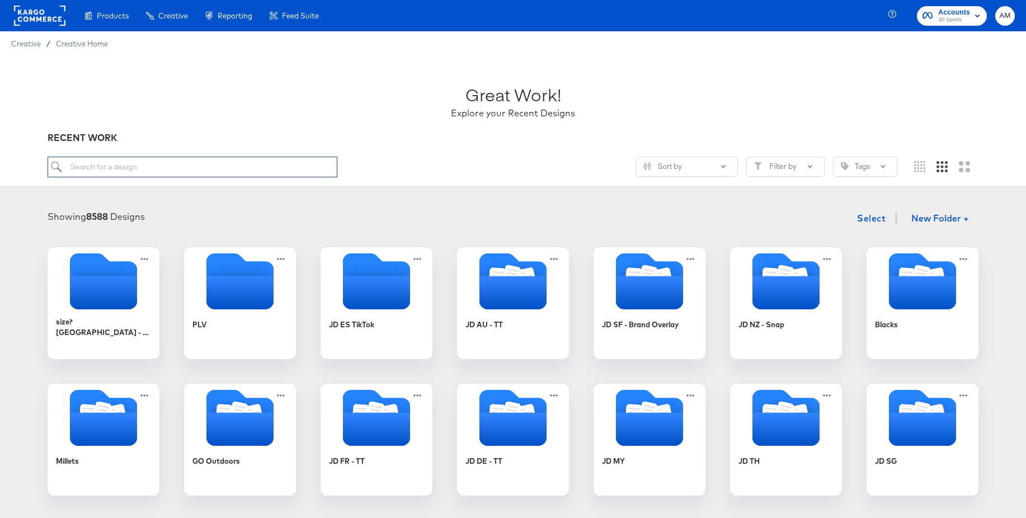
click at [159, 167] on input "search" at bounding box center [193, 167] width 290 height 21
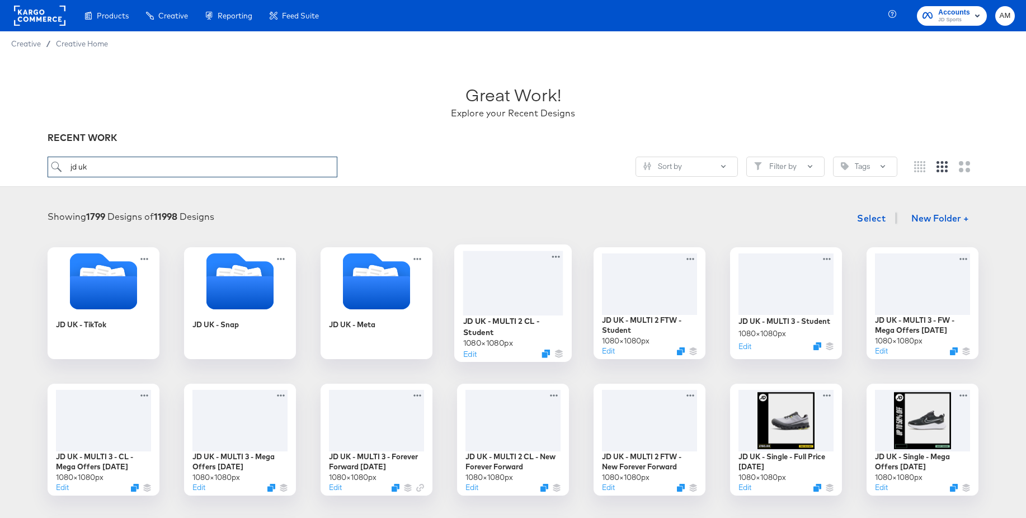
type input "jd uk"
click at [500, 271] on div at bounding box center [513, 283] width 100 height 64
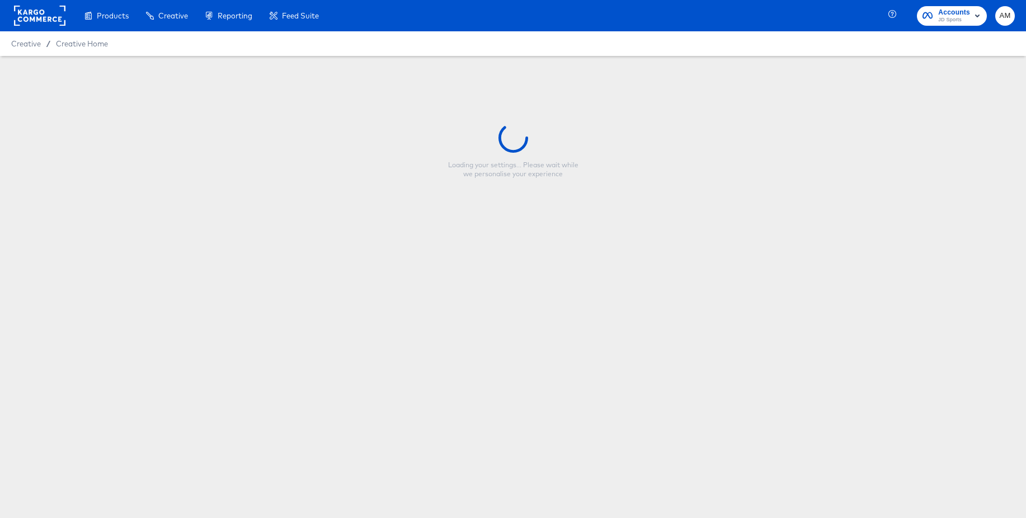
type input "JD UK - MULTI 2 CL - Student"
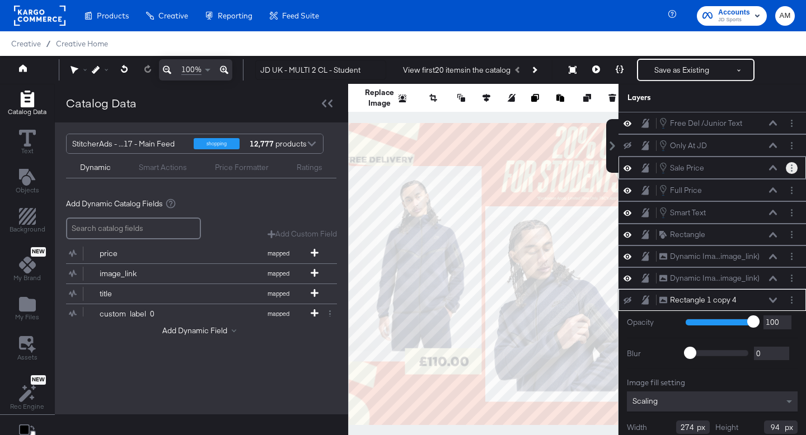
click at [793, 170] on button "Layer Options" at bounding box center [792, 168] width 12 height 12
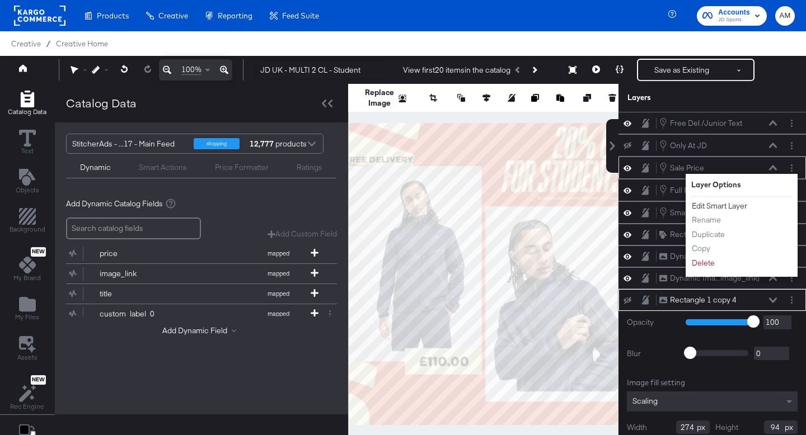
click at [734, 205] on button "Edit Smart Layer" at bounding box center [719, 206] width 57 height 12
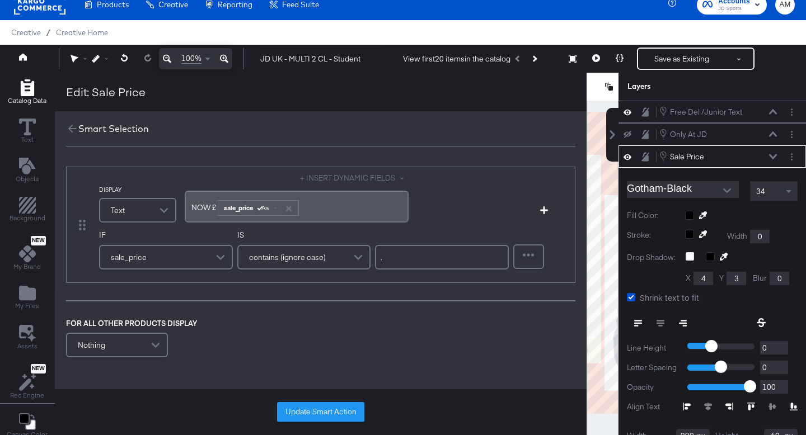
scroll to position [45, 0]
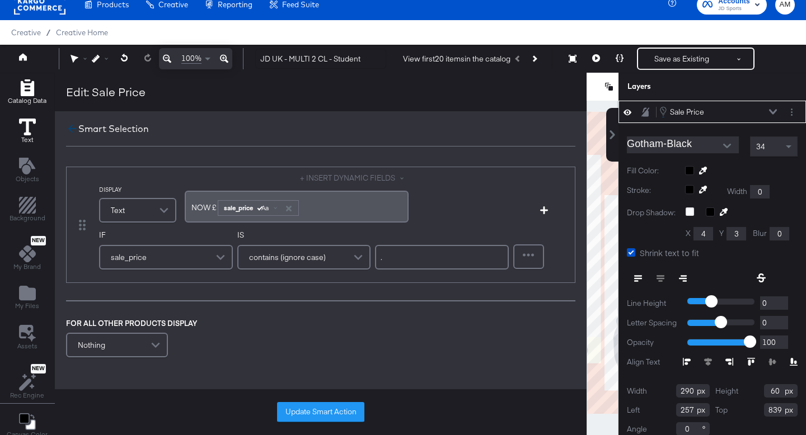
drag, startPoint x: 73, startPoint y: 128, endPoint x: 13, endPoint y: 144, distance: 62.2
click at [73, 128] on icon at bounding box center [72, 129] width 12 height 12
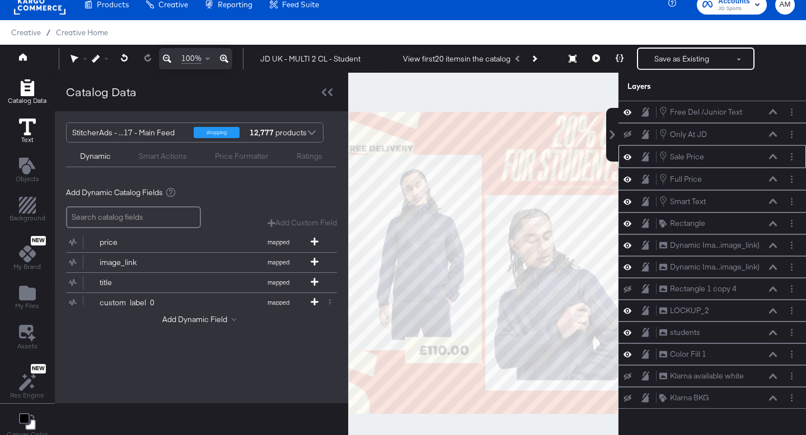
scroll to position [0, 0]
click at [790, 203] on button "Layer Options" at bounding box center [792, 202] width 12 height 12
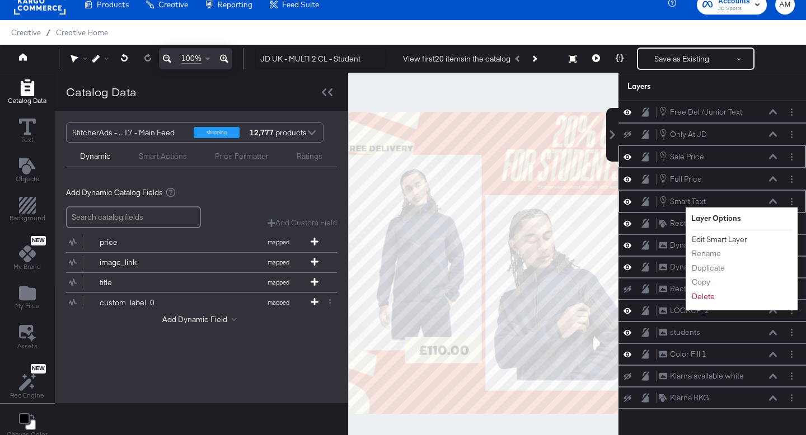
click at [717, 239] on button "Edit Smart Layer" at bounding box center [719, 240] width 57 height 12
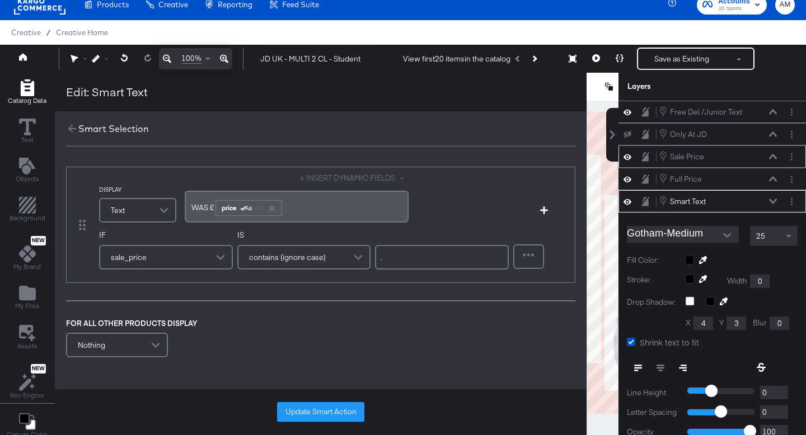
scroll to position [90, 0]
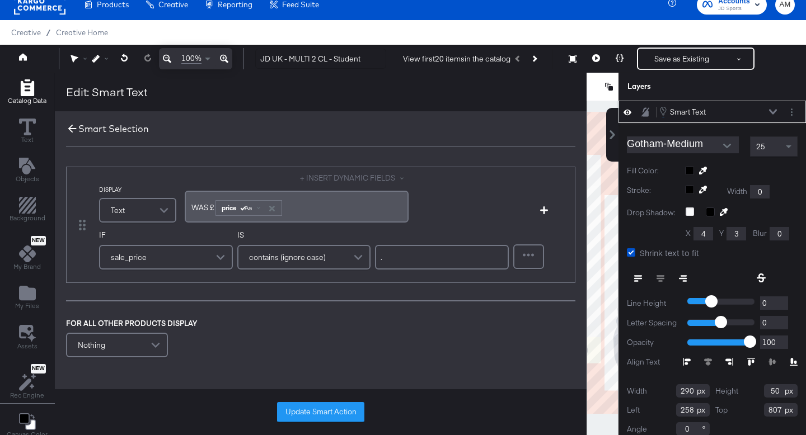
click at [73, 128] on icon at bounding box center [72, 129] width 12 height 12
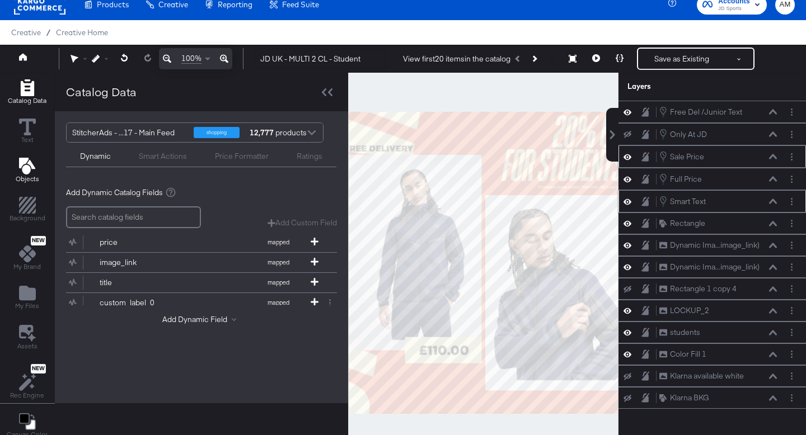
scroll to position [0, 0]
click at [535, 59] on icon "Next Product" at bounding box center [534, 58] width 6 height 6
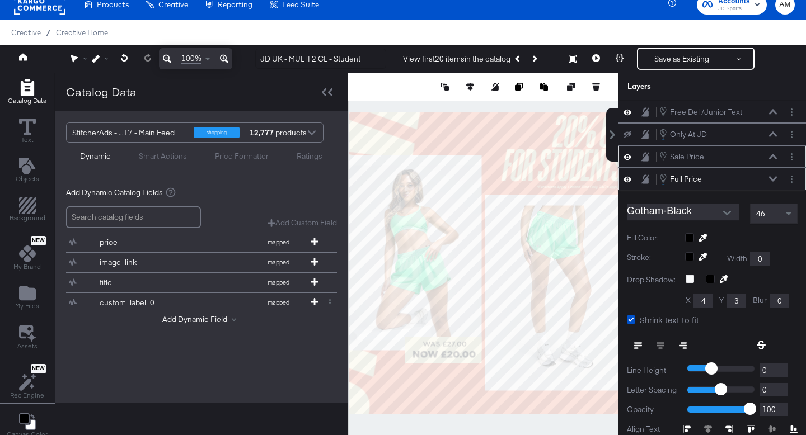
scroll to position [67, 0]
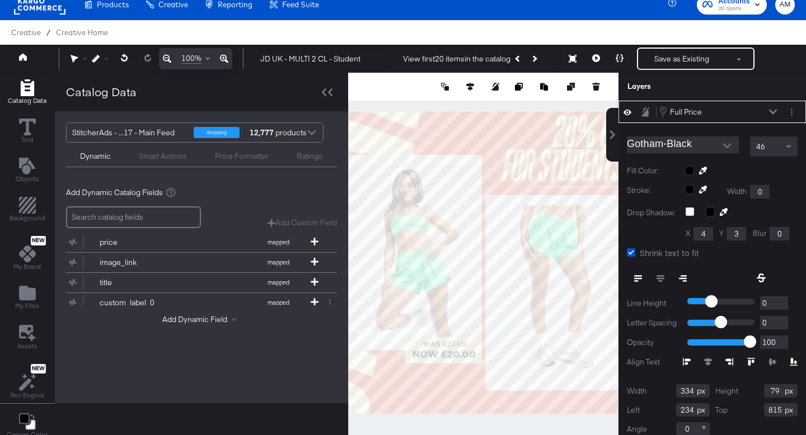
click at [774, 110] on icon at bounding box center [773, 112] width 8 height 6
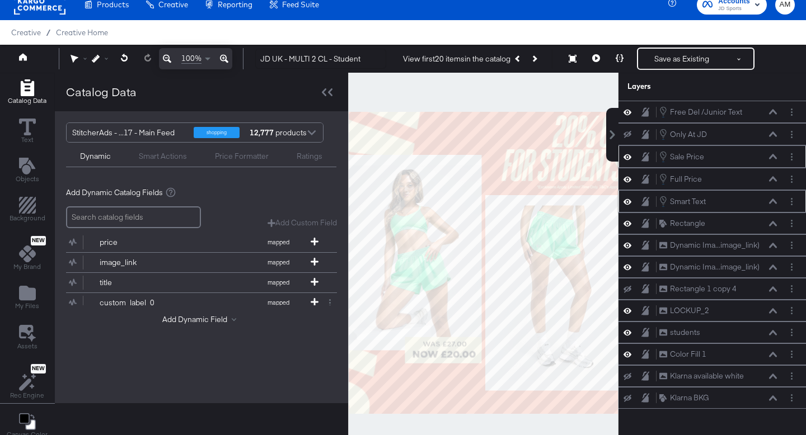
click at [771, 156] on icon at bounding box center [773, 157] width 8 height 6
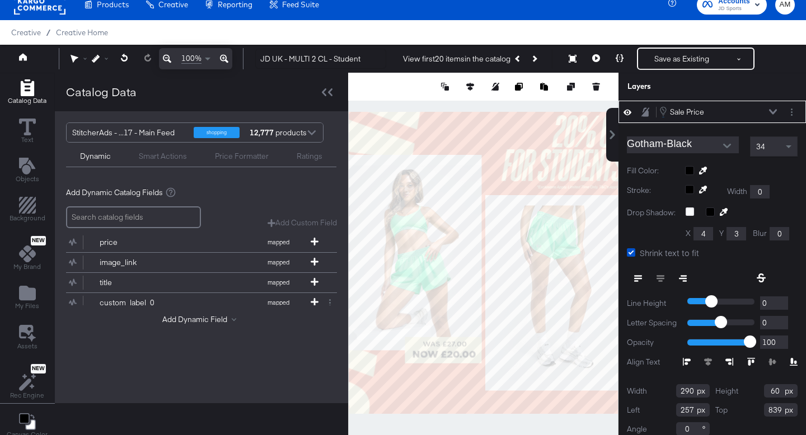
click at [772, 156] on div "34" at bounding box center [774, 147] width 48 height 20
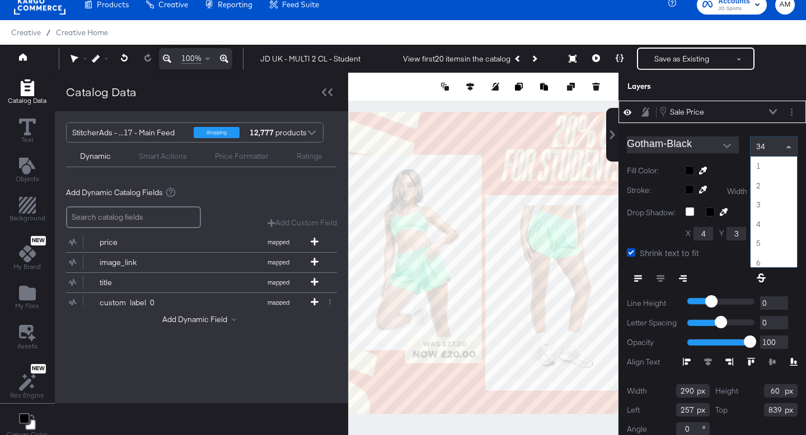
scroll to position [638, 0]
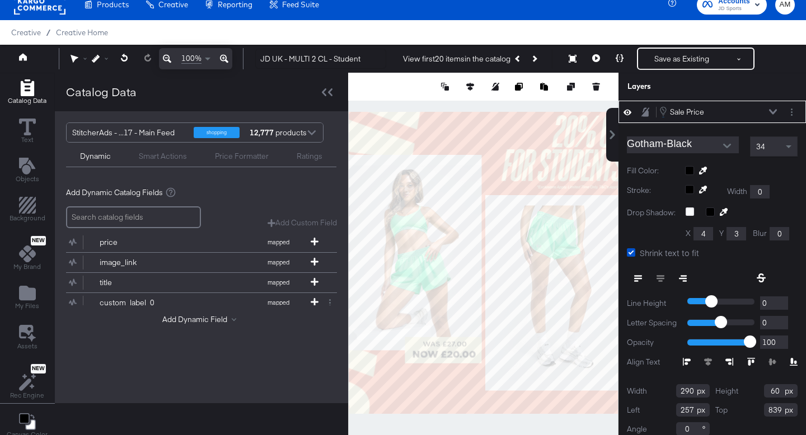
click at [772, 110] on icon at bounding box center [773, 112] width 8 height 6
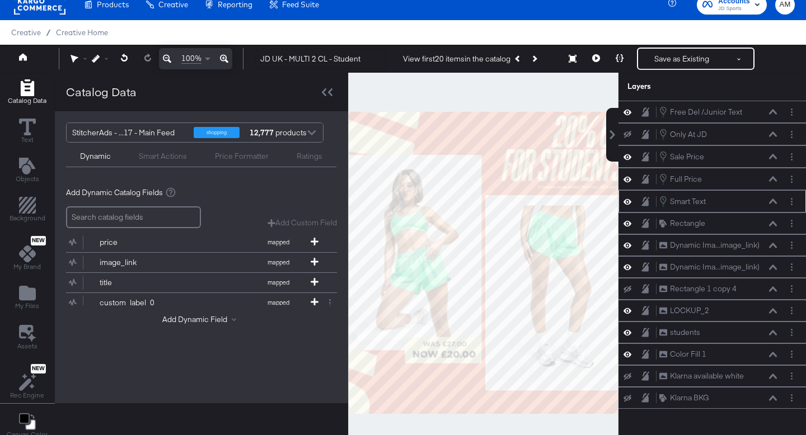
click at [772, 200] on icon at bounding box center [773, 202] width 8 height 6
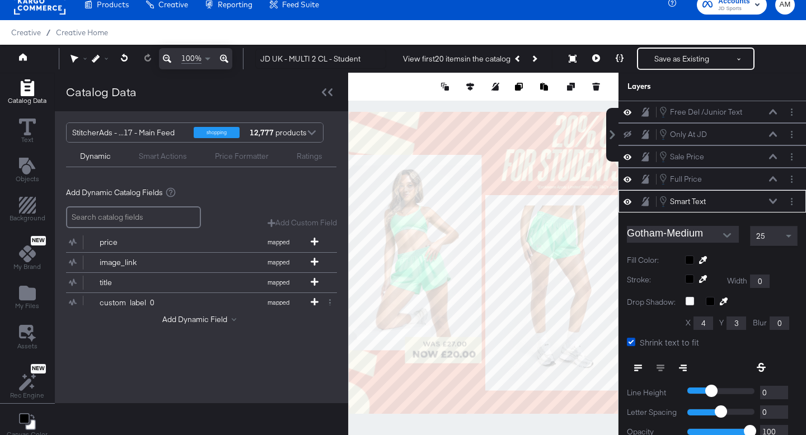
scroll to position [90, 0]
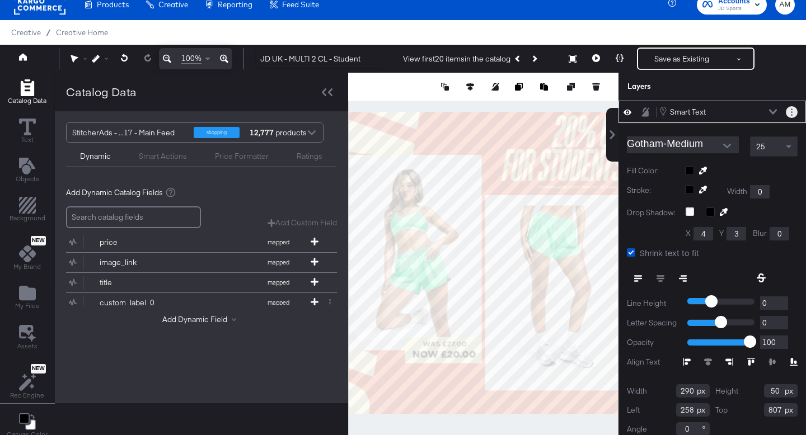
click at [791, 114] on icon "Layer Options" at bounding box center [792, 112] width 2 height 7
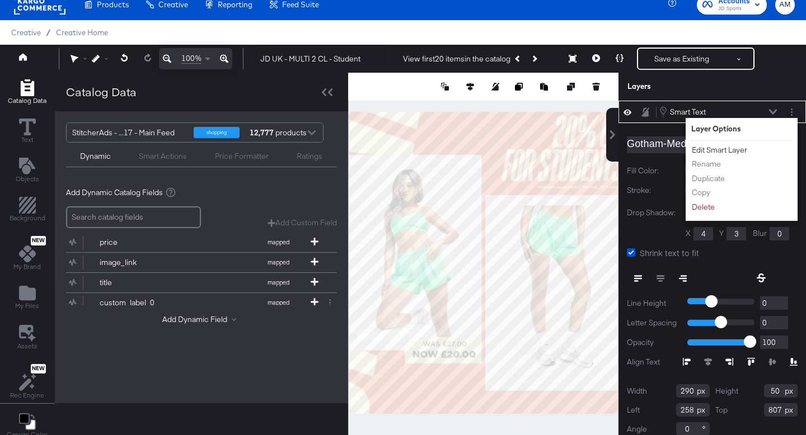
click at [724, 148] on button "Edit Smart Layer" at bounding box center [719, 150] width 57 height 12
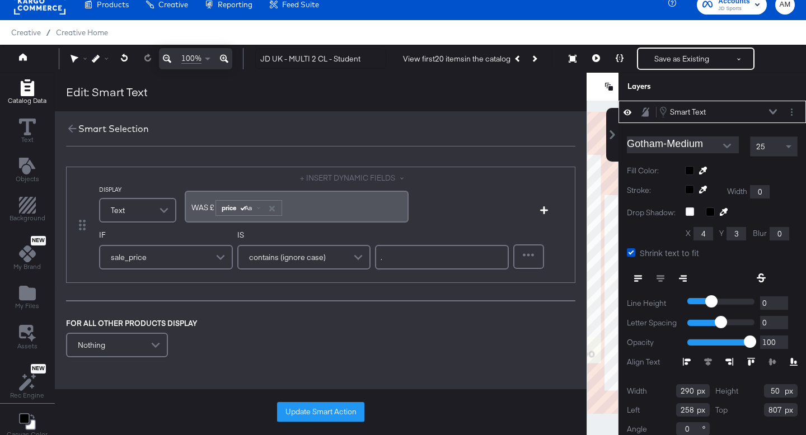
scroll to position [10, 0]
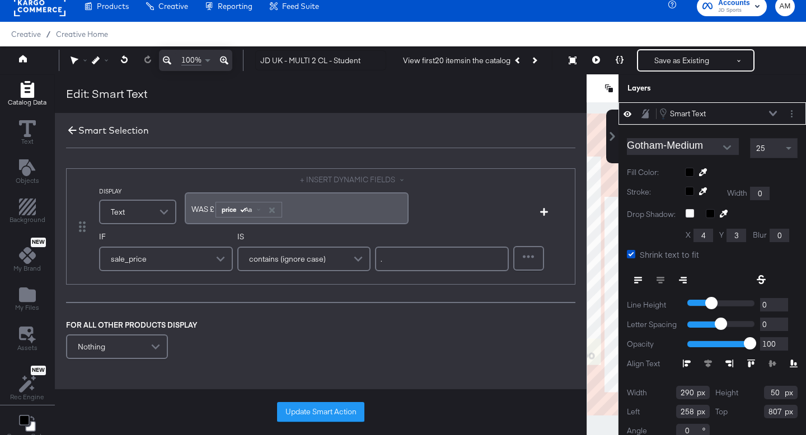
click at [69, 131] on icon at bounding box center [72, 130] width 12 height 12
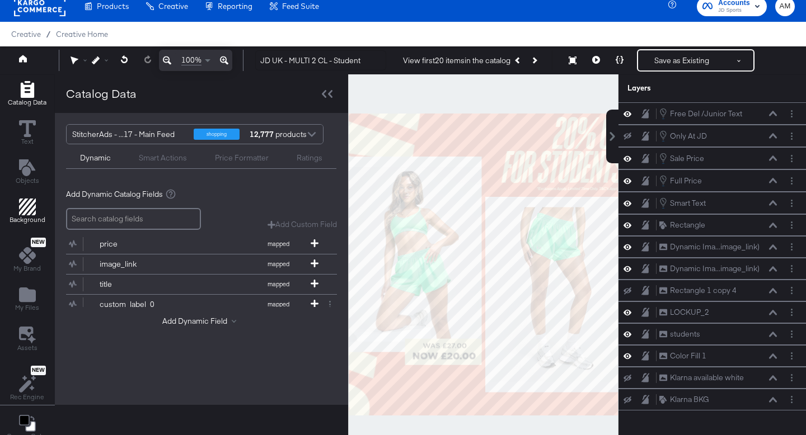
scroll to position [0, 0]
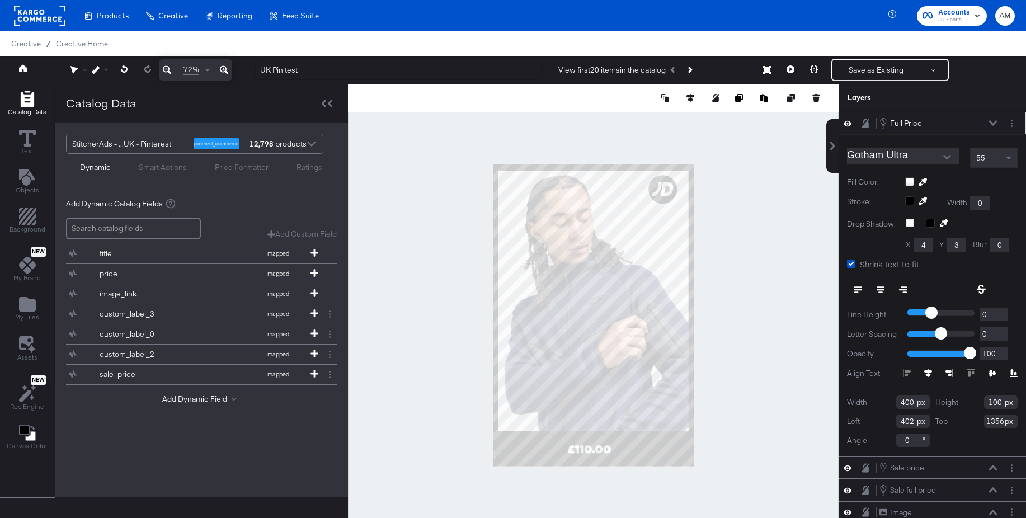
type input "372"
type input "1395"
click at [749, 396] on div at bounding box center [593, 315] width 491 height 463
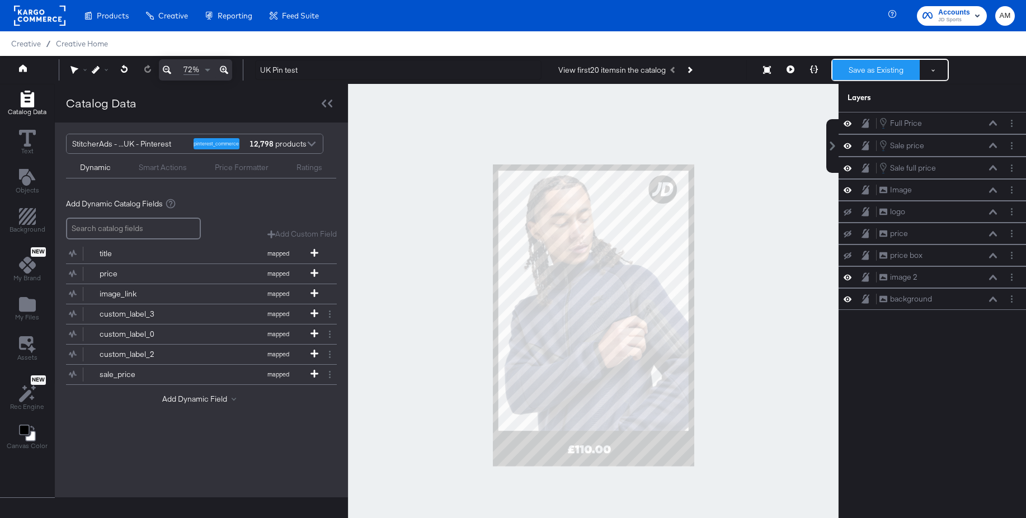
click at [868, 73] on button "Save as Existing" at bounding box center [876, 70] width 87 height 20
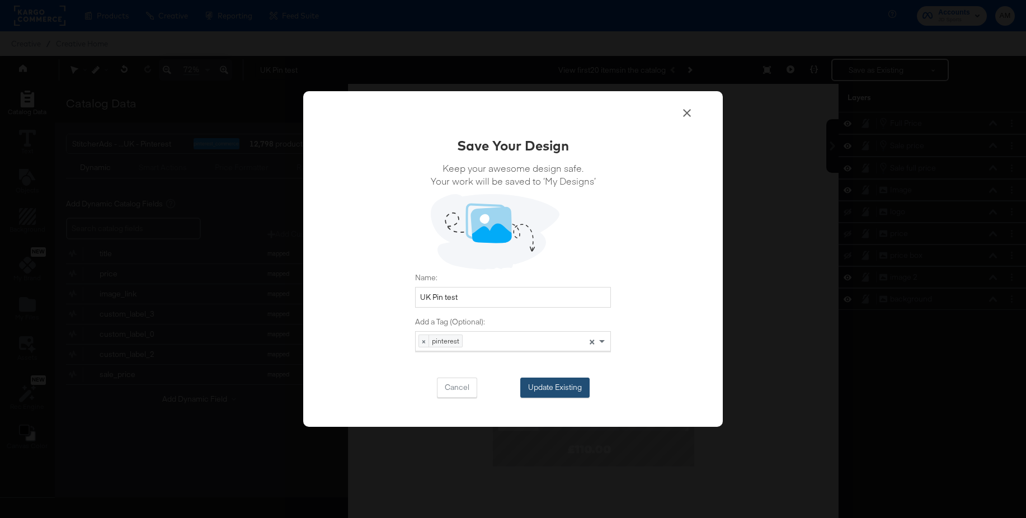
click at [547, 386] on button "Update Existing" at bounding box center [554, 388] width 69 height 20
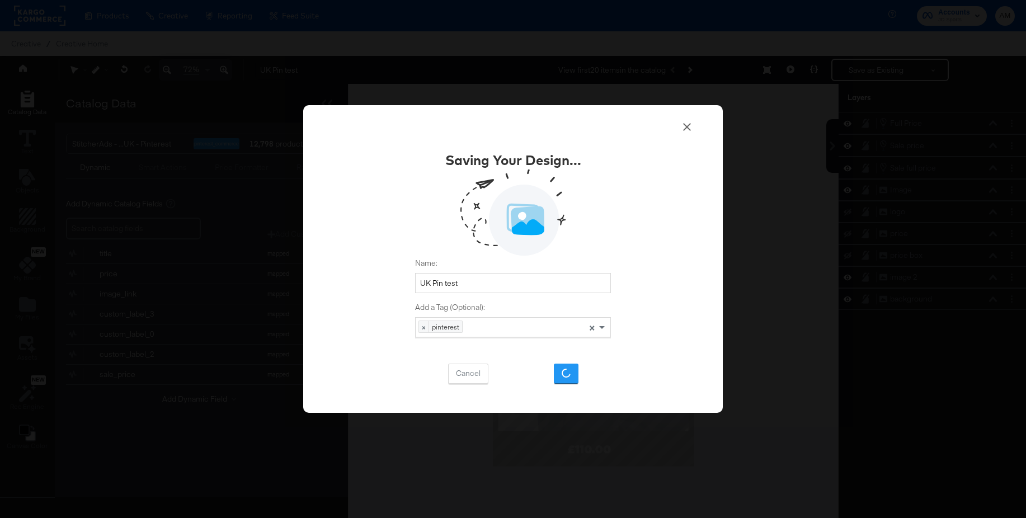
scroll to position [5, 0]
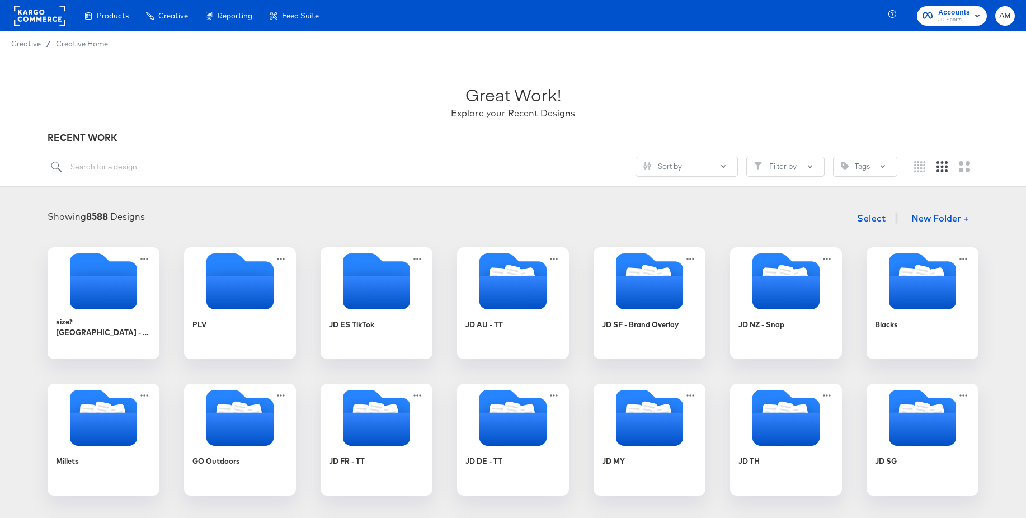
click at [167, 159] on input "search" at bounding box center [193, 167] width 290 height 21
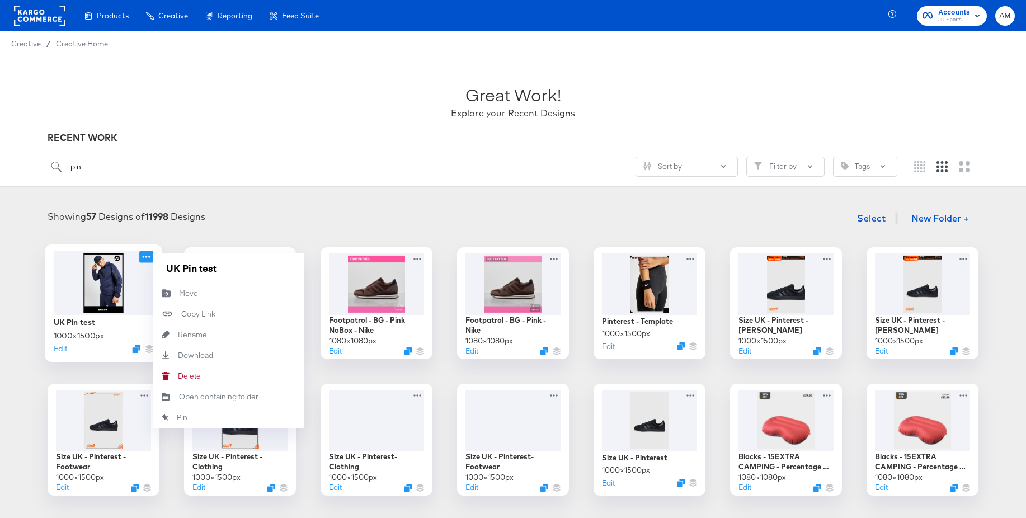
click at [146, 256] on icon at bounding box center [147, 257] width 8 height 2
type input "pin"
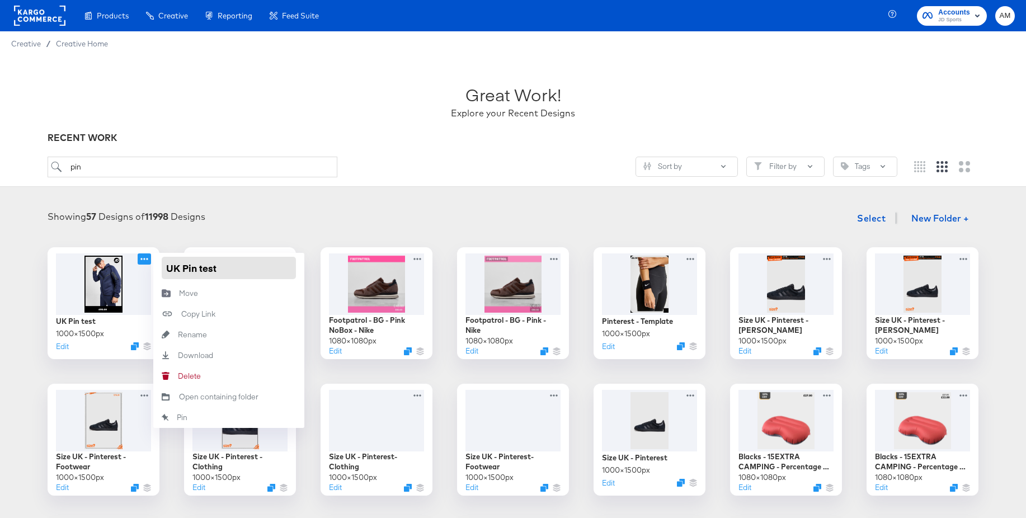
drag, startPoint x: 219, startPoint y: 271, endPoint x: 159, endPoint y: 266, distance: 59.5
click at [159, 266] on div "UK Pin test" at bounding box center [228, 268] width 151 height 30
click at [227, 114] on div "Great Work! Explore your Recent Designs" at bounding box center [513, 97] width 931 height 70
